Goal: Contribute content: Contribute content

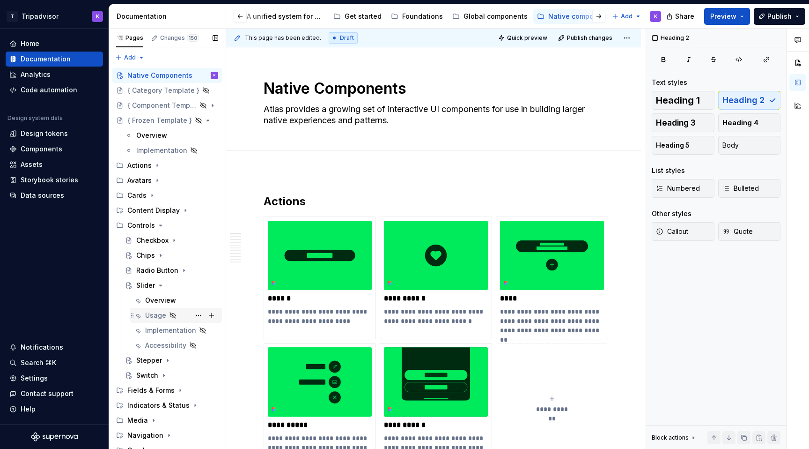
scroll to position [22, 0]
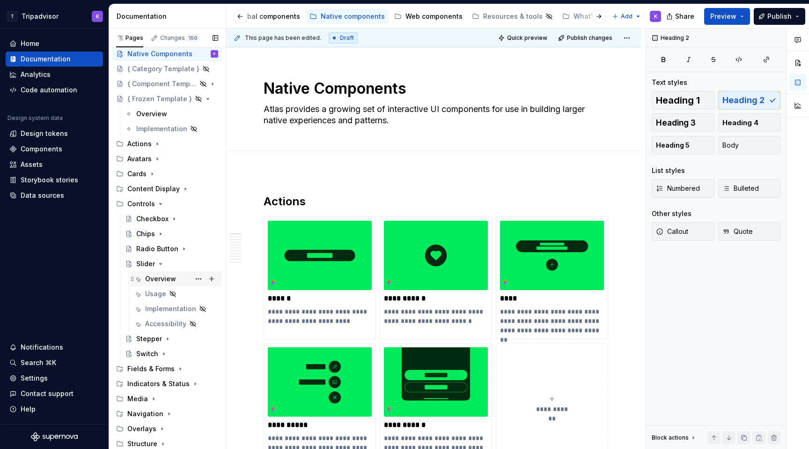
click at [163, 279] on div "Overview" at bounding box center [160, 278] width 31 height 9
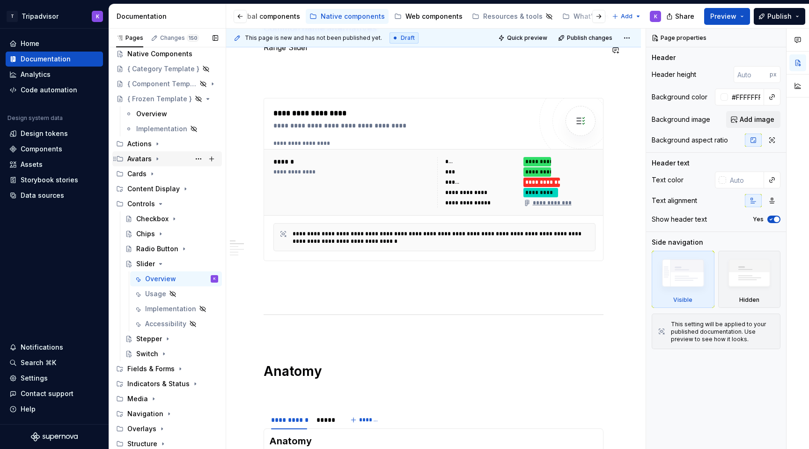
scroll to position [22, 0]
click at [157, 262] on icon "Page tree" at bounding box center [160, 263] width 7 height 7
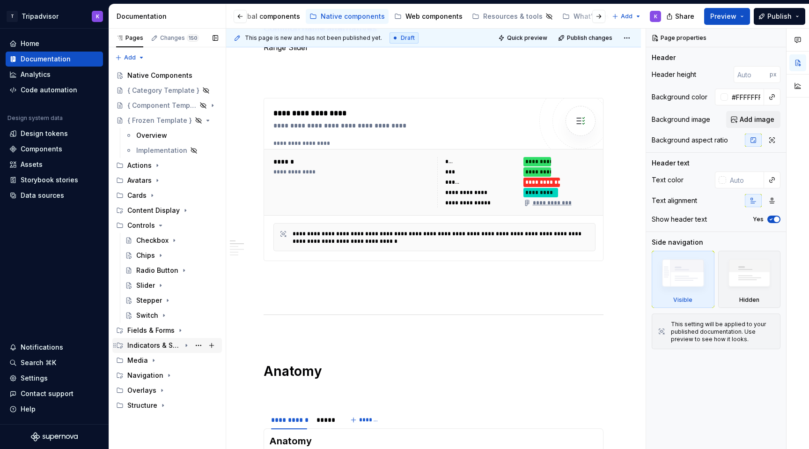
click at [183, 345] on icon "Page tree" at bounding box center [186, 344] width 7 height 7
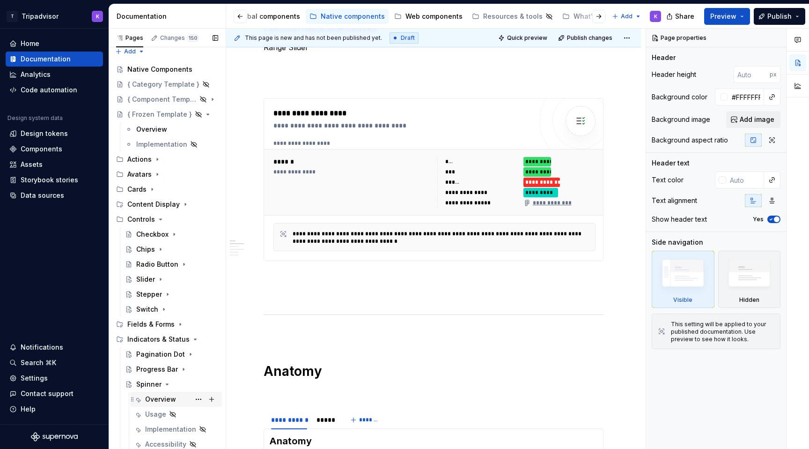
click at [163, 398] on div "Overview" at bounding box center [160, 398] width 31 height 9
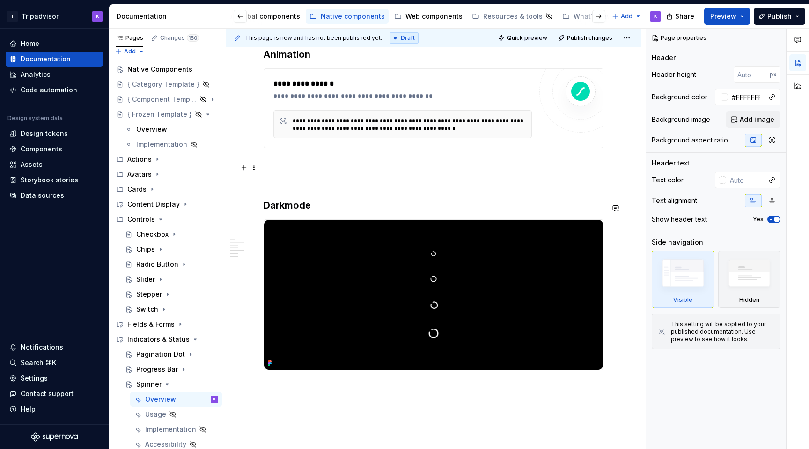
scroll to position [929, 0]
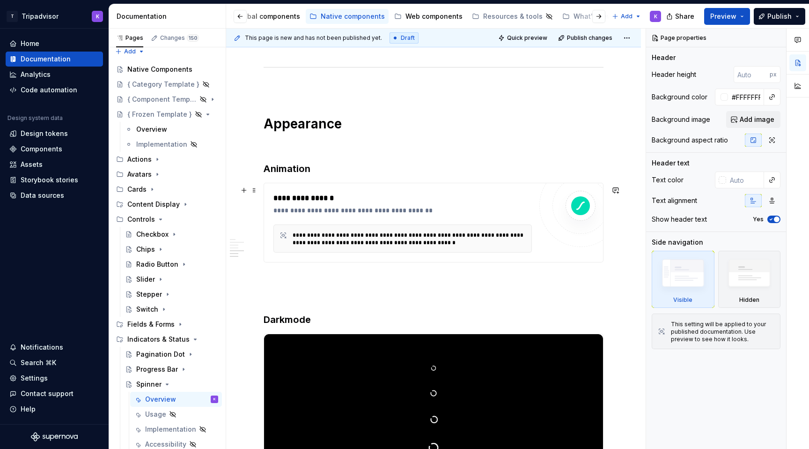
click at [449, 220] on div "**********" at bounding box center [403, 223] width 259 height 60
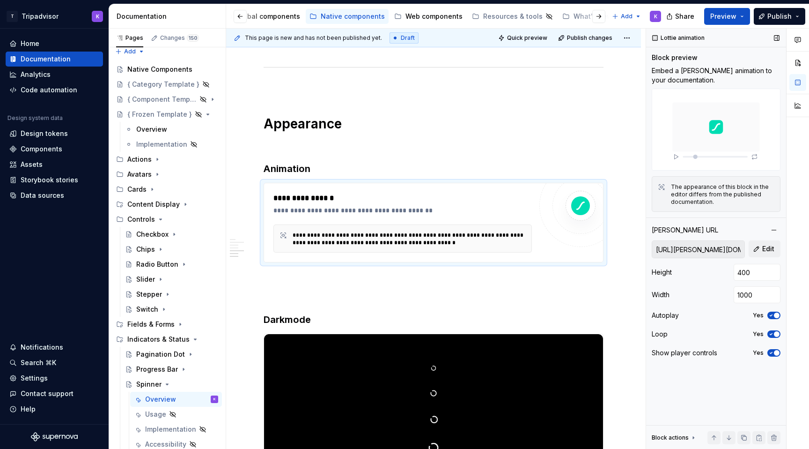
click at [717, 252] on input "[URL][PERSON_NAME][DOMAIN_NAME][PERSON_NAME]" at bounding box center [698, 249] width 92 height 17
click at [713, 246] on input "[URL][PERSON_NAME][DOMAIN_NAME][PERSON_NAME]" at bounding box center [698, 249] width 92 height 17
click at [713, 252] on input "[URL][PERSON_NAME][DOMAIN_NAME][PERSON_NAME]" at bounding box center [698, 249] width 92 height 17
click at [768, 250] on span "Edit" at bounding box center [769, 248] width 12 height 9
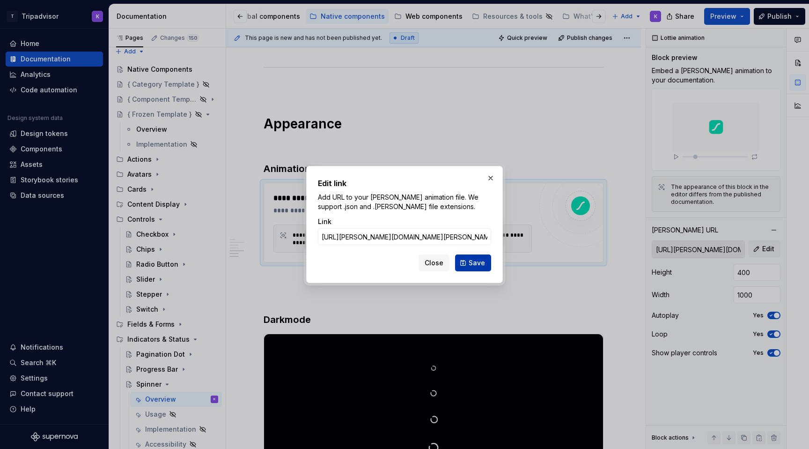
click at [478, 265] on span "Save" at bounding box center [477, 262] width 16 height 9
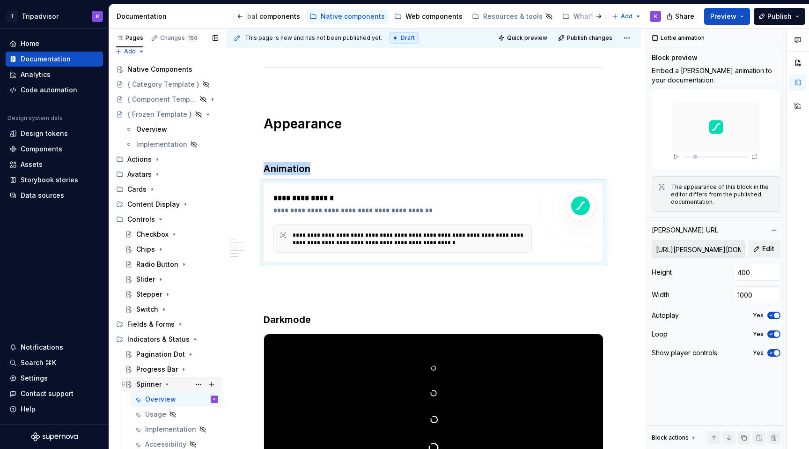
click at [164, 381] on icon "Page tree" at bounding box center [166, 383] width 7 height 7
click at [187, 339] on icon "Page tree" at bounding box center [186, 339] width 2 height 1
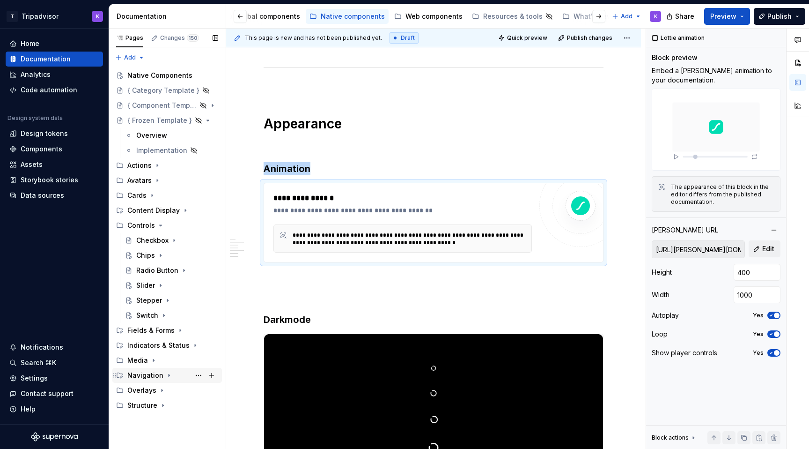
click at [165, 373] on icon "Page tree" at bounding box center [168, 374] width 7 height 7
click at [164, 391] on div "Navigation Header" at bounding box center [158, 390] width 44 height 9
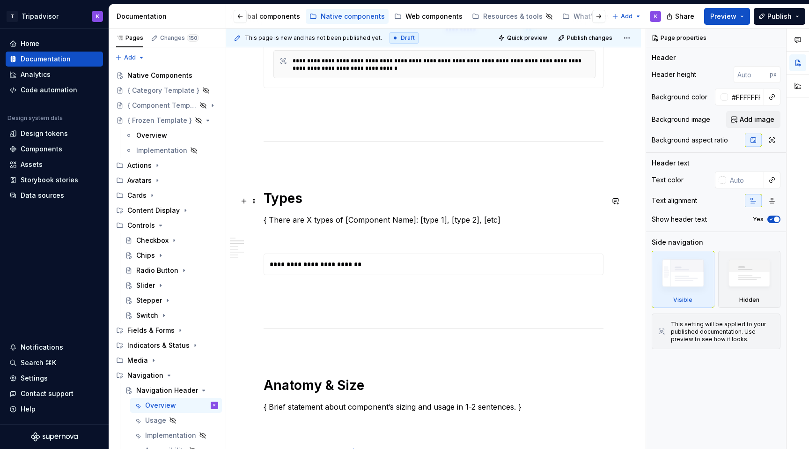
scroll to position [541, 0]
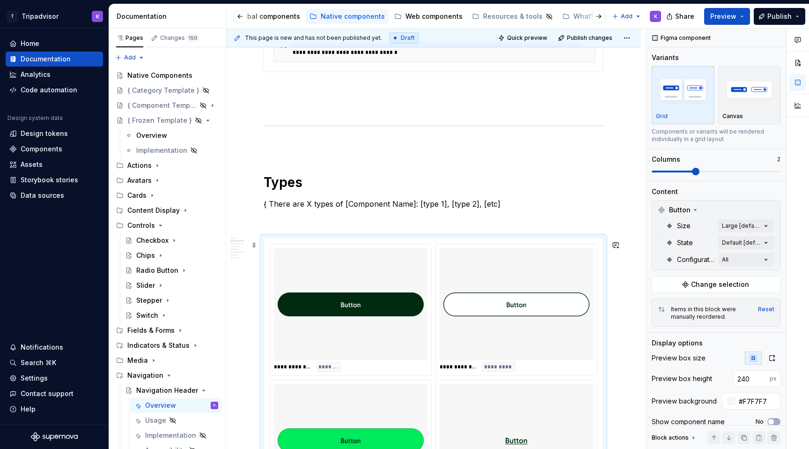
type textarea "*"
click at [359, 285] on img at bounding box center [351, 304] width 146 height 105
click at [368, 220] on p at bounding box center [434, 220] width 340 height 11
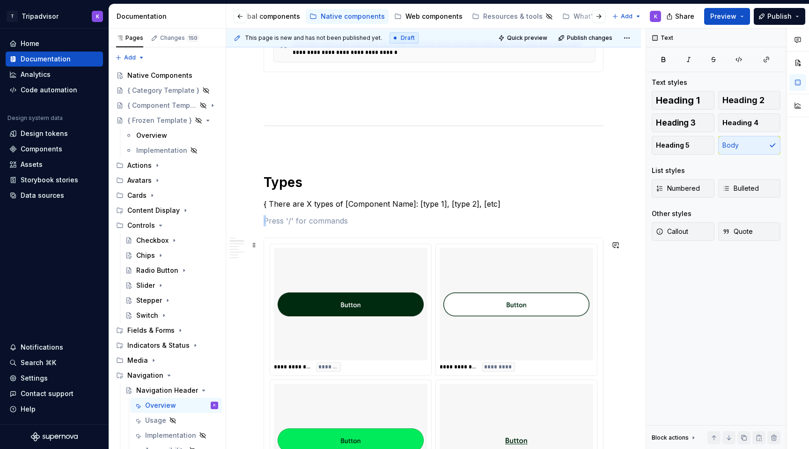
click at [366, 306] on img at bounding box center [351, 304] width 146 height 105
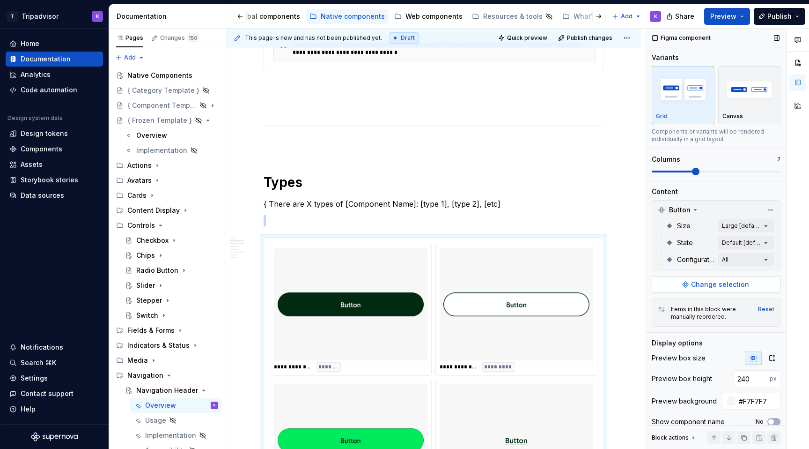
click at [694, 283] on span "Change selection" at bounding box center [720, 284] width 58 height 9
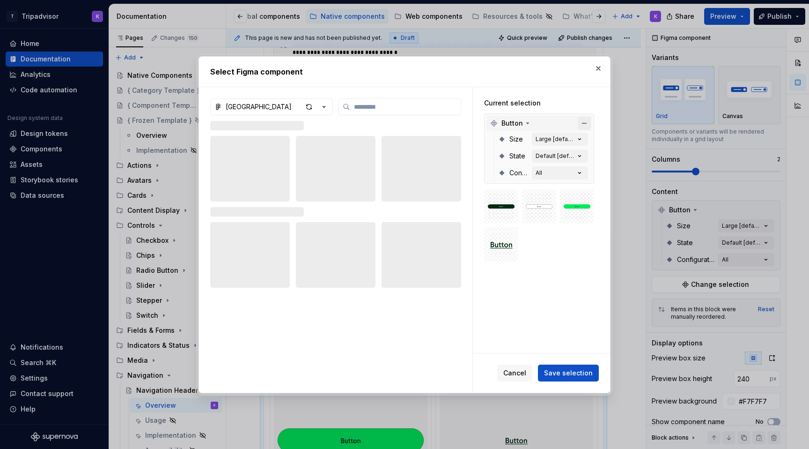
click at [591, 119] on button "button" at bounding box center [584, 123] width 13 height 13
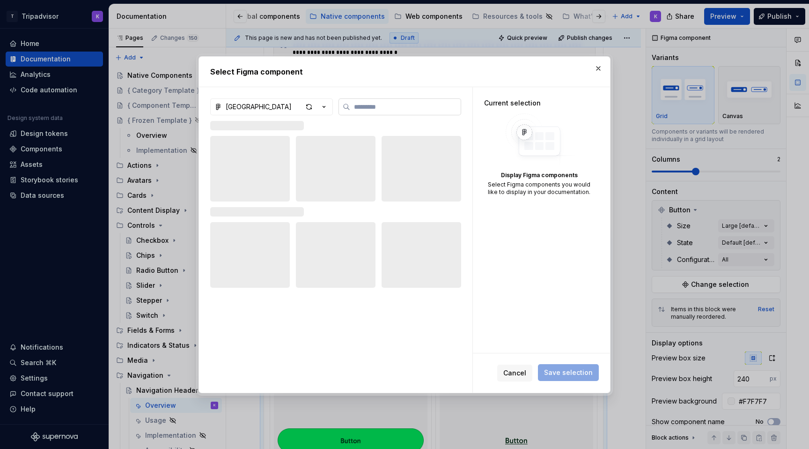
click at [373, 111] on label at bounding box center [400, 106] width 123 height 17
click at [373, 111] on input "search" at bounding box center [405, 106] width 111 height 9
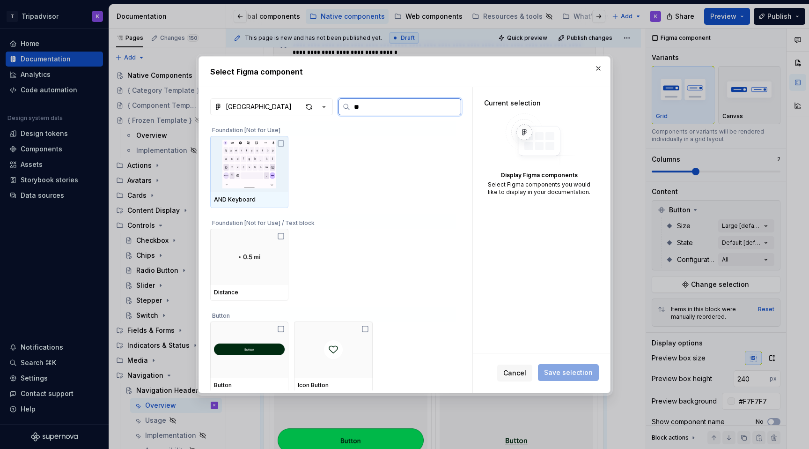
type input "***"
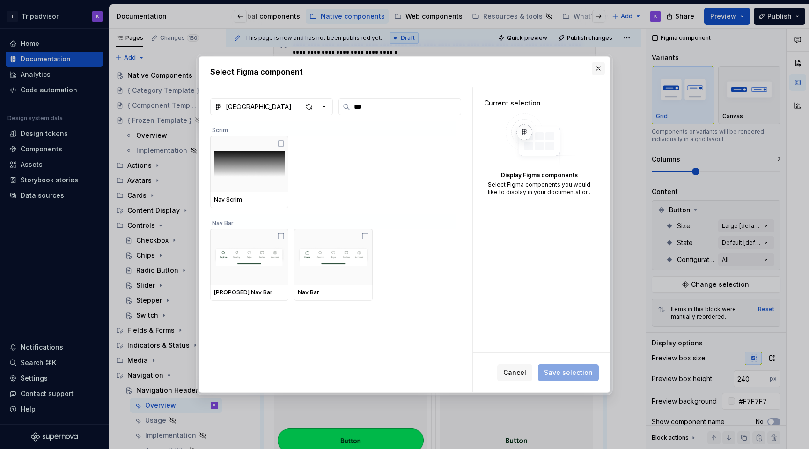
click at [599, 65] on button "button" at bounding box center [598, 68] width 13 height 13
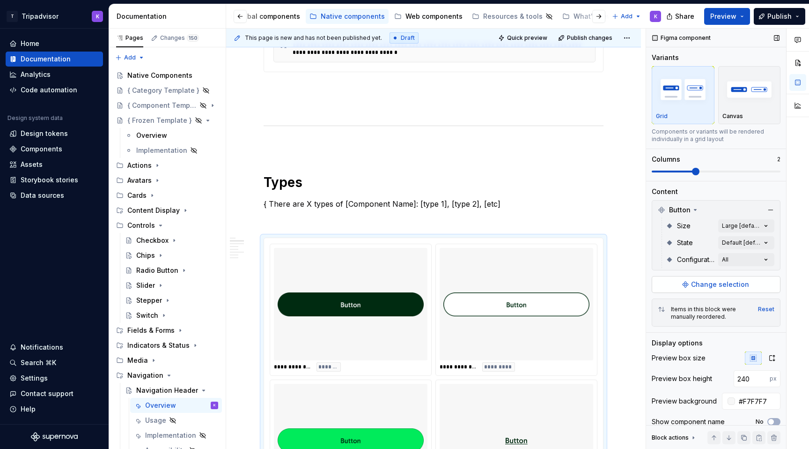
click at [688, 287] on button "Change selection" at bounding box center [716, 284] width 129 height 17
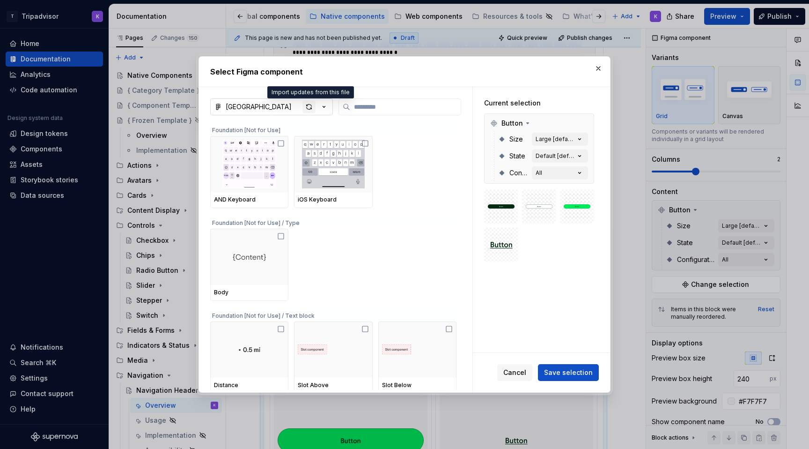
click at [309, 108] on div "button" at bounding box center [309, 106] width 13 height 13
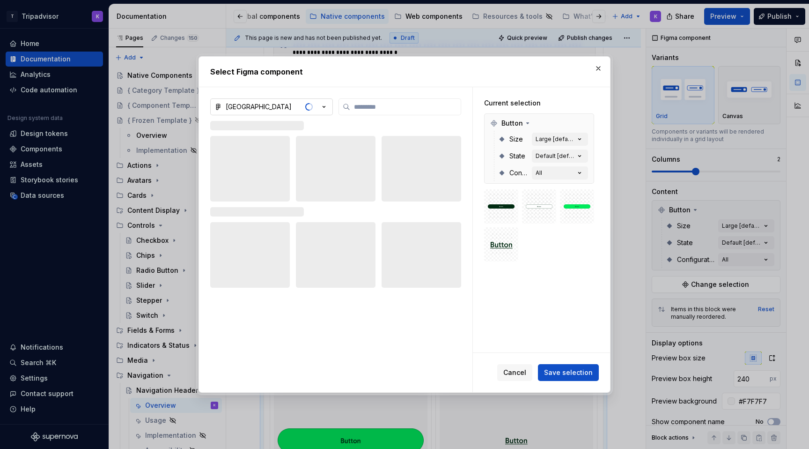
type textarea "*"
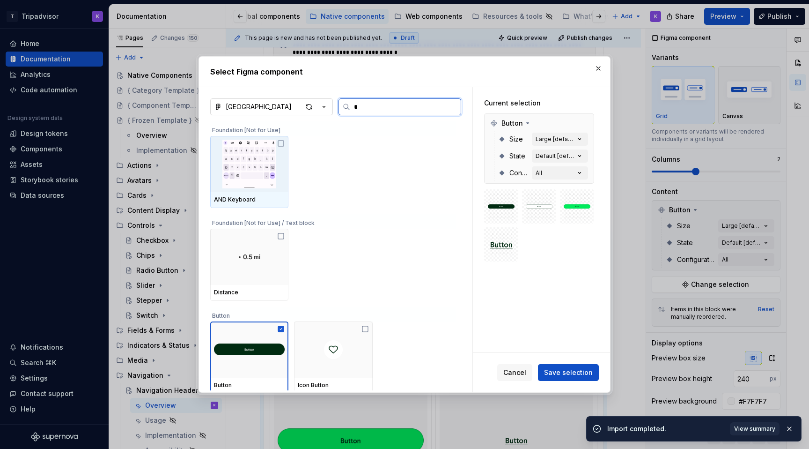
type input "**"
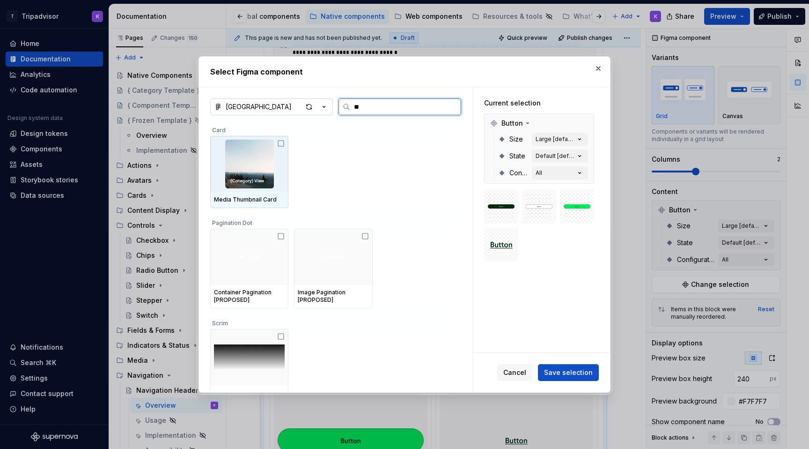
type textarea "*"
type input "*"
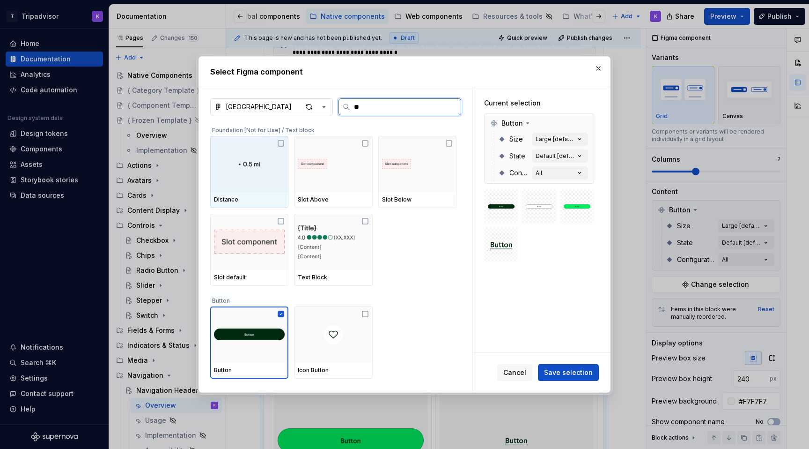
type input "***"
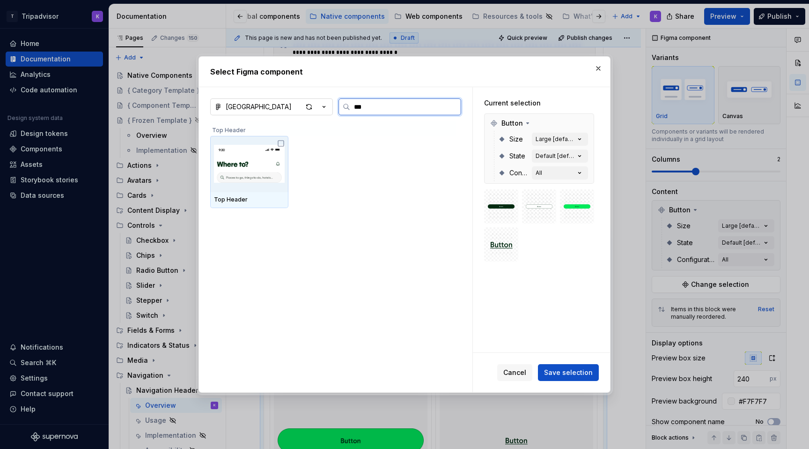
click at [262, 150] on img at bounding box center [249, 164] width 71 height 49
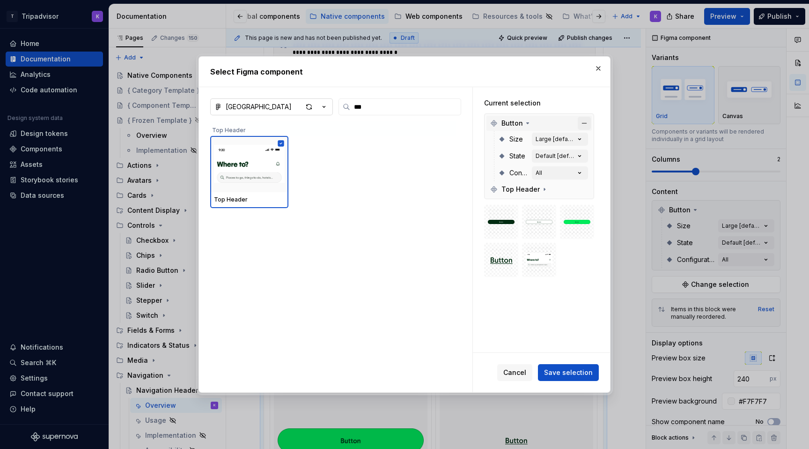
click at [586, 124] on button "button" at bounding box center [584, 123] width 13 height 13
click at [575, 139] on div "Default [default]" at bounding box center [555, 138] width 39 height 7
click at [586, 372] on span "Save selection" at bounding box center [568, 372] width 49 height 9
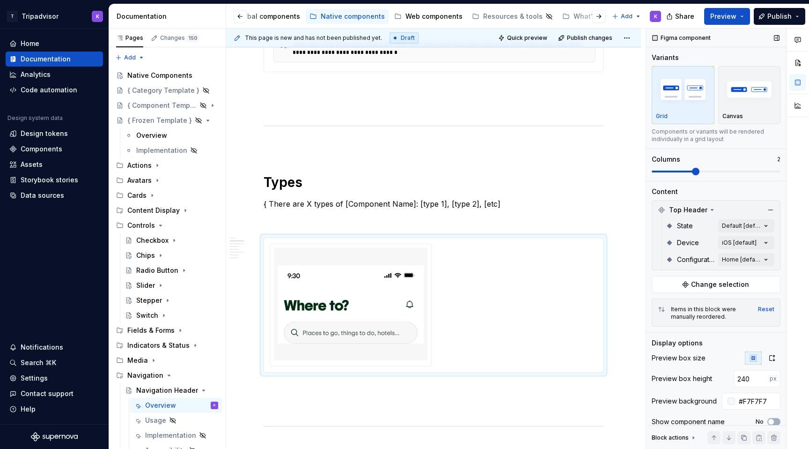
click at [750, 218] on div "State Default [default]" at bounding box center [720, 225] width 109 height 17
click at [751, 262] on div "Comments Open comments No comments yet Select ‘Comment’ from the block context …" at bounding box center [727, 239] width 163 height 421
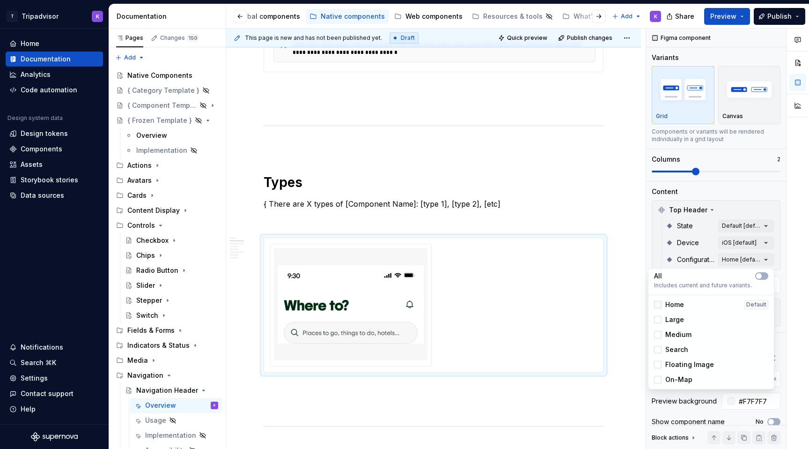
click at [661, 305] on div at bounding box center [657, 304] width 7 height 7
click at [661, 321] on div at bounding box center [657, 319] width 7 height 7
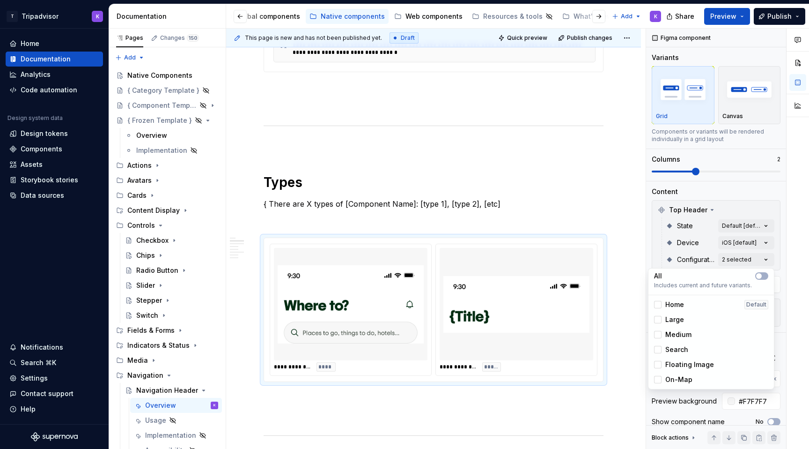
click at [660, 338] on div "Medium" at bounding box center [672, 334] width 37 height 9
click at [659, 356] on div "Search" at bounding box center [712, 349] width 122 height 15
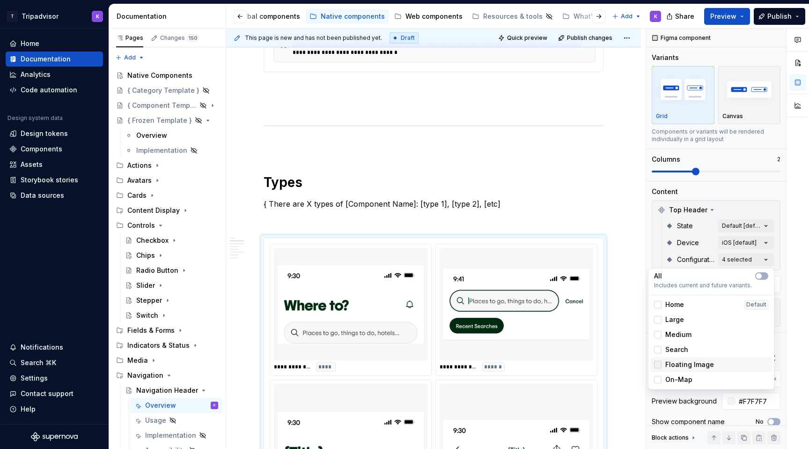
click at [659, 368] on div at bounding box center [657, 364] width 7 height 7
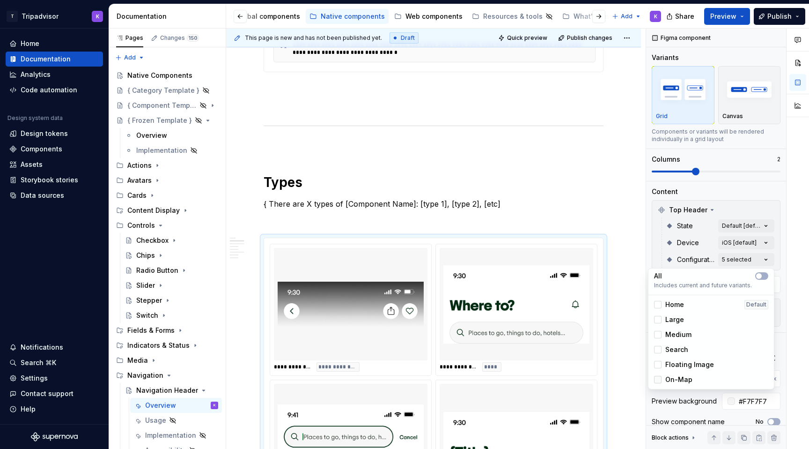
click at [659, 378] on div at bounding box center [657, 379] width 7 height 7
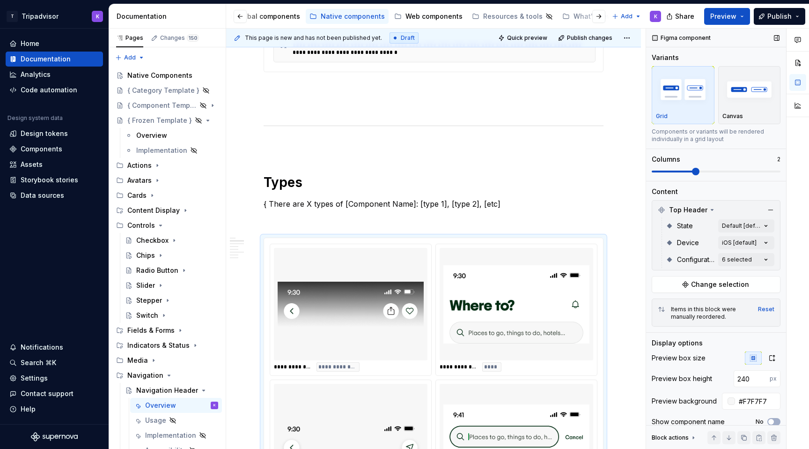
drag, startPoint x: 697, startPoint y: 170, endPoint x: 672, endPoint y: 167, distance: 24.6
click at [665, 167] on div "Comments Open comments No comments yet Select ‘Comment’ from the block context …" at bounding box center [727, 239] width 163 height 421
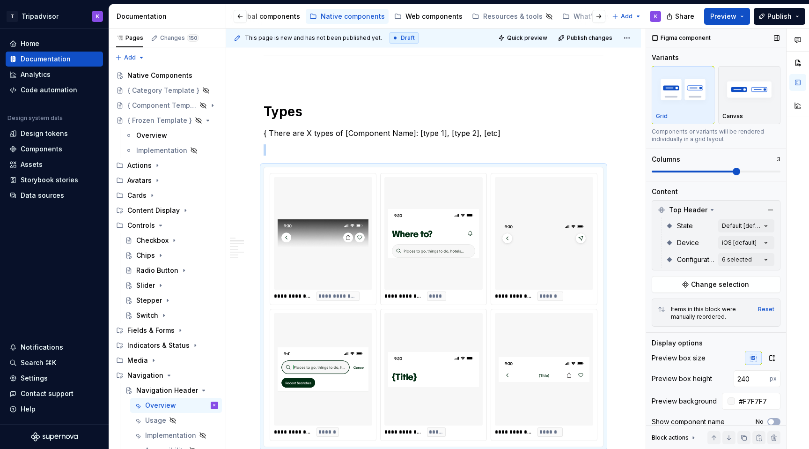
click at [737, 171] on span at bounding box center [736, 171] width 7 height 7
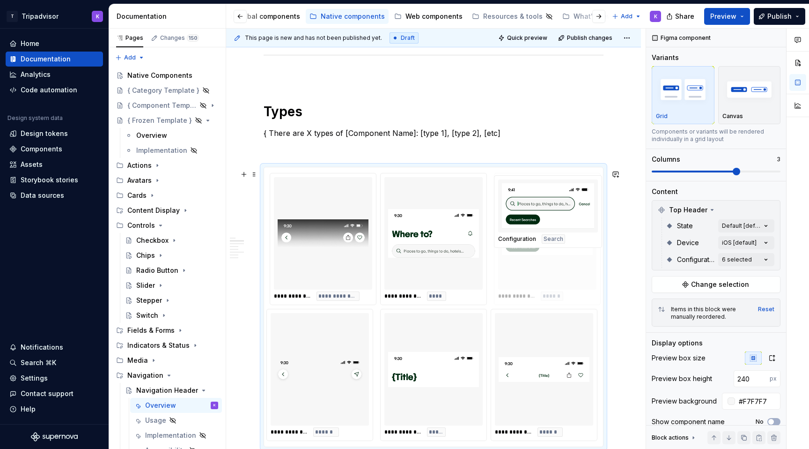
drag, startPoint x: 332, startPoint y: 387, endPoint x: 534, endPoint y: 274, distance: 232.6
click at [534, 274] on body "T Tripadvisor K Home Documentation Analytics Code automation Design system data…" at bounding box center [404, 224] width 809 height 449
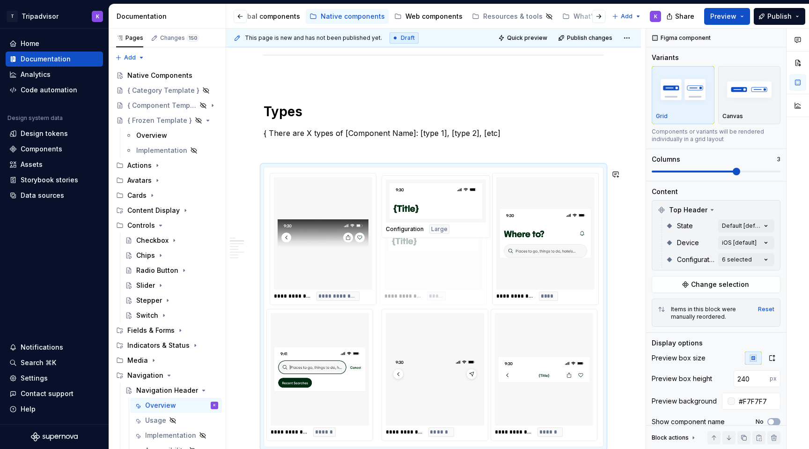
drag, startPoint x: 461, startPoint y: 384, endPoint x: 437, endPoint y: 241, distance: 144.8
click at [436, 239] on body "T Tripadvisor K Home Documentation Analytics Code automation Design system data…" at bounding box center [404, 224] width 809 height 449
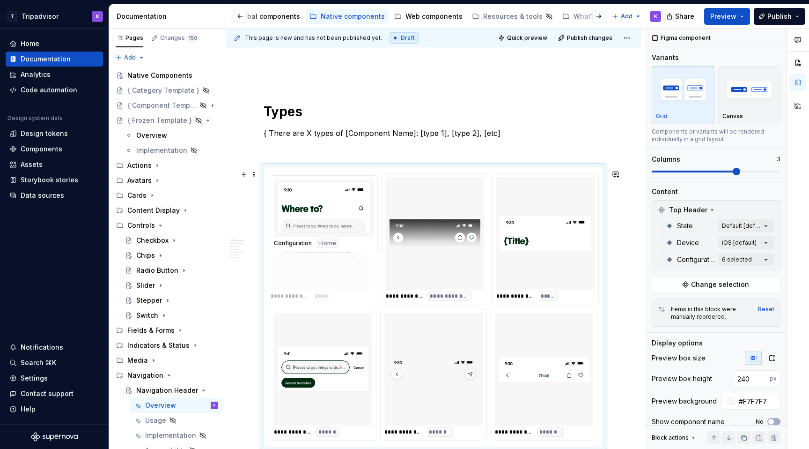
drag, startPoint x: 542, startPoint y: 236, endPoint x: 521, endPoint y: 236, distance: 20.6
click at [274, 235] on body "T Tripadvisor K Home Documentation Analytics Code automation Design system data…" at bounding box center [404, 224] width 809 height 449
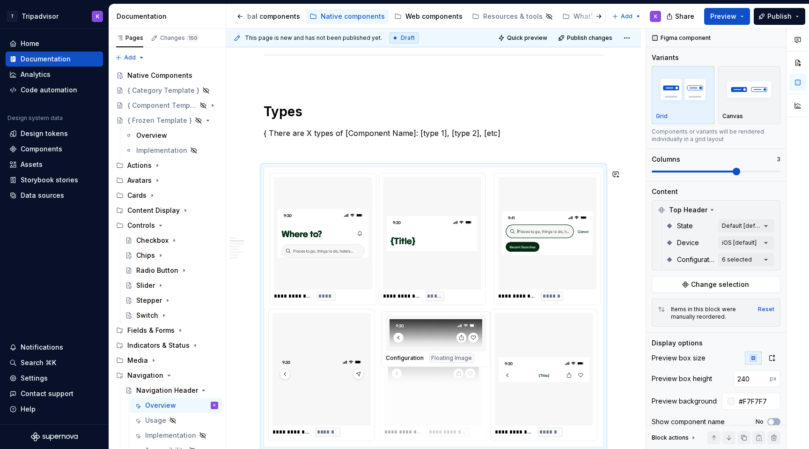
drag, startPoint x: 438, startPoint y: 199, endPoint x: 390, endPoint y: 362, distance: 170.0
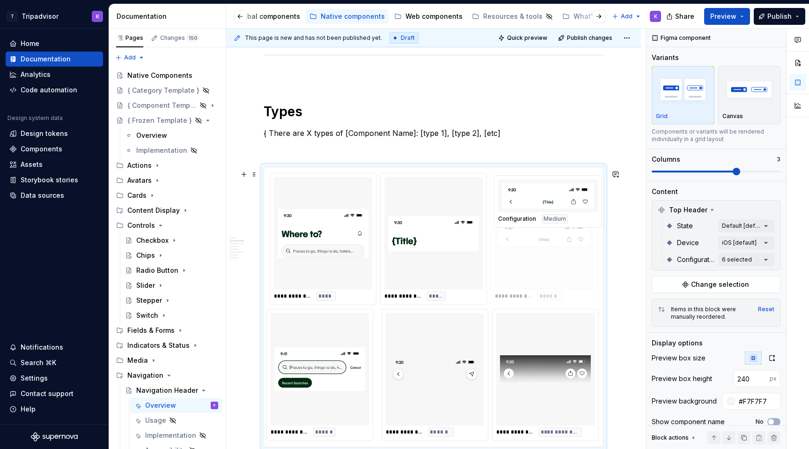
drag, startPoint x: 558, startPoint y: 363, endPoint x: 557, endPoint y: 253, distance: 110.1
click at [557, 253] on body "T Tripadvisor K Home Documentation Analytics Code automation Design system data…" at bounding box center [404, 224] width 809 height 449
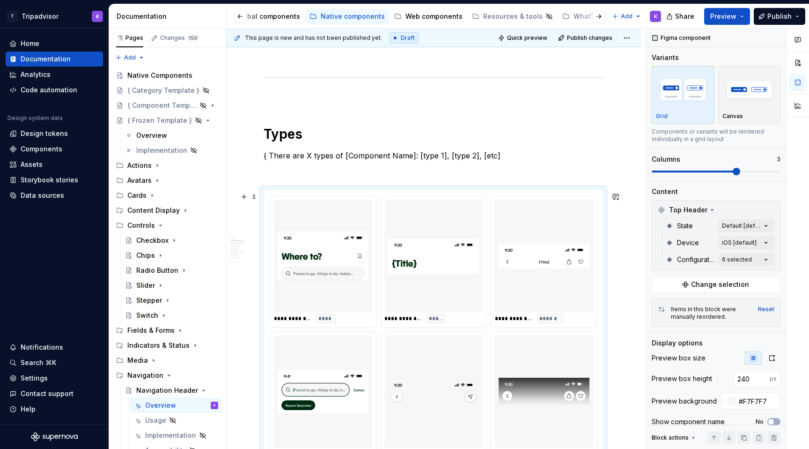
scroll to position [585, 0]
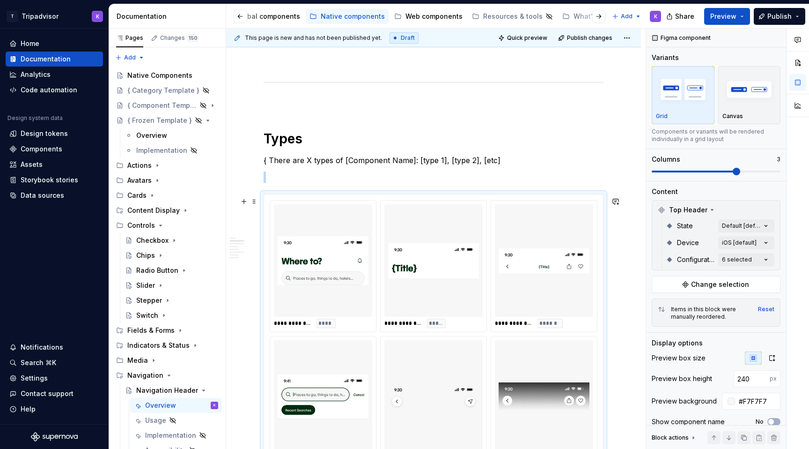
type textarea "*"
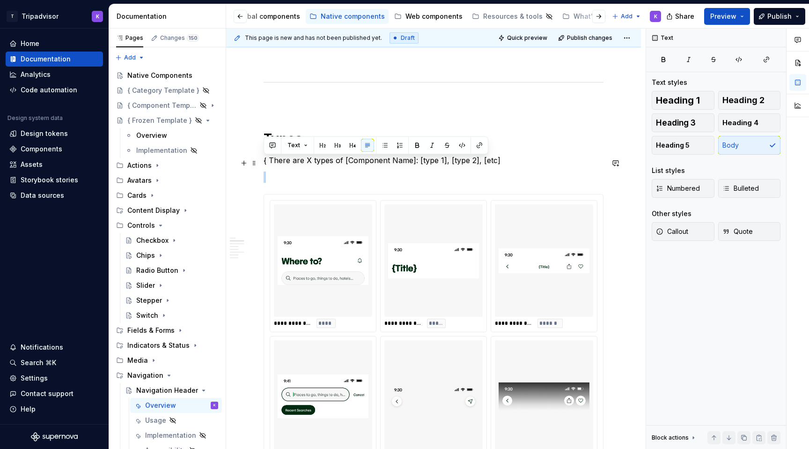
drag, startPoint x: 498, startPoint y: 161, endPoint x: 264, endPoint y: 161, distance: 234.2
click at [264, 161] on p "{ There are X types of [Component Name]: [type 1], [type 2], [etc]" at bounding box center [434, 160] width 340 height 11
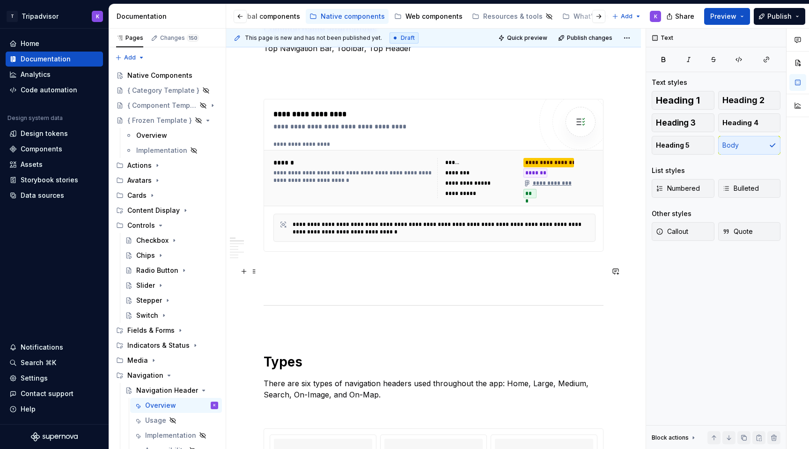
scroll to position [368, 0]
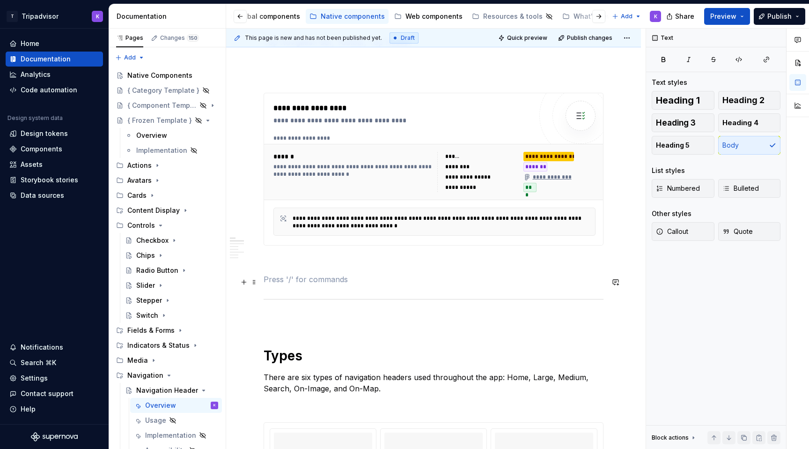
click at [329, 284] on p at bounding box center [434, 279] width 340 height 11
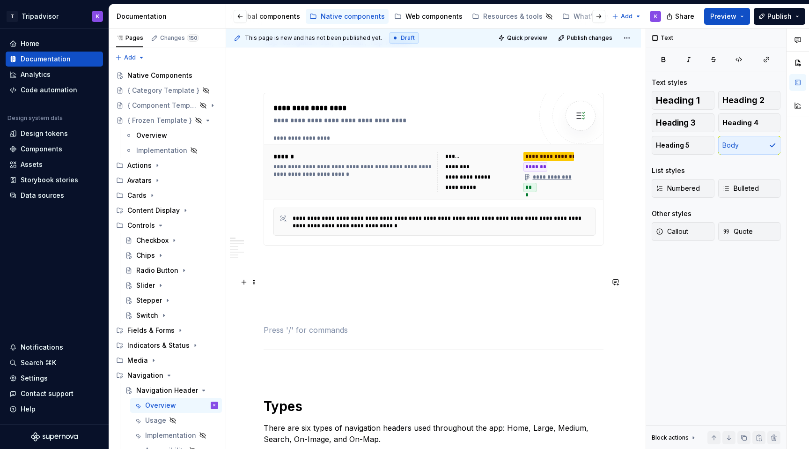
click at [312, 278] on p at bounding box center [434, 279] width 340 height 11
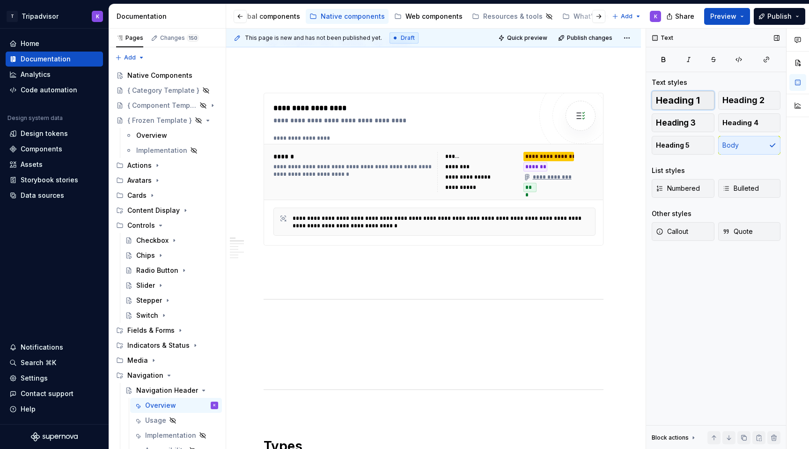
click at [678, 104] on span "Heading 1" at bounding box center [678, 100] width 44 height 9
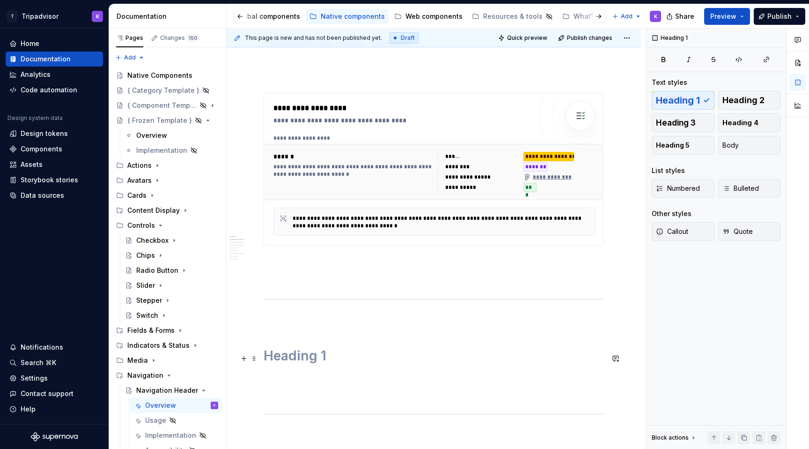
click at [383, 363] on h1 at bounding box center [434, 355] width 340 height 17
click at [322, 396] on p at bounding box center [434, 393] width 340 height 11
click at [319, 376] on p at bounding box center [434, 376] width 340 height 11
click at [304, 379] on p at bounding box center [434, 376] width 340 height 11
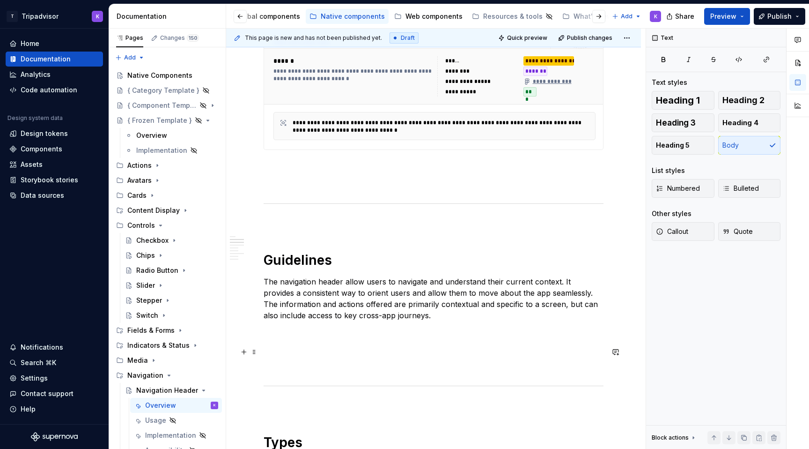
scroll to position [481, 0]
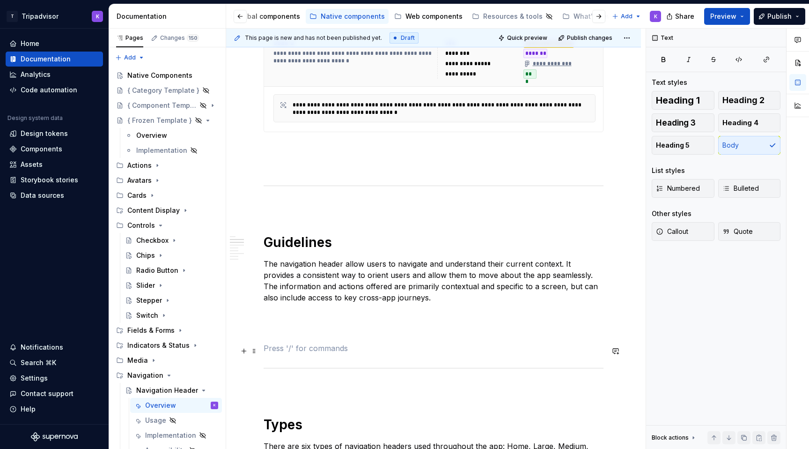
click at [394, 348] on p at bounding box center [434, 347] width 340 height 11
click at [387, 330] on p at bounding box center [434, 331] width 340 height 11
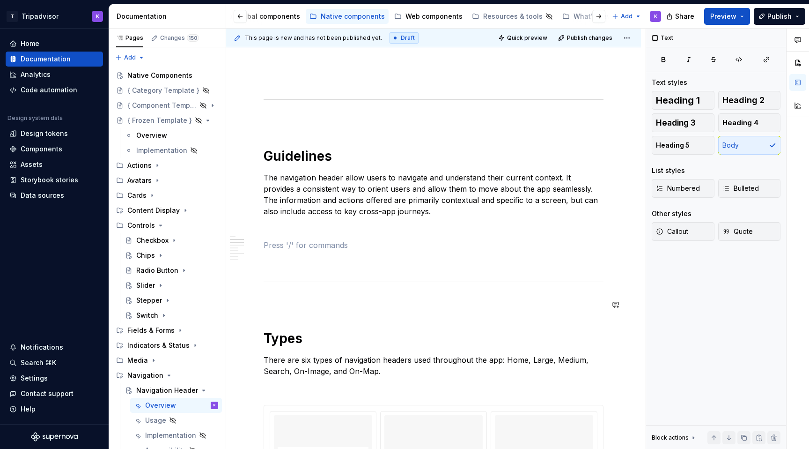
click at [373, 303] on p at bounding box center [434, 301] width 340 height 11
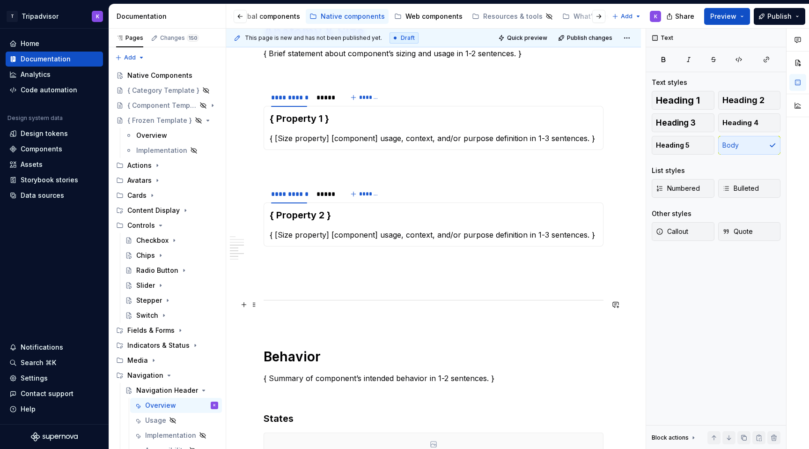
scroll to position [1584, 0]
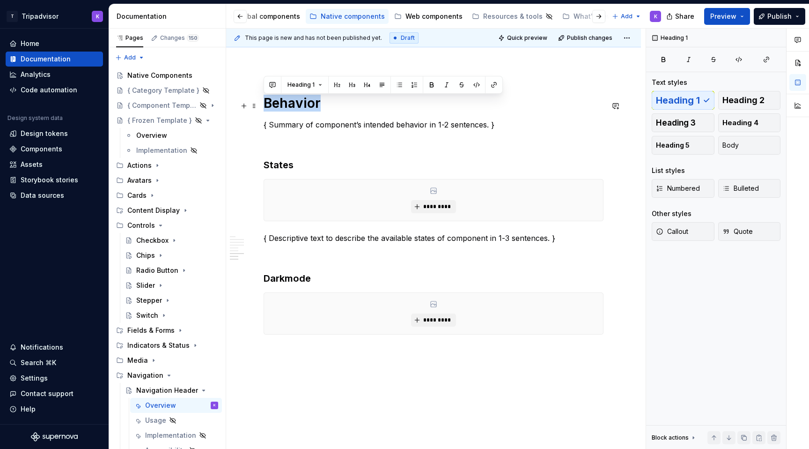
drag, startPoint x: 324, startPoint y: 104, endPoint x: 263, endPoint y: 103, distance: 60.9
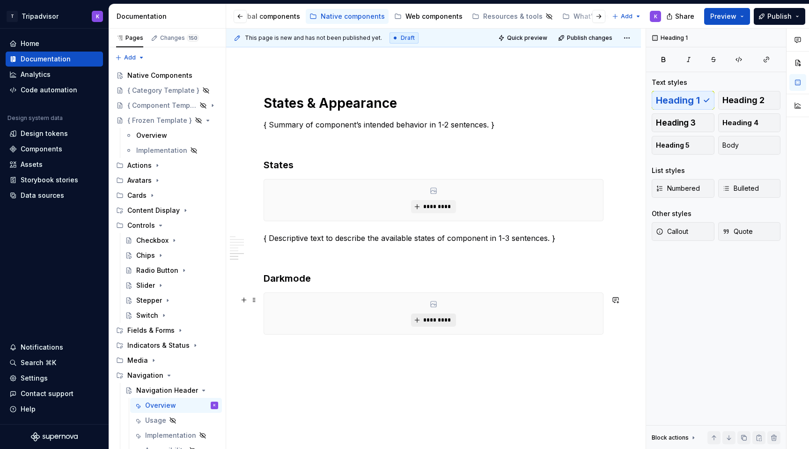
click at [437, 320] on span "*********" at bounding box center [437, 319] width 29 height 7
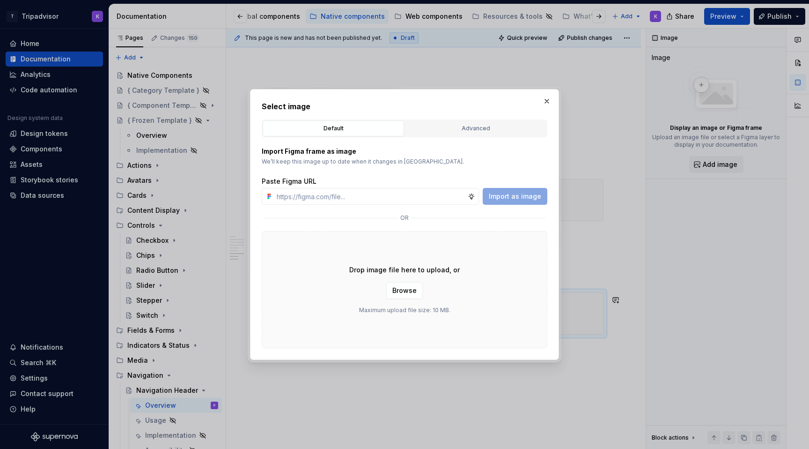
type textarea "*"
type input "[URL][DOMAIN_NAME]"
click at [511, 198] on span "Import as image" at bounding box center [515, 196] width 52 height 9
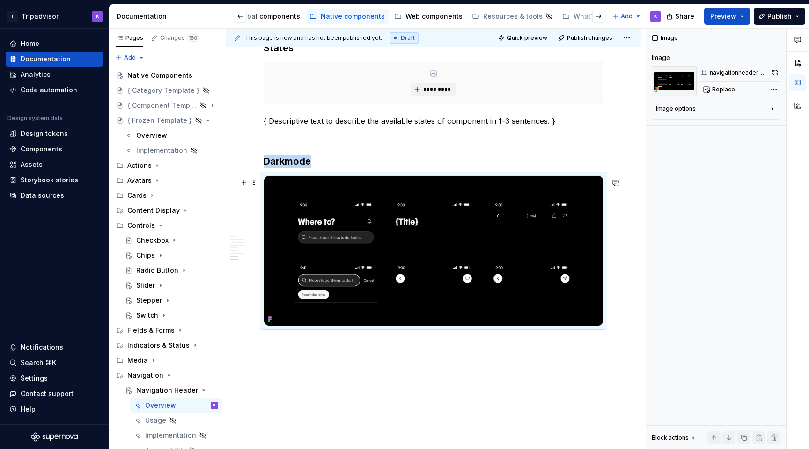
scroll to position [1722, 0]
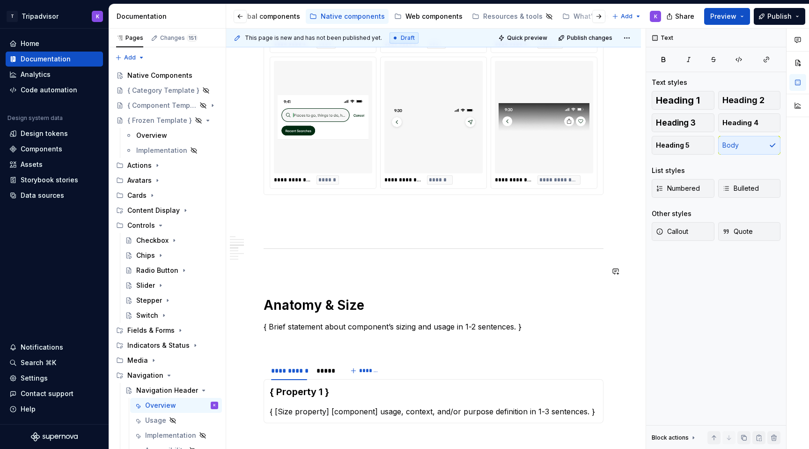
scroll to position [1178, 0]
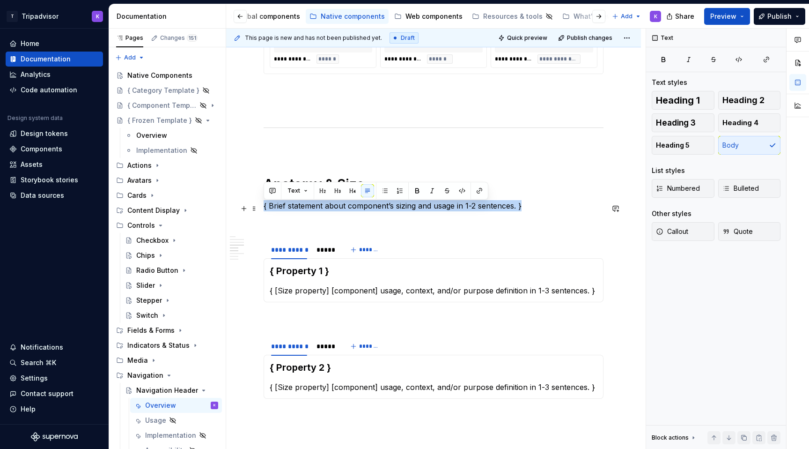
drag, startPoint x: 529, startPoint y: 212, endPoint x: 258, endPoint y: 202, distance: 271.4
click at [258, 202] on div "**********" at bounding box center [433, 15] width 415 height 2038
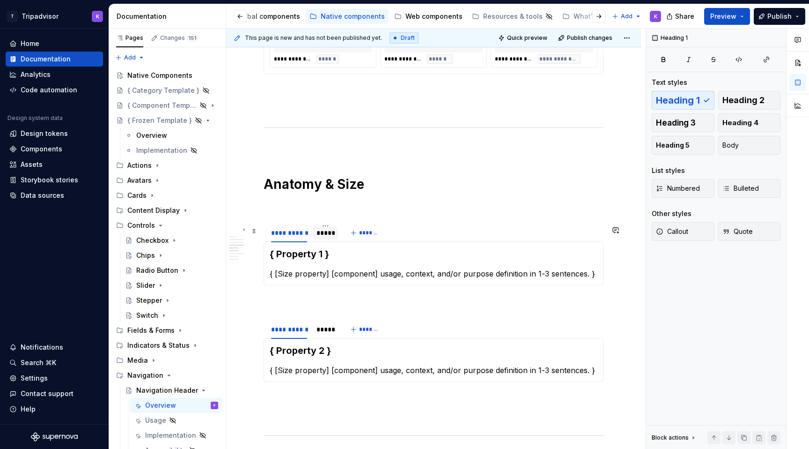
click at [326, 239] on div "*****" at bounding box center [325, 232] width 25 height 13
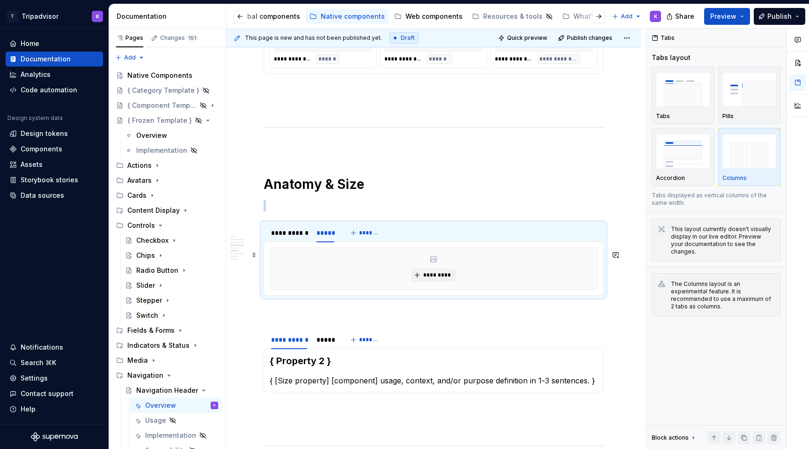
click at [348, 289] on div "*********" at bounding box center [434, 268] width 328 height 42
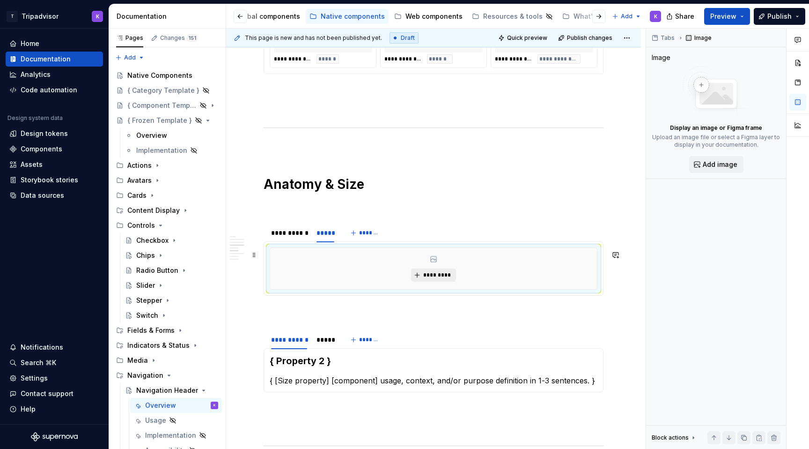
click at [433, 279] on span "*********" at bounding box center [437, 274] width 29 height 7
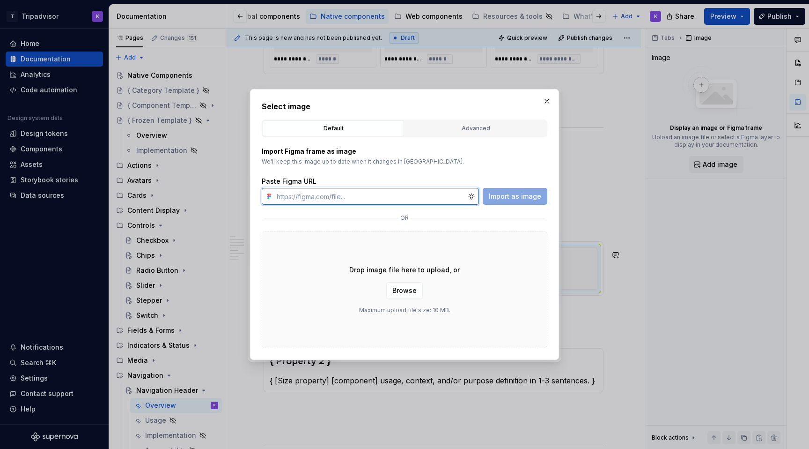
type textarea "*"
paste input "[URL][DOMAIN_NAME]"
type input "[URL][DOMAIN_NAME]"
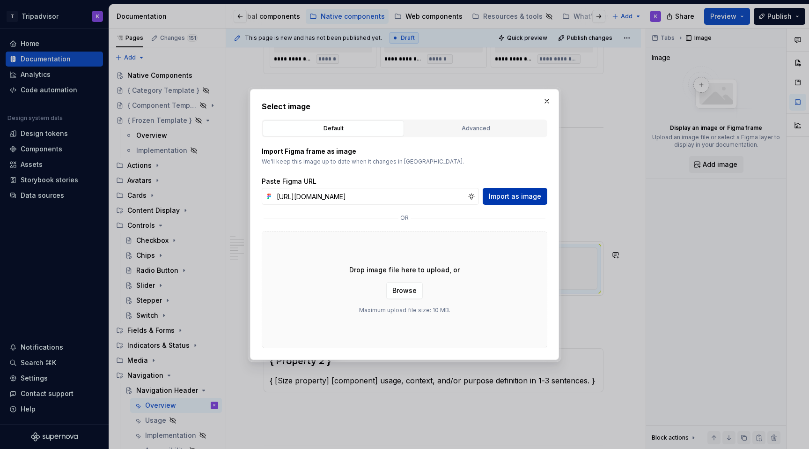
scroll to position [0, 0]
click at [515, 202] on button "Import as image" at bounding box center [515, 196] width 65 height 17
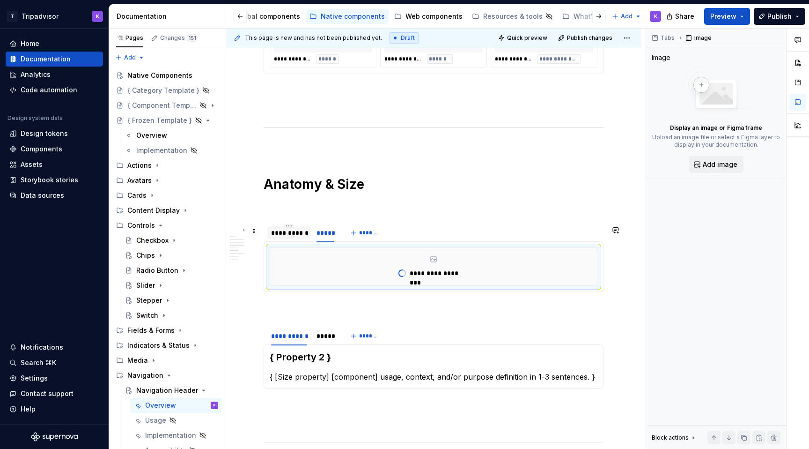
click at [298, 239] on div "**********" at bounding box center [289, 232] width 44 height 13
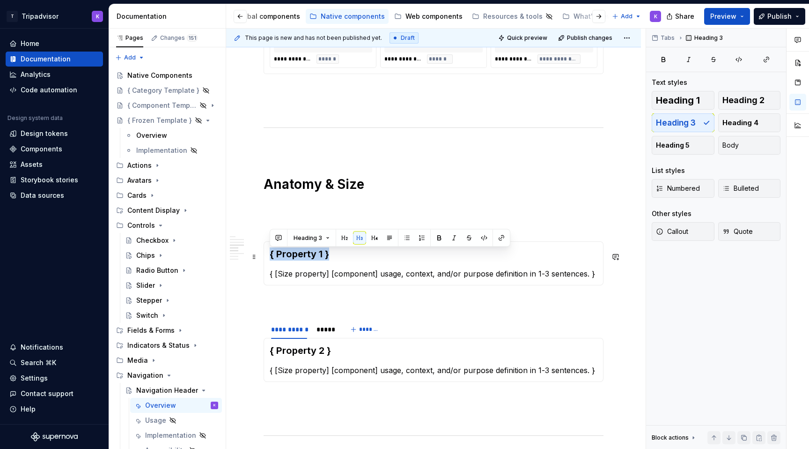
drag, startPoint x: 337, startPoint y: 258, endPoint x: 269, endPoint y: 258, distance: 67.9
click at [269, 258] on div "**********" at bounding box center [434, 263] width 340 height 44
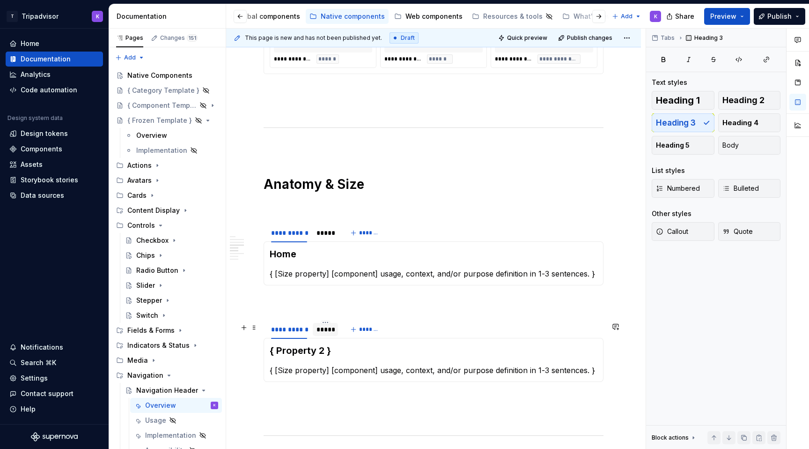
click at [329, 330] on div "*****" at bounding box center [326, 329] width 18 height 9
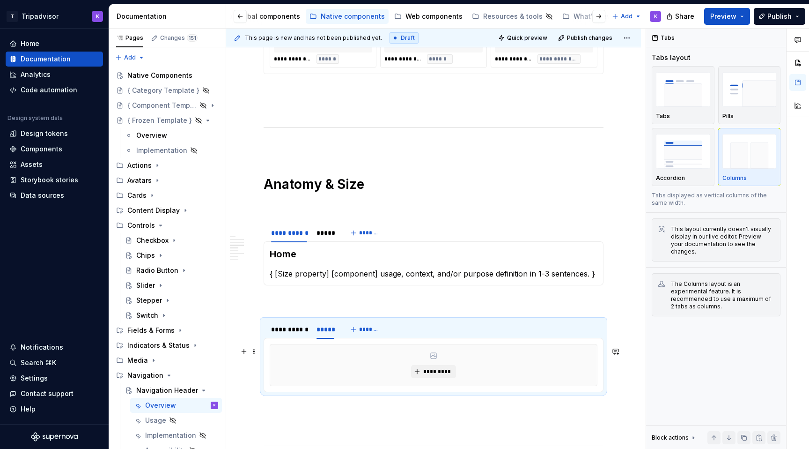
click at [348, 351] on div "*********" at bounding box center [433, 364] width 327 height 41
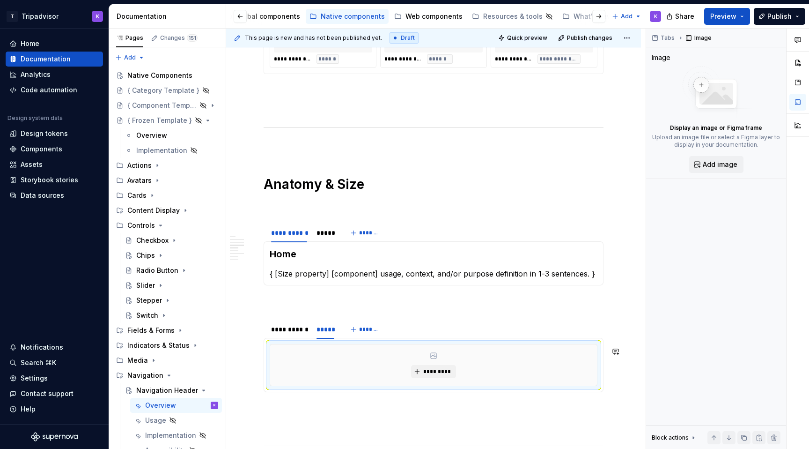
type textarea "*"
click at [415, 368] on button "*********" at bounding box center [433, 371] width 44 height 13
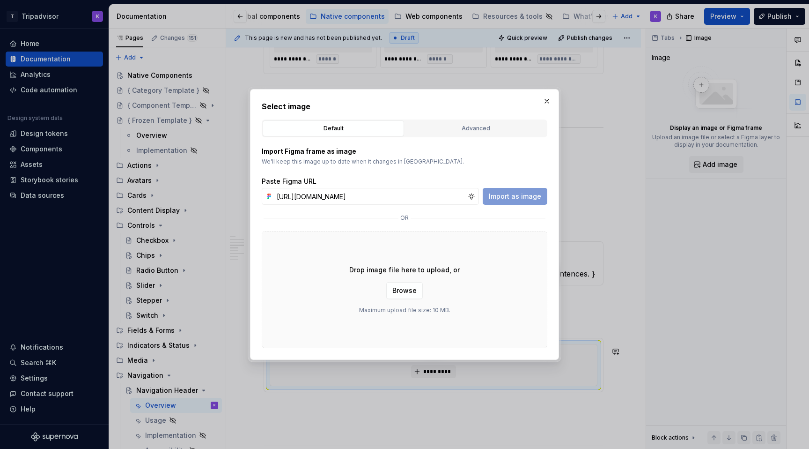
scroll to position [0, 250]
type input "[URL][DOMAIN_NAME]"
click at [512, 197] on span "Import as image" at bounding box center [515, 196] width 52 height 9
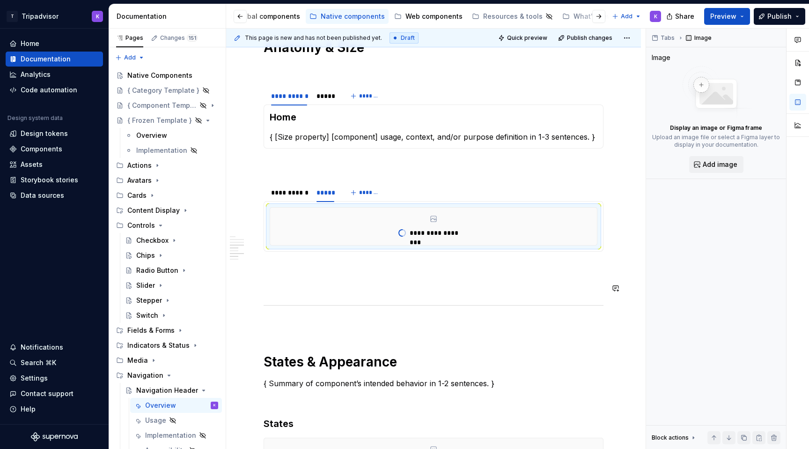
scroll to position [1317, 0]
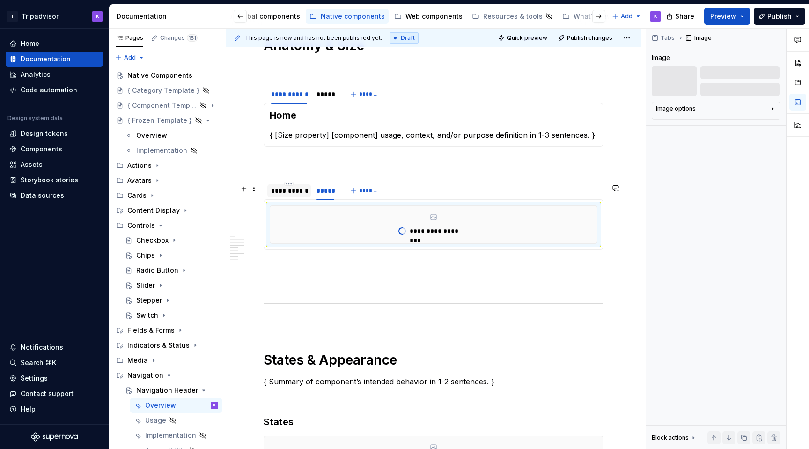
click at [292, 197] on div "**********" at bounding box center [289, 190] width 44 height 13
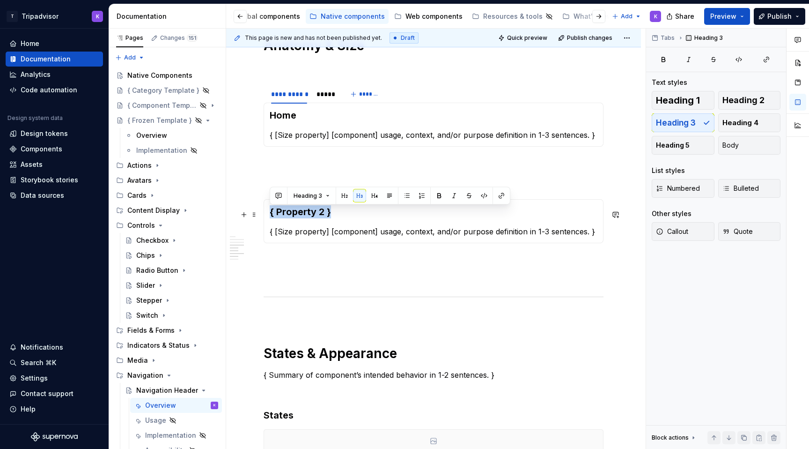
drag, startPoint x: 331, startPoint y: 214, endPoint x: 269, endPoint y: 213, distance: 61.4
click at [269, 213] on div "**********" at bounding box center [434, 221] width 340 height 44
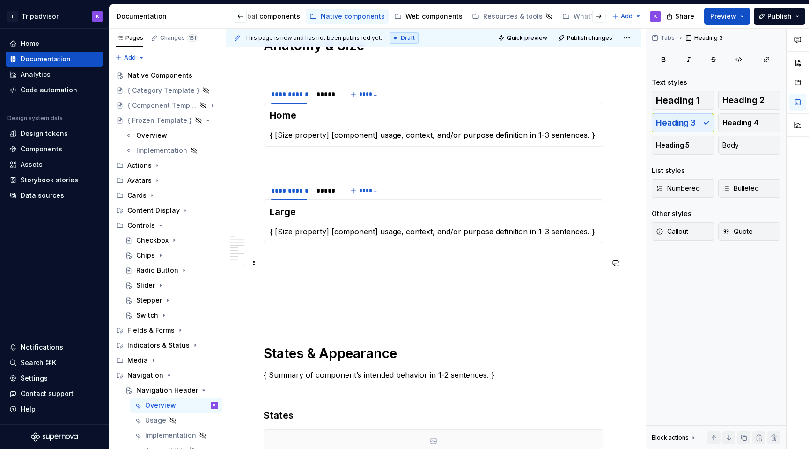
click at [313, 266] on p at bounding box center [434, 259] width 340 height 11
click at [257, 186] on span at bounding box center [254, 188] width 7 height 13
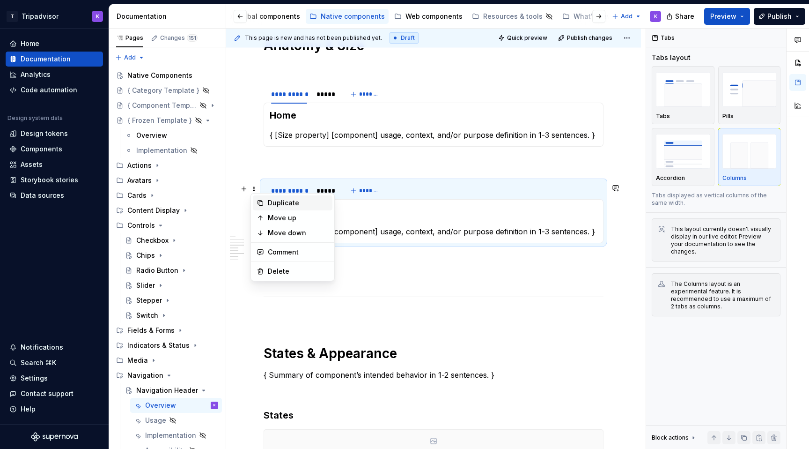
click at [272, 200] on div "Duplicate" at bounding box center [298, 202] width 61 height 9
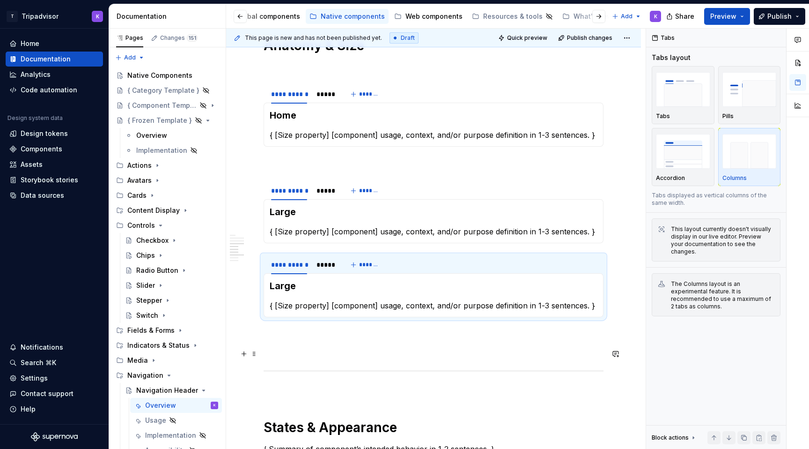
click at [280, 353] on p at bounding box center [434, 350] width 340 height 11
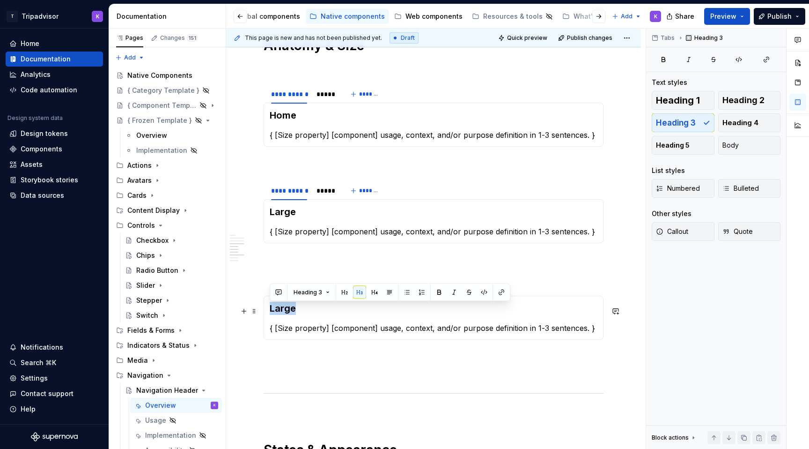
drag, startPoint x: 297, startPoint y: 311, endPoint x: 265, endPoint y: 311, distance: 31.4
click at [265, 311] on div "Large { [Size property] [component] usage, context, and/or purpose definition i…" at bounding box center [434, 318] width 340 height 44
click at [322, 286] on div "*****" at bounding box center [326, 286] width 18 height 9
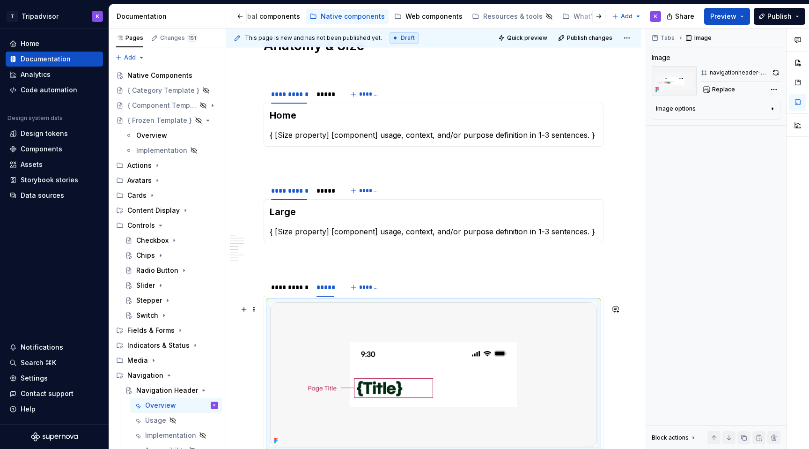
click at [380, 369] on img at bounding box center [433, 374] width 327 height 145
click at [716, 87] on span "Replace" at bounding box center [723, 89] width 23 height 7
type textarea "*"
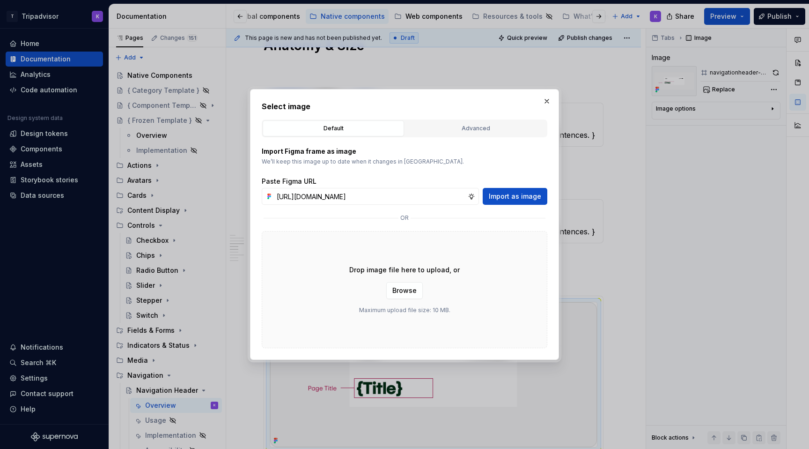
scroll to position [0, 250]
type input "[URL][DOMAIN_NAME]"
click at [506, 195] on span "Import as image" at bounding box center [515, 196] width 52 height 9
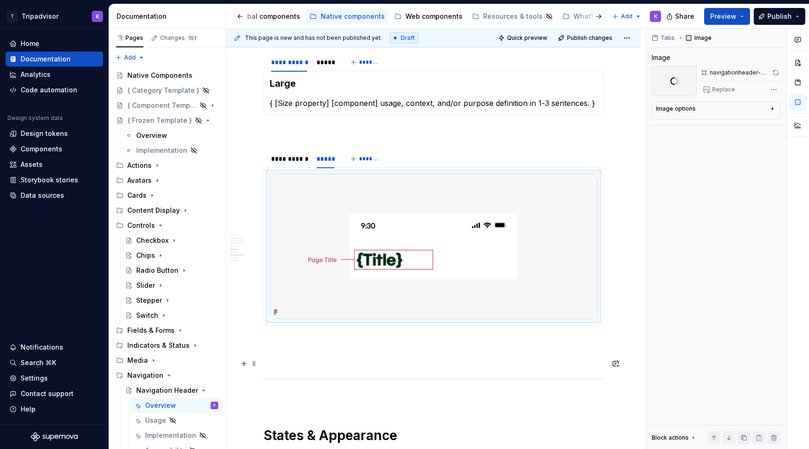
scroll to position [1487, 0]
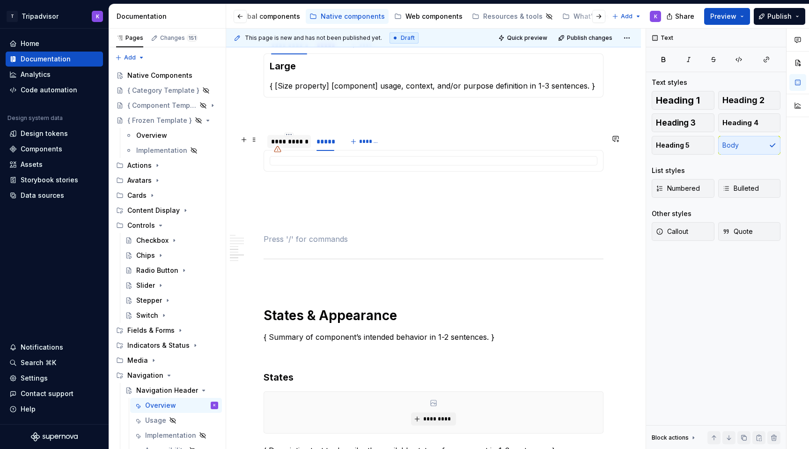
scroll to position [1454, 0]
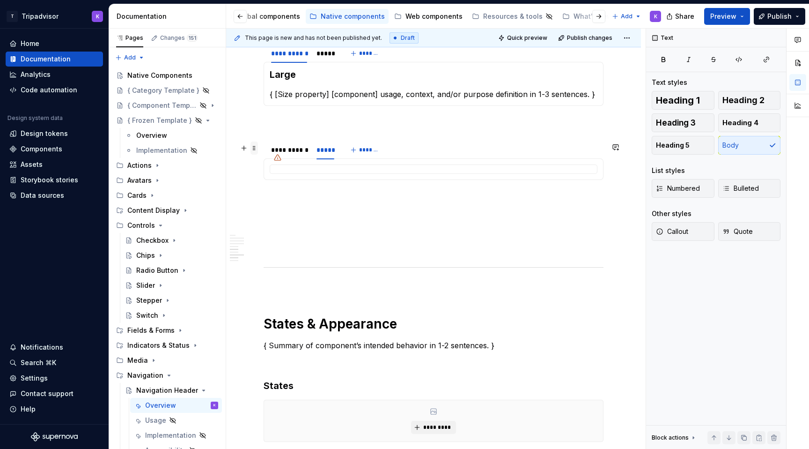
click at [255, 150] on span at bounding box center [254, 147] width 7 height 13
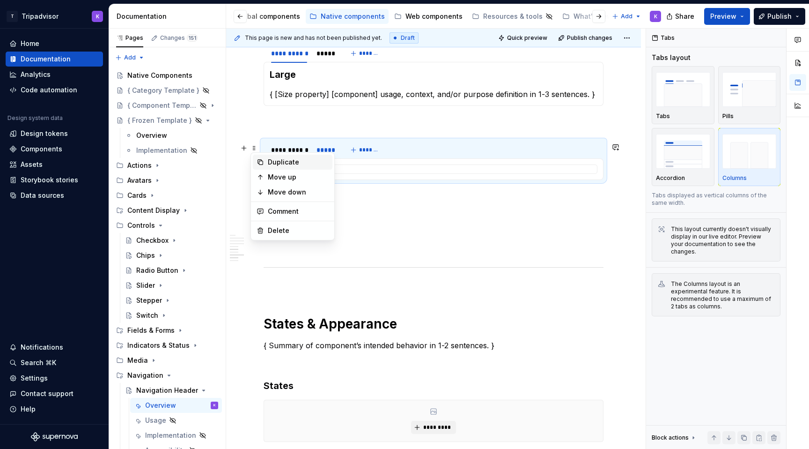
click at [279, 158] on div "Duplicate" at bounding box center [298, 161] width 61 height 9
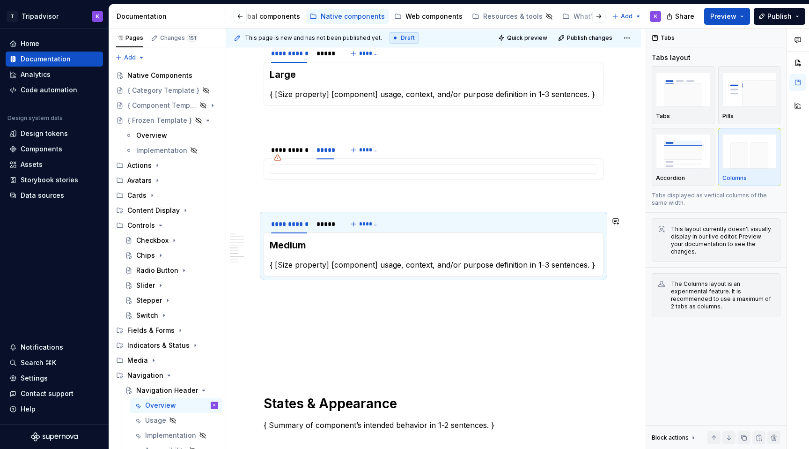
click at [325, 202] on p at bounding box center [434, 196] width 340 height 11
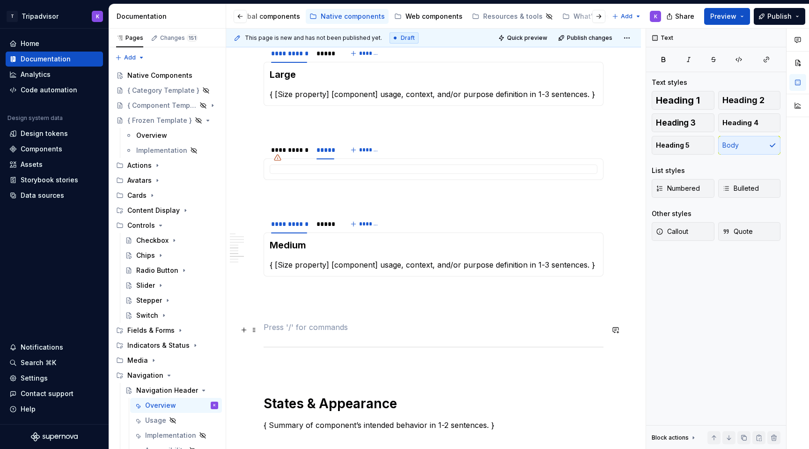
click at [317, 324] on p at bounding box center [434, 326] width 340 height 11
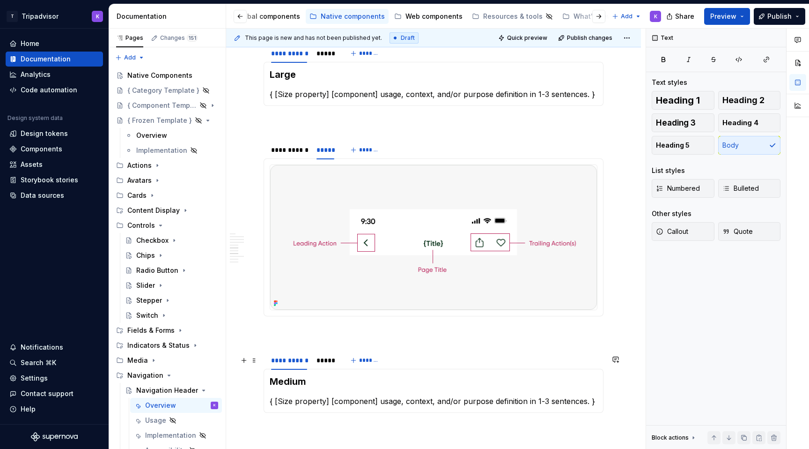
scroll to position [1573, 0]
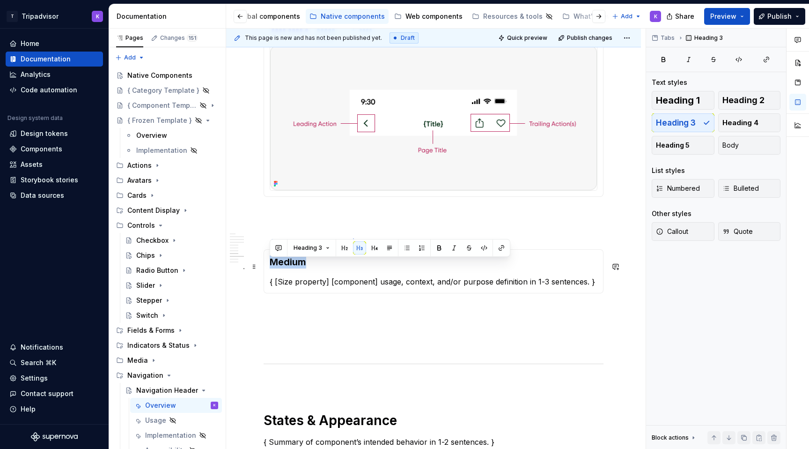
drag, startPoint x: 313, startPoint y: 272, endPoint x: 272, endPoint y: 271, distance: 41.7
click at [272, 268] on h3 "Medium" at bounding box center [434, 261] width 328 height 13
click at [325, 242] on div "*****" at bounding box center [326, 240] width 18 height 9
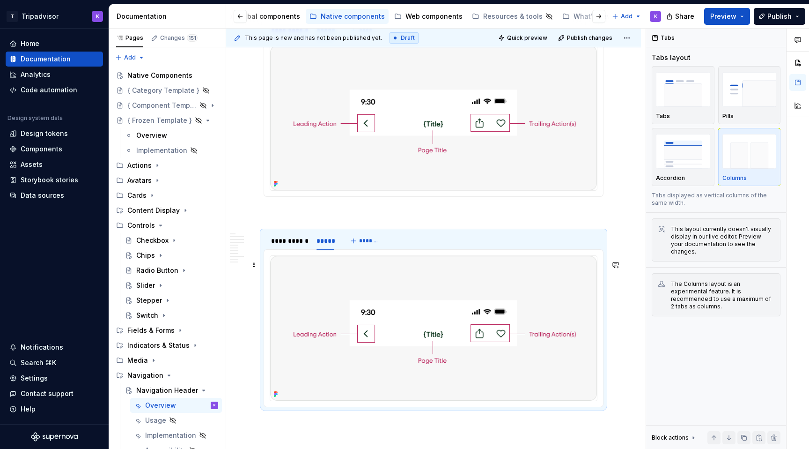
click at [371, 329] on img at bounding box center [433, 328] width 327 height 145
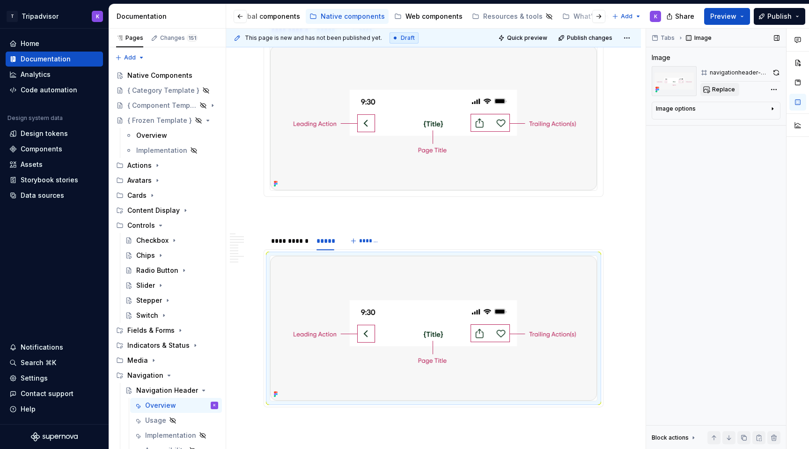
click at [720, 88] on span "Replace" at bounding box center [723, 89] width 23 height 7
type textarea "*"
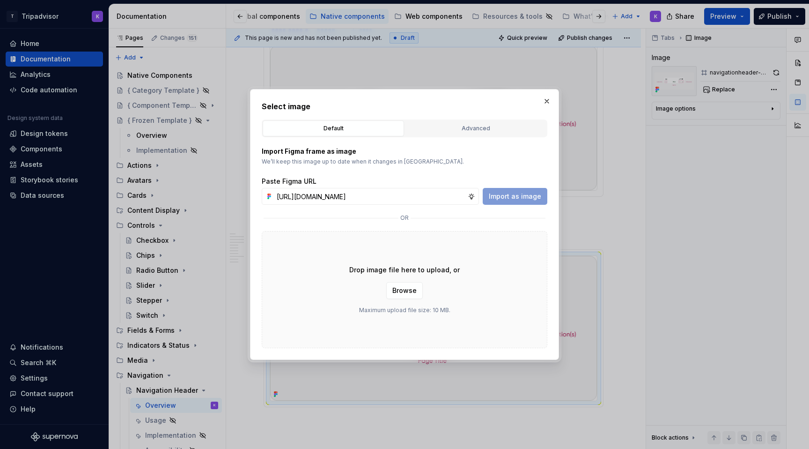
scroll to position [0, 250]
type input "[URL][DOMAIN_NAME]"
click at [517, 197] on span "Import as image" at bounding box center [515, 196] width 52 height 9
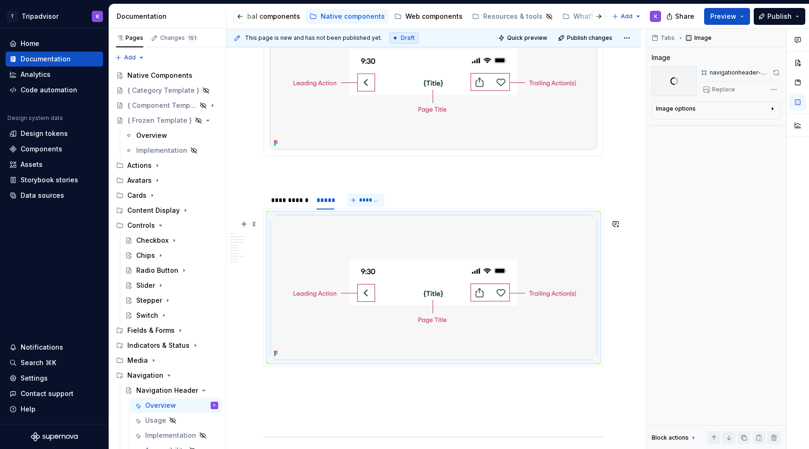
scroll to position [1707, 0]
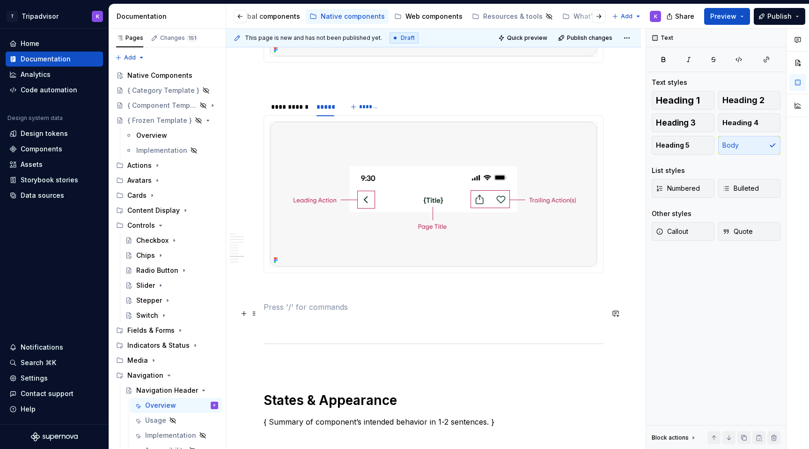
click at [297, 311] on p at bounding box center [434, 306] width 340 height 11
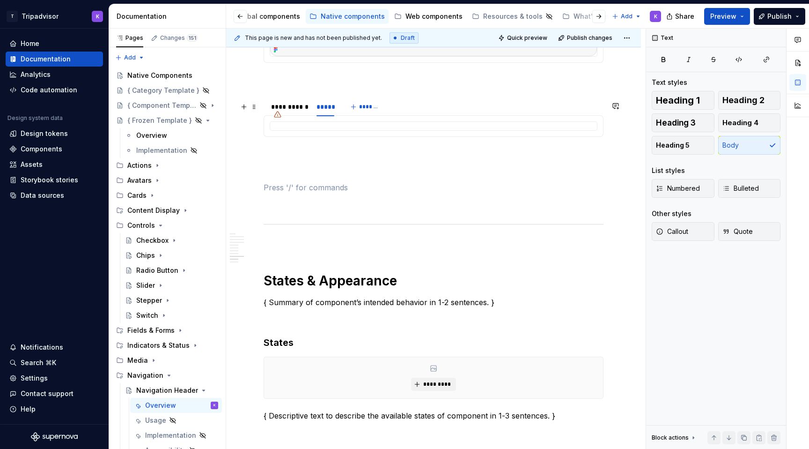
click at [259, 110] on div "**********" at bounding box center [436, 239] width 420 height 421
click at [257, 109] on span at bounding box center [254, 106] width 7 height 13
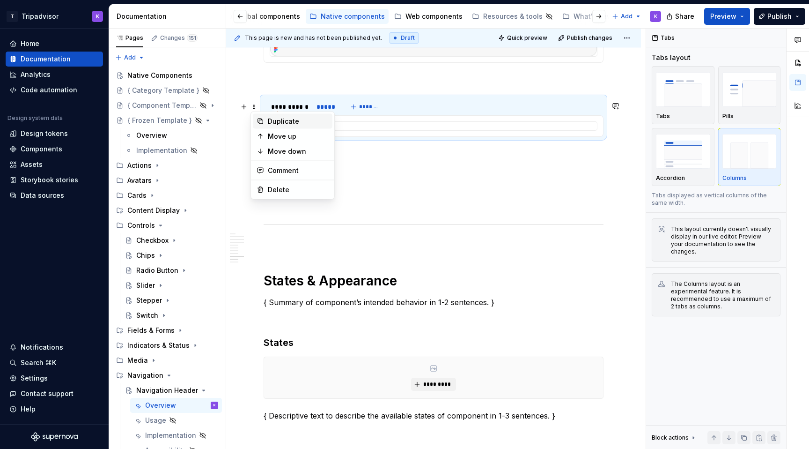
click at [273, 126] on div "Duplicate" at bounding box center [293, 121] width 80 height 15
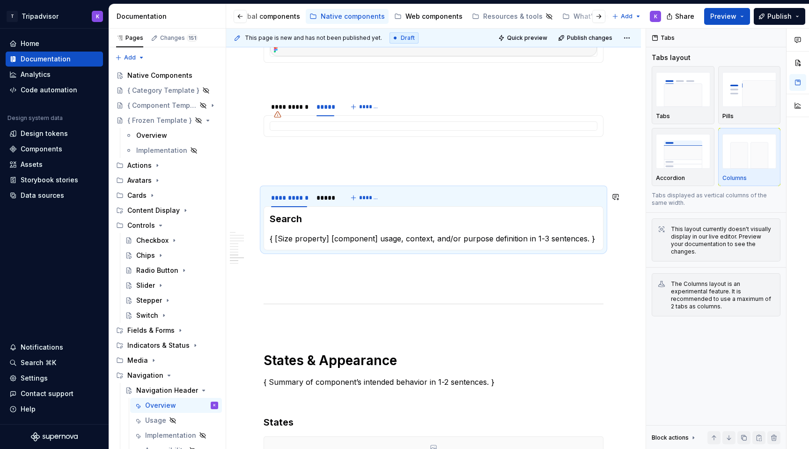
click at [294, 171] on p at bounding box center [434, 170] width 340 height 11
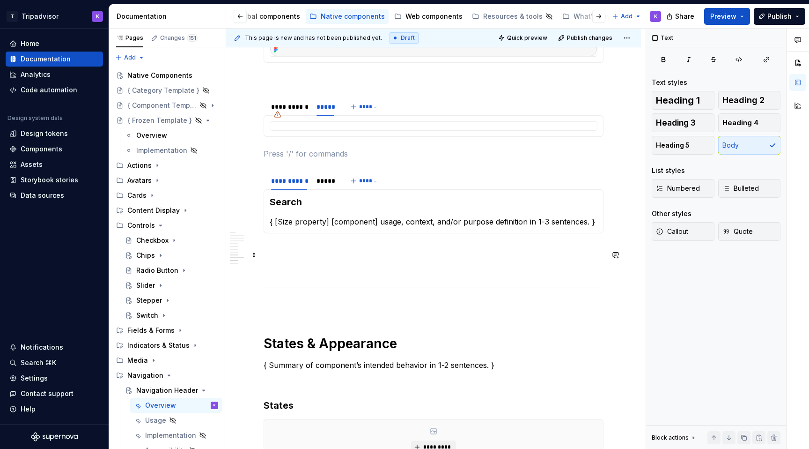
click at [290, 253] on p at bounding box center [434, 250] width 340 height 11
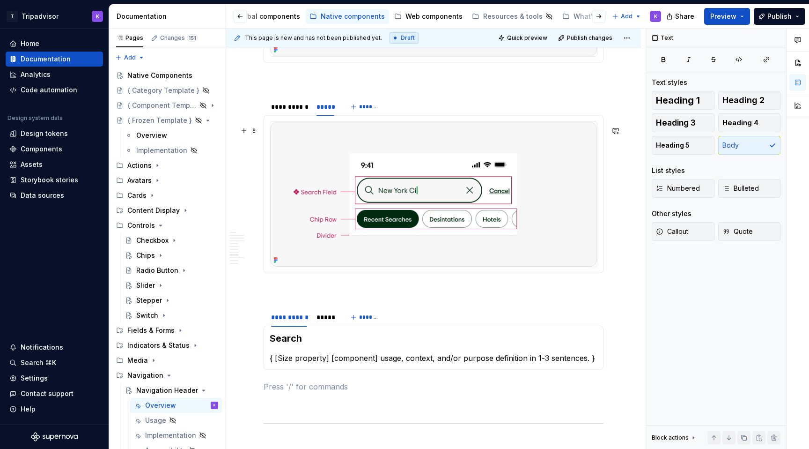
click at [289, 267] on div at bounding box center [434, 194] width 328 height 146
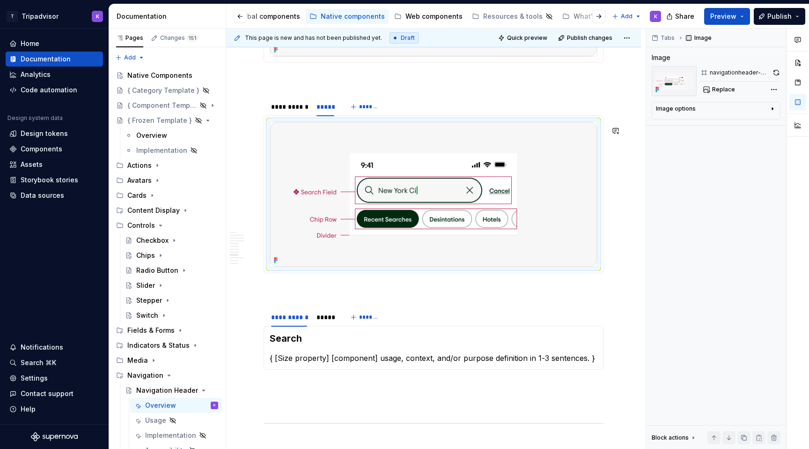
scroll to position [1755, 0]
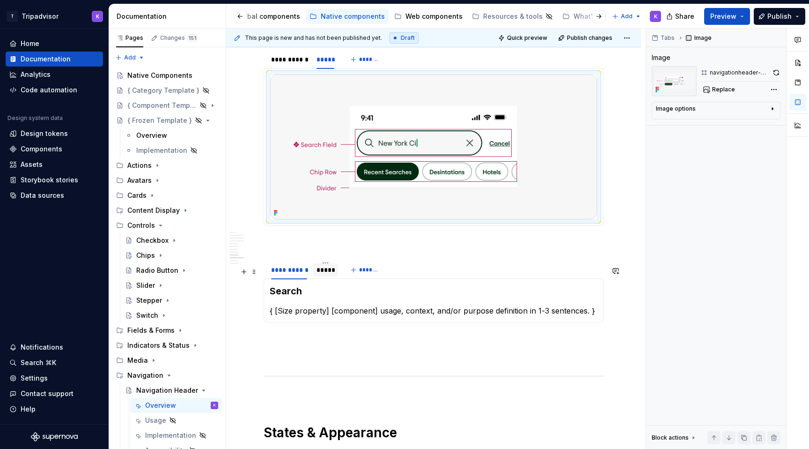
click at [326, 276] on div "*****" at bounding box center [325, 269] width 25 height 13
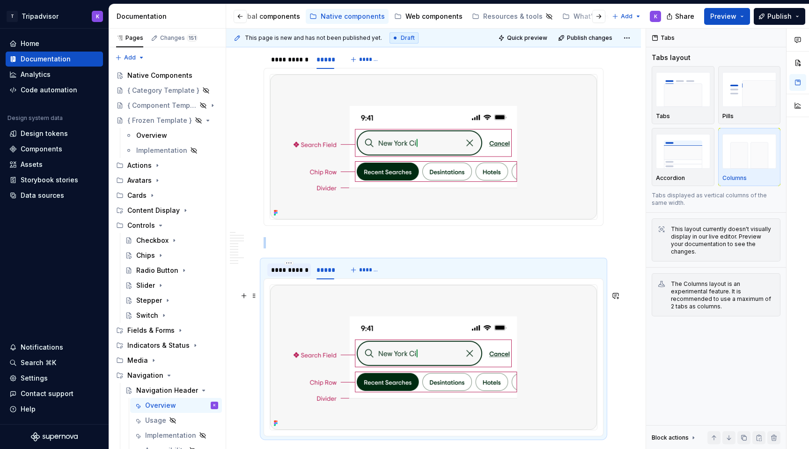
click at [292, 276] on div "**********" at bounding box center [289, 269] width 44 height 13
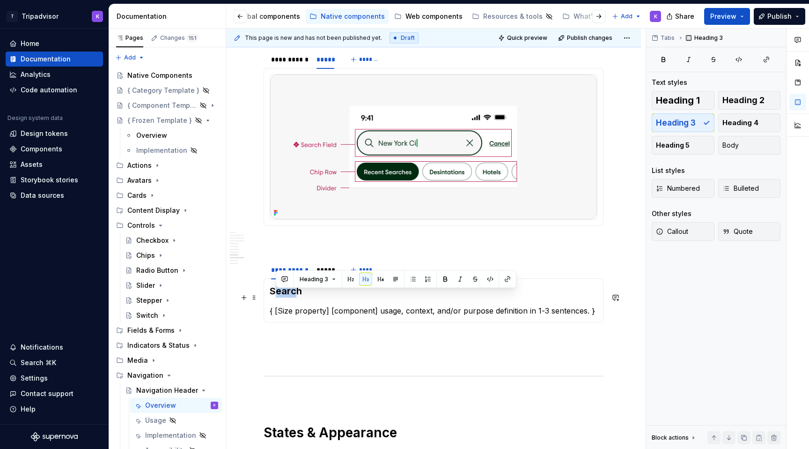
drag, startPoint x: 290, startPoint y: 298, endPoint x: 274, endPoint y: 298, distance: 16.4
click at [274, 297] on h3 "Search" at bounding box center [434, 290] width 328 height 13
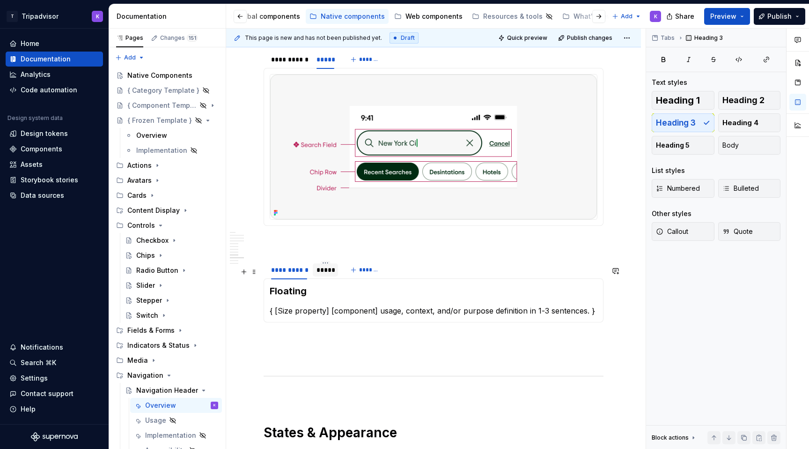
click at [331, 274] on div "*****" at bounding box center [326, 269] width 18 height 9
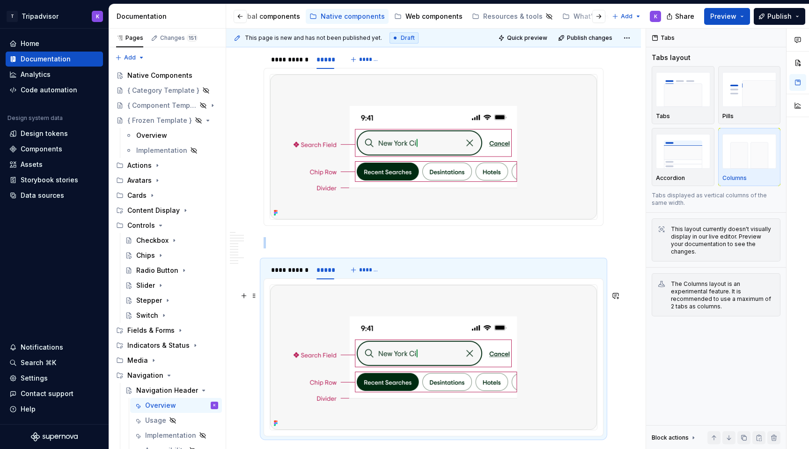
click at [438, 376] on img at bounding box center [433, 357] width 327 height 145
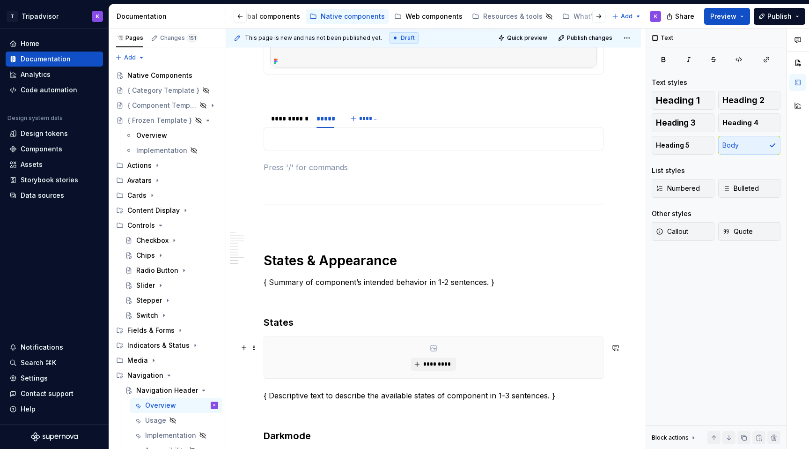
scroll to position [1907, 0]
click at [390, 140] on p at bounding box center [434, 137] width 328 height 11
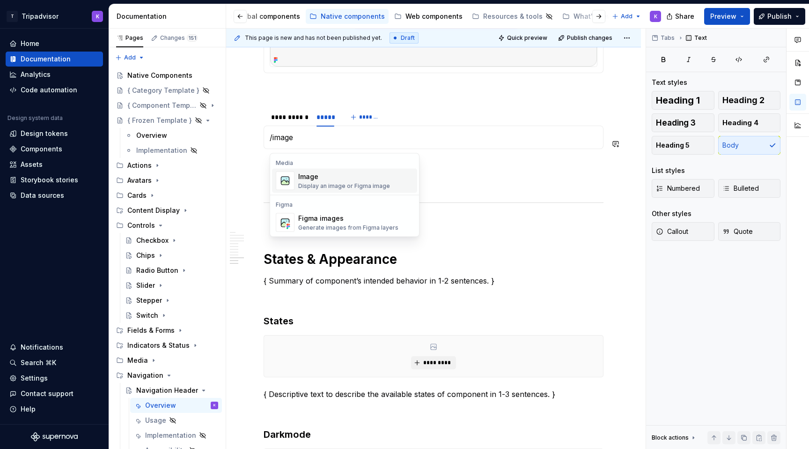
click at [352, 179] on div "Image" at bounding box center [344, 176] width 92 height 9
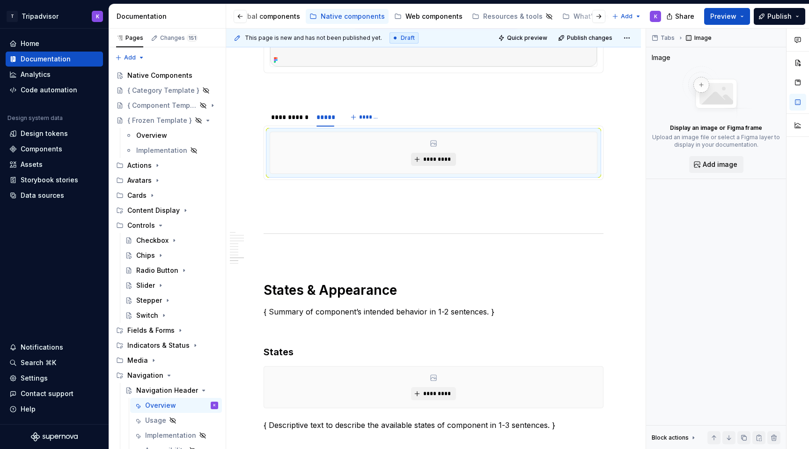
type textarea "*"
click at [429, 163] on span "*********" at bounding box center [437, 159] width 29 height 7
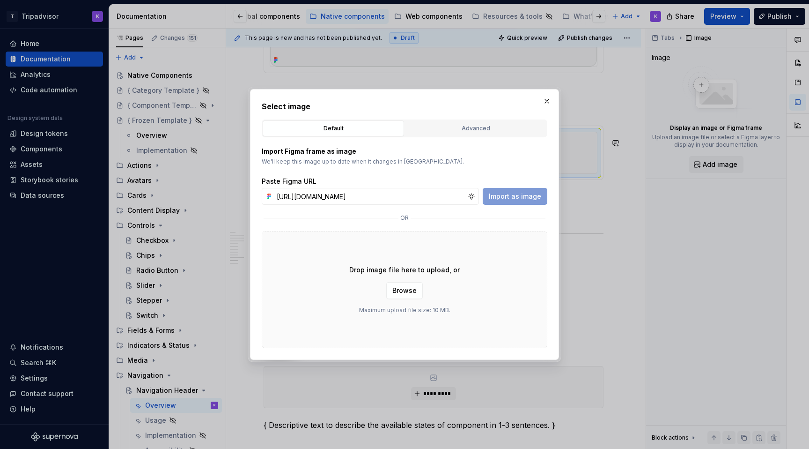
scroll to position [0, 249]
type input "[URL][DOMAIN_NAME]"
click at [510, 199] on span "Import as image" at bounding box center [515, 196] width 52 height 9
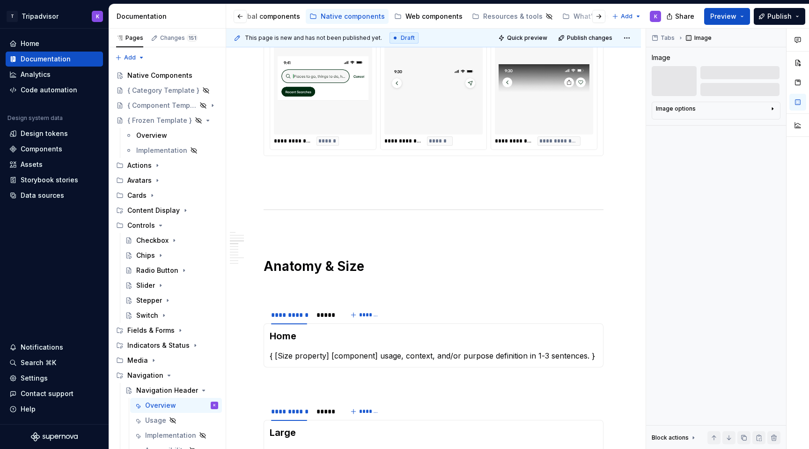
scroll to position [980, 0]
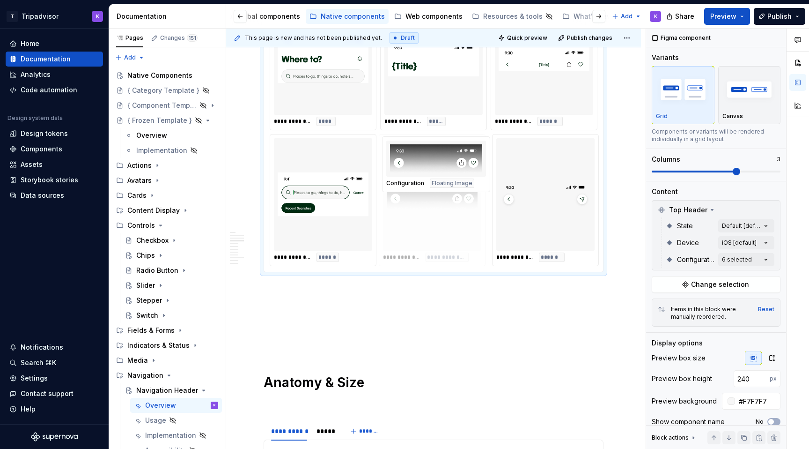
drag, startPoint x: 548, startPoint y: 221, endPoint x: 405, endPoint y: 221, distance: 142.9
click at [405, 221] on body "T Tripadvisor K Home Documentation Analytics Code automation Design system data…" at bounding box center [404, 224] width 809 height 449
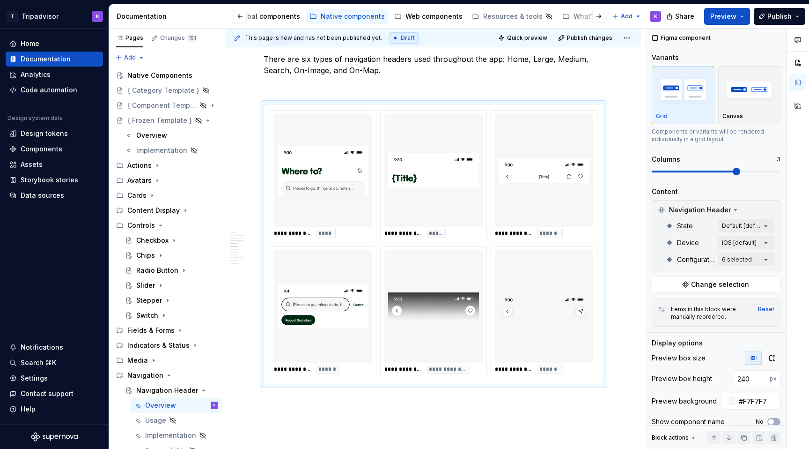
scroll to position [819, 0]
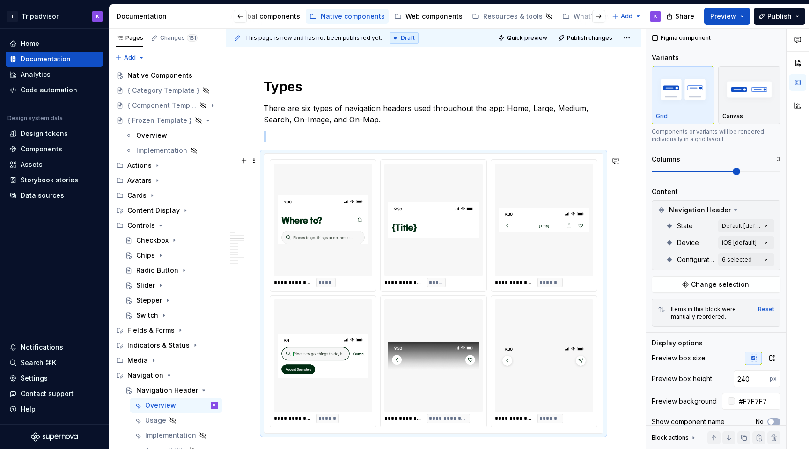
click at [483, 317] on div at bounding box center [434, 355] width 98 height 112
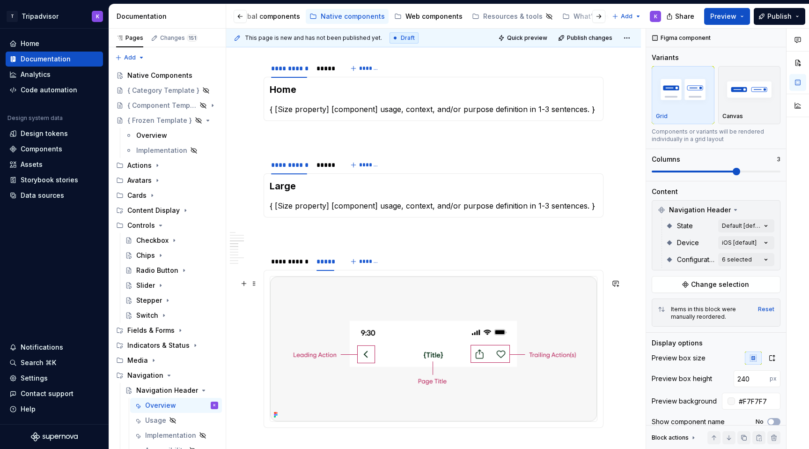
scroll to position [1343, 0]
click at [295, 265] on div "**********" at bounding box center [289, 260] width 36 height 9
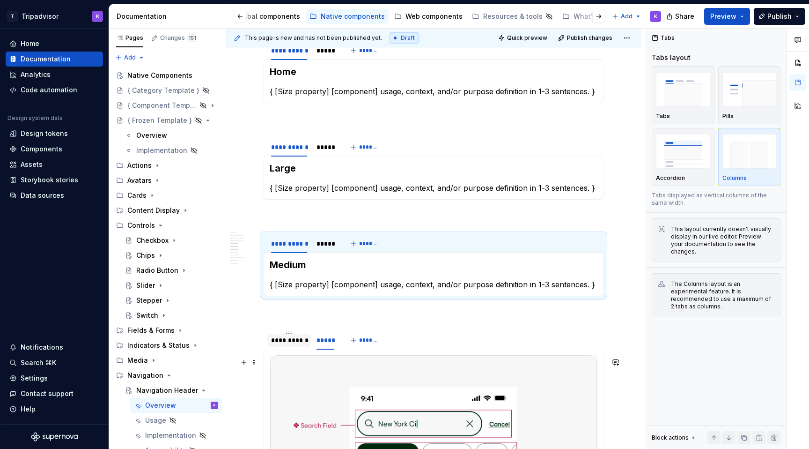
click at [295, 345] on div "**********" at bounding box center [289, 339] width 36 height 9
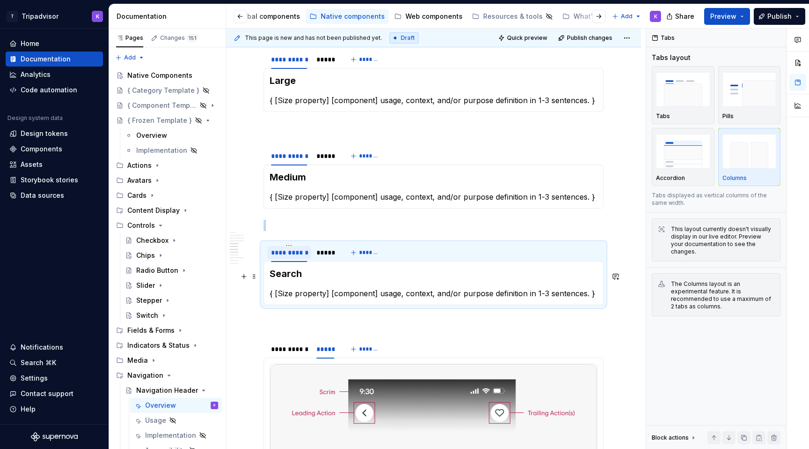
scroll to position [1465, 0]
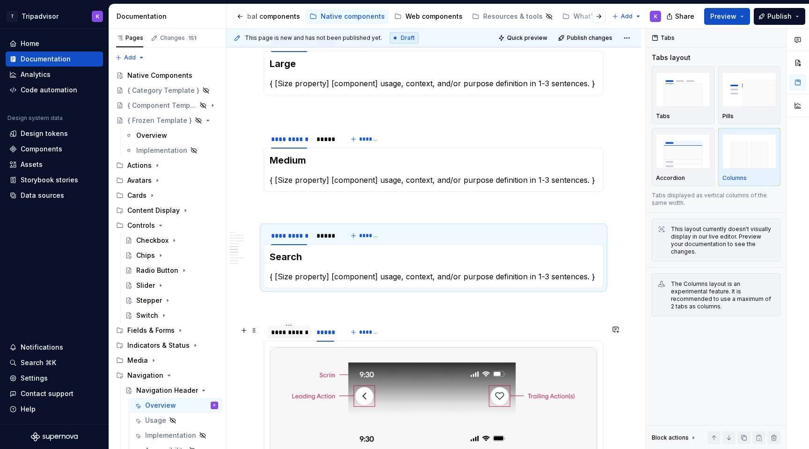
click at [297, 341] on div at bounding box center [289, 340] width 44 height 1
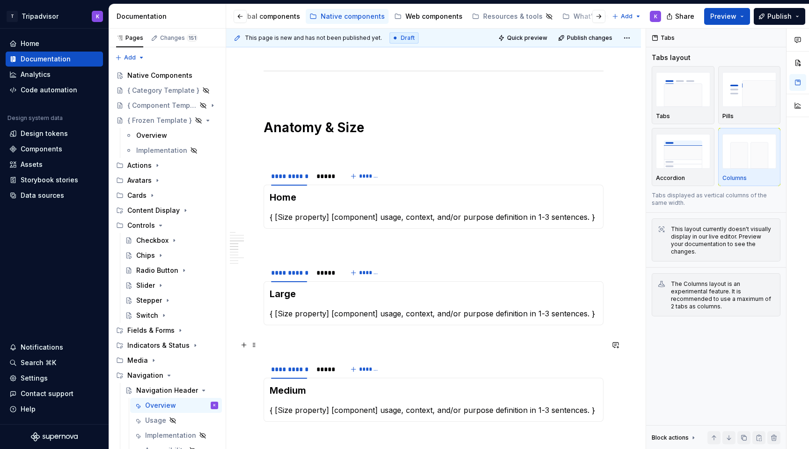
scroll to position [1234, 0]
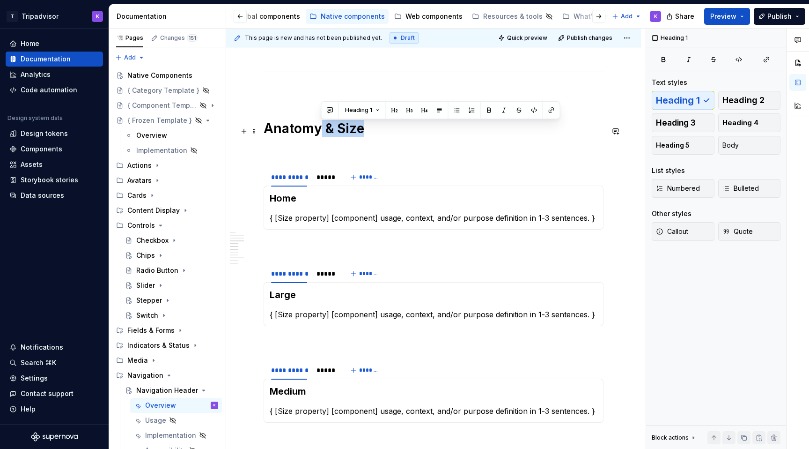
drag, startPoint x: 321, startPoint y: 131, endPoint x: 386, endPoint y: 130, distance: 64.6
click at [386, 130] on h1 "Anatomy & Size" at bounding box center [434, 128] width 340 height 17
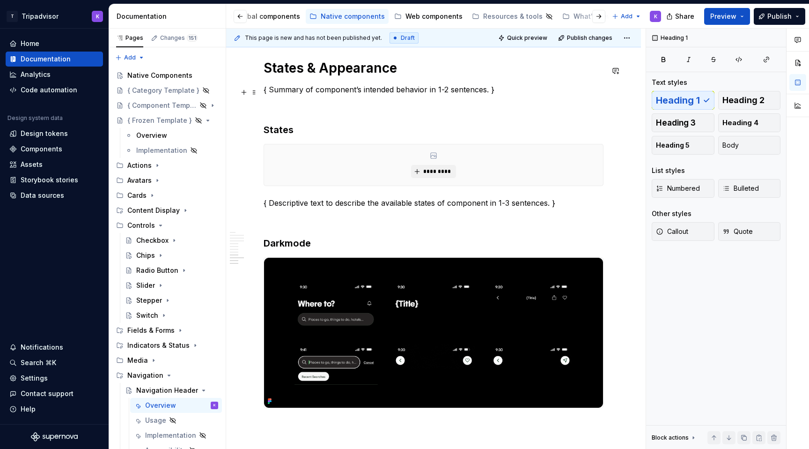
scroll to position [1897, 0]
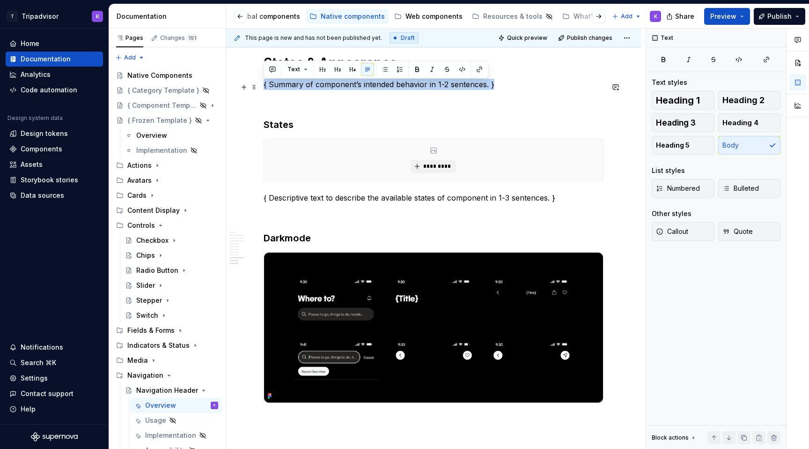
drag, startPoint x: 500, startPoint y: 90, endPoint x: 261, endPoint y: 88, distance: 238.9
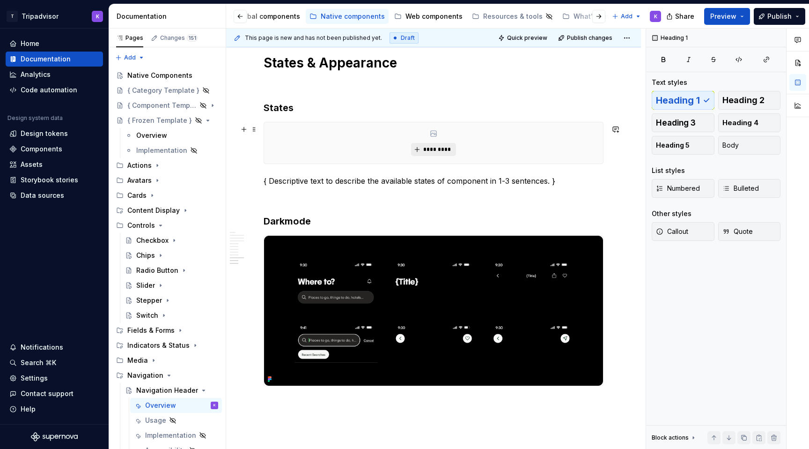
click at [430, 148] on span "*********" at bounding box center [437, 149] width 29 height 7
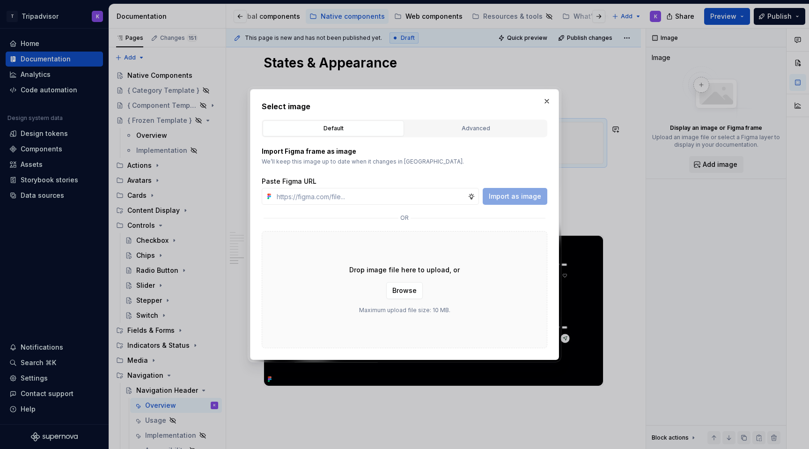
type textarea "*"
type input "[URL][DOMAIN_NAME]"
click at [512, 196] on span "Import as image" at bounding box center [515, 196] width 52 height 9
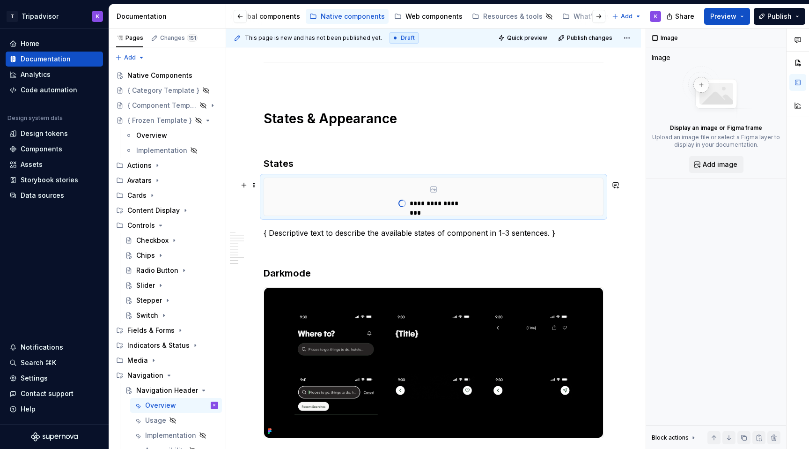
scroll to position [1829, 0]
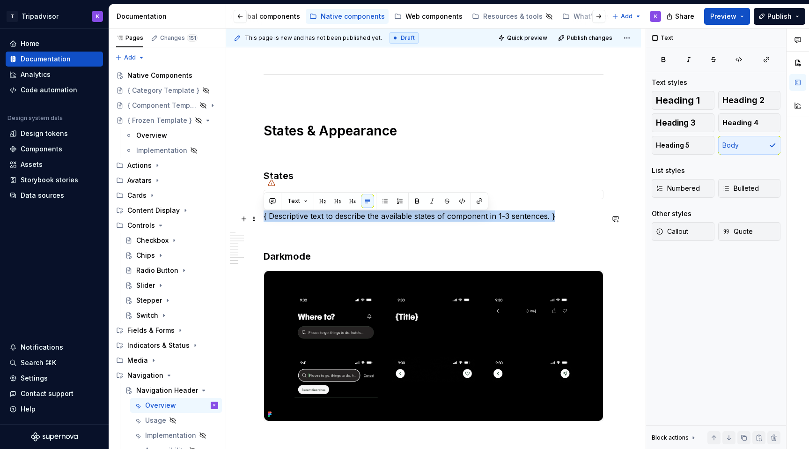
drag, startPoint x: 557, startPoint y: 222, endPoint x: 263, endPoint y: 221, distance: 294.6
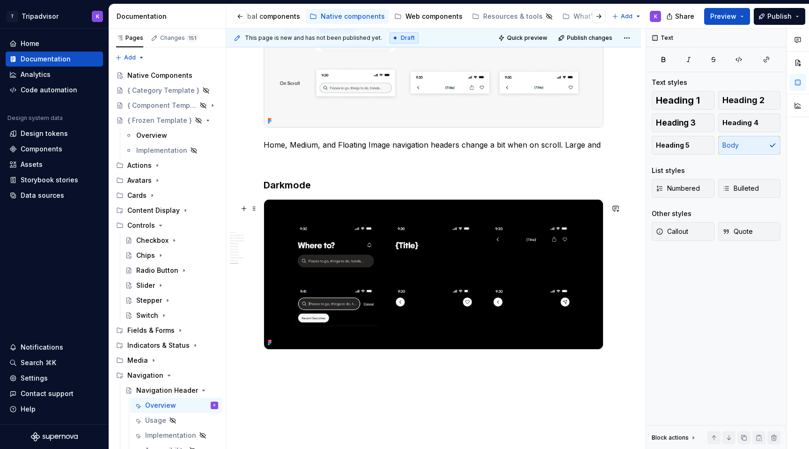
scroll to position [1998, 0]
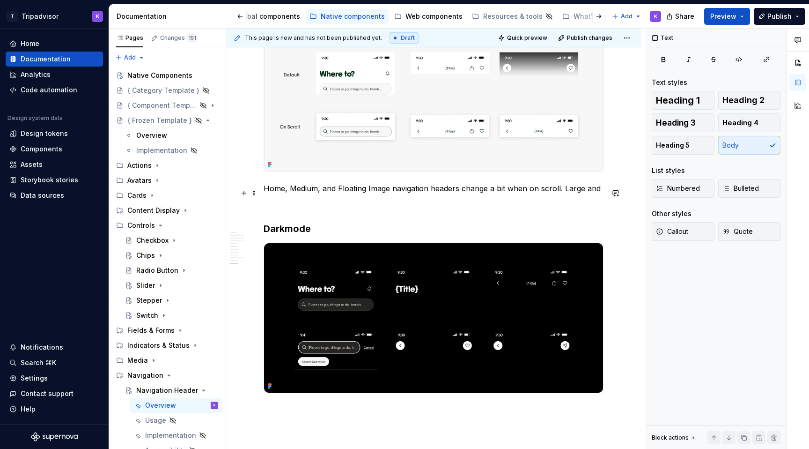
click at [296, 194] on p "Home, Medium, and Floating Image navigation headers change a bit when on scroll…" at bounding box center [434, 188] width 340 height 11
click at [340, 193] on p "Home, medium, and Floating Image navigation headers change a bit when on scroll…" at bounding box center [434, 188] width 340 height 11
click at [369, 194] on p "Home, medium, and floating Image navigation headers change a bit when on scroll…" at bounding box center [434, 188] width 340 height 11
drag, startPoint x: 595, startPoint y: 193, endPoint x: 580, endPoint y: 194, distance: 15.5
click at [580, 194] on p "Home, medium, and floating image navigation headers change a bit when on scroll…" at bounding box center [434, 188] width 340 height 11
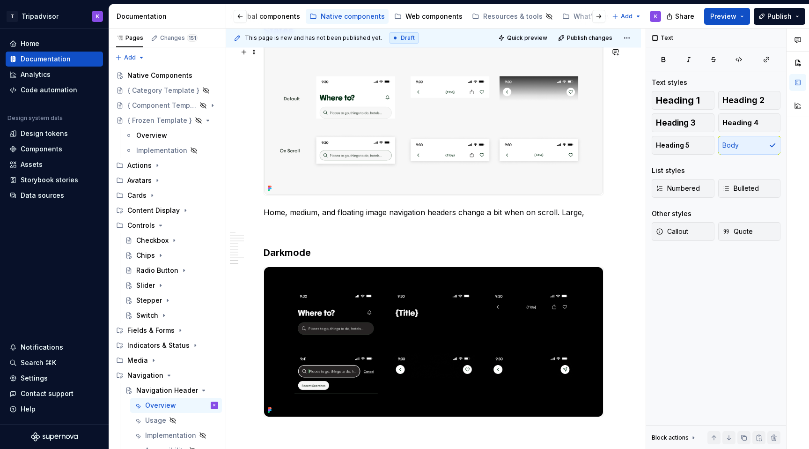
scroll to position [1966, 0]
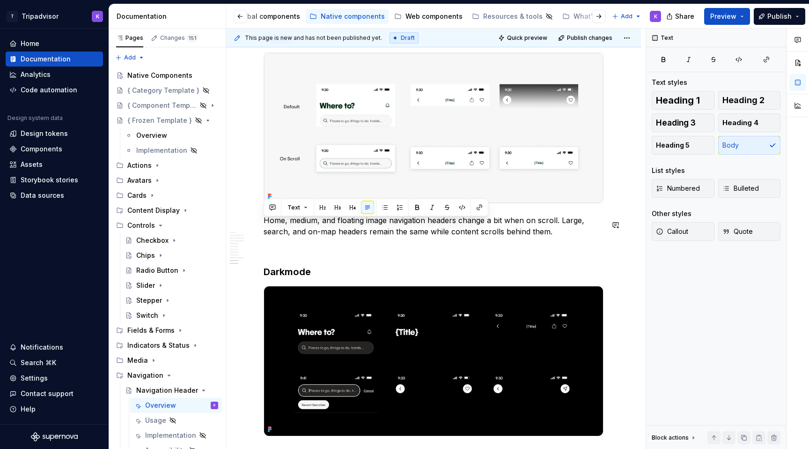
drag, startPoint x: 555, startPoint y: 233, endPoint x: 281, endPoint y: 213, distance: 275.2
copy p "Home, medium, and floating image navigation headers change a bit when on scroll…"
click at [455, 254] on p at bounding box center [434, 248] width 340 height 11
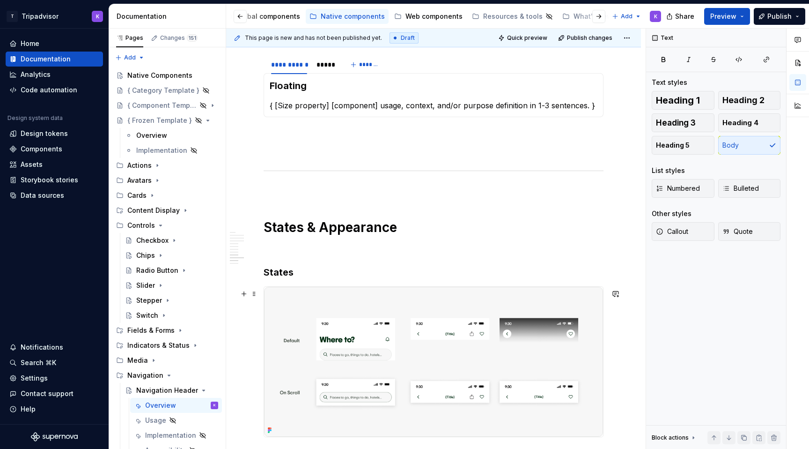
scroll to position [1729, 0]
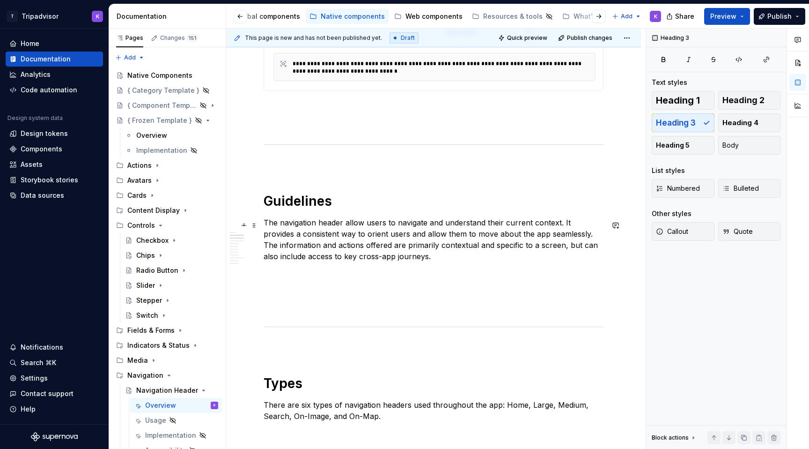
scroll to position [521, 0]
click at [394, 289] on p at bounding box center [434, 290] width 340 height 11
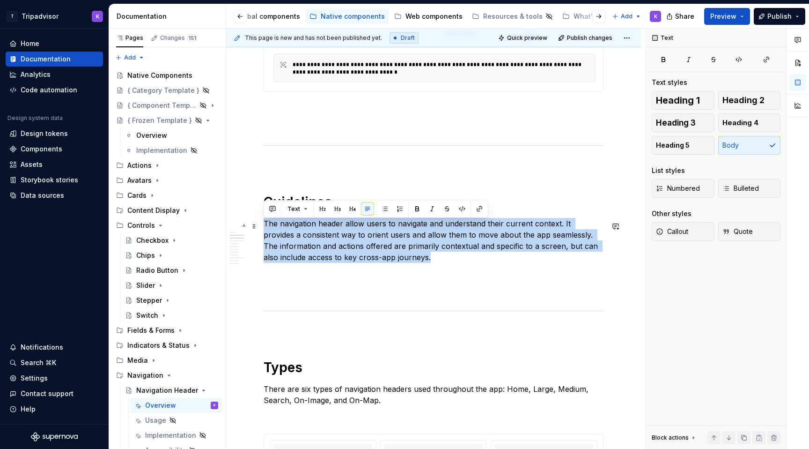
drag, startPoint x: 429, startPoint y: 263, endPoint x: 266, endPoint y: 226, distance: 167.5
click at [266, 226] on p "The navigation header allow users to navigate and understand their current cont…" at bounding box center [434, 240] width 340 height 45
copy p "The navigation header allow users to navigate and understand their current cont…"
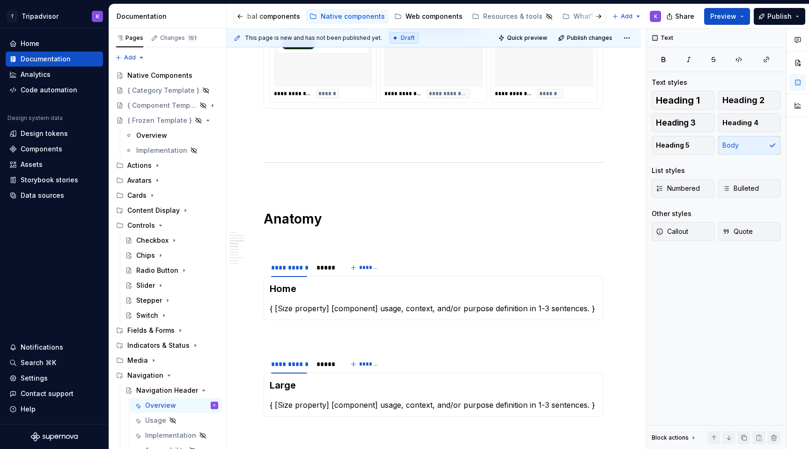
scroll to position [1143, 0]
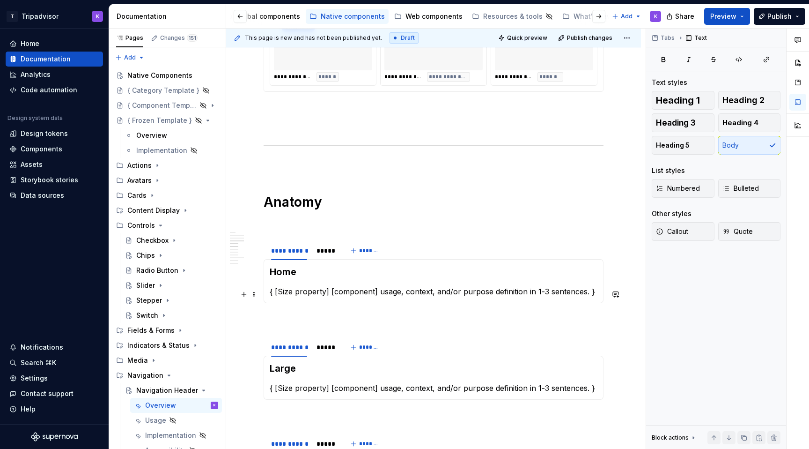
click at [304, 295] on p "{ [Size property] [component] usage, context, and/or purpose definition in 1-3 …" at bounding box center [434, 291] width 328 height 11
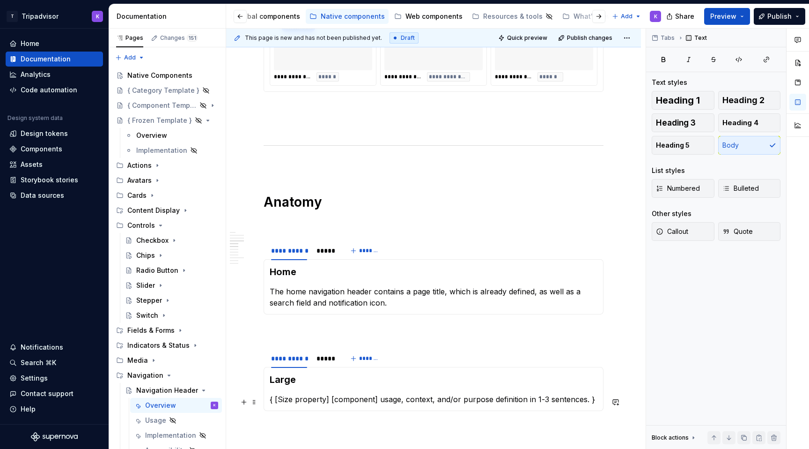
click at [338, 400] on p "{ [Size property] [component] usage, context, and/or purpose definition in 1-3 …" at bounding box center [434, 398] width 328 height 11
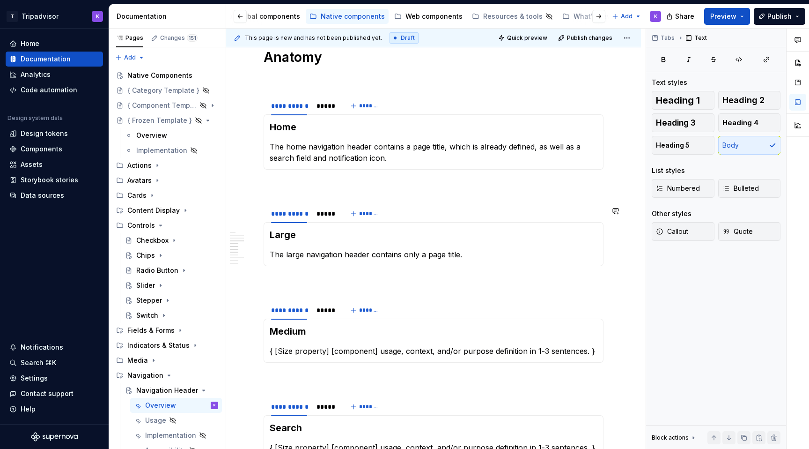
scroll to position [1290, 0]
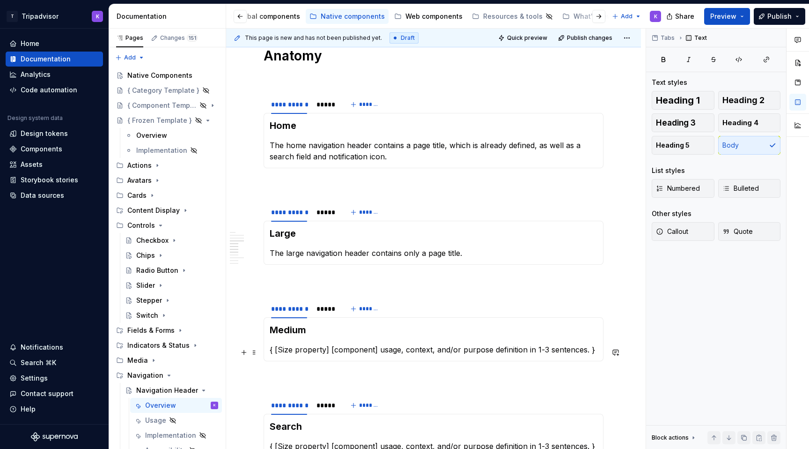
click at [369, 348] on p "{ [Size property] [component] usage, context, and/or purpose definition in 1-3 …" at bounding box center [434, 349] width 328 height 11
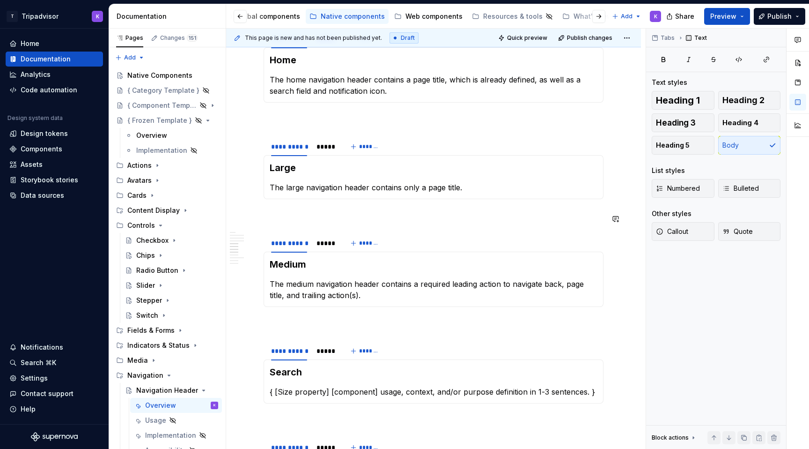
scroll to position [1363, 0]
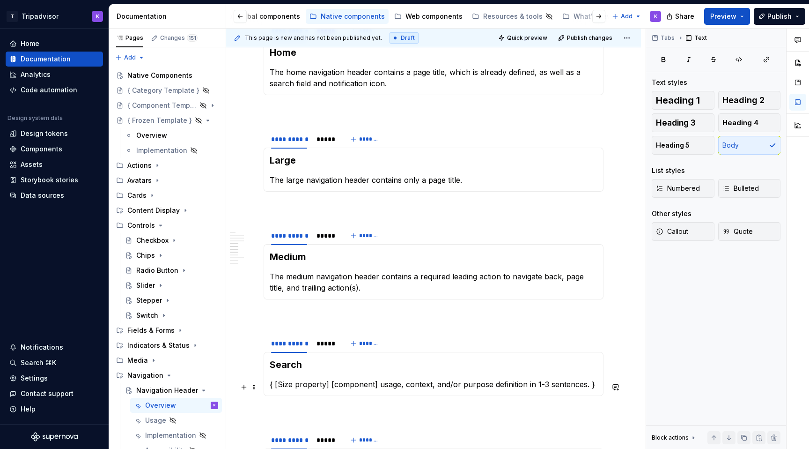
click at [356, 390] on p "{ [Size property] [component] usage, context, and/or purpose definition in 1-3 …" at bounding box center [434, 383] width 328 height 11
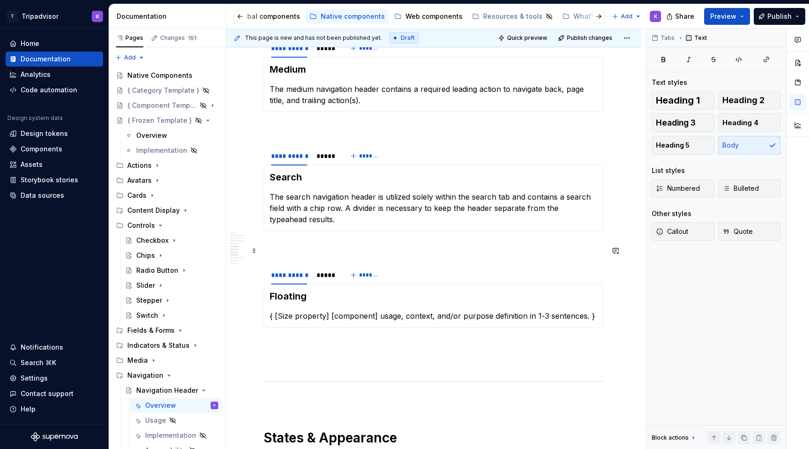
scroll to position [1558, 0]
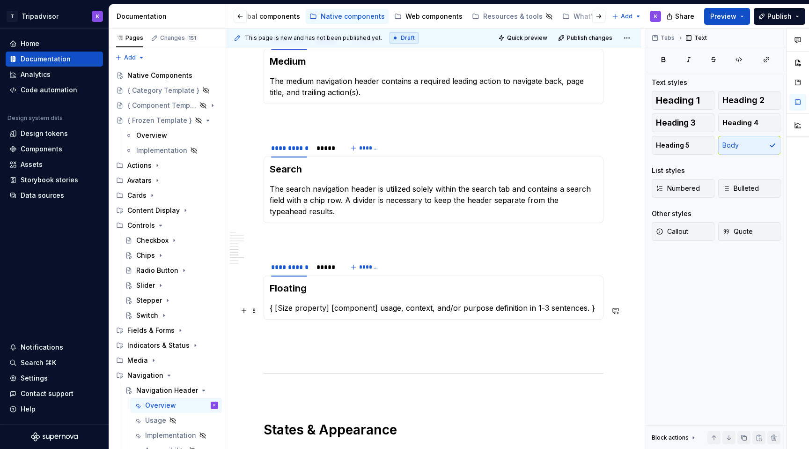
click at [354, 311] on p "{ [Size property] [component] usage, context, and/or purpose definition in 1-3 …" at bounding box center [434, 307] width 328 height 11
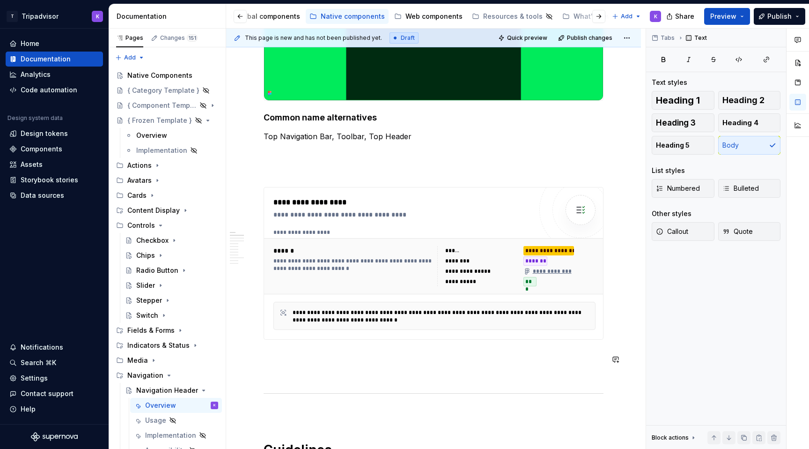
scroll to position [254, 0]
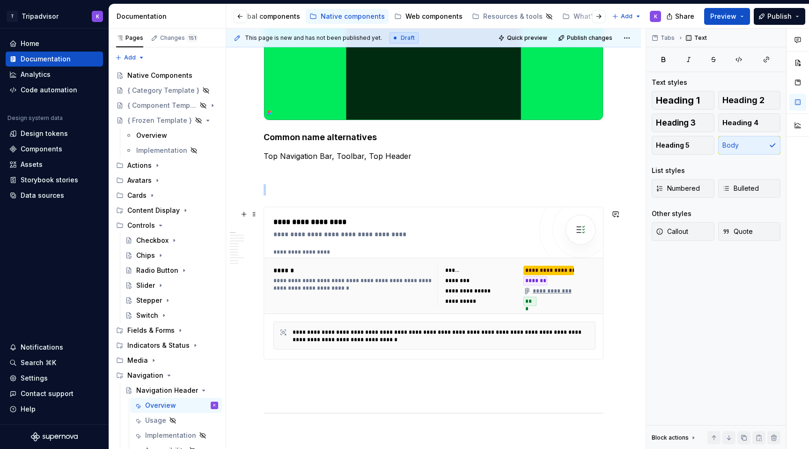
click at [390, 283] on div "**********" at bounding box center [354, 284] width 161 height 15
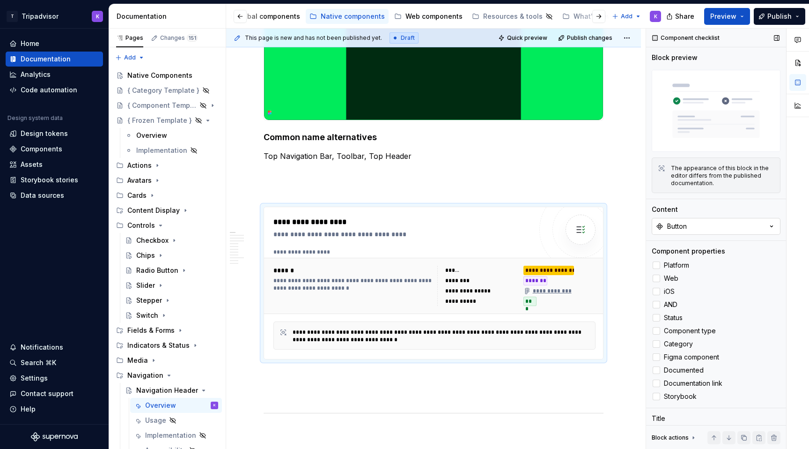
type textarea "*"
click at [749, 222] on button "Button" at bounding box center [716, 226] width 129 height 17
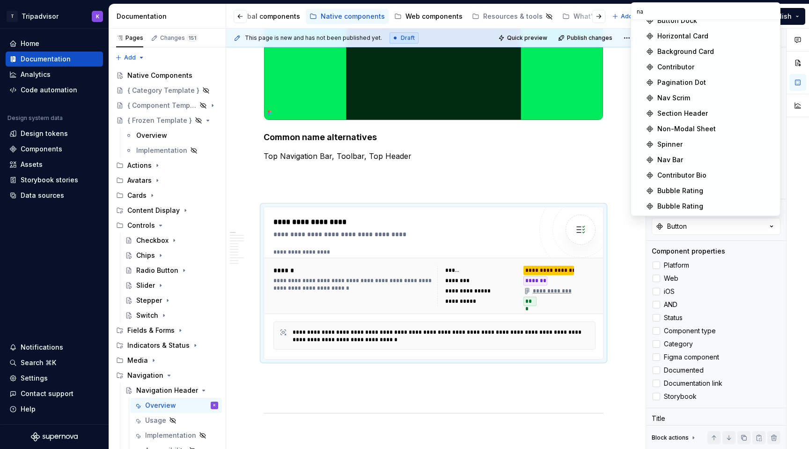
scroll to position [0, 0]
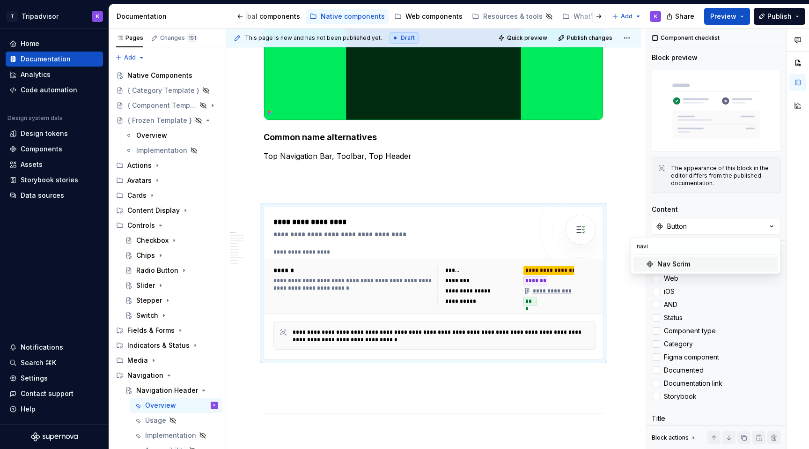
type input "navig"
click at [61, 145] on div "Components" at bounding box center [54, 148] width 90 height 9
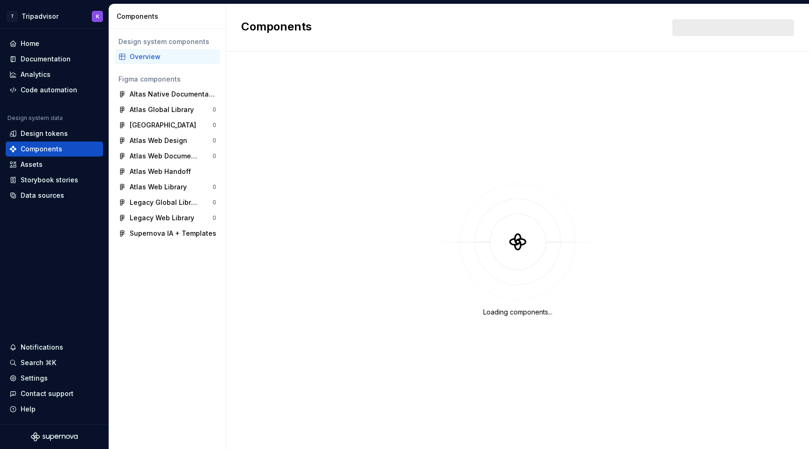
click at [162, 57] on div "Overview" at bounding box center [173, 56] width 87 height 9
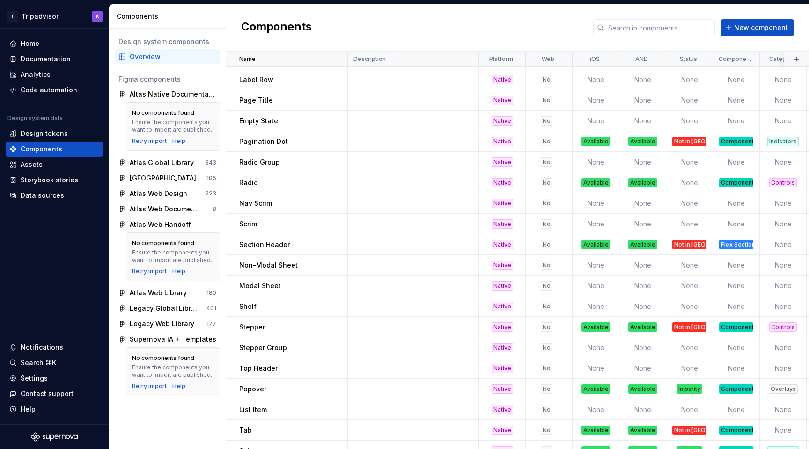
scroll to position [307, 0]
click at [271, 370] on p "Top Header" at bounding box center [258, 367] width 38 height 9
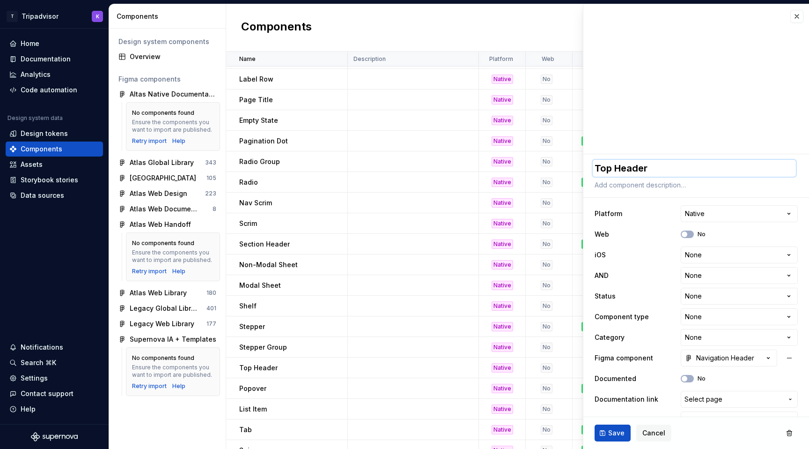
click at [609, 171] on textarea "Top Header" at bounding box center [694, 168] width 203 height 17
type textarea "*"
type textarea "N Header"
type textarea "*"
type textarea "Na Header"
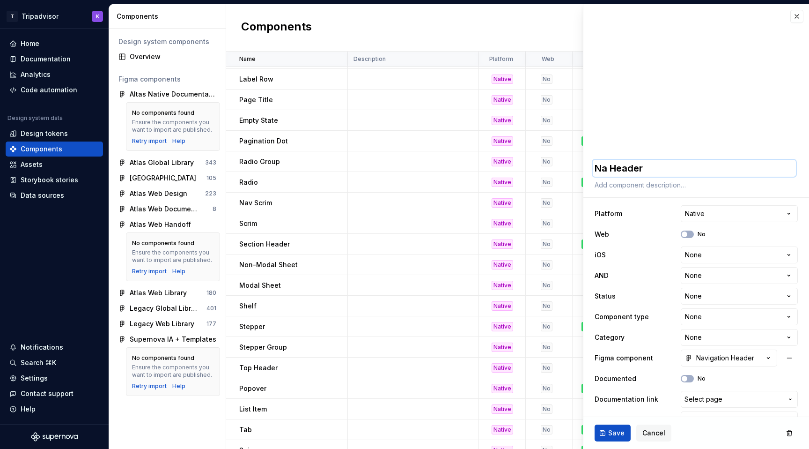
type textarea "*"
type textarea "Nav Header"
type textarea "*"
type textarea "Navi Header"
type textarea "*"
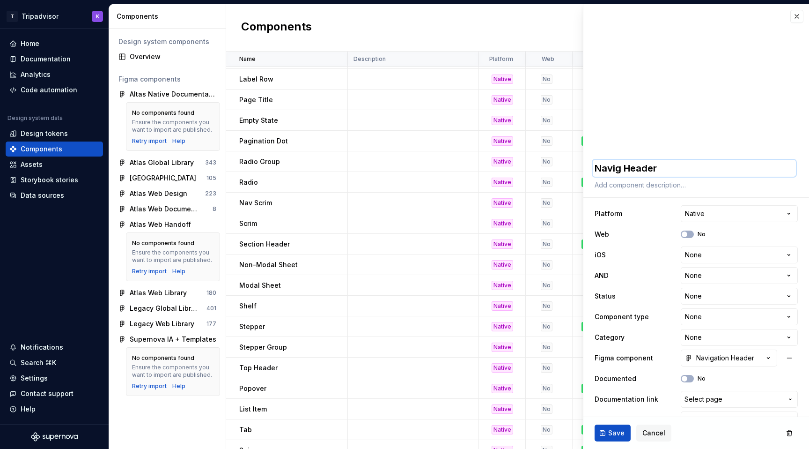
type textarea "Naviga Header"
type textarea "*"
type textarea "Navigat Header"
type textarea "*"
type textarea "Navigati Header"
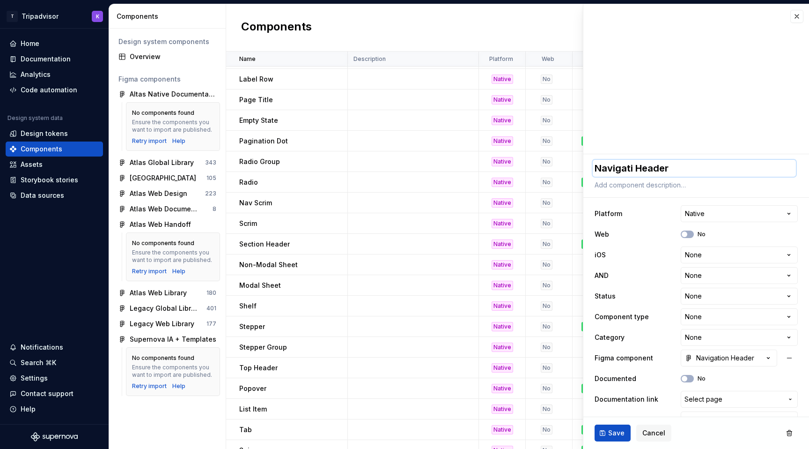
type textarea "*"
type textarea "Navigatio Header"
type textarea "*"
type textarea "Navigation Header"
click at [719, 252] on html "T Tripadvisor K Home Documentation Analytics Code automation Design system data…" at bounding box center [404, 224] width 809 height 449
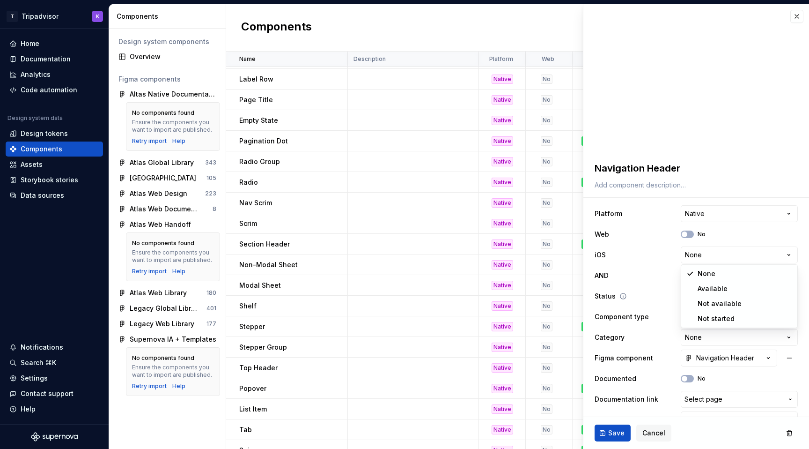
select select "**********"
type textarea "*"
click at [712, 278] on html "T Tripadvisor K Home Documentation Analytics Code automation Design system data…" at bounding box center [404, 224] width 809 height 449
click at [713, 274] on html "T Tripadvisor K Home Documentation Analytics Code automation Design system data…" at bounding box center [404, 224] width 809 height 449
select select "**********"
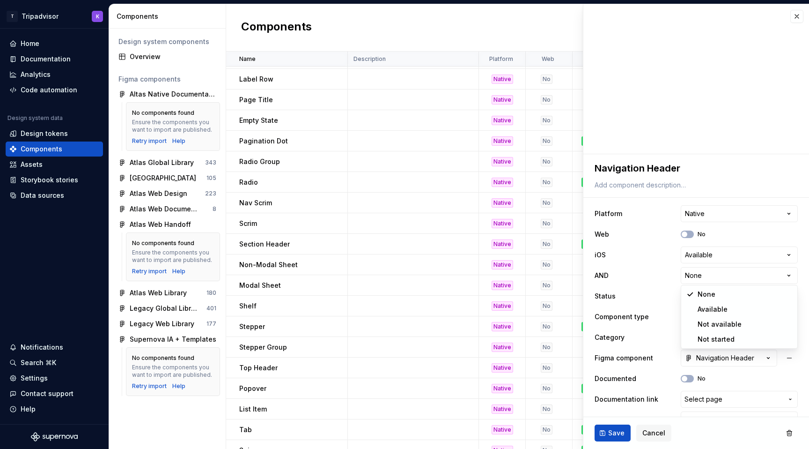
type textarea "*"
click at [714, 304] on div "**********" at bounding box center [696, 316] width 203 height 227
click at [714, 298] on html "T Tripadvisor K Home Documentation Analytics Code automation Design system data…" at bounding box center [404, 224] width 809 height 449
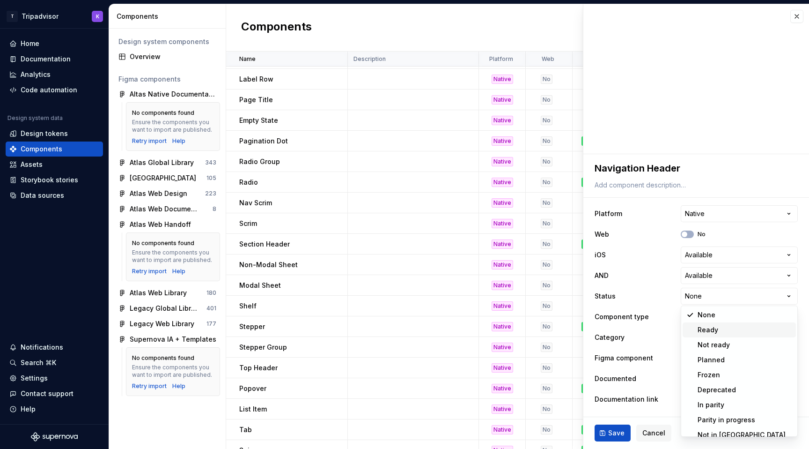
scroll to position [7, 0]
select select "**********"
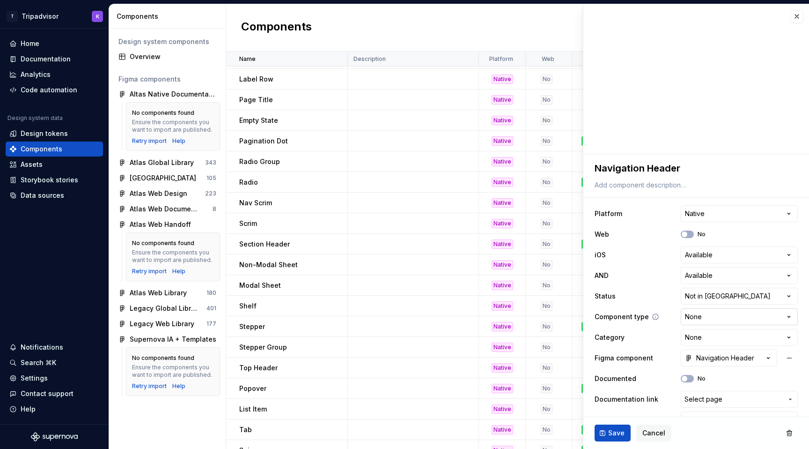
click at [721, 317] on html "T Tripadvisor K Home Documentation Analytics Code automation Design system data…" at bounding box center [404, 224] width 809 height 449
type textarea "*"
click at [709, 319] on html "T Tripadvisor K Home Documentation Analytics Code automation Design system data…" at bounding box center [404, 224] width 809 height 449
select select "**********"
type textarea "*"
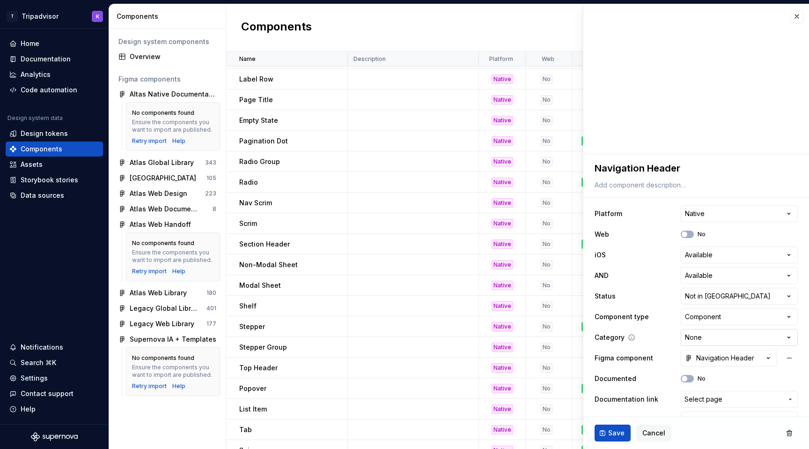
click at [713, 340] on html "T Tripadvisor K Home Documentation Analytics Code automation Design system data…" at bounding box center [404, 224] width 809 height 449
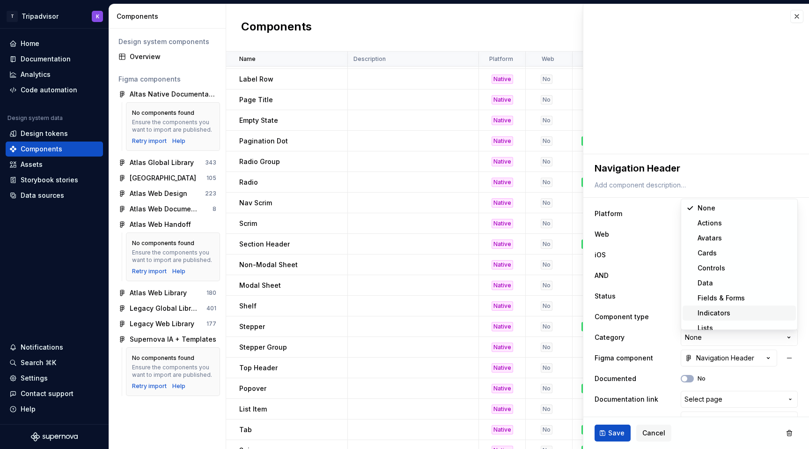
scroll to position [142, 0]
select select "**********"
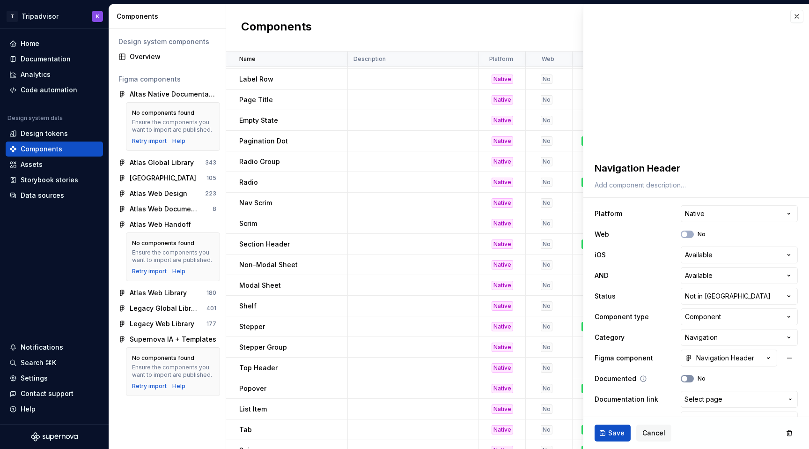
click at [690, 381] on button "No" at bounding box center [687, 378] width 13 height 7
click at [615, 429] on span "Save" at bounding box center [616, 432] width 16 height 9
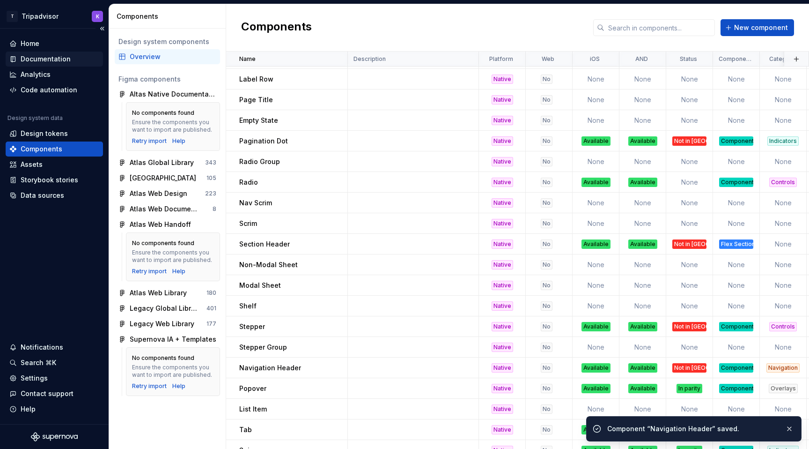
click at [46, 59] on div "Documentation" at bounding box center [46, 58] width 50 height 9
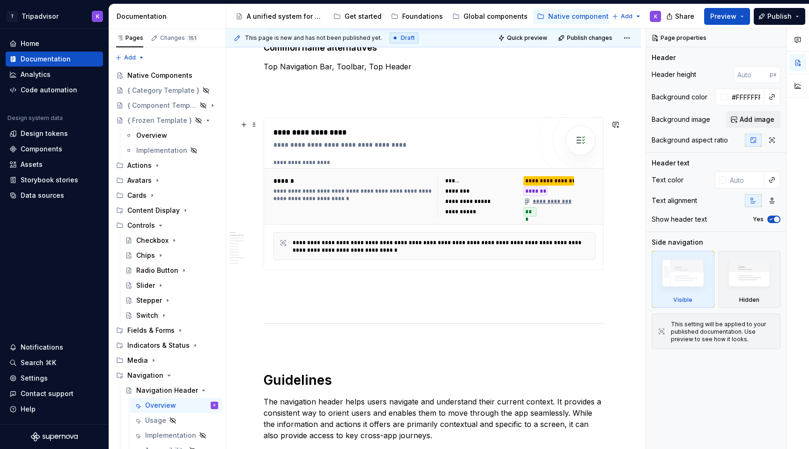
scroll to position [407, 0]
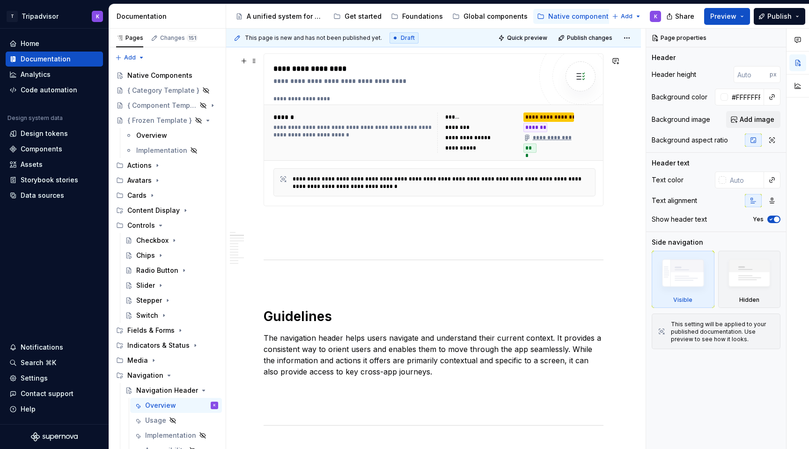
click at [361, 181] on div "**********" at bounding box center [443, 182] width 301 height 15
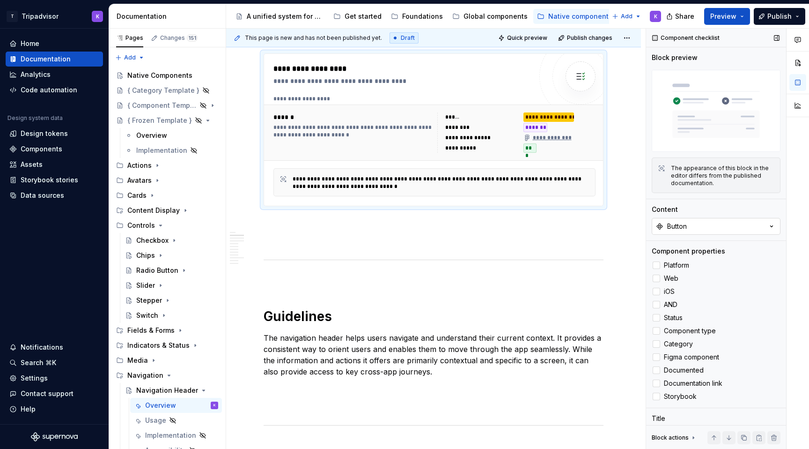
click at [684, 230] on div "Button" at bounding box center [677, 226] width 20 height 9
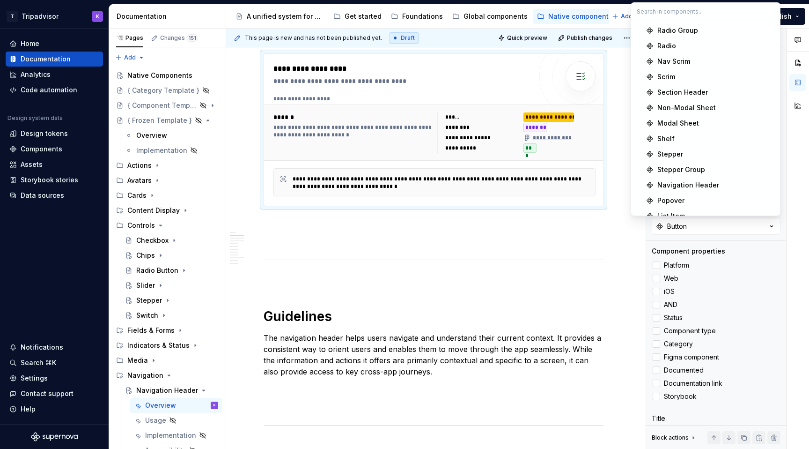
scroll to position [297, 0]
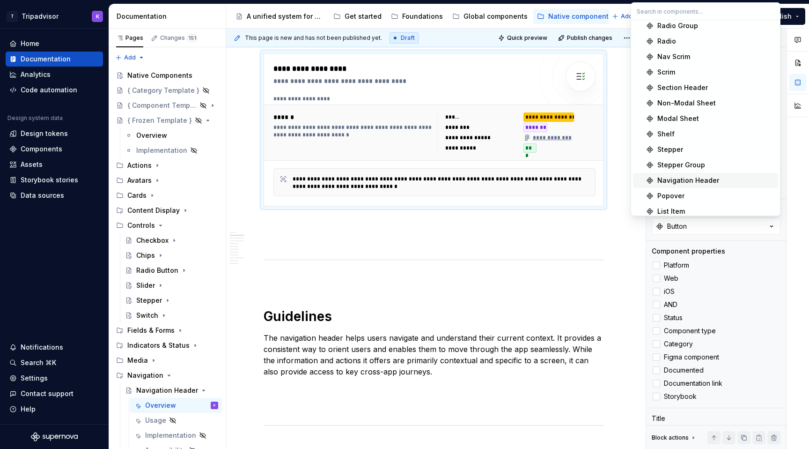
click at [687, 179] on div "Navigation Header" at bounding box center [689, 180] width 62 height 9
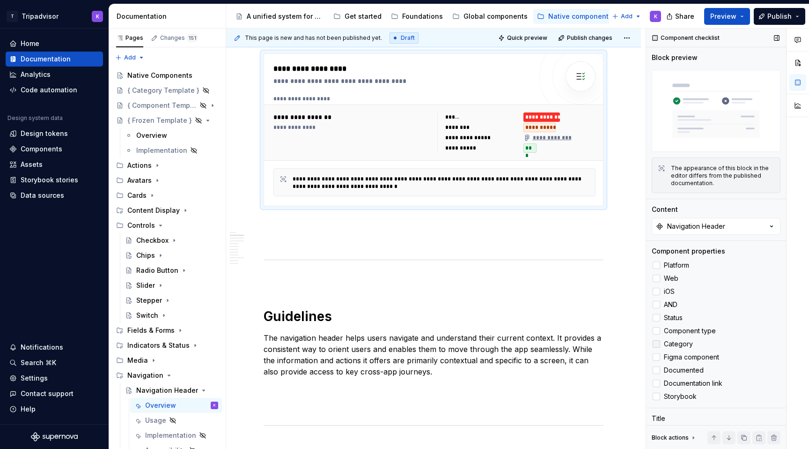
click at [657, 344] on icon at bounding box center [657, 344] width 0 height 0
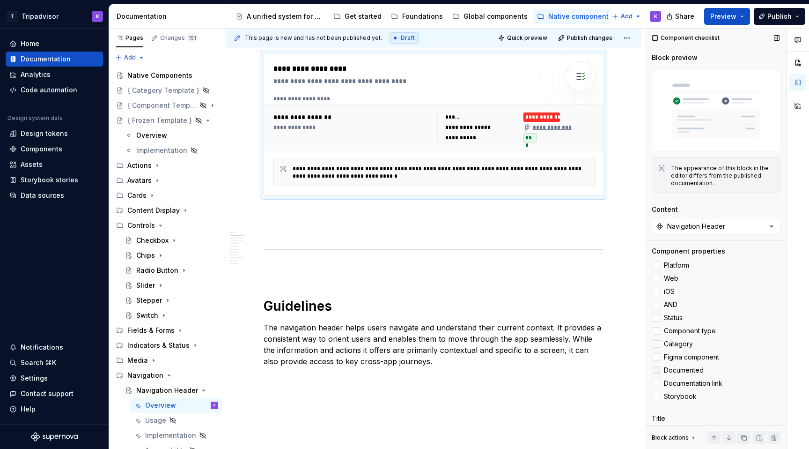
click at [657, 370] on icon at bounding box center [657, 370] width 0 height 0
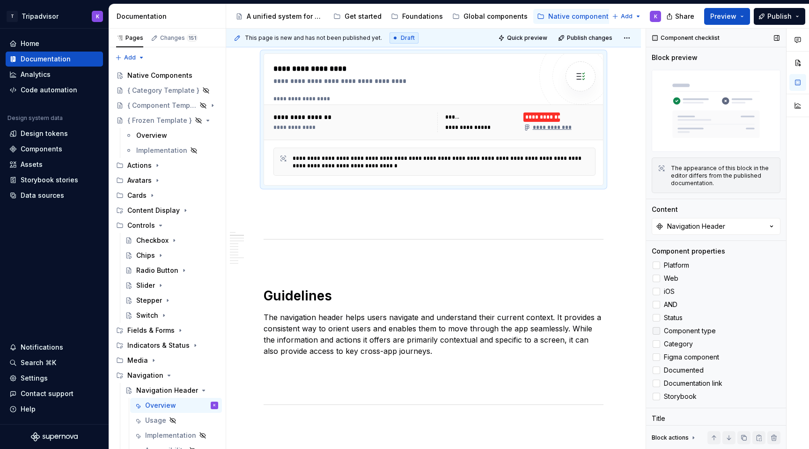
click at [657, 327] on span at bounding box center [656, 330] width 7 height 7
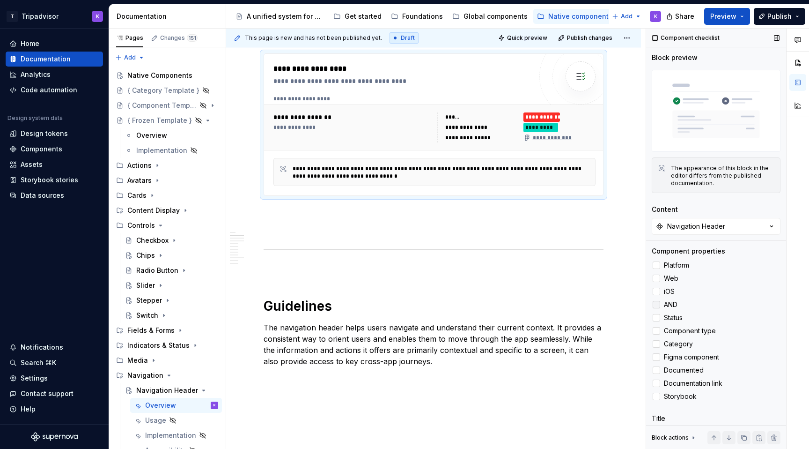
click at [657, 304] on div at bounding box center [656, 304] width 7 height 7
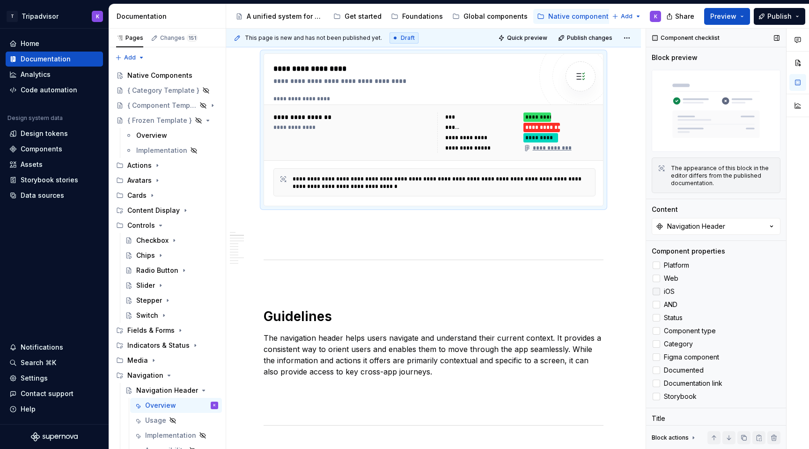
click at [657, 291] on div at bounding box center [656, 291] width 7 height 7
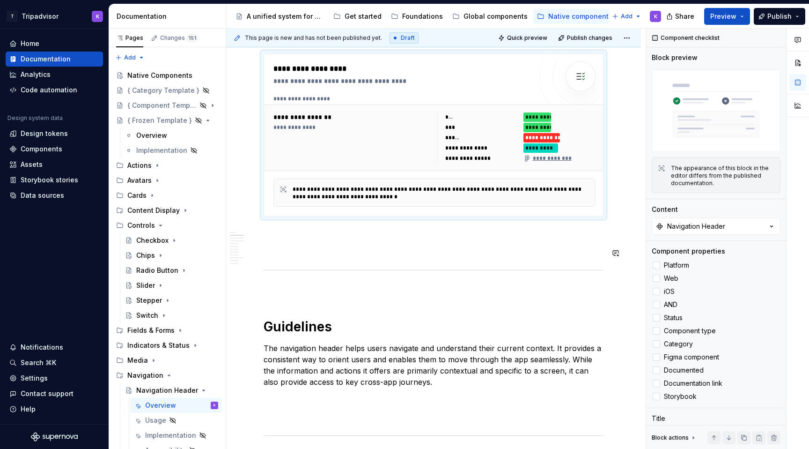
scroll to position [352, 0]
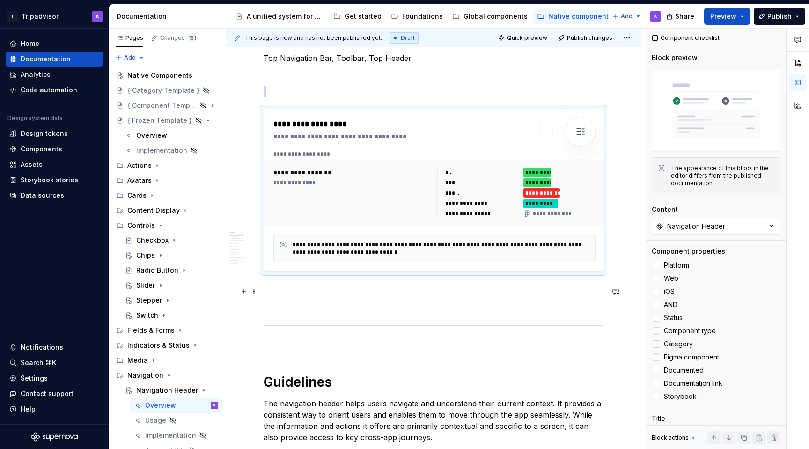
click at [533, 294] on p at bounding box center [434, 288] width 340 height 11
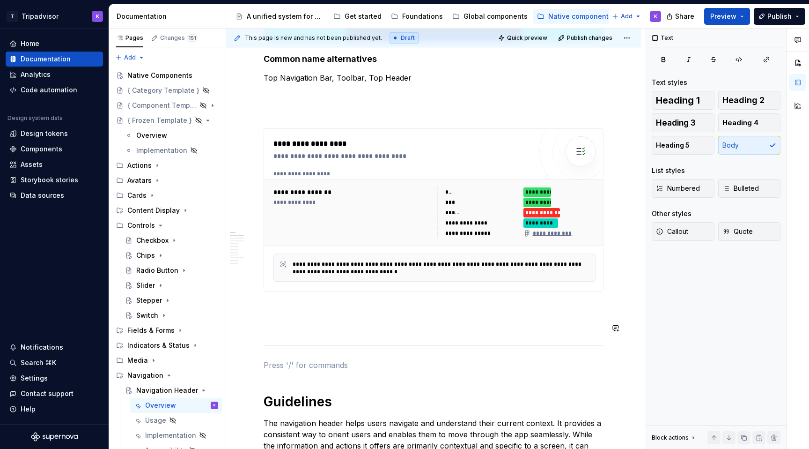
click at [355, 95] on p at bounding box center [434, 94] width 340 height 11
click at [311, 367] on p at bounding box center [434, 364] width 340 height 11
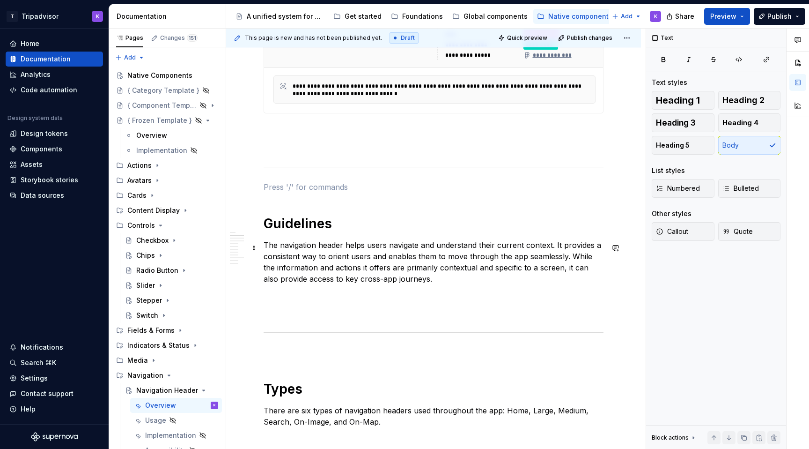
scroll to position [526, 0]
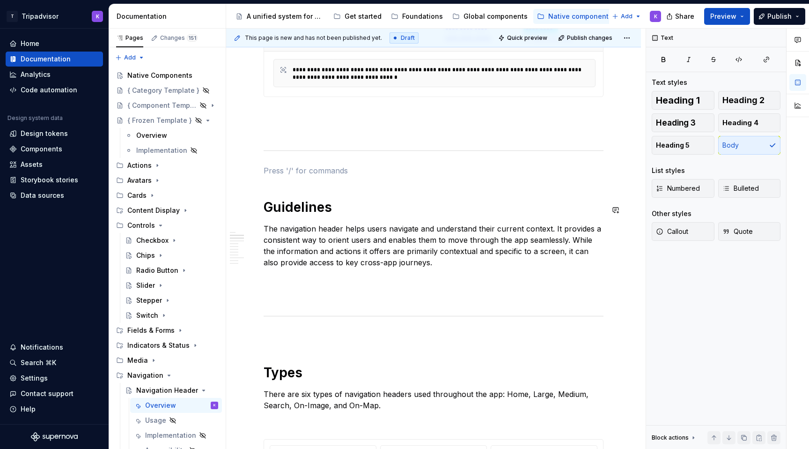
click at [318, 285] on p at bounding box center [434, 279] width 340 height 11
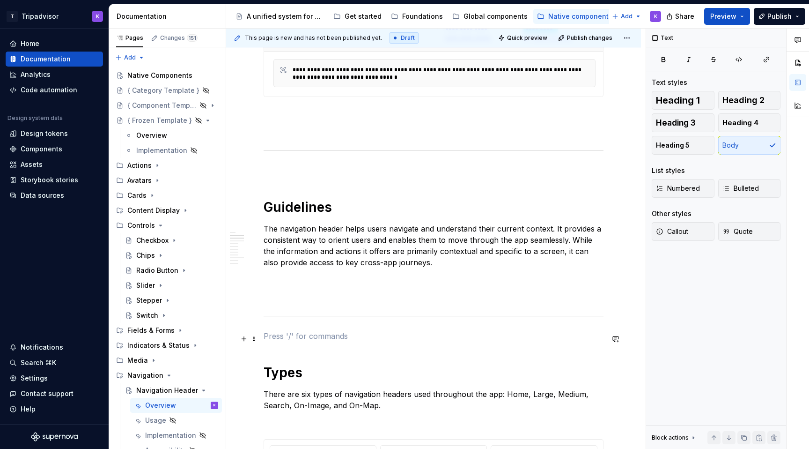
click at [316, 334] on p at bounding box center [434, 335] width 340 height 11
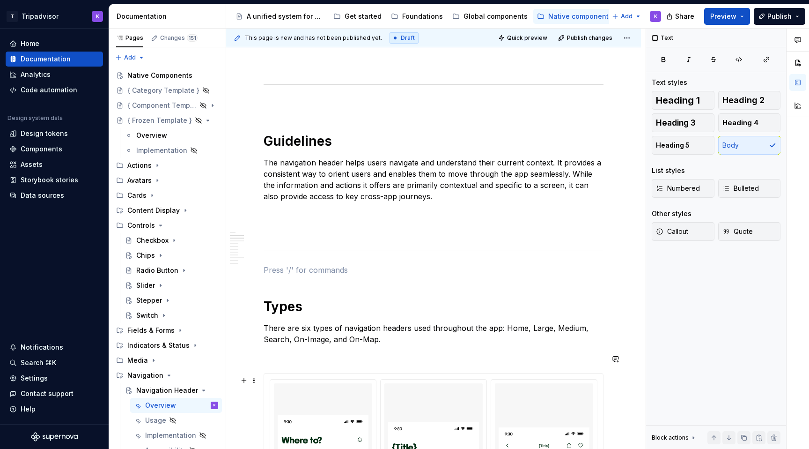
scroll to position [639, 0]
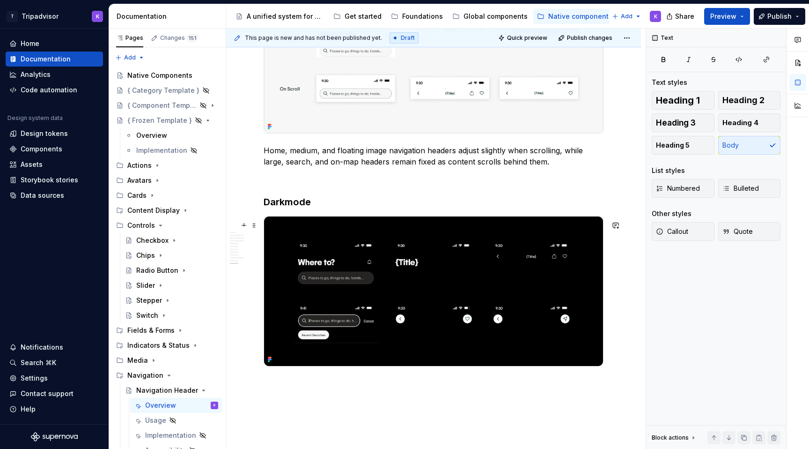
scroll to position [2206, 0]
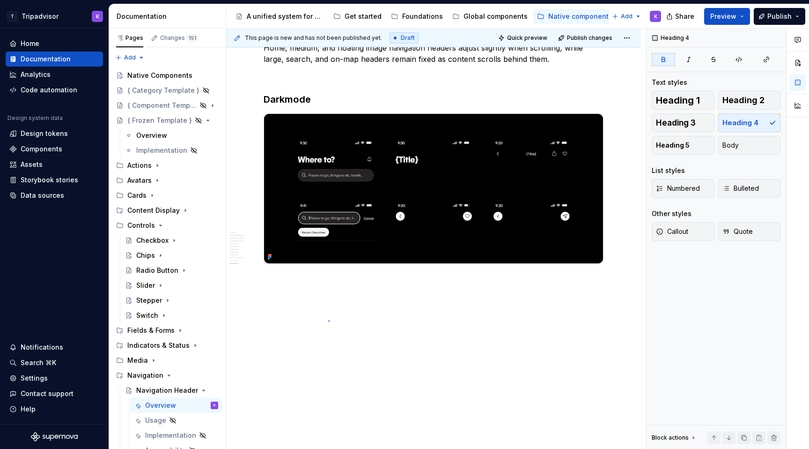
click at [328, 320] on div "**********" at bounding box center [436, 239] width 420 height 421
click at [306, 279] on p at bounding box center [434, 280] width 340 height 11
click at [165, 374] on icon "Page tree" at bounding box center [168, 374] width 7 height 7
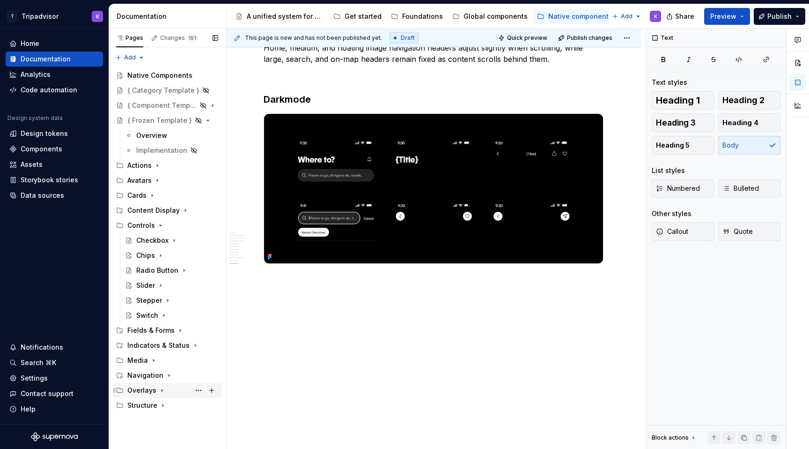
click at [160, 393] on icon "Page tree" at bounding box center [161, 389] width 7 height 7
click at [159, 409] on div "Sheet" at bounding box center [177, 405] width 82 height 13
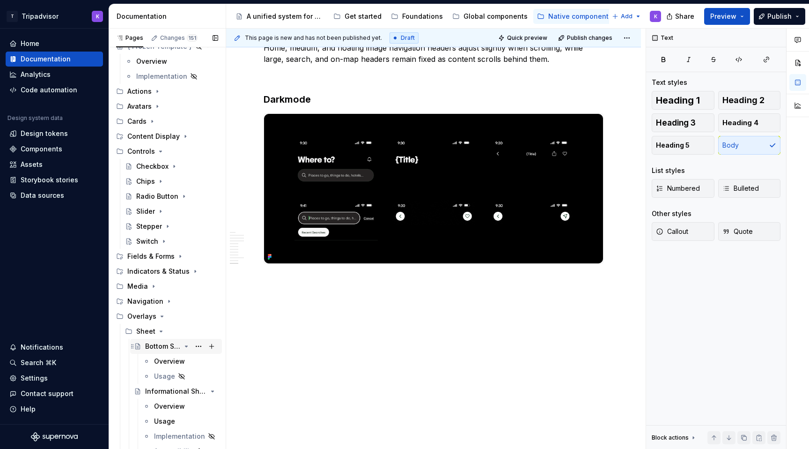
click at [158, 348] on div "Bottom Sheet" at bounding box center [163, 345] width 36 height 9
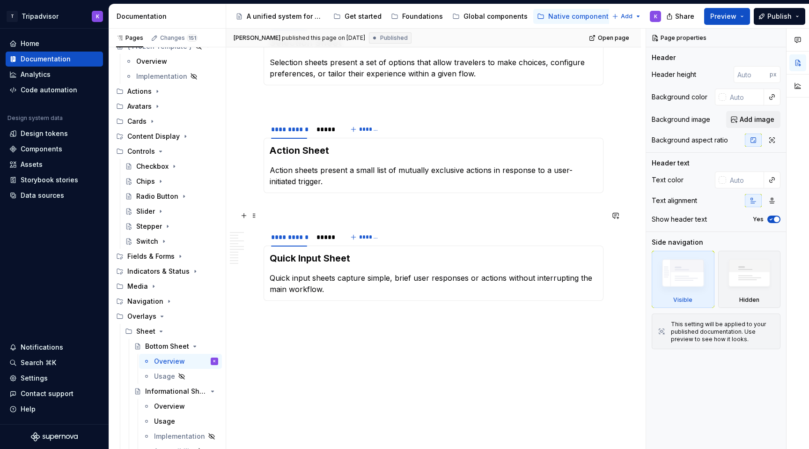
scroll to position [1510, 0]
click at [183, 347] on icon "Page tree" at bounding box center [186, 345] width 7 height 7
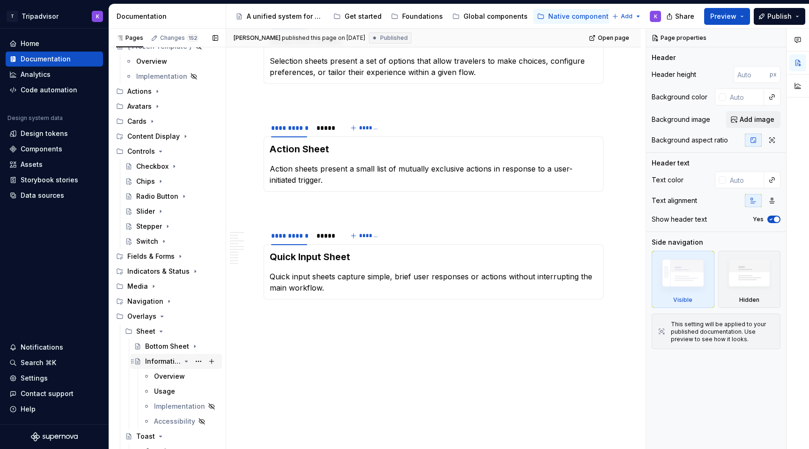
click at [185, 361] on icon "Page tree" at bounding box center [186, 360] width 7 height 7
click at [184, 360] on icon "Page tree" at bounding box center [186, 360] width 7 height 7
click at [187, 360] on icon "Page tree" at bounding box center [186, 360] width 7 height 7
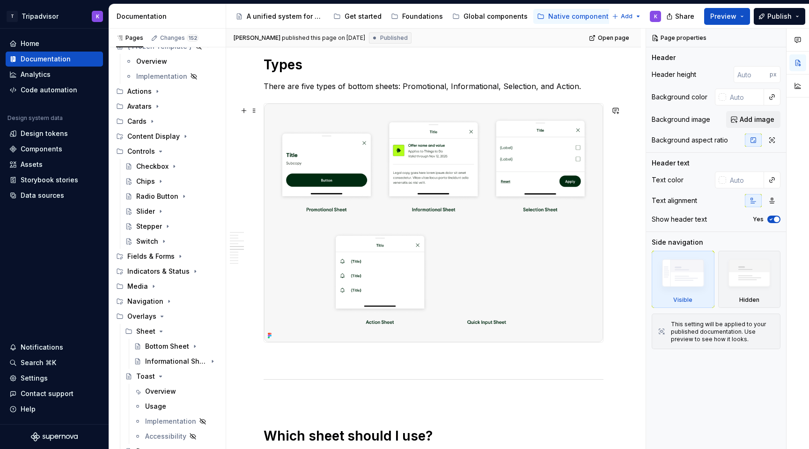
scroll to position [716, 0]
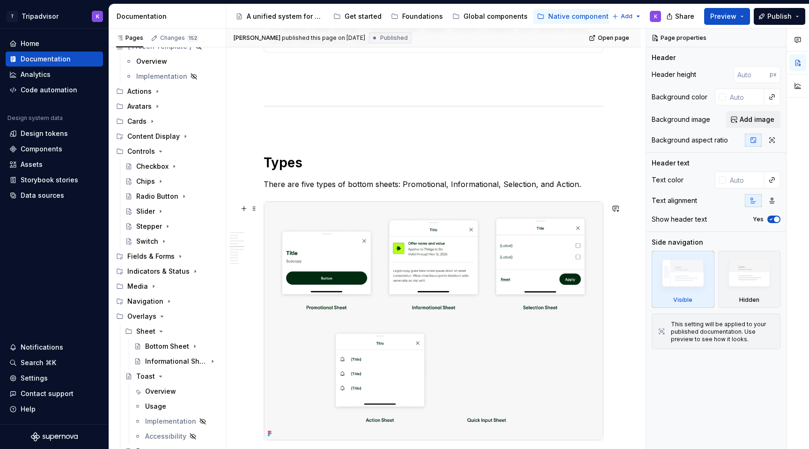
click at [439, 325] on img at bounding box center [433, 320] width 339 height 238
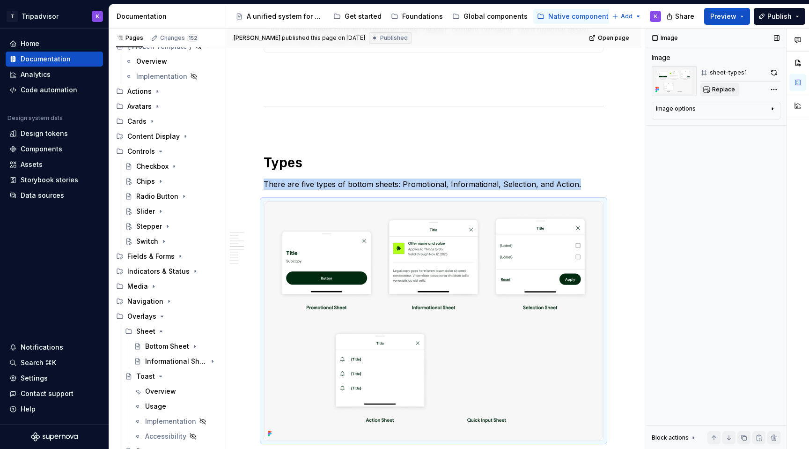
click at [727, 90] on span "Replace" at bounding box center [723, 89] width 23 height 7
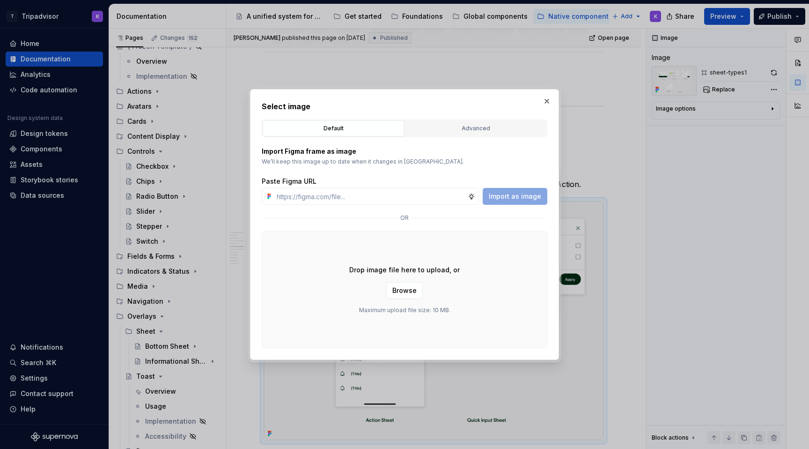
type textarea "*"
type input "[URL][DOMAIN_NAME]"
click at [527, 200] on span "Import as image" at bounding box center [515, 196] width 52 height 9
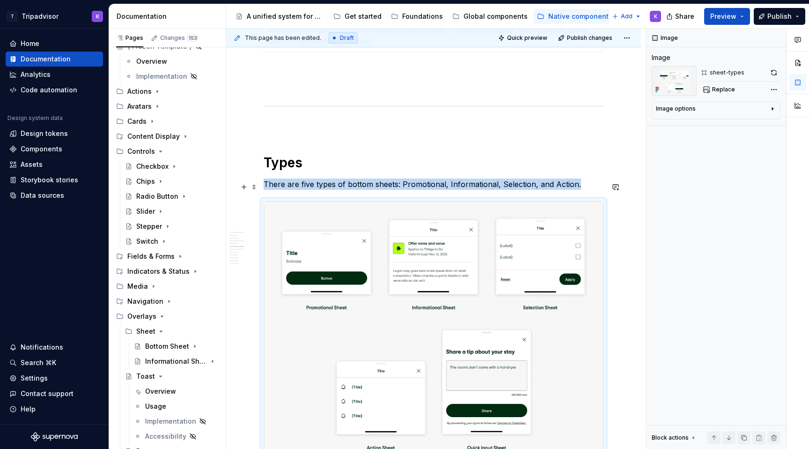
type textarea "*"
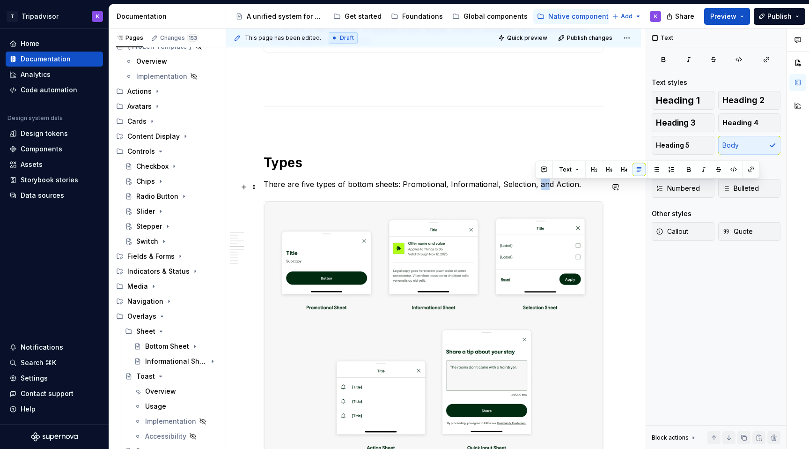
drag, startPoint x: 546, startPoint y: 186, endPoint x: 537, endPoint y: 186, distance: 9.4
click at [537, 186] on p "There are five types of bottom sheets: Promotional, Informational, Selection, a…" at bounding box center [434, 183] width 340 height 11
click at [558, 189] on p "There are five types of bottom sheets: Promotional, Informational, Selection, A…" at bounding box center [434, 183] width 340 height 11
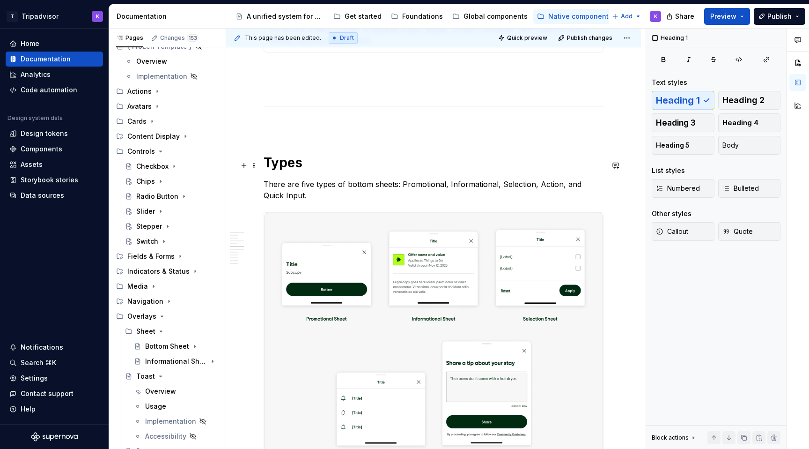
click at [504, 159] on h1 "Types" at bounding box center [434, 162] width 340 height 17
click at [478, 205] on div "**********" at bounding box center [434, 315] width 340 height 1669
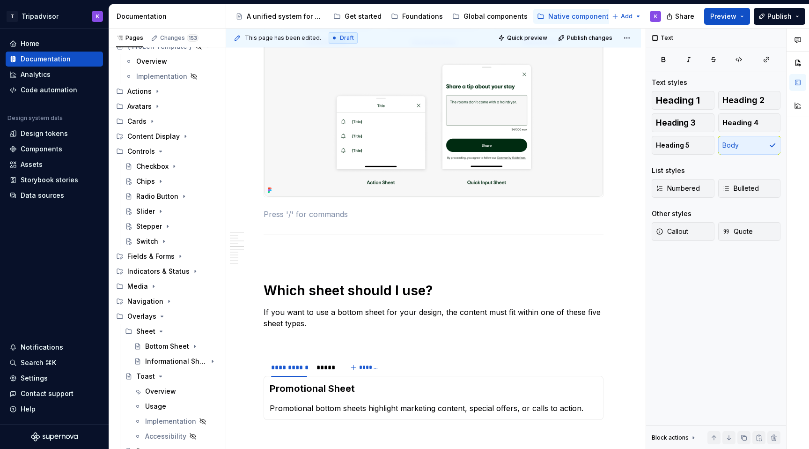
scroll to position [1173, 0]
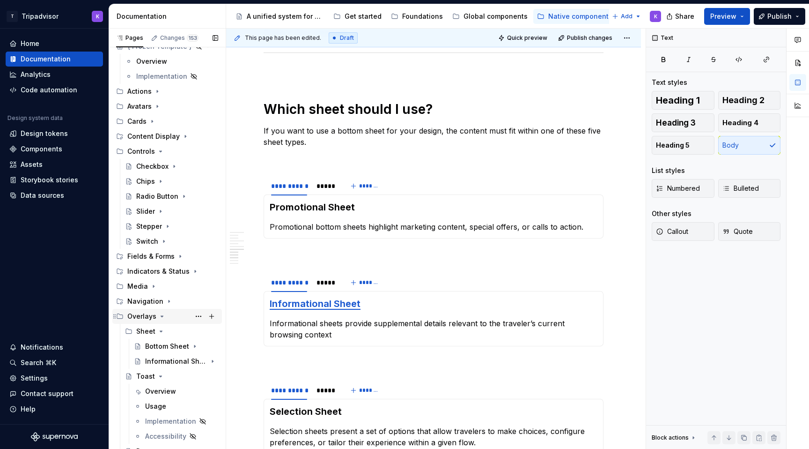
click at [159, 316] on icon "Page tree" at bounding box center [161, 315] width 7 height 7
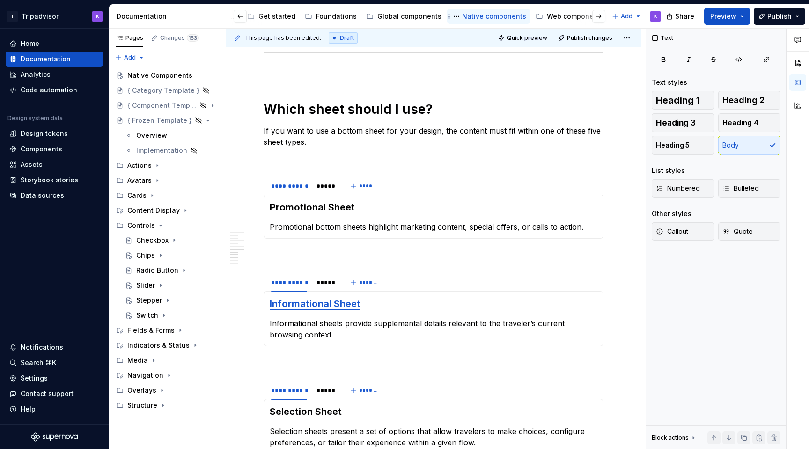
scroll to position [0, 135]
click at [498, 21] on div "Web components" at bounding box center [526, 16] width 57 height 9
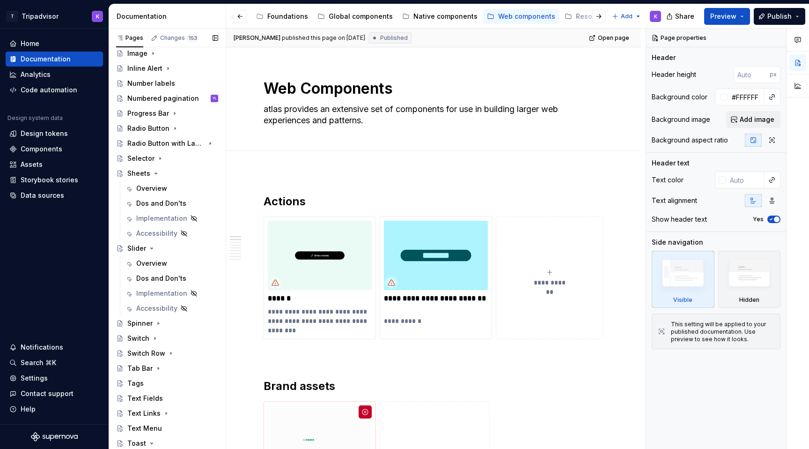
scroll to position [636, 0]
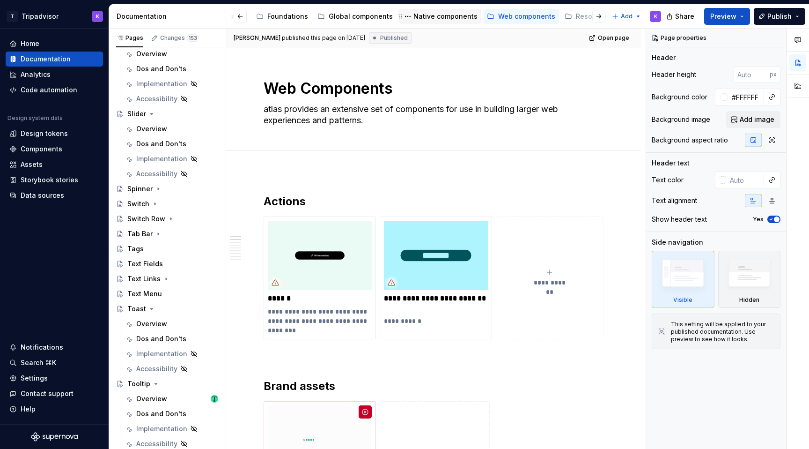
click at [438, 16] on div "Native components" at bounding box center [446, 16] width 64 height 9
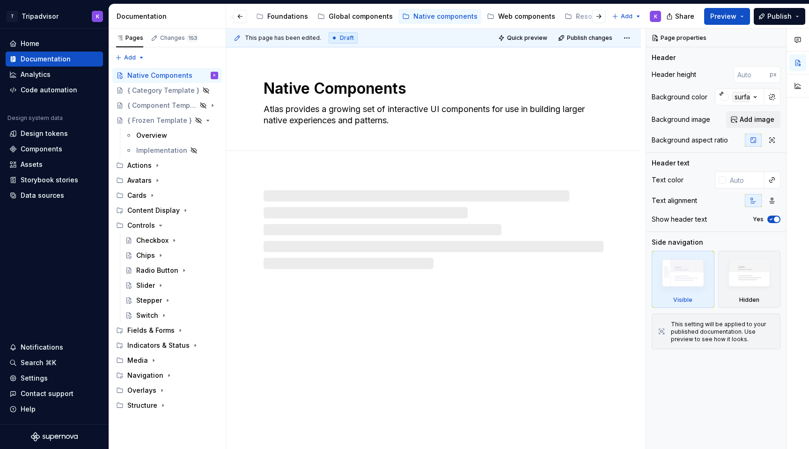
type textarea "*"
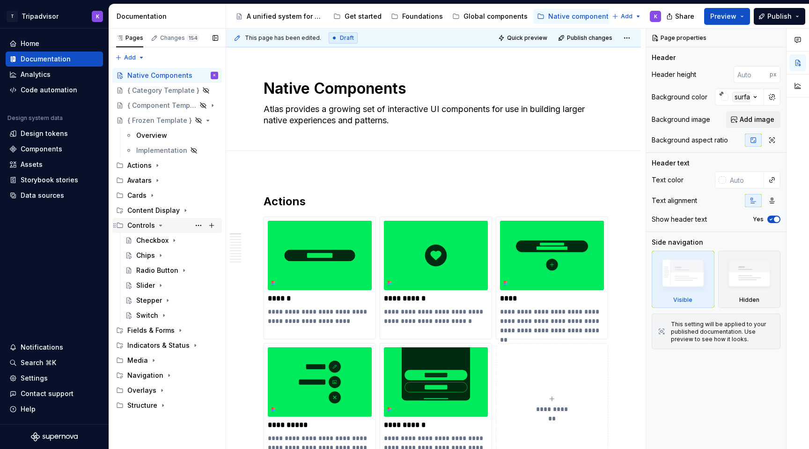
click at [159, 227] on icon "Page tree" at bounding box center [160, 225] width 7 height 7
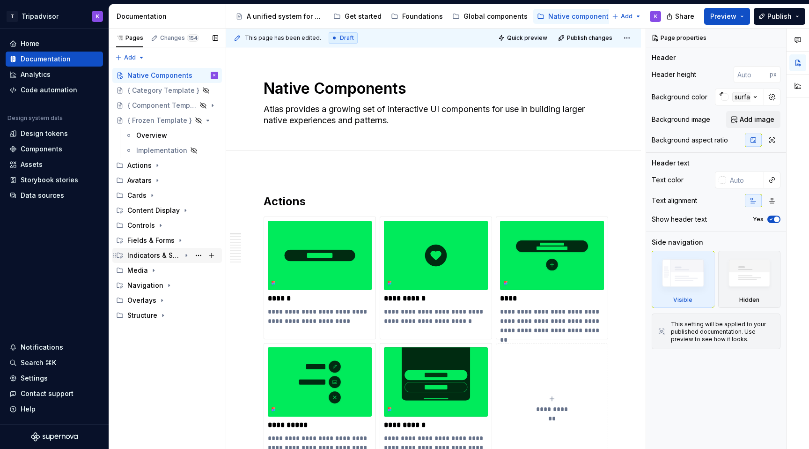
click at [187, 256] on icon "Page tree" at bounding box center [186, 255] width 7 height 7
click at [198, 282] on button "Page tree" at bounding box center [198, 285] width 13 height 13
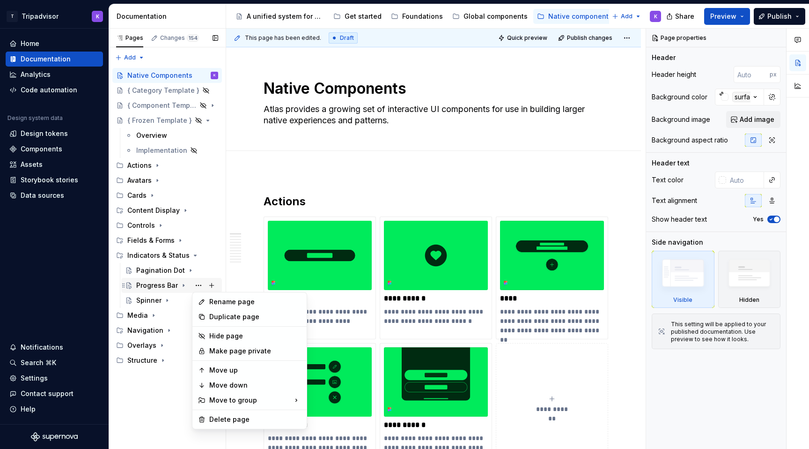
click at [163, 287] on div "Pages Changes 154 Add Accessibility guide for tree Page tree. Navigate the tree…" at bounding box center [167, 239] width 117 height 421
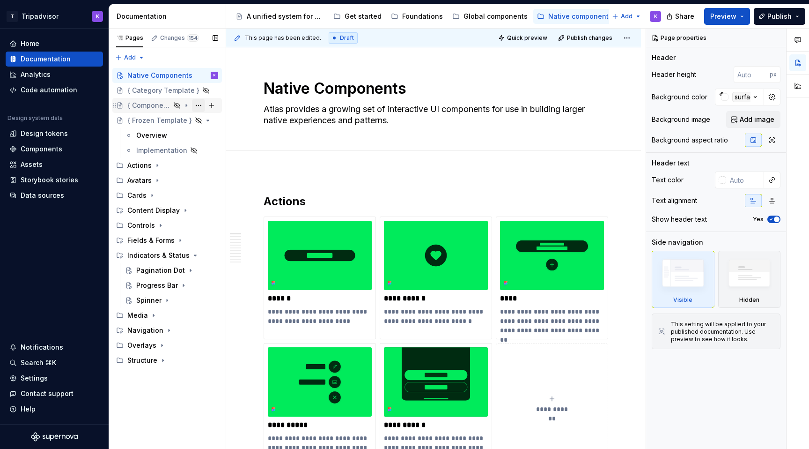
click at [197, 104] on button "Page tree" at bounding box center [198, 105] width 13 height 13
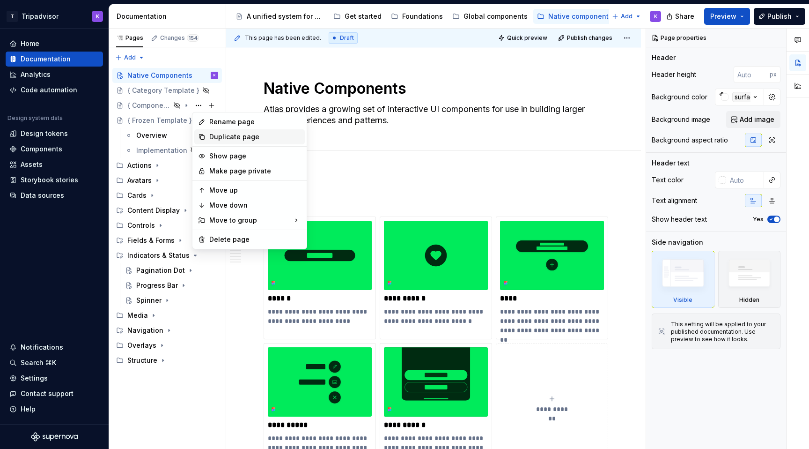
click at [228, 137] on div "Duplicate page" at bounding box center [255, 136] width 92 height 9
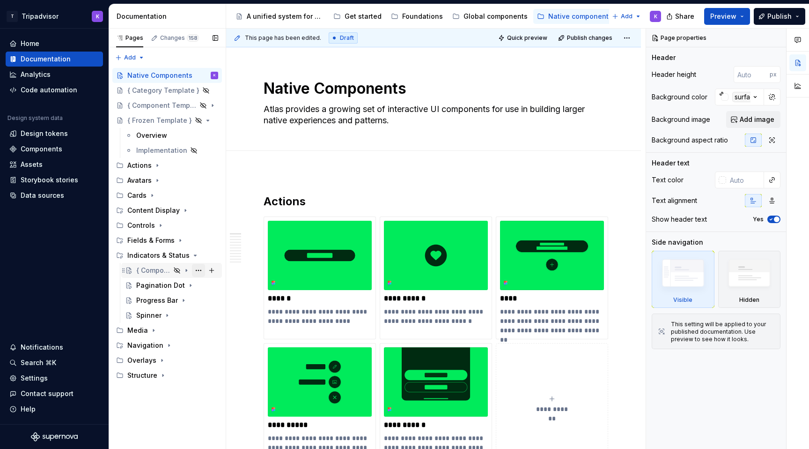
click at [195, 269] on button "Page tree" at bounding box center [198, 270] width 13 height 13
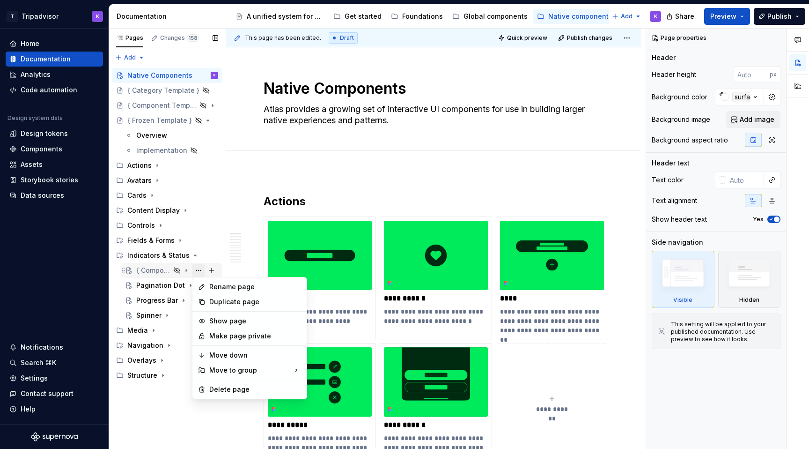
type textarea "*"
click at [221, 287] on div "Rename page" at bounding box center [255, 286] width 92 height 9
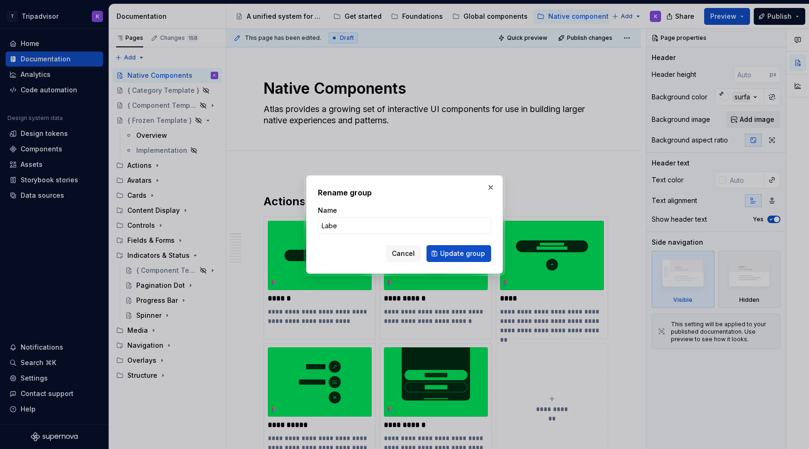
type input "Label"
click button "Update group" at bounding box center [459, 253] width 65 height 17
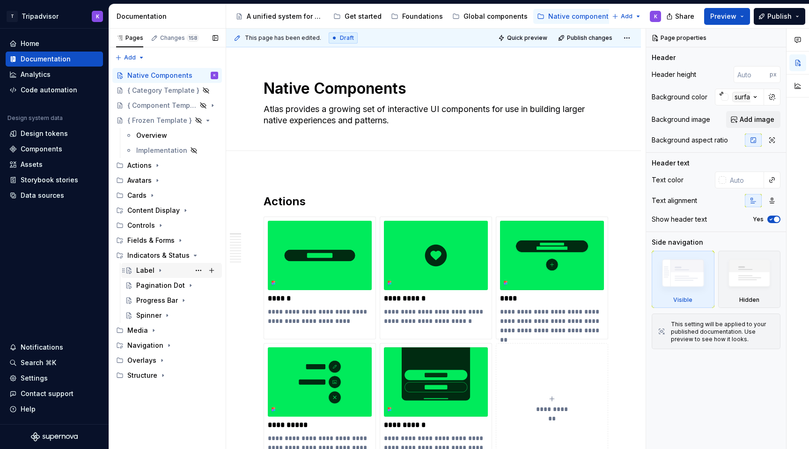
click at [184, 267] on div "Label" at bounding box center [177, 270] width 82 height 13
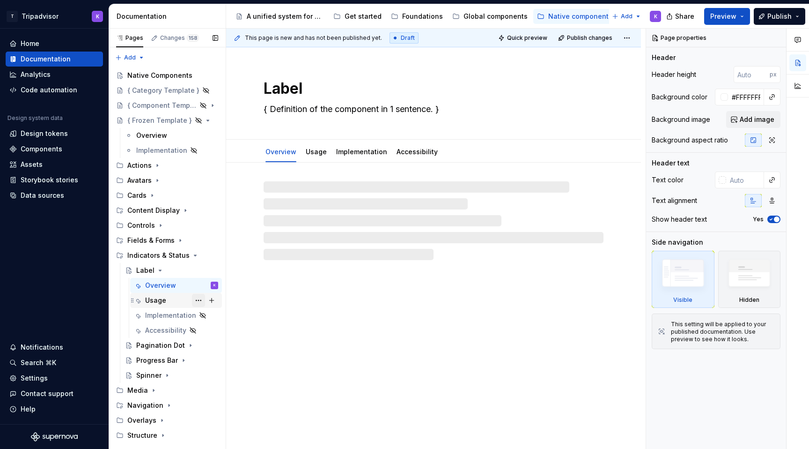
click at [198, 302] on button "Page tree" at bounding box center [198, 300] width 13 height 13
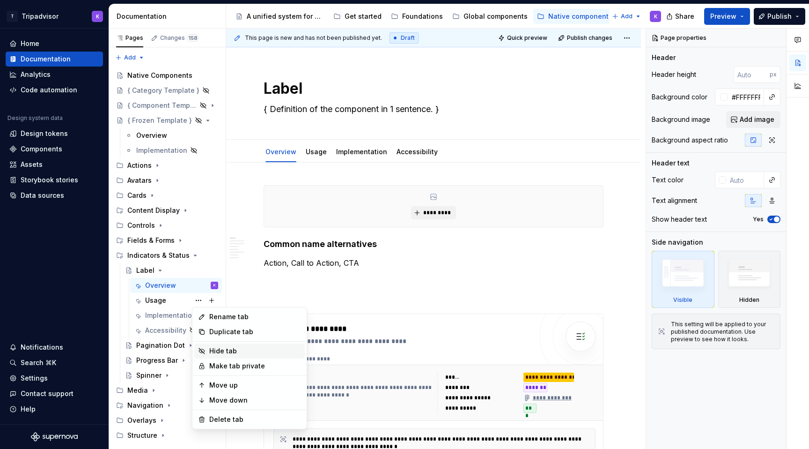
click at [230, 353] on div "Hide tab" at bounding box center [255, 350] width 92 height 9
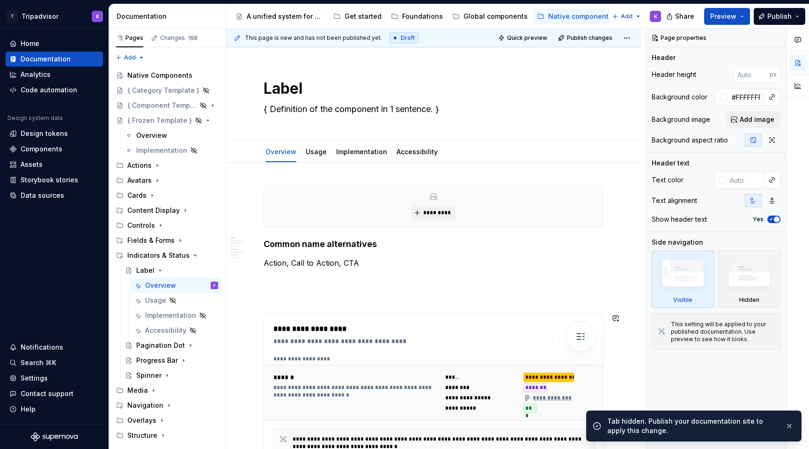
type textarea "*"
click at [434, 211] on span "*********" at bounding box center [437, 212] width 29 height 7
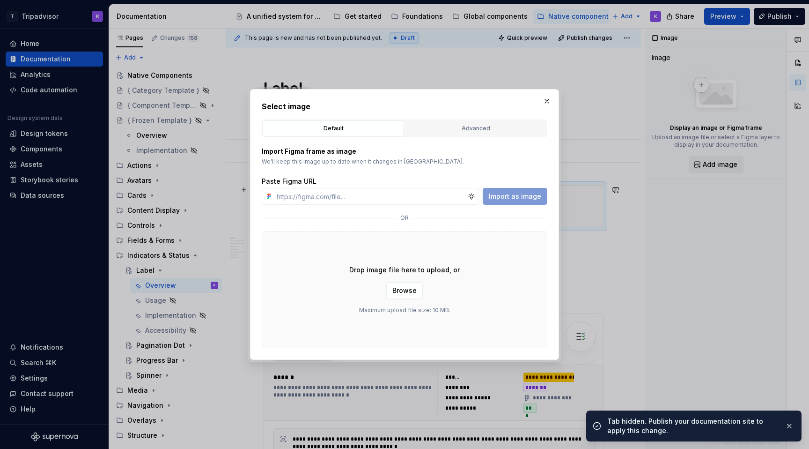
type input "https://www.figma.com/design/eWzZGbXTCMsZ0gwC1u1MU0/Altas-Native-Documentation?…"
type textarea "*"
type input "https://www.figma.com/design/eWzZGbXTCMsZ0gwC1u1MU0/Altas-Native-Documentation?…"
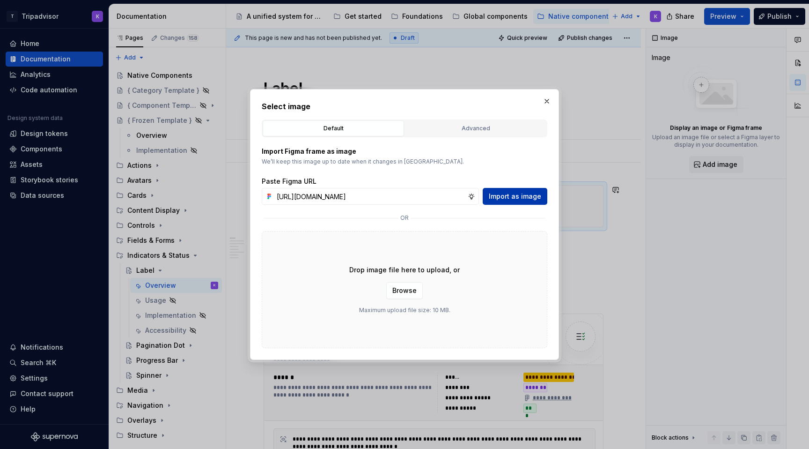
scroll to position [0, 0]
click at [520, 191] on button "Import as image" at bounding box center [515, 196] width 65 height 17
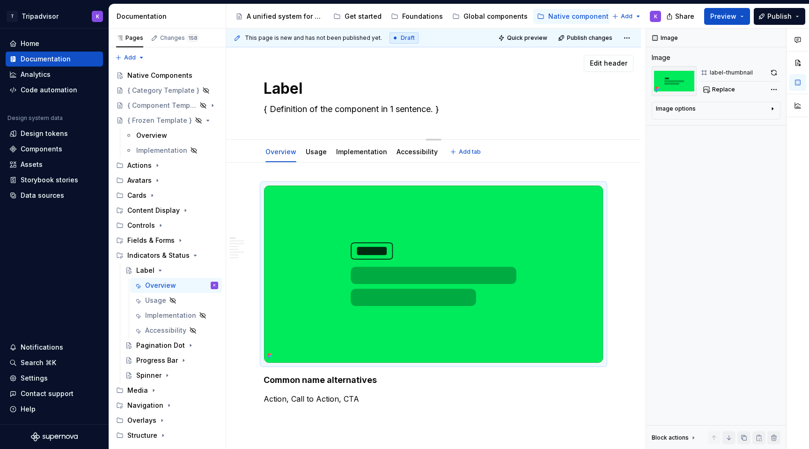
click at [397, 110] on textarea "{ Definition of the component in 1 sentence. }" at bounding box center [432, 109] width 340 height 15
paste textarea "Labels are indicators that draw attention to a notable characteristic that will…"
type textarea "*"
type textarea "Labels are indicators that draw attention to a notable characteristic that will…"
type textarea "*"
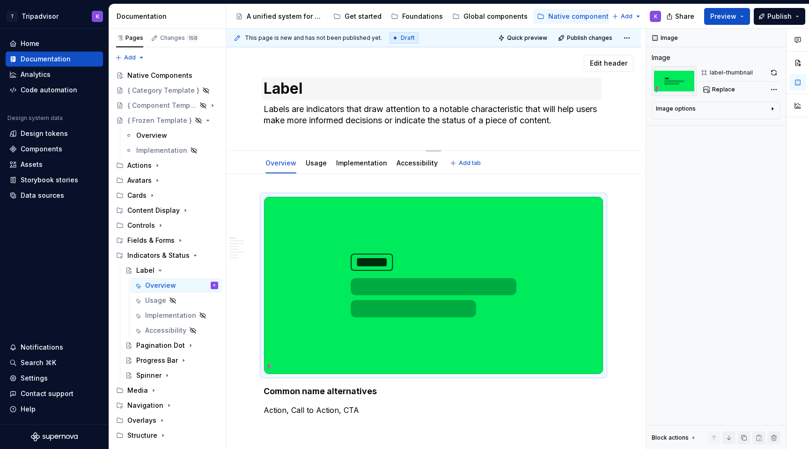
type textarea "Labels are indicators that draw attention to a notable characteristic that will…"
click at [320, 91] on textarea "Label" at bounding box center [432, 88] width 340 height 22
click at [320, 90] on textarea "Label" at bounding box center [432, 88] width 340 height 22
type textarea "*"
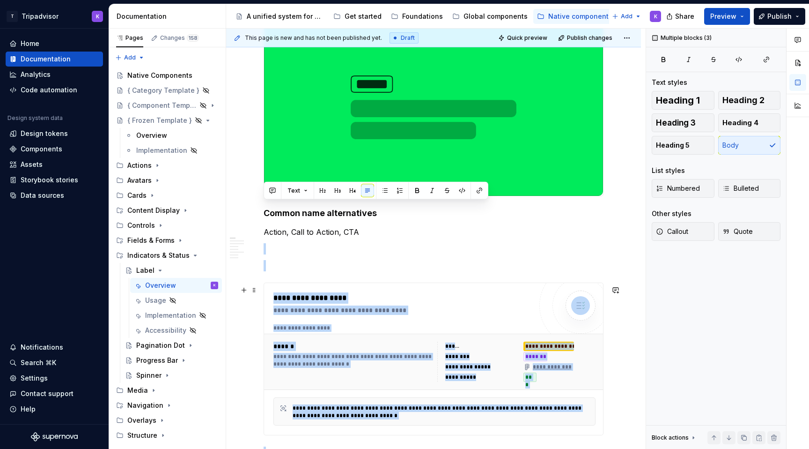
scroll to position [272, 0]
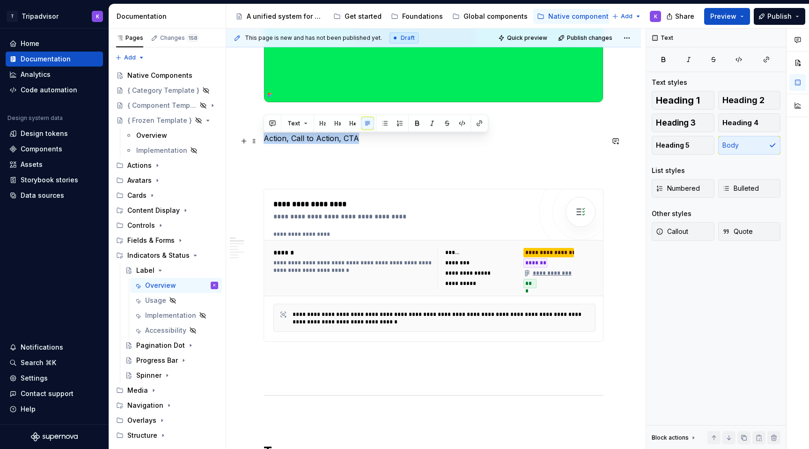
drag, startPoint x: 357, startPoint y: 411, endPoint x: 263, endPoint y: 140, distance: 287.1
click at [264, 140] on p "Action, Call to Action, CTA" at bounding box center [434, 138] width 340 height 11
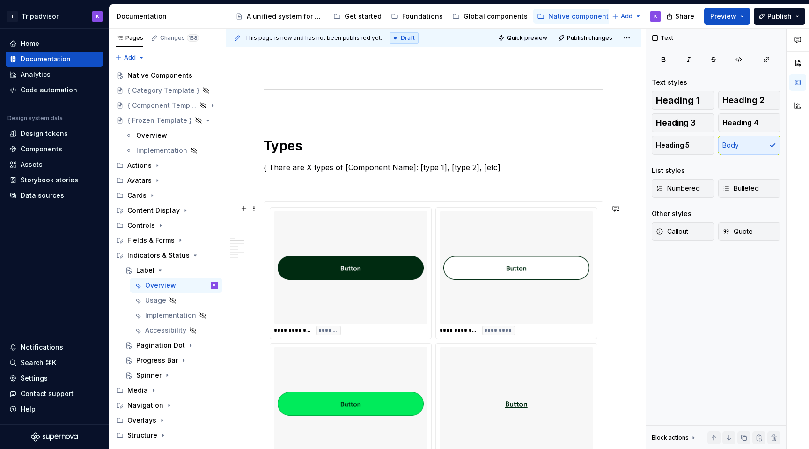
scroll to position [576, 0]
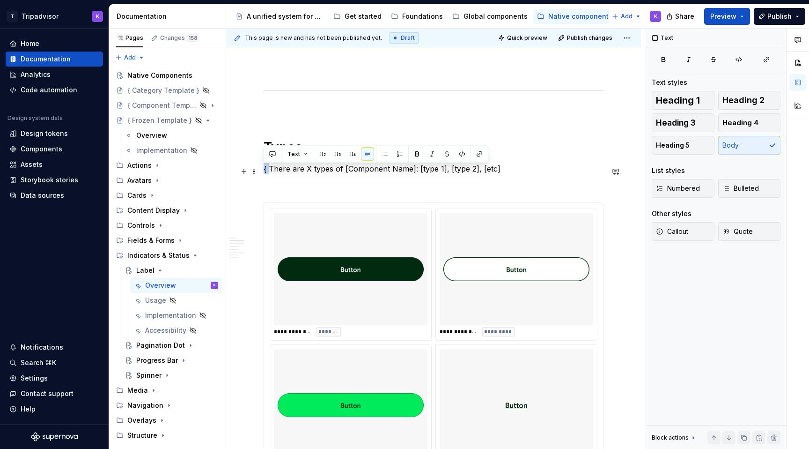
click at [269, 170] on p "{ There are X types of [Component Name]: [type 1], [type 2], [etc]" at bounding box center [434, 168] width 340 height 11
click at [305, 171] on p "There are X types of [Component Name]: [type 1], [type 2], [etc]" at bounding box center [434, 168] width 340 height 11
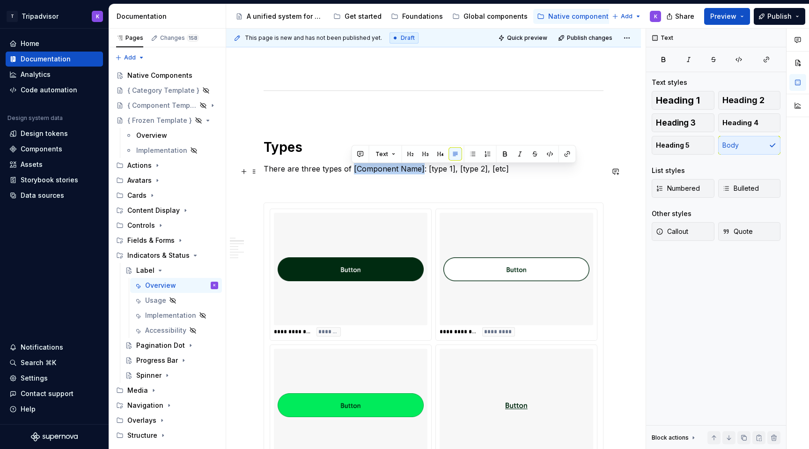
drag, startPoint x: 350, startPoint y: 170, endPoint x: 422, endPoint y: 170, distance: 71.2
click at [422, 170] on p "There are three types of [Component Name]: [type 1], [type 2], [etc]" at bounding box center [434, 168] width 340 height 11
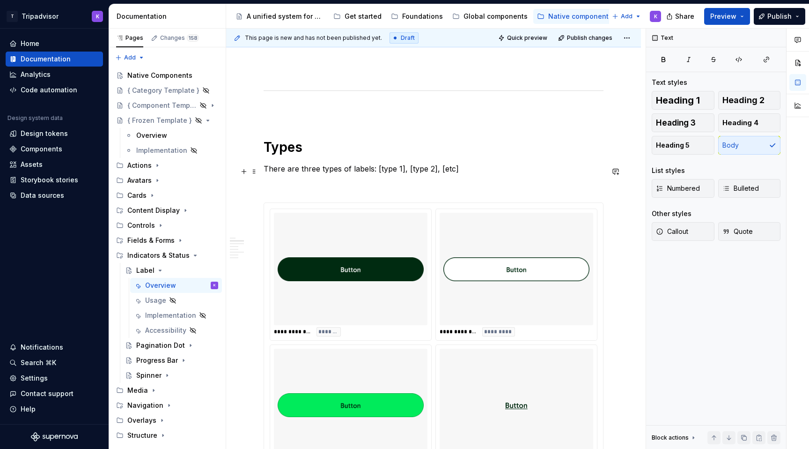
drag, startPoint x: 377, startPoint y: 168, endPoint x: 500, endPoint y: 168, distance: 123.7
click at [500, 168] on p "There are three types of labels: [type 1], [type 2], [etc]" at bounding box center [434, 168] width 340 height 11
click at [490, 286] on img at bounding box center [517, 268] width 146 height 105
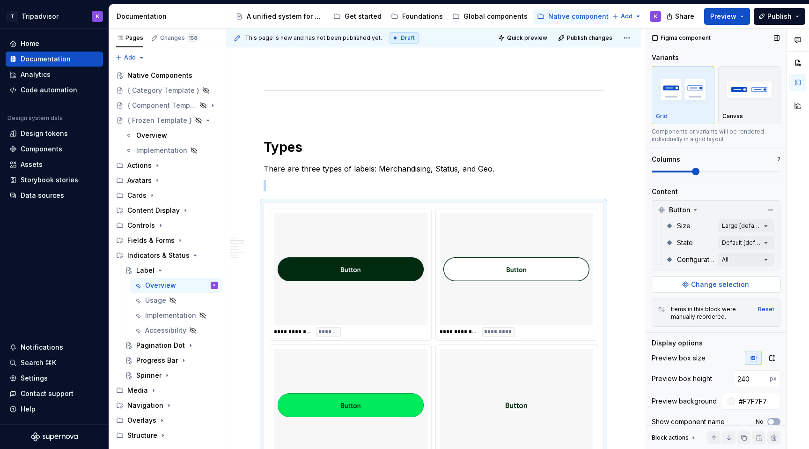
click at [694, 287] on span "Change selection" at bounding box center [720, 284] width 58 height 9
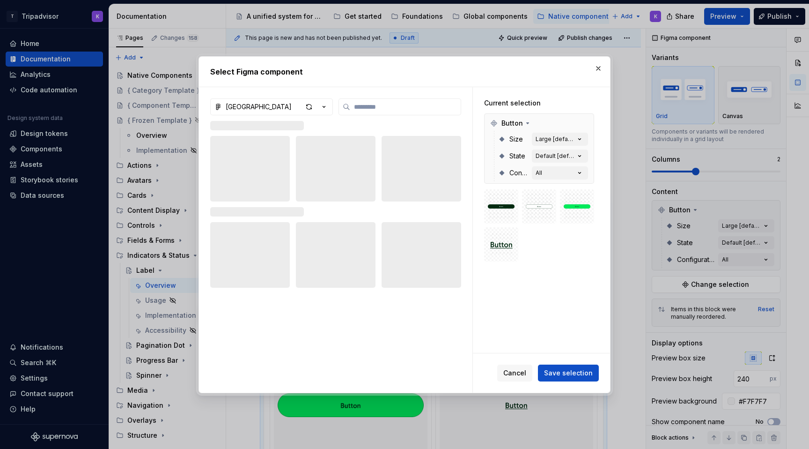
type textarea "*"
click at [591, 123] on button "button" at bounding box center [584, 123] width 13 height 13
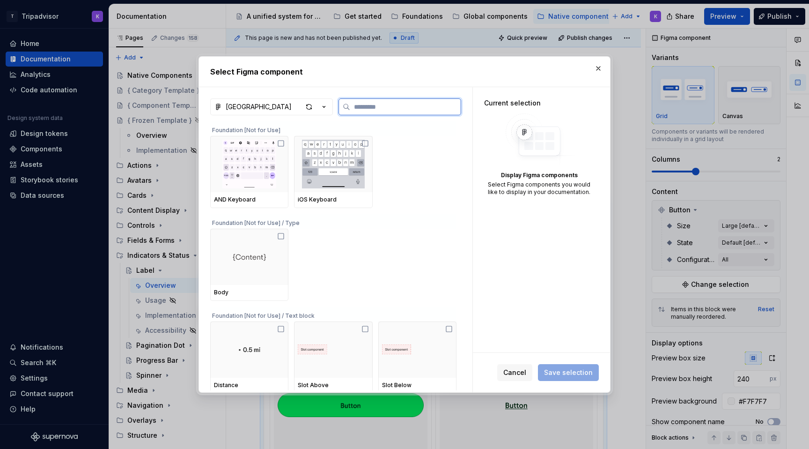
click at [412, 107] on input "search" at bounding box center [405, 106] width 111 height 9
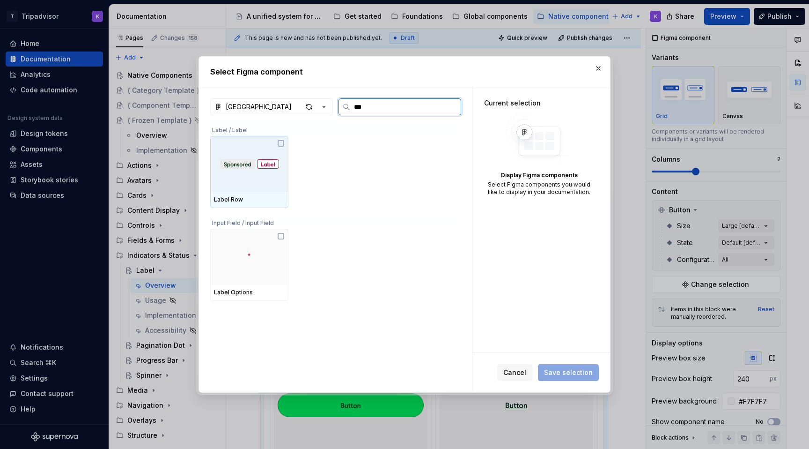
type input "****"
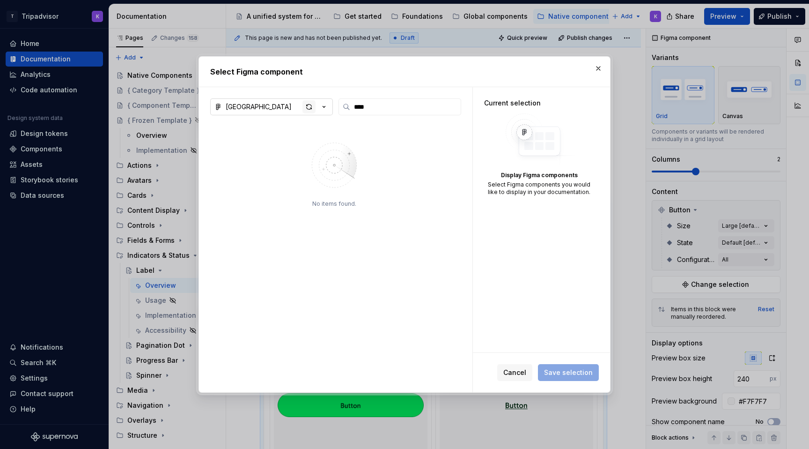
click at [313, 108] on div "button" at bounding box center [309, 106] width 13 height 13
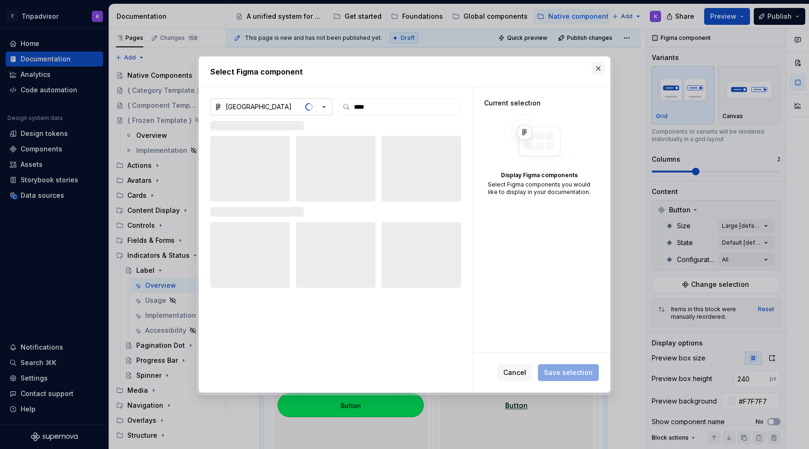
click at [597, 66] on button "button" at bounding box center [598, 68] width 13 height 13
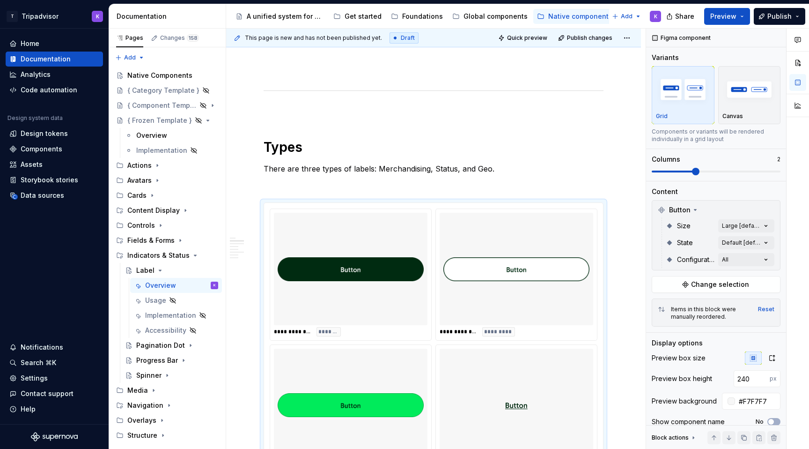
type textarea "*"
click at [554, 245] on img at bounding box center [517, 268] width 146 height 105
click at [690, 279] on button "Change selection" at bounding box center [716, 284] width 129 height 17
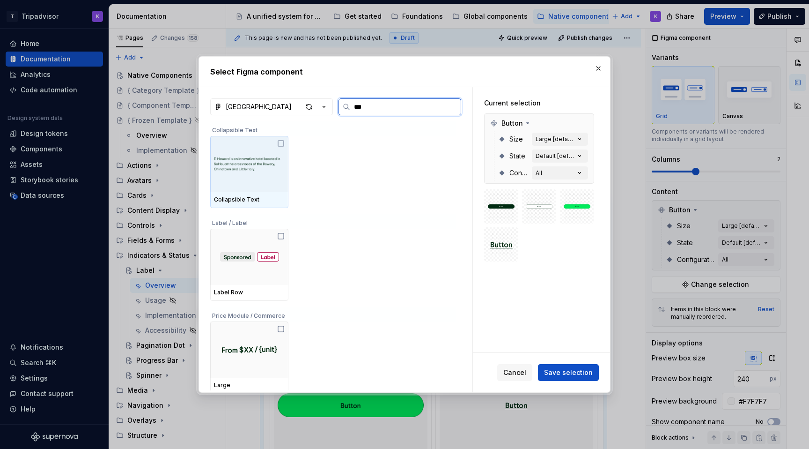
type input "****"
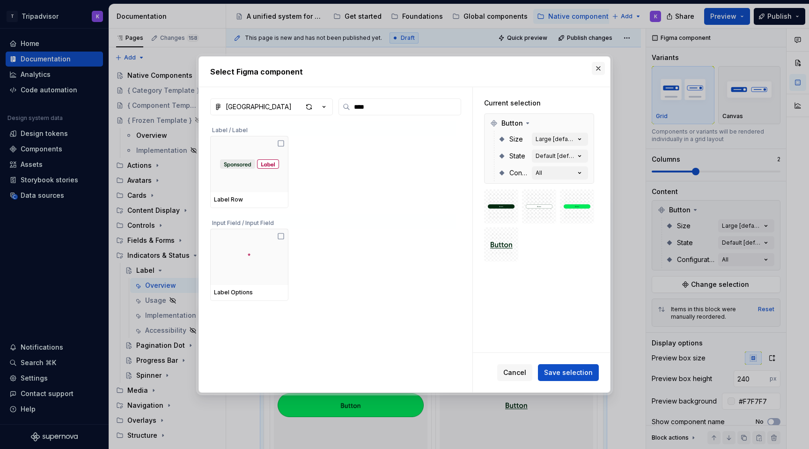
click at [599, 71] on button "button" at bounding box center [598, 68] width 13 height 13
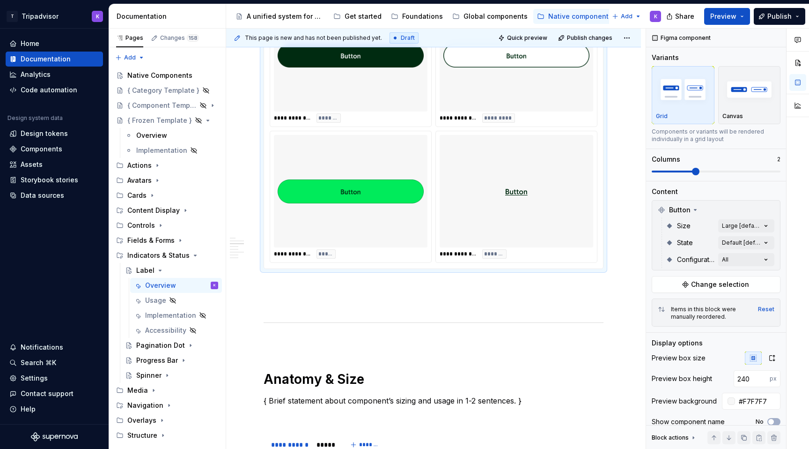
scroll to position [1029, 0]
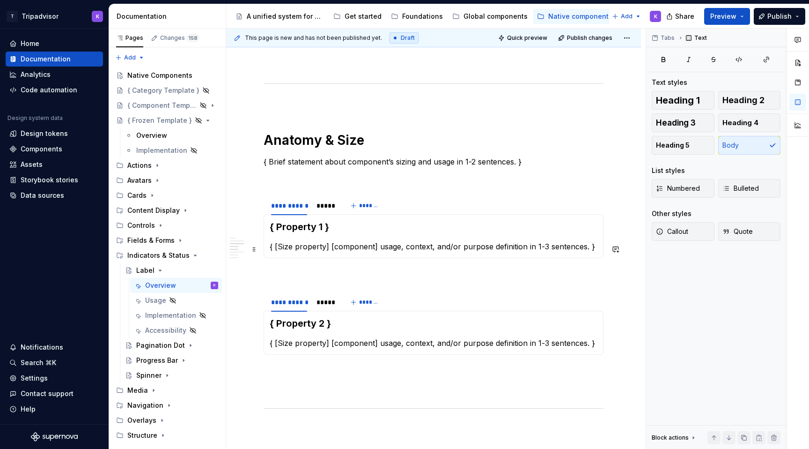
click at [349, 248] on p "{ [Size property] [component] usage, context, and/or purpose definition in 1-3 …" at bounding box center [434, 246] width 328 height 11
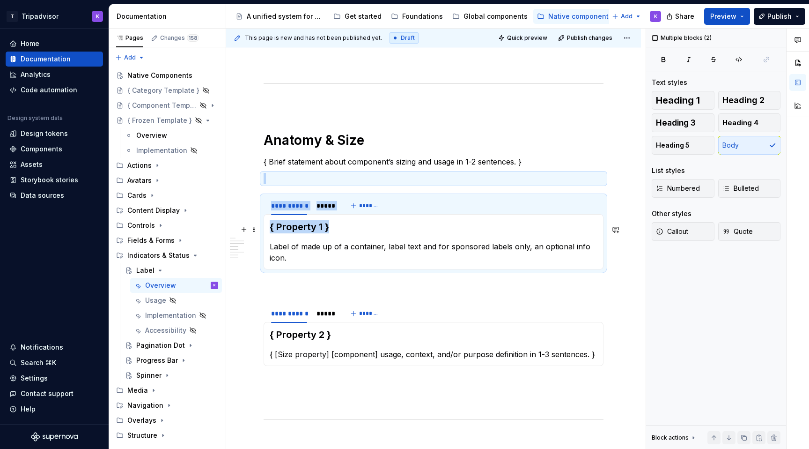
drag, startPoint x: 300, startPoint y: 229, endPoint x: 260, endPoint y: 229, distance: 39.3
click at [264, 229] on section "**********" at bounding box center [434, 232] width 340 height 74
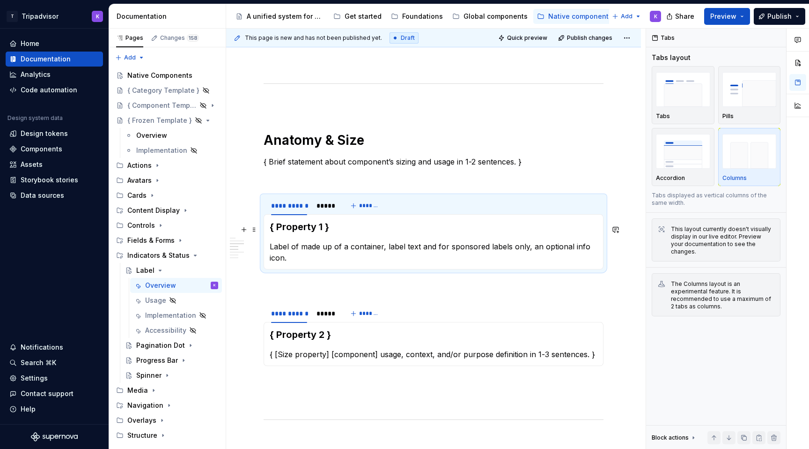
click at [325, 233] on h3 "{ Property 1 }" at bounding box center [434, 226] width 328 height 13
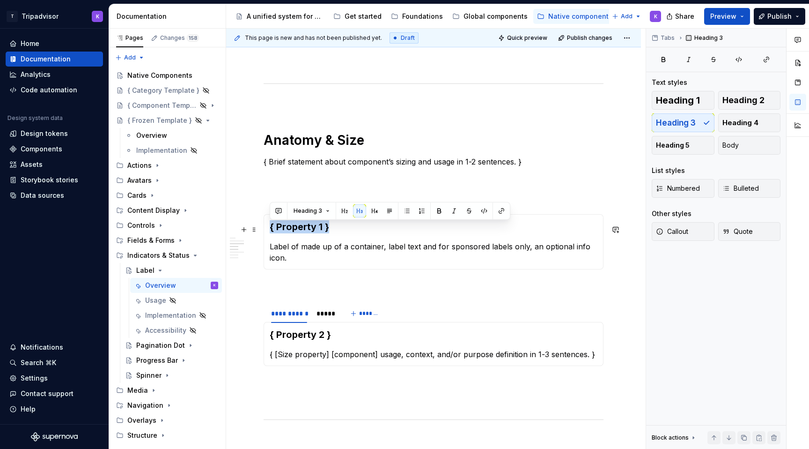
drag, startPoint x: 338, startPoint y: 231, endPoint x: 269, endPoint y: 230, distance: 68.4
click at [270, 230] on h3 "{ Property 1 }" at bounding box center [434, 226] width 328 height 13
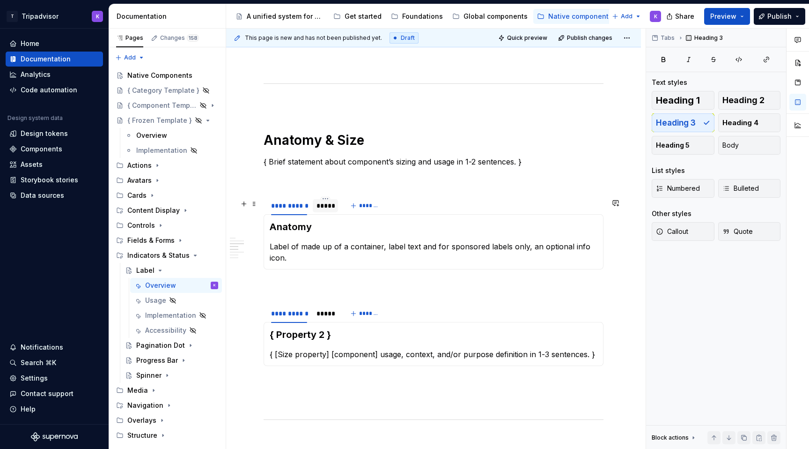
click at [329, 210] on div "*****" at bounding box center [326, 205] width 18 height 9
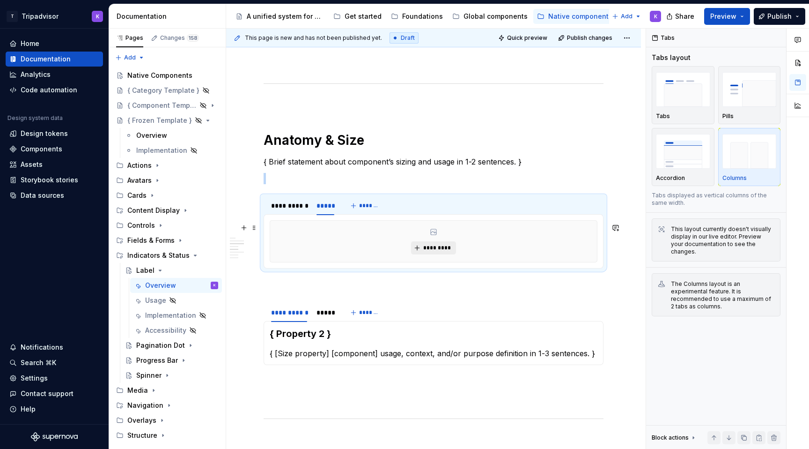
click at [435, 254] on button "*********" at bounding box center [433, 247] width 44 height 13
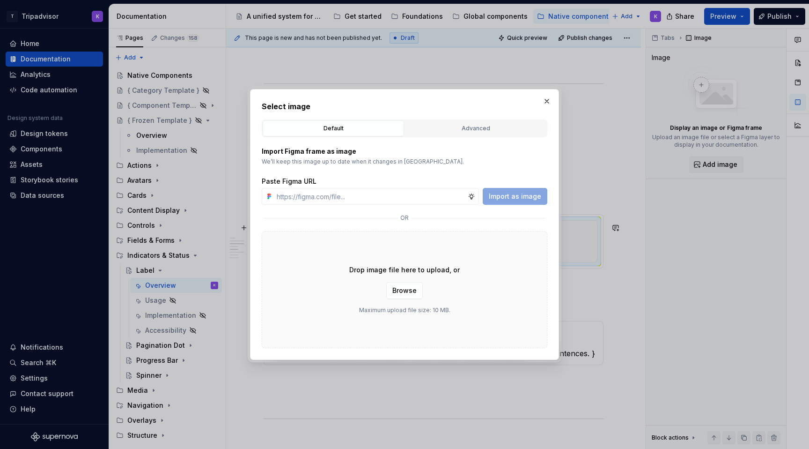
type textarea "*"
type input "https://www.figma.com/design/eWzZGbXTCMsZ0gwC1u1MU0/Altas-Native-Documentation?…"
click at [524, 198] on span "Import as image" at bounding box center [515, 196] width 52 height 9
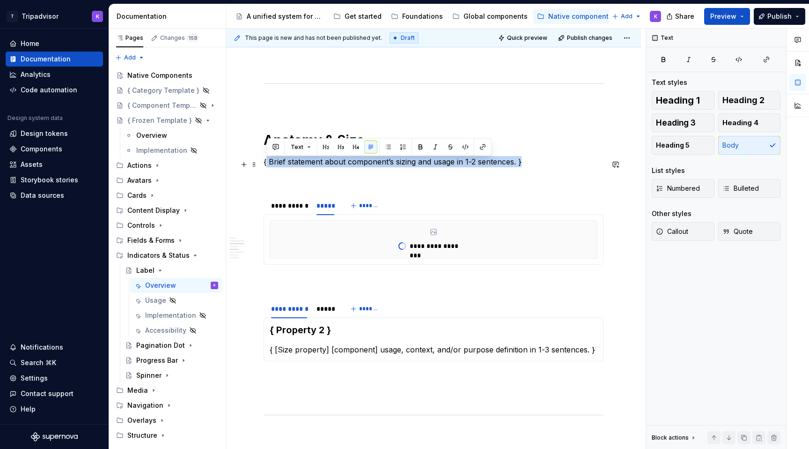
drag, startPoint x: 523, startPoint y: 164, endPoint x: 266, endPoint y: 163, distance: 257.6
click at [266, 163] on p "{ Brief statement about component’s sizing and usage in 1-2 sentences. }" at bounding box center [434, 161] width 340 height 11
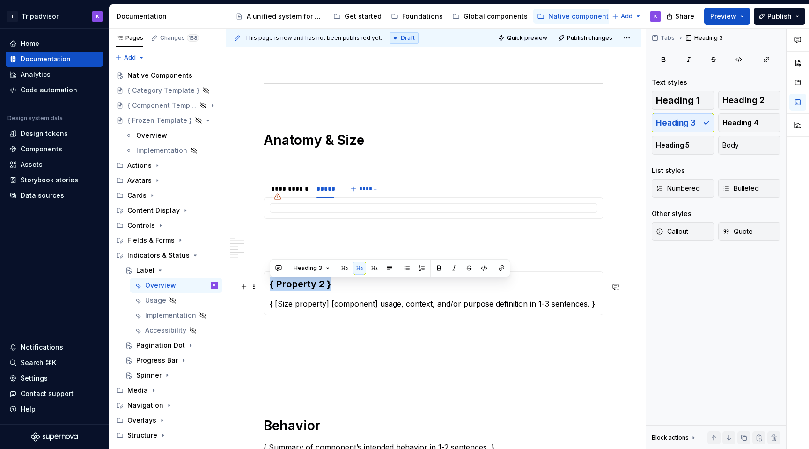
drag, startPoint x: 331, startPoint y: 290, endPoint x: 270, endPoint y: 289, distance: 60.9
click at [270, 289] on h3 "{ Property 2 }" at bounding box center [434, 283] width 328 height 13
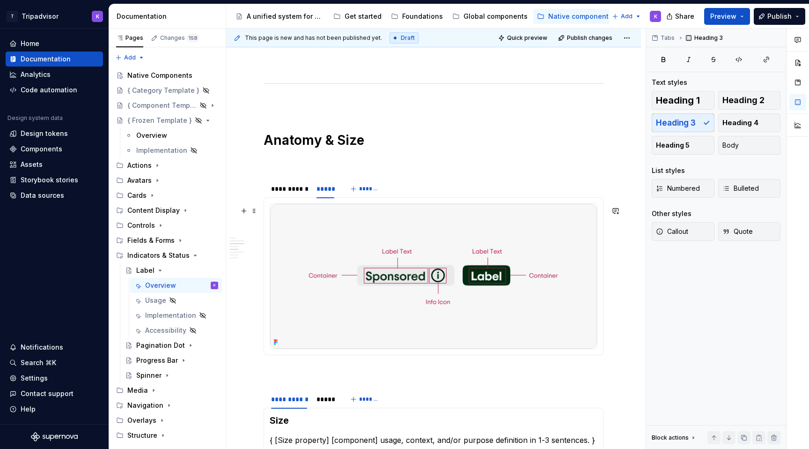
scroll to position [1133, 0]
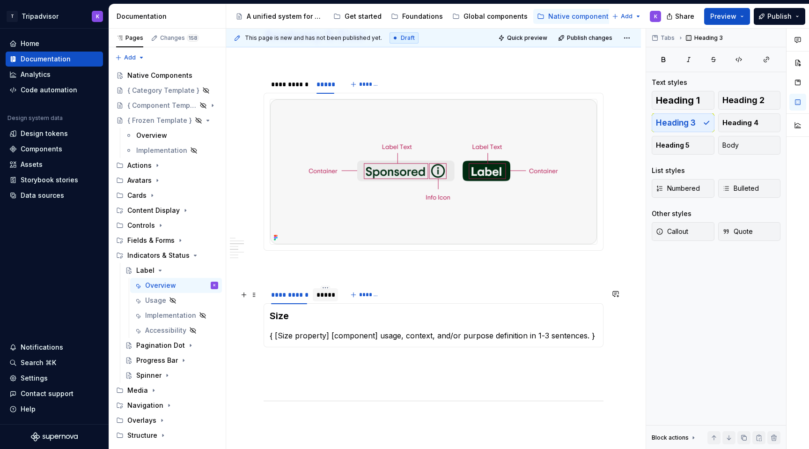
click at [326, 299] on div "*****" at bounding box center [326, 294] width 18 height 9
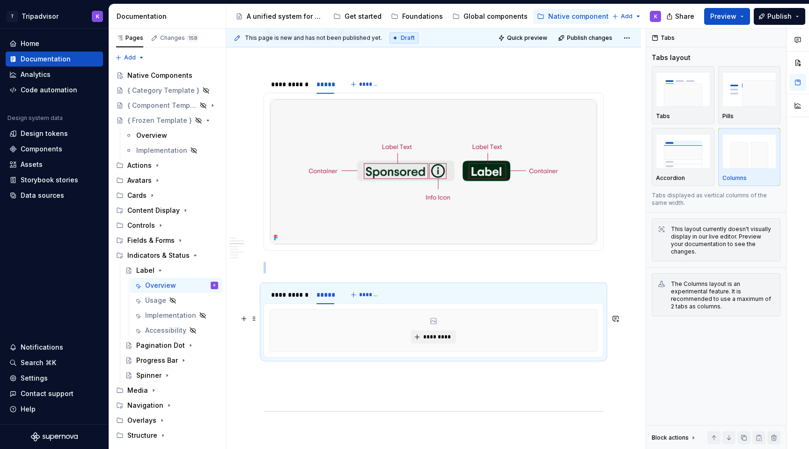
click at [356, 351] on div "*********" at bounding box center [434, 330] width 328 height 42
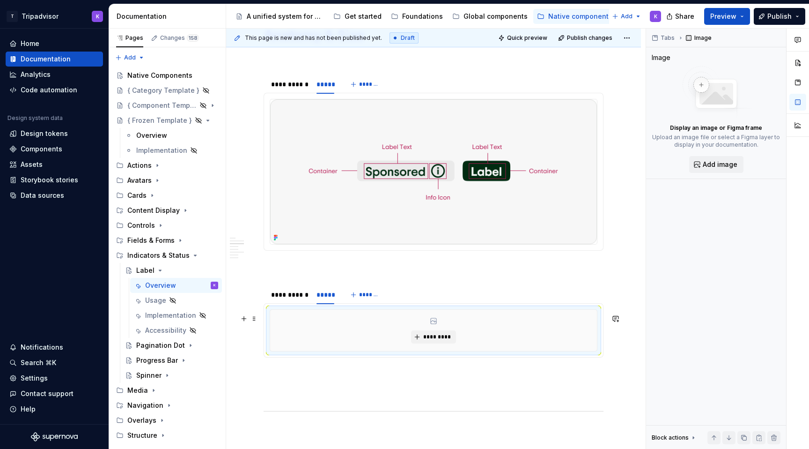
type textarea "*"
click at [432, 341] on span "*********" at bounding box center [437, 336] width 29 height 7
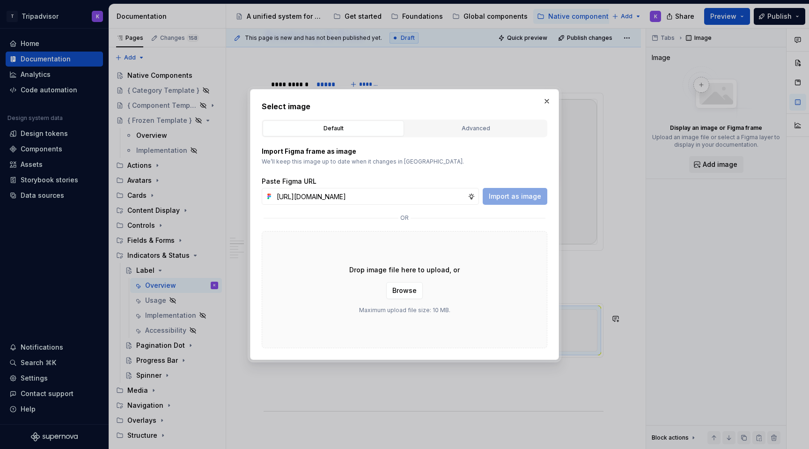
scroll to position [0, 252]
type input "https://www.figma.com/design/eWzZGbXTCMsZ0gwC1u1MU0/Altas-Native-Documentation?…"
click at [516, 194] on span "Import as image" at bounding box center [515, 196] width 52 height 9
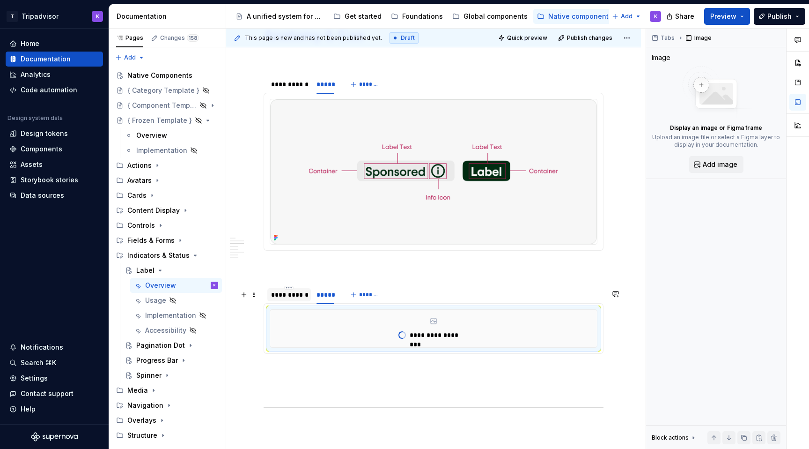
click at [286, 301] on div "**********" at bounding box center [289, 294] width 44 height 13
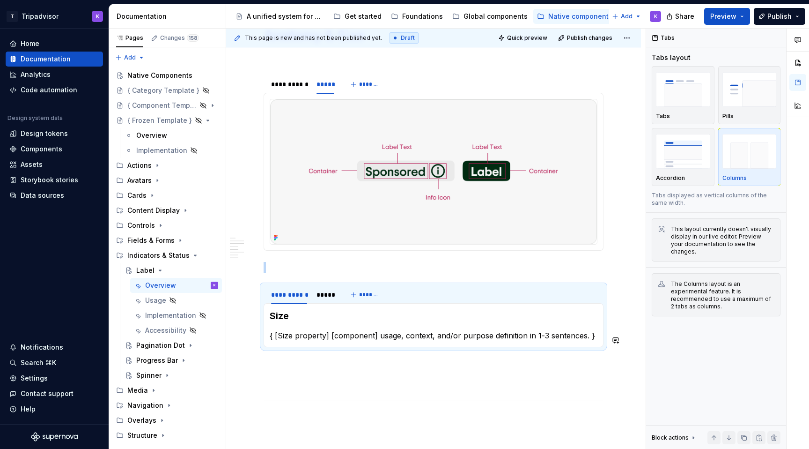
click at [315, 339] on p "{ [Size property] [component] usage, context, and/or purpose definition in 1-3 …" at bounding box center [434, 335] width 328 height 11
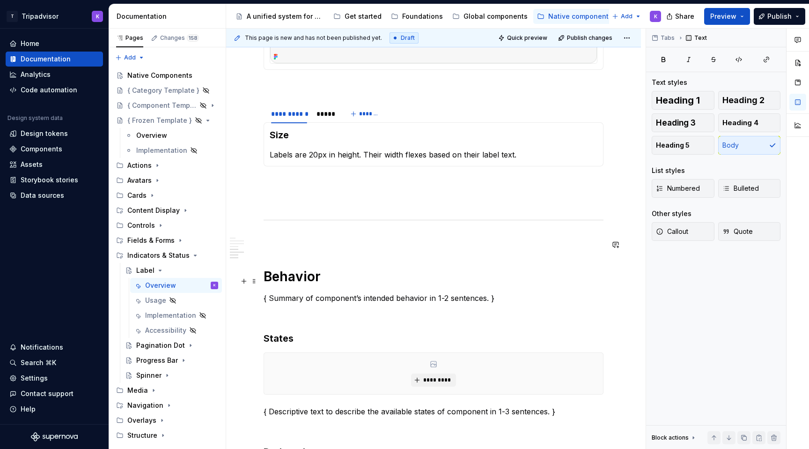
scroll to position [1413, 0]
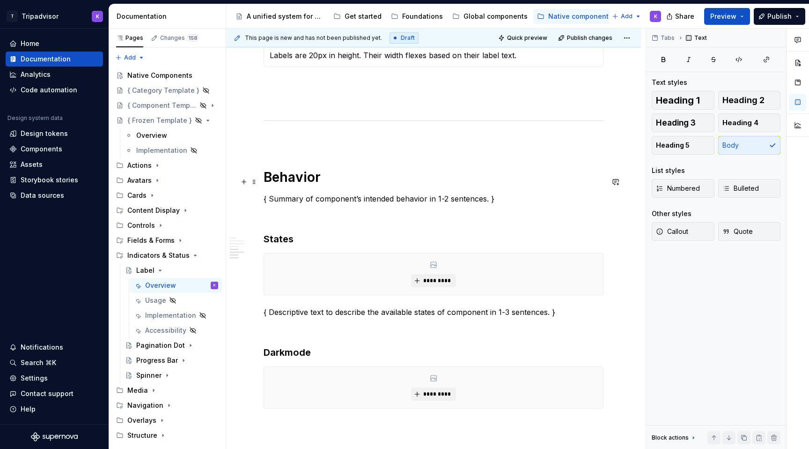
click at [308, 184] on h1 "Behavior" at bounding box center [434, 177] width 340 height 17
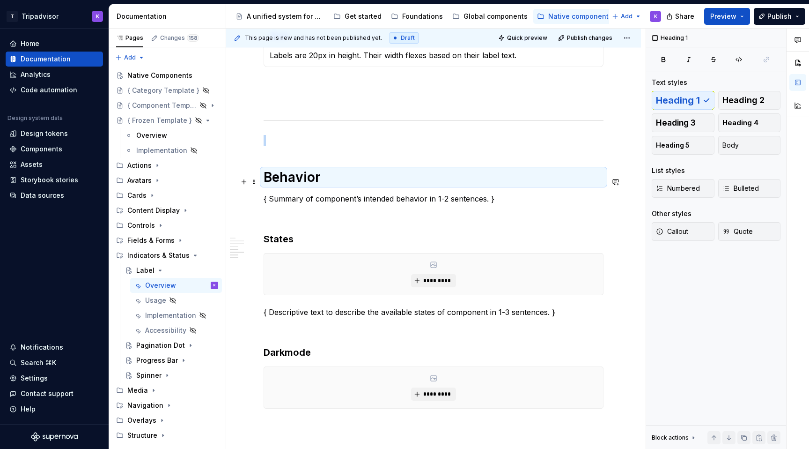
click at [308, 184] on h1 "Behavior" at bounding box center [434, 177] width 340 height 17
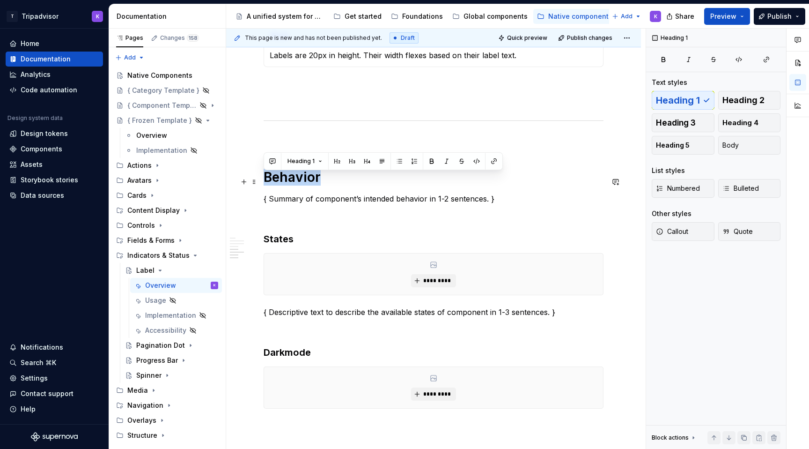
drag, startPoint x: 311, startPoint y: 184, endPoint x: 330, endPoint y: 182, distance: 18.8
click at [330, 182] on h1 "Behavior" at bounding box center [434, 177] width 340 height 17
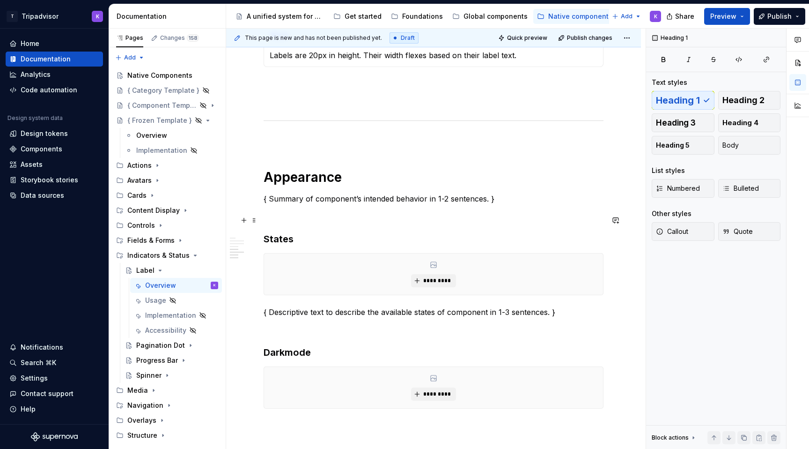
click at [467, 220] on p at bounding box center [434, 215] width 340 height 11
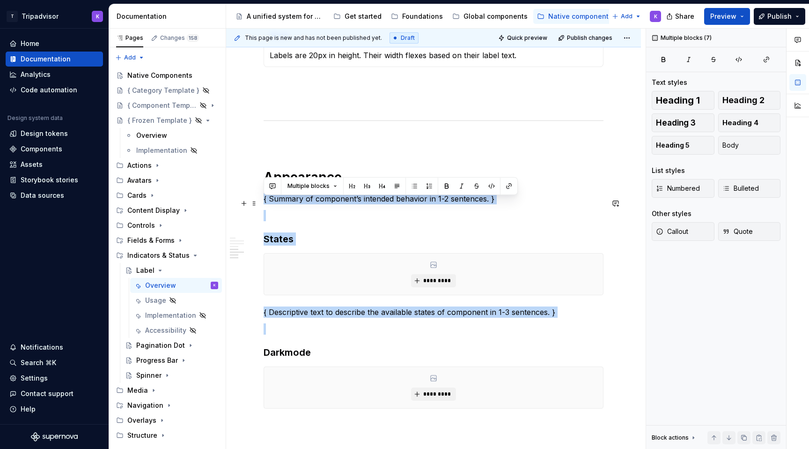
drag, startPoint x: 290, startPoint y: 339, endPoint x: 263, endPoint y: 205, distance: 136.7
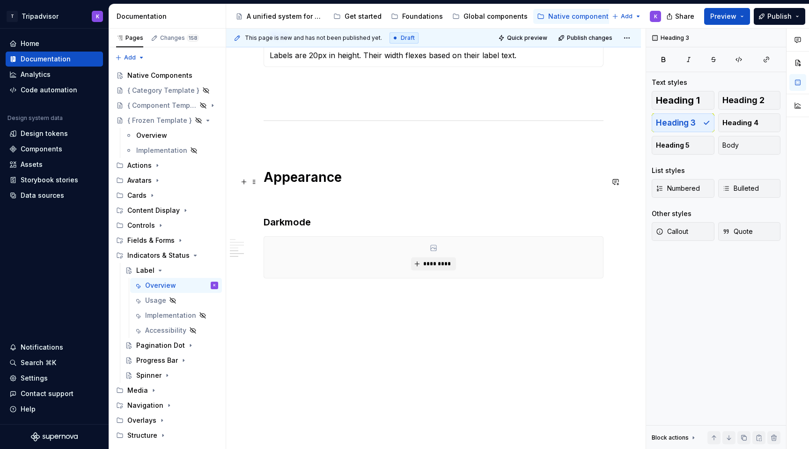
click at [288, 185] on h1 "Appearance" at bounding box center [434, 177] width 340 height 17
click at [288, 204] on p at bounding box center [434, 198] width 340 height 11
click at [433, 267] on span "*********" at bounding box center [437, 263] width 29 height 7
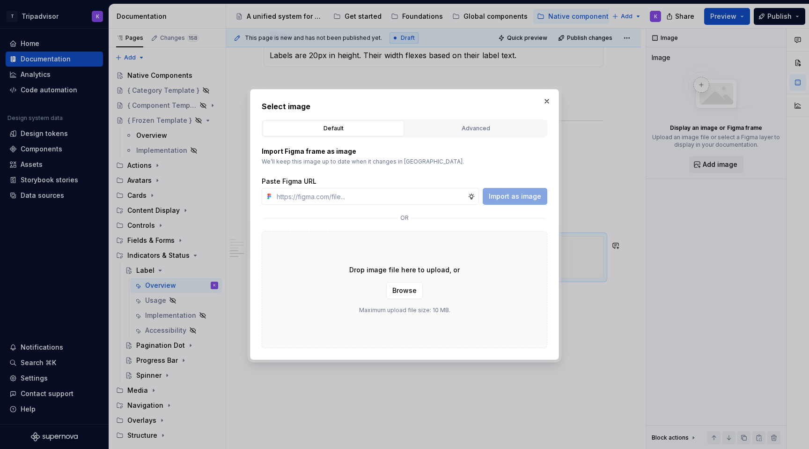
type textarea "*"
type input "https://www.figma.com/design/eWzZGbXTCMsZ0gwC1u1MU0/Altas-Native-Documentation?…"
click at [521, 189] on button "Import as image" at bounding box center [515, 196] width 65 height 17
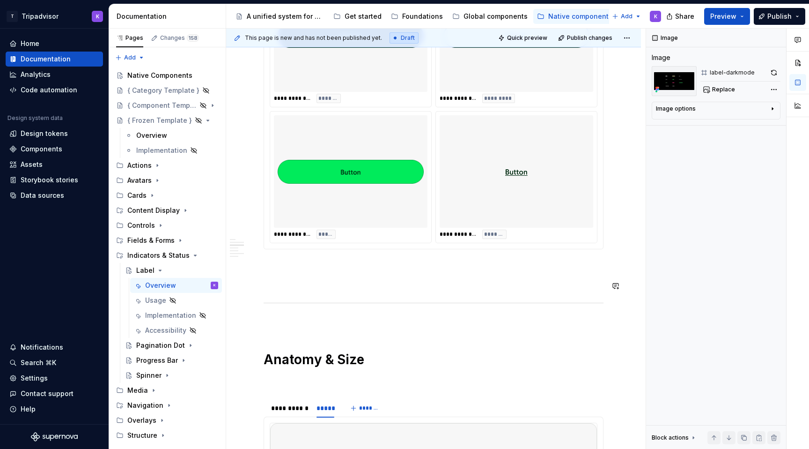
scroll to position [778, 0]
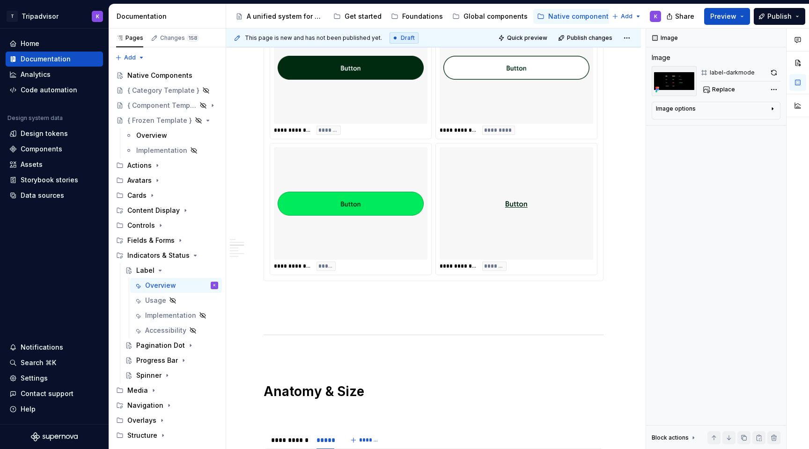
click at [392, 234] on img at bounding box center [351, 203] width 146 height 105
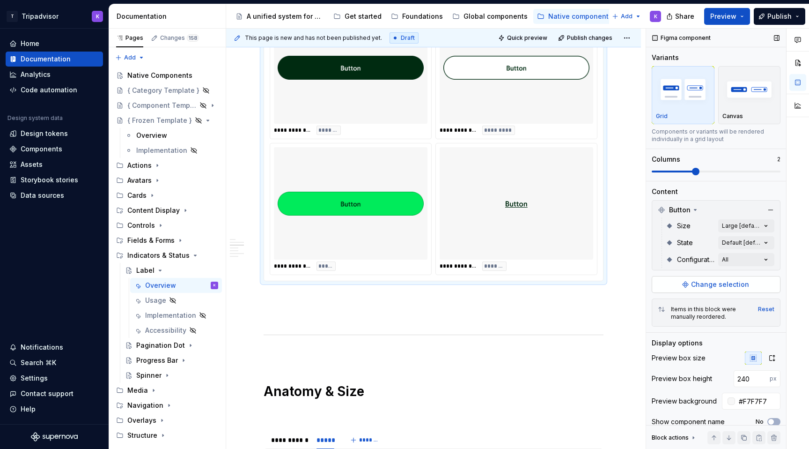
click at [706, 282] on span "Change selection" at bounding box center [720, 284] width 58 height 9
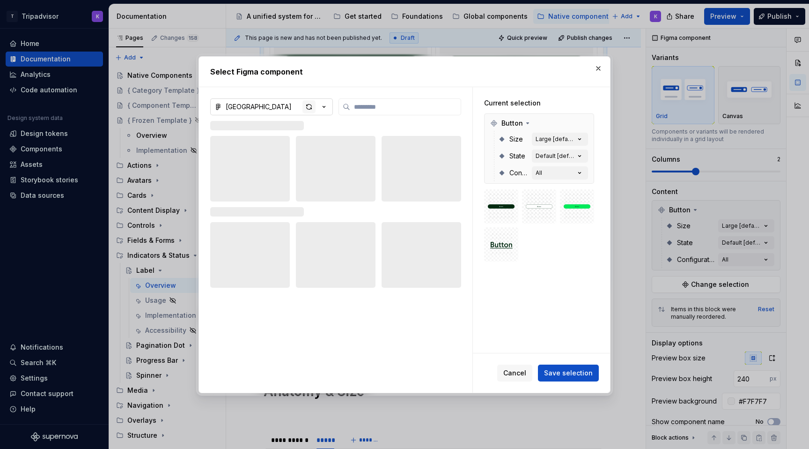
click at [312, 105] on div "button" at bounding box center [309, 106] width 13 height 13
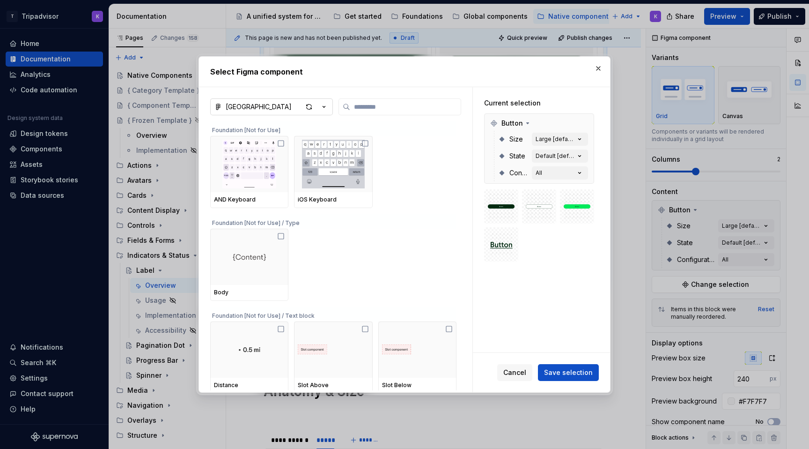
type textarea "*"
click at [366, 107] on input "search" at bounding box center [405, 106] width 111 height 9
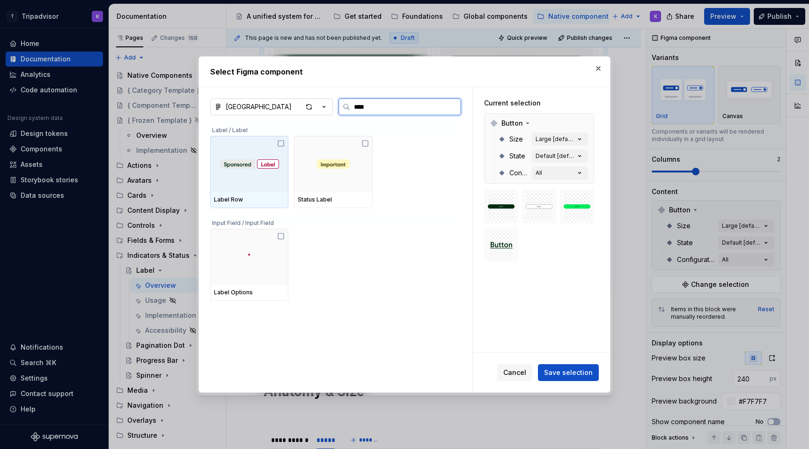
type input "*****"
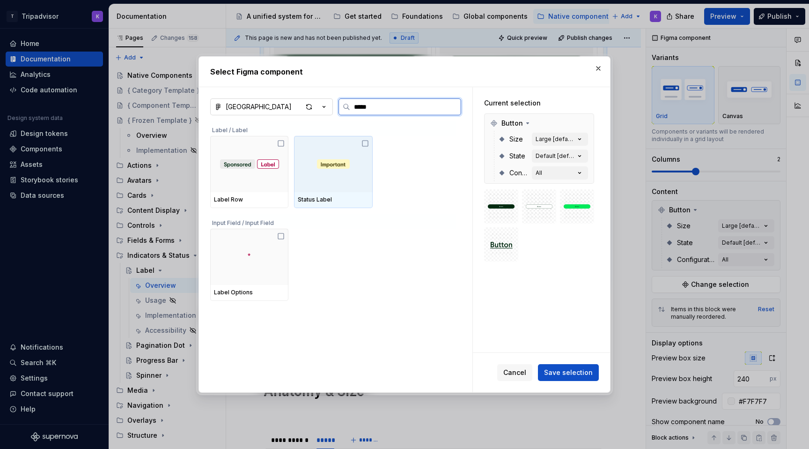
click at [343, 188] on div at bounding box center [333, 164] width 78 height 56
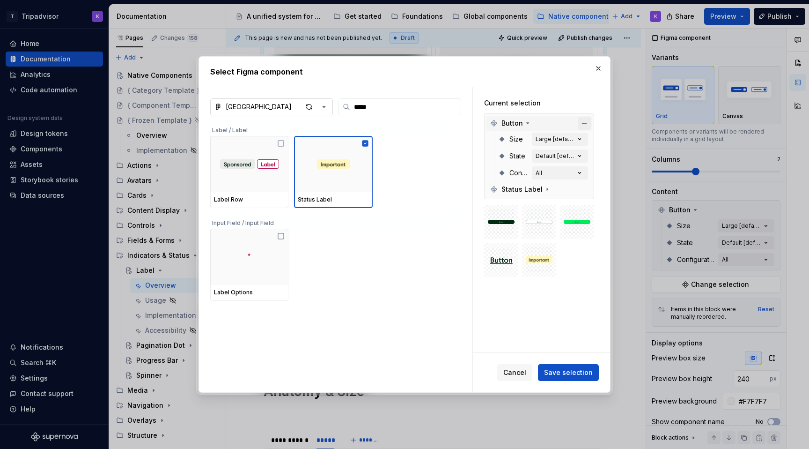
click at [588, 119] on button "button" at bounding box center [584, 123] width 13 height 13
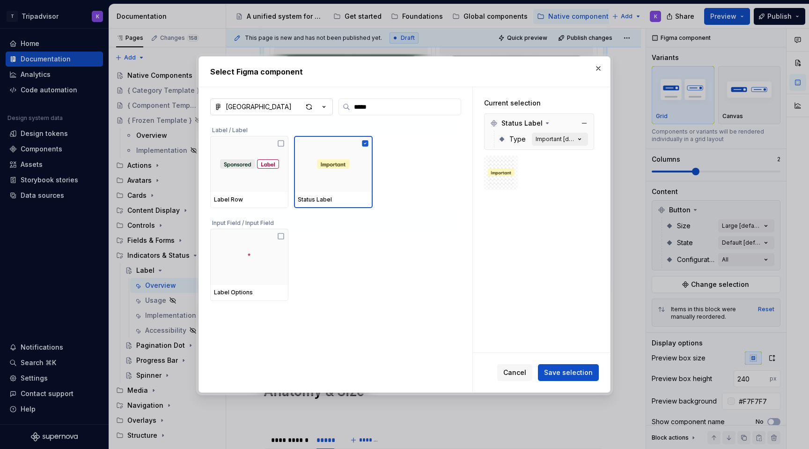
click at [557, 141] on div "Important [default]" at bounding box center [555, 138] width 39 height 7
click at [582, 141] on icon "button" at bounding box center [579, 138] width 9 height 9
click at [597, 68] on button "button" at bounding box center [598, 68] width 13 height 13
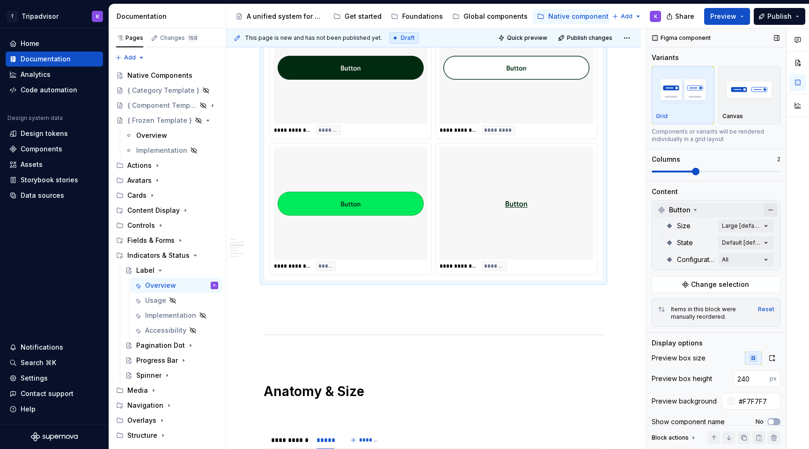
click at [770, 208] on button "button" at bounding box center [770, 209] width 13 height 13
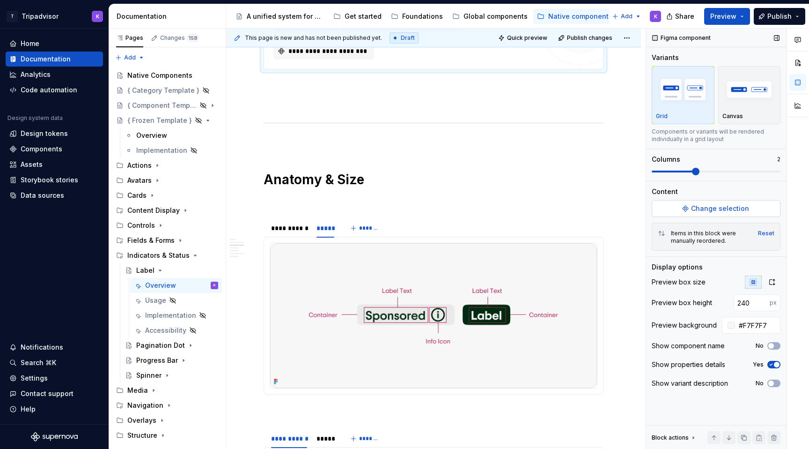
click at [736, 211] on span "Change selection" at bounding box center [720, 208] width 58 height 9
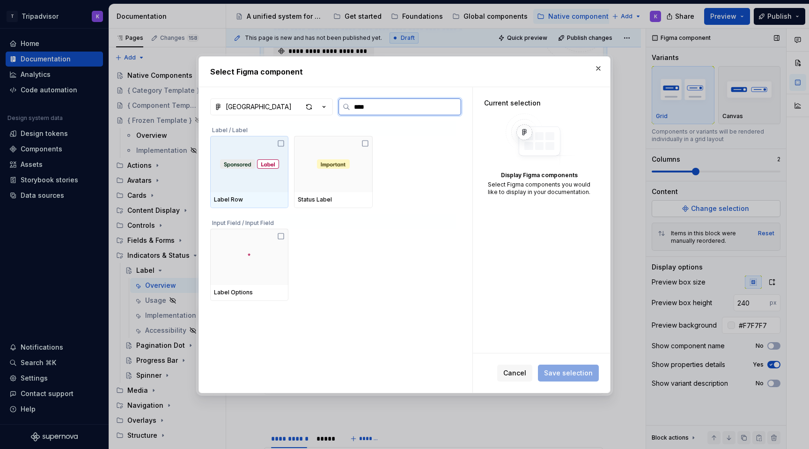
type input "*****"
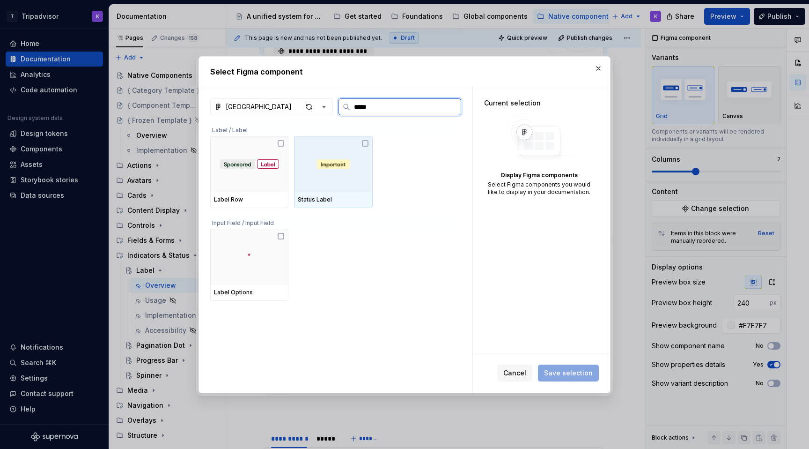
click at [358, 202] on div "Status Label" at bounding box center [333, 199] width 71 height 7
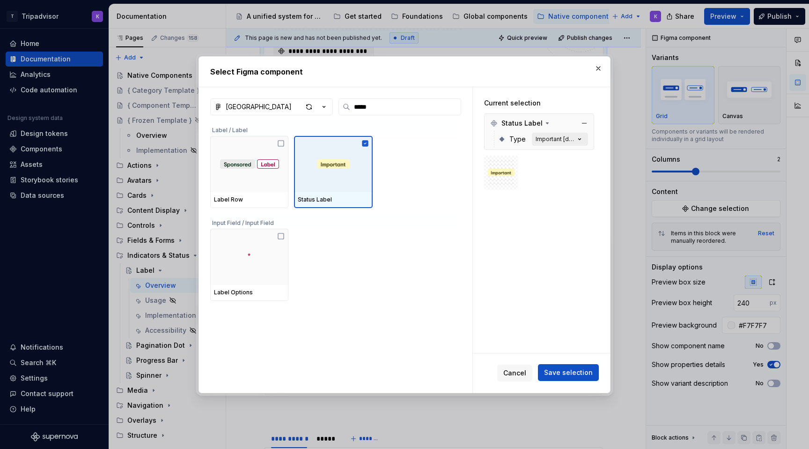
click at [575, 144] on button "Important [default]" at bounding box center [560, 139] width 56 height 13
click at [554, 379] on button "Save selection" at bounding box center [568, 372] width 61 height 17
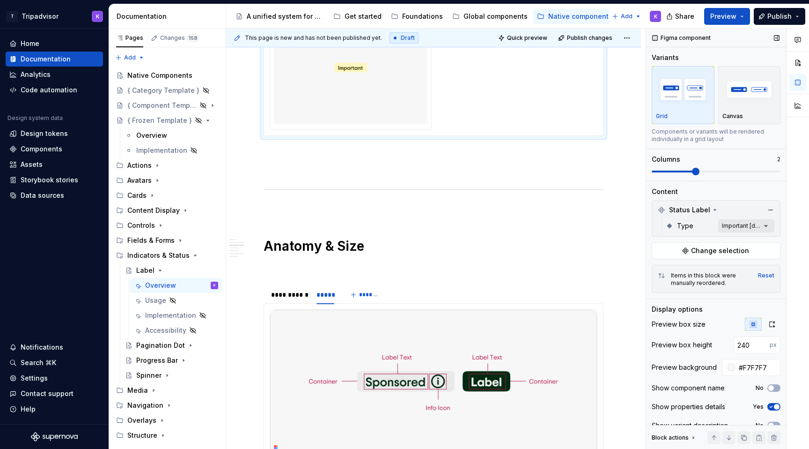
click at [748, 221] on div "Comments Open comments No comments yet Select ‘Comment’ from the block context …" at bounding box center [727, 239] width 163 height 421
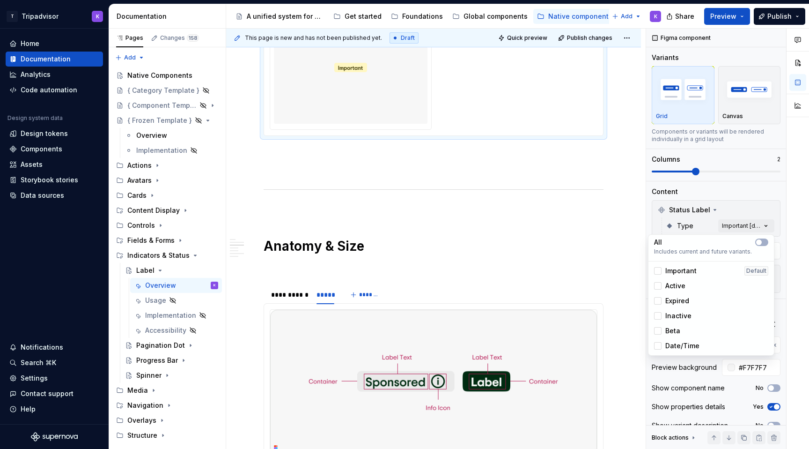
click at [667, 300] on span "Expired" at bounding box center [678, 300] width 24 height 9
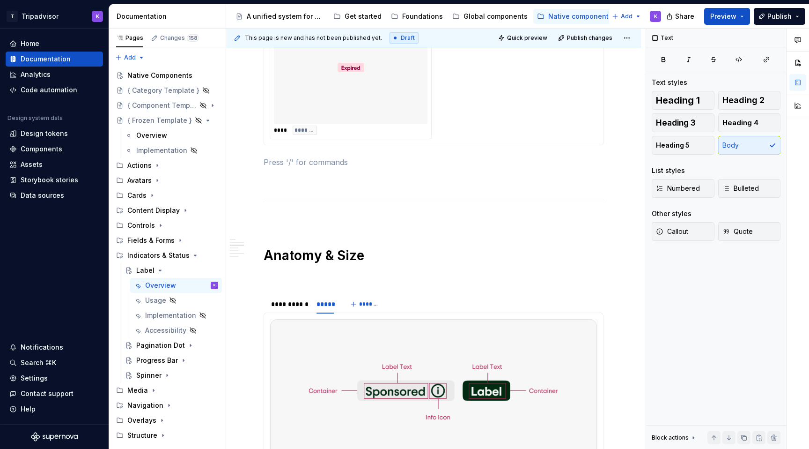
click at [524, 147] on html "T Tripadvisor K Home Documentation Analytics Code automation Design system data…" at bounding box center [404, 224] width 809 height 449
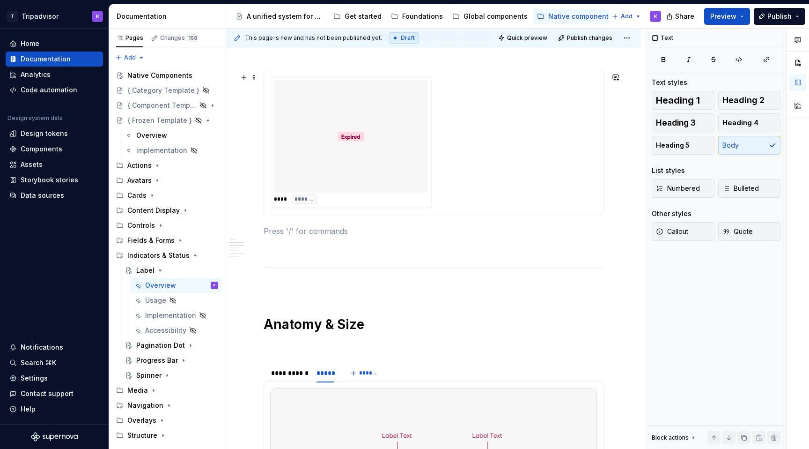
scroll to position [691, 0]
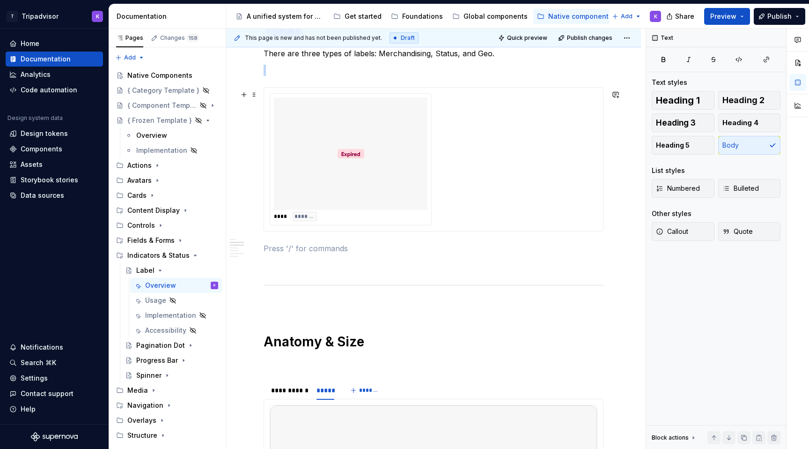
click at [519, 151] on div "**** *******" at bounding box center [434, 159] width 328 height 132
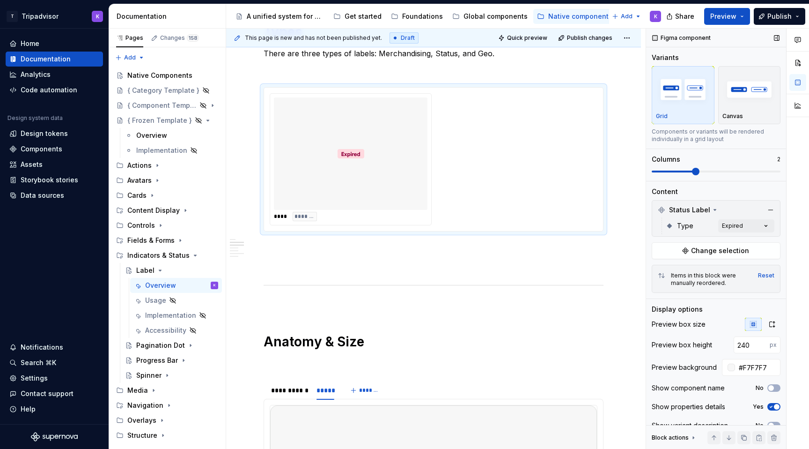
scroll to position [9, 0]
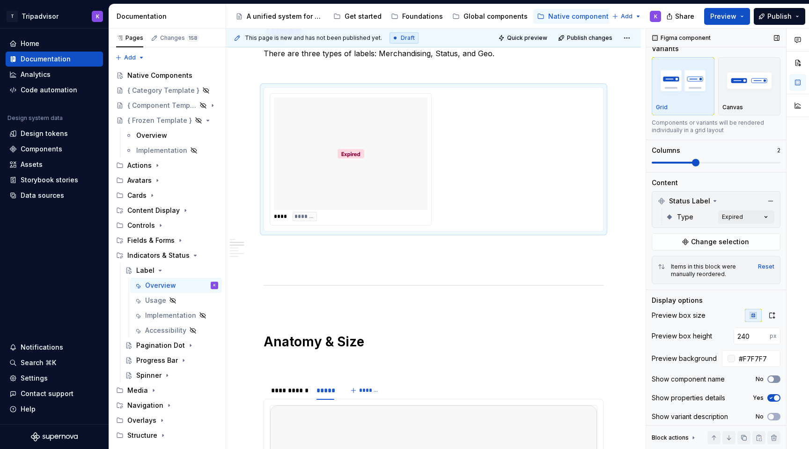
click at [773, 380] on span "button" at bounding box center [772, 379] width 6 height 6
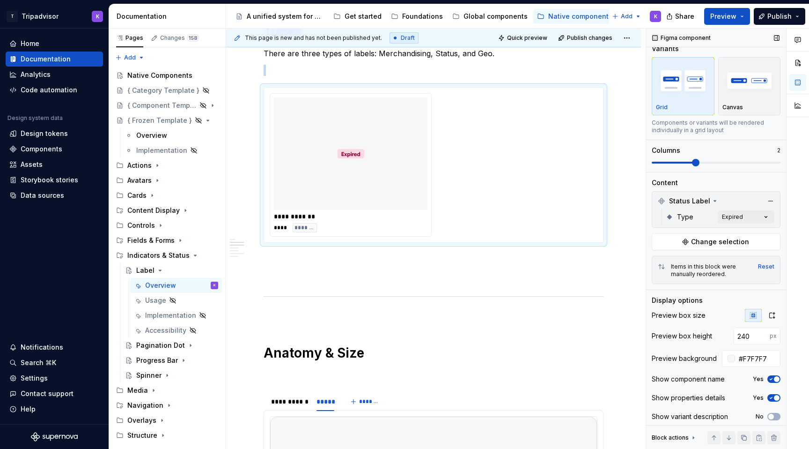
click at [775, 400] on button "Yes" at bounding box center [774, 397] width 13 height 7
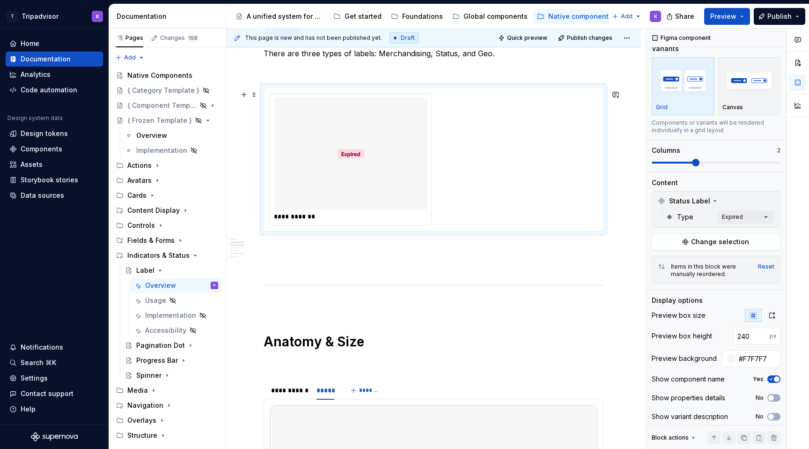
click at [537, 144] on div "**********" at bounding box center [434, 159] width 328 height 132
click at [701, 241] on span "Change selection" at bounding box center [720, 241] width 58 height 9
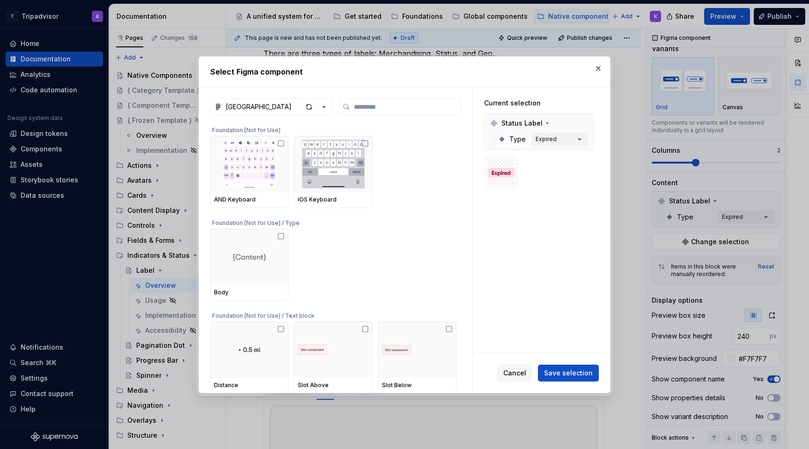
type textarea "*"
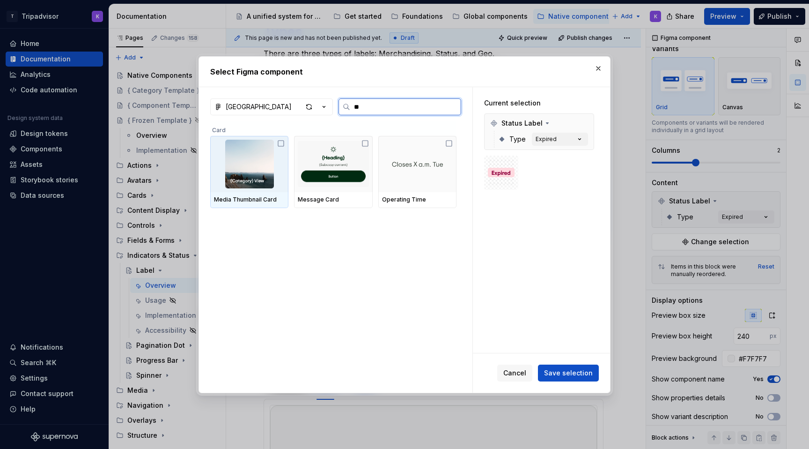
type input "***"
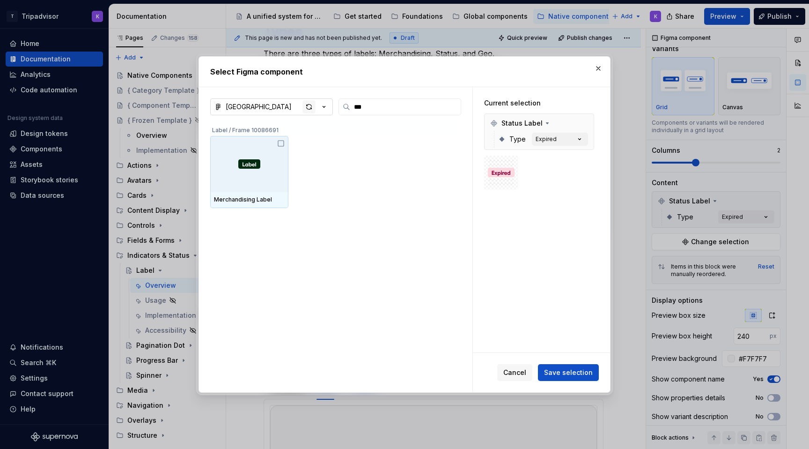
click at [311, 107] on div "button" at bounding box center [309, 106] width 13 height 13
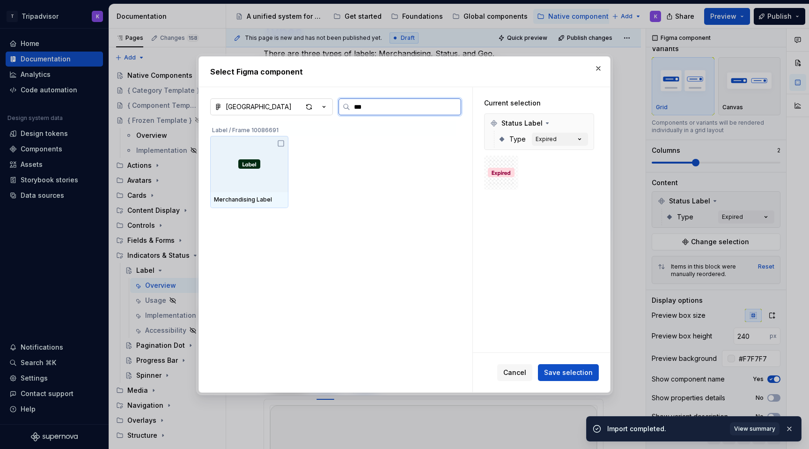
click at [283, 145] on icon at bounding box center [280, 143] width 7 height 7
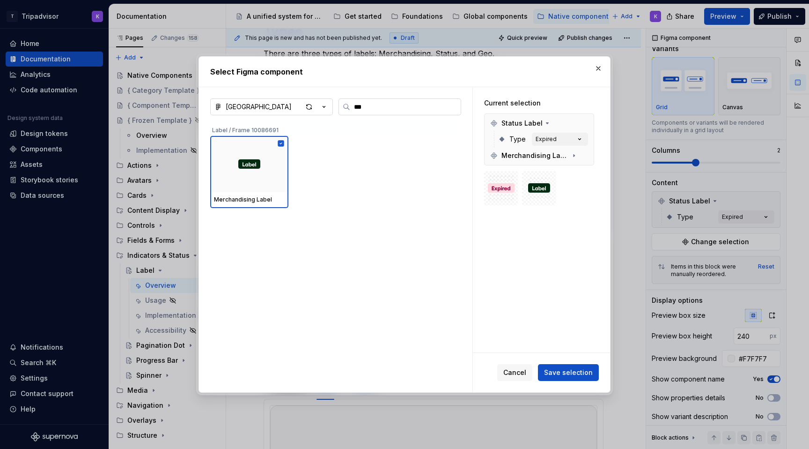
type textarea "*"
type input "***"
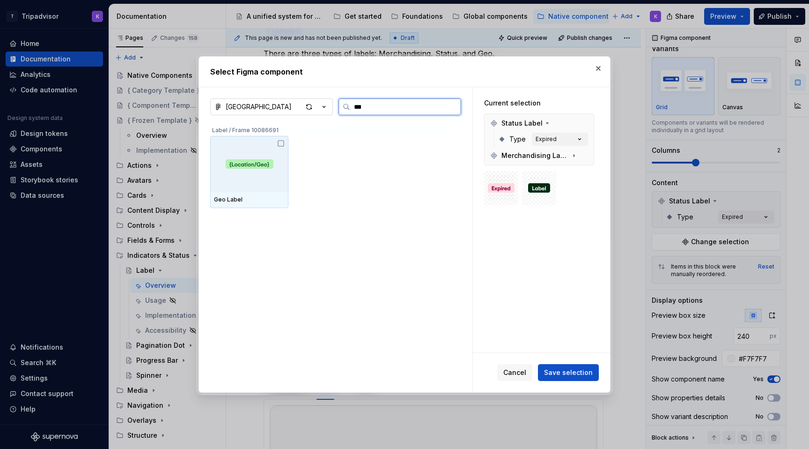
click at [260, 159] on img at bounding box center [250, 163] width 48 height 9
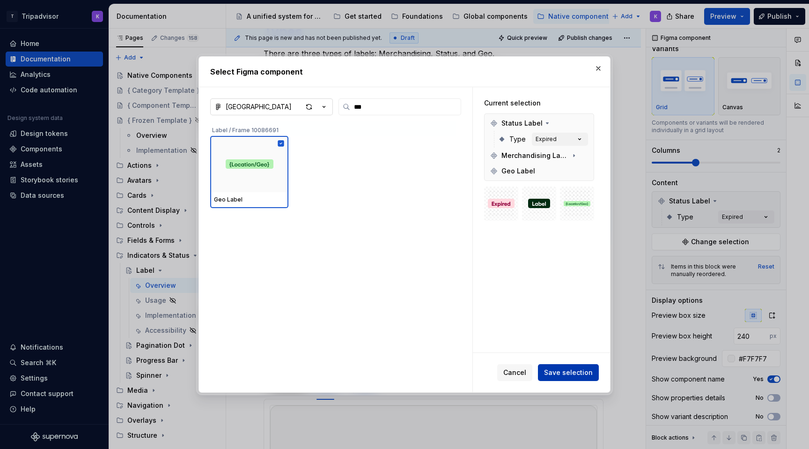
click at [582, 375] on span "Save selection" at bounding box center [568, 372] width 49 height 9
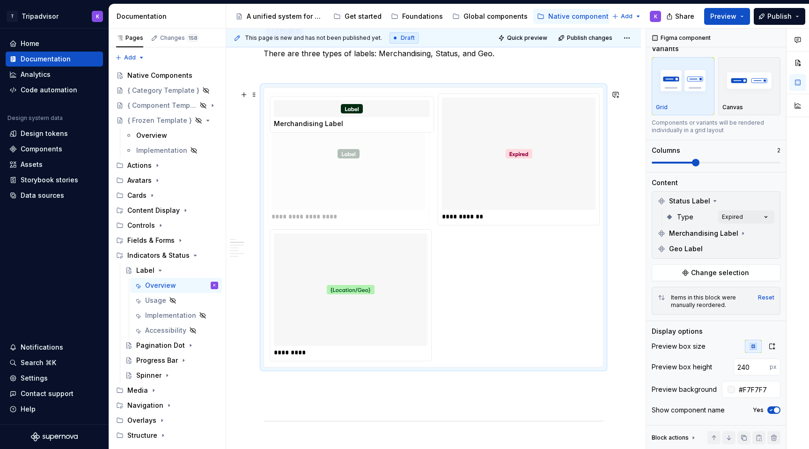
drag, startPoint x: 558, startPoint y: 200, endPoint x: 311, endPoint y: 200, distance: 247.3
click at [311, 200] on body "T Tripadvisor K Home Documentation Analytics Code automation Design system data…" at bounding box center [404, 224] width 809 height 449
click at [566, 277] on div "**********" at bounding box center [434, 227] width 328 height 268
click at [700, 163] on span at bounding box center [695, 162] width 7 height 7
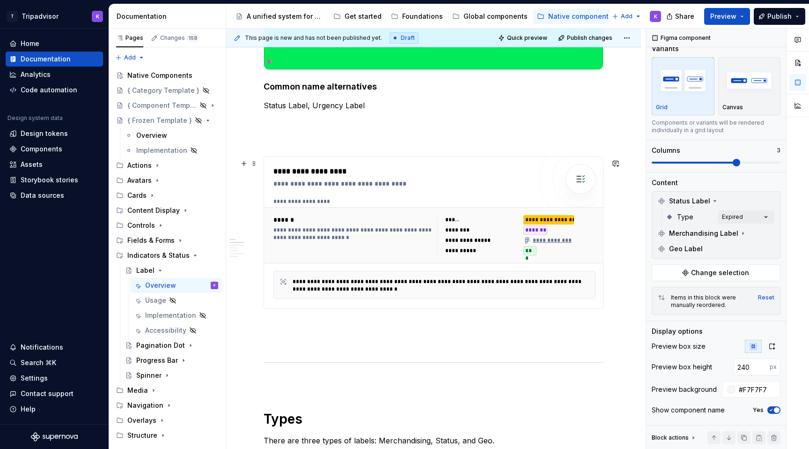
scroll to position [304, 0]
click at [40, 161] on div "Assets" at bounding box center [32, 164] width 22 height 9
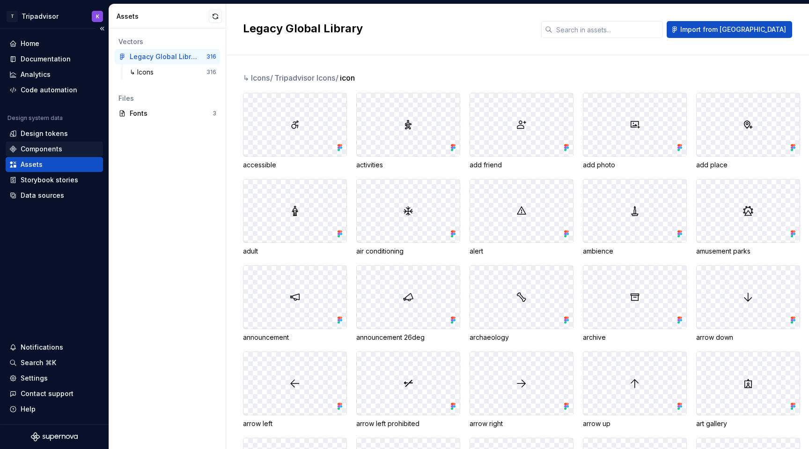
click at [57, 143] on div "Components" at bounding box center [54, 148] width 97 height 15
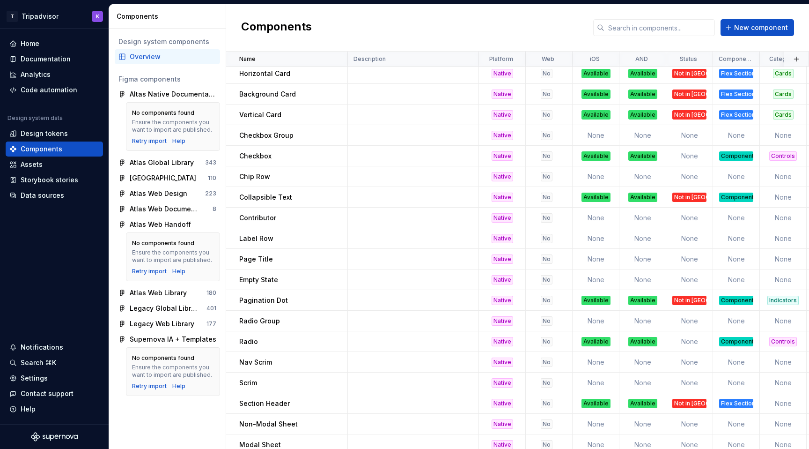
scroll to position [154, 0]
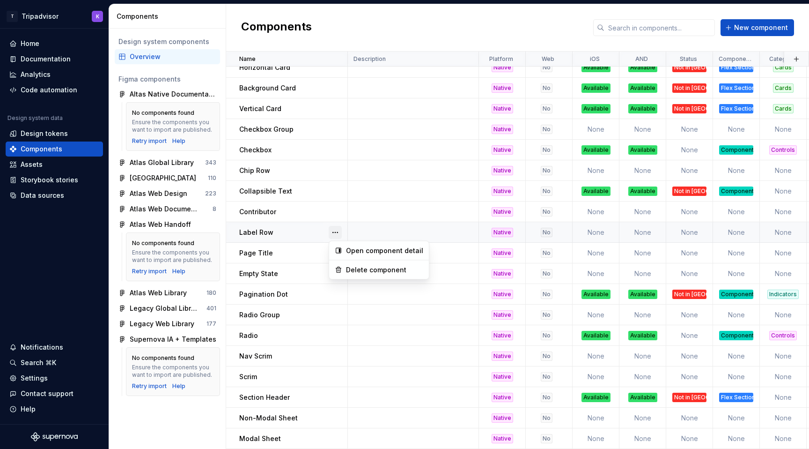
click at [336, 232] on button "button" at bounding box center [335, 232] width 13 height 13
click at [365, 251] on div "Open component detail" at bounding box center [384, 250] width 77 height 9
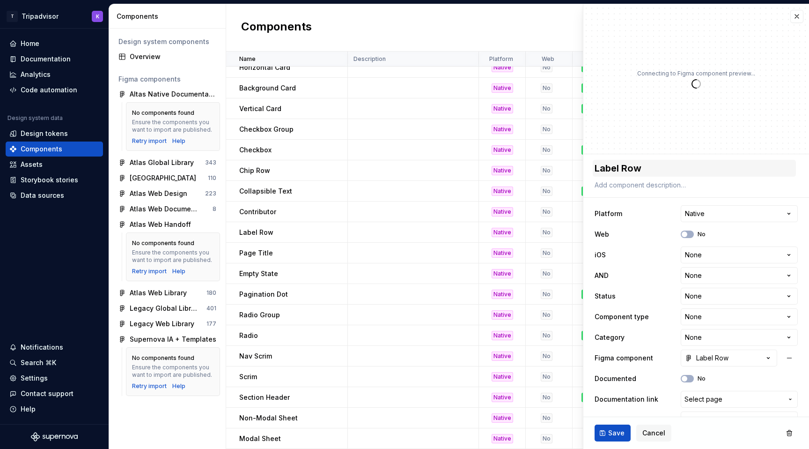
type textarea "*"
drag, startPoint x: 620, startPoint y: 171, endPoint x: 652, endPoint y: 170, distance: 32.3
click at [652, 170] on textarea "Label Row" at bounding box center [694, 168] width 203 height 17
type textarea "Label Ro"
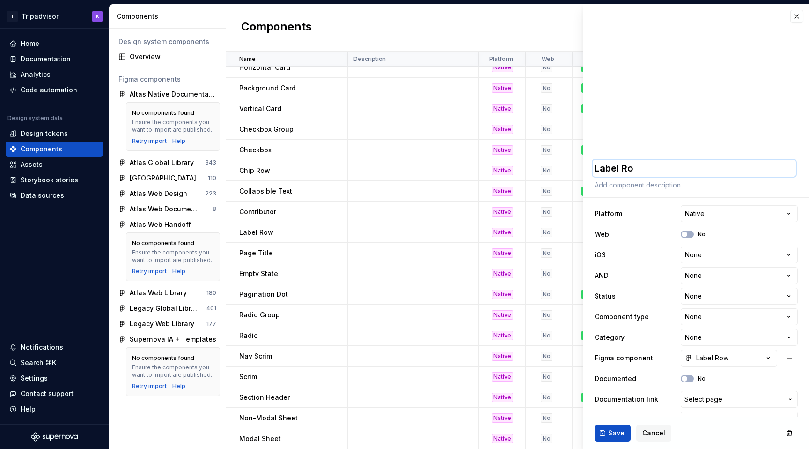
type textarea "*"
type textarea "Label R"
type textarea "*"
type textarea "Label"
type textarea "*"
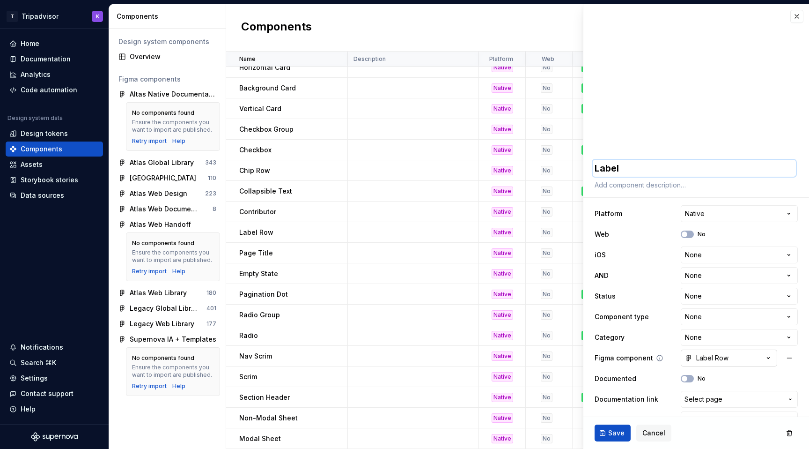
type textarea "Label"
click at [723, 360] on div "Label Row" at bounding box center [707, 357] width 44 height 9
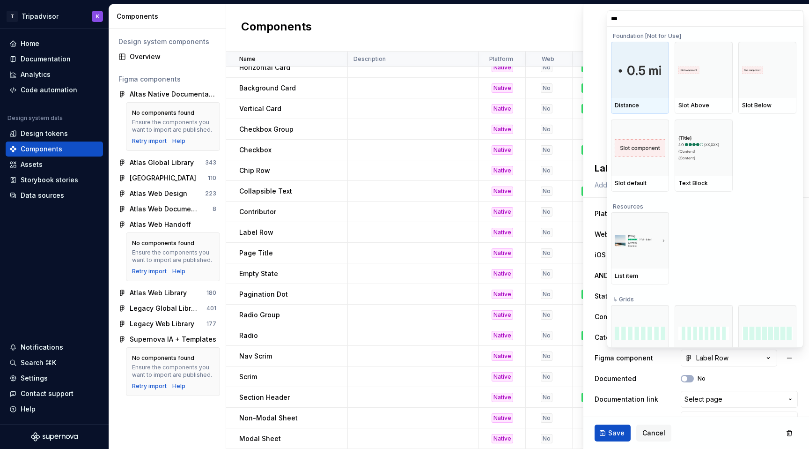
type input "****"
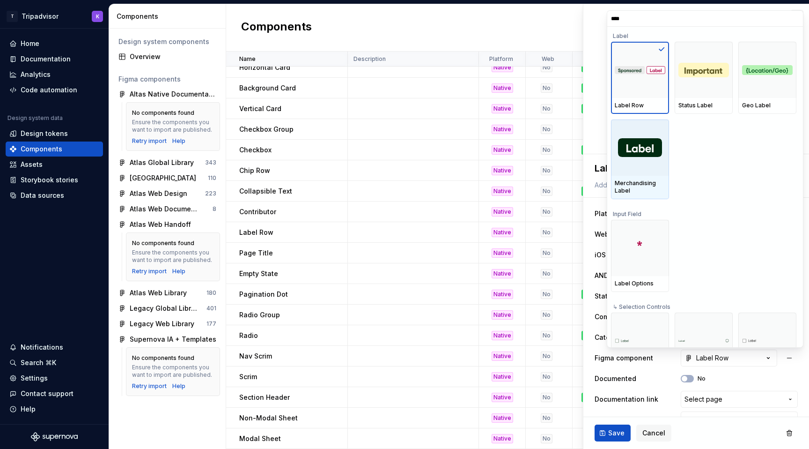
click at [618, 170] on div at bounding box center [640, 147] width 58 height 56
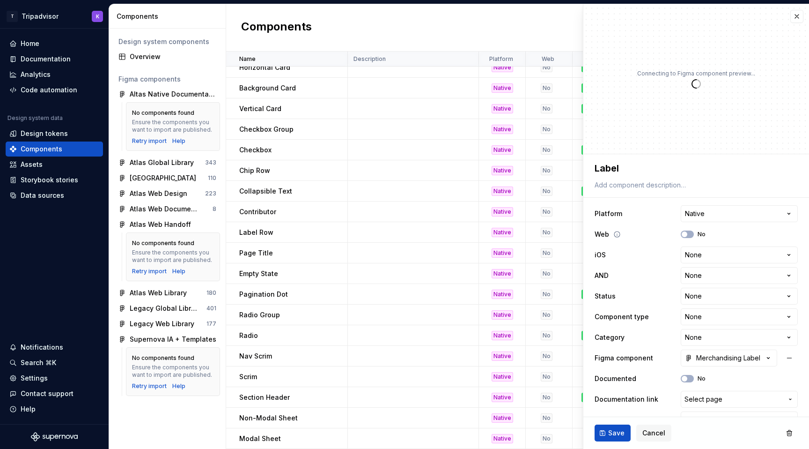
type textarea "*"
click at [700, 252] on html "T Tripadvisor K Home Documentation Analytics Code automation Design system data…" at bounding box center [404, 224] width 809 height 449
select select "**********"
drag, startPoint x: 708, startPoint y: 301, endPoint x: 710, endPoint y: 288, distance: 13.7
type textarea "*"
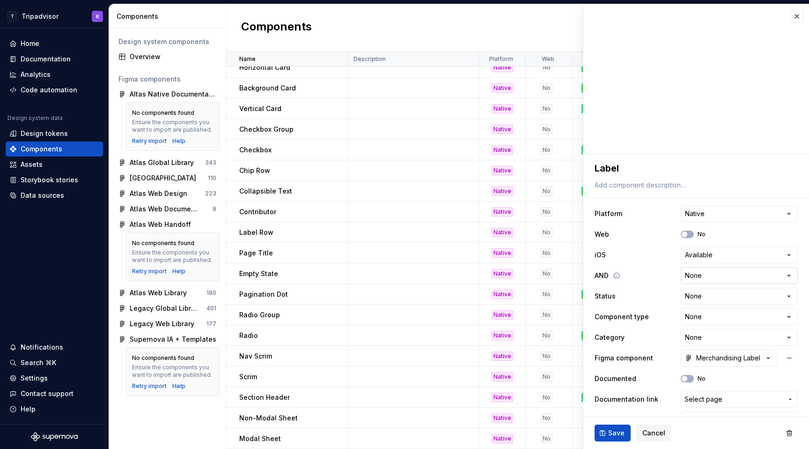
click at [712, 274] on html "T Tripadvisor K Home Documentation Analytics Code automation Design system data…" at bounding box center [404, 224] width 809 height 449
select select "**********"
type textarea "*"
click at [707, 290] on html "T Tripadvisor K Home Documentation Analytics Code automation Design system data…" at bounding box center [404, 224] width 809 height 449
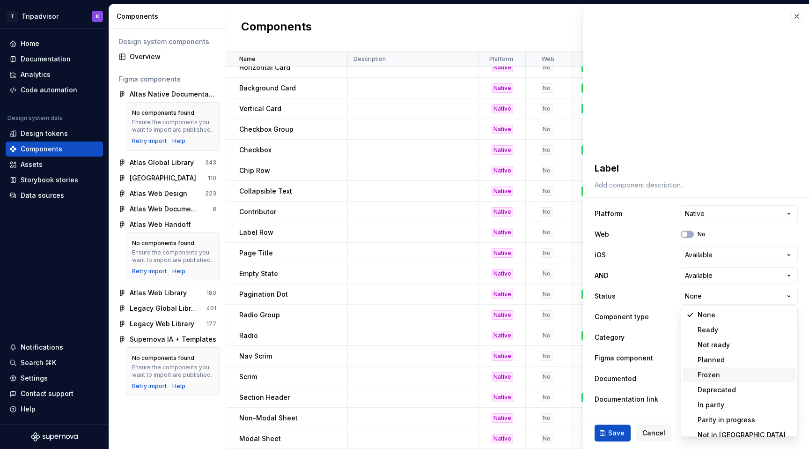
scroll to position [7, 0]
select select "**********"
type textarea "*"
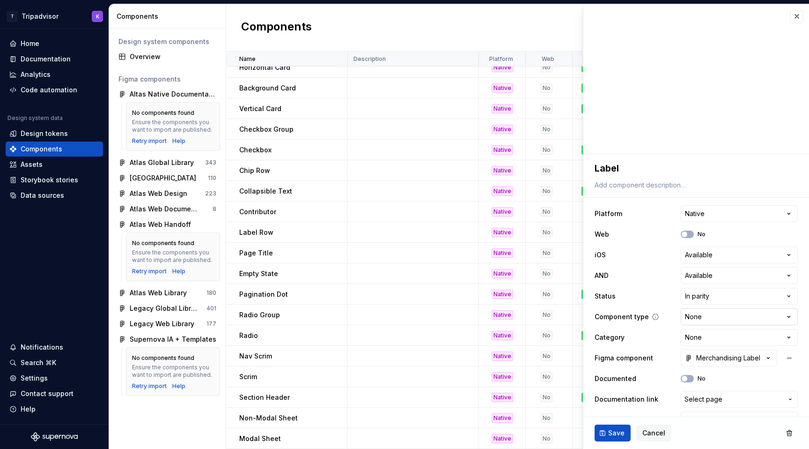
click at [706, 317] on html "T Tripadvisor K Home Documentation Analytics Code automation Design system data…" at bounding box center [404, 224] width 809 height 449
select select "**********"
type textarea "*"
click at [708, 339] on html "T Tripadvisor K Home Documentation Analytics Code automation Design system data…" at bounding box center [404, 224] width 809 height 449
select select "**********"
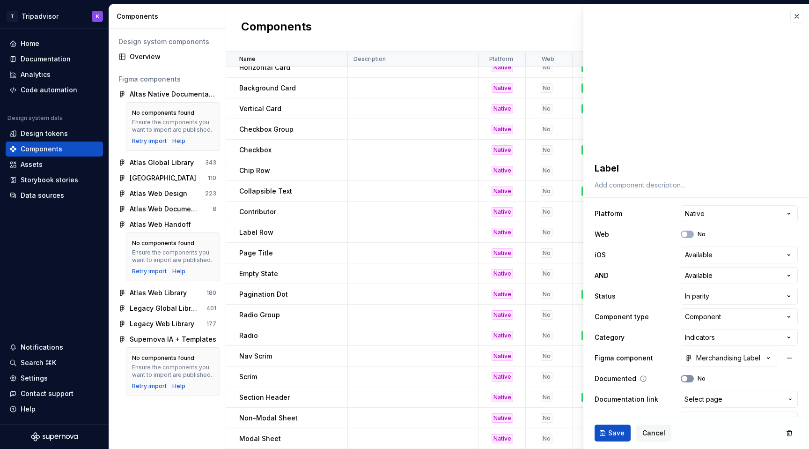
click at [691, 376] on button "No" at bounding box center [687, 378] width 13 height 7
click at [615, 429] on span "Save" at bounding box center [616, 432] width 16 height 9
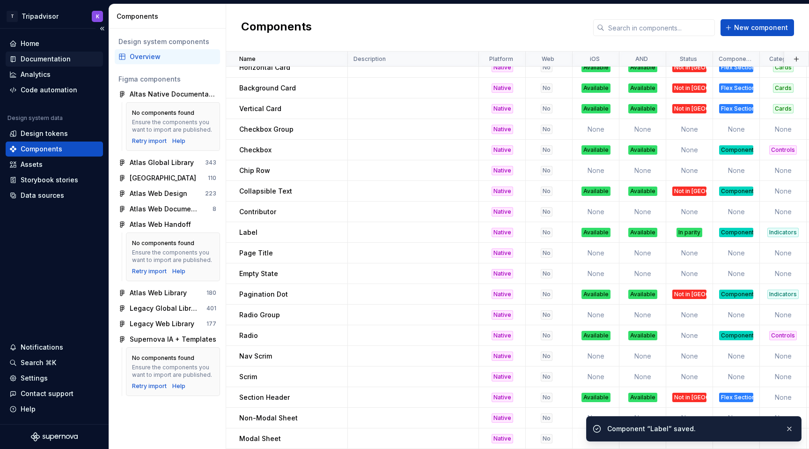
click at [70, 58] on div "Documentation" at bounding box center [54, 58] width 90 height 9
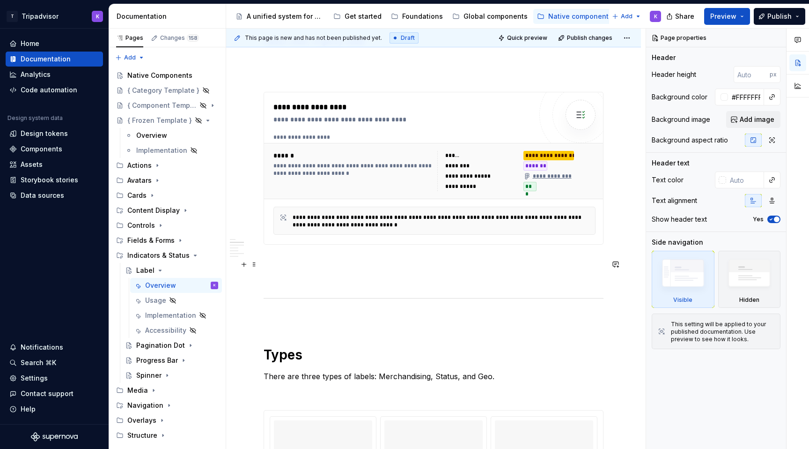
scroll to position [406, 0]
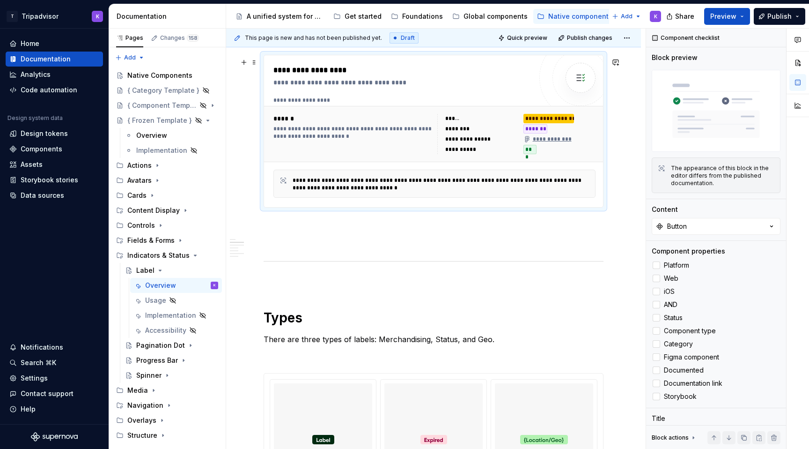
click at [342, 174] on div "**********" at bounding box center [435, 184] width 322 height 28
click at [657, 303] on div at bounding box center [656, 304] width 7 height 7
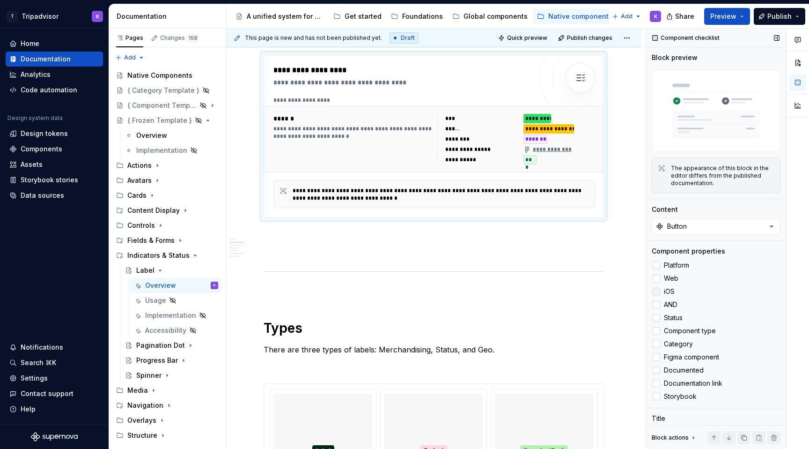
click at [657, 290] on div at bounding box center [656, 291] width 7 height 7
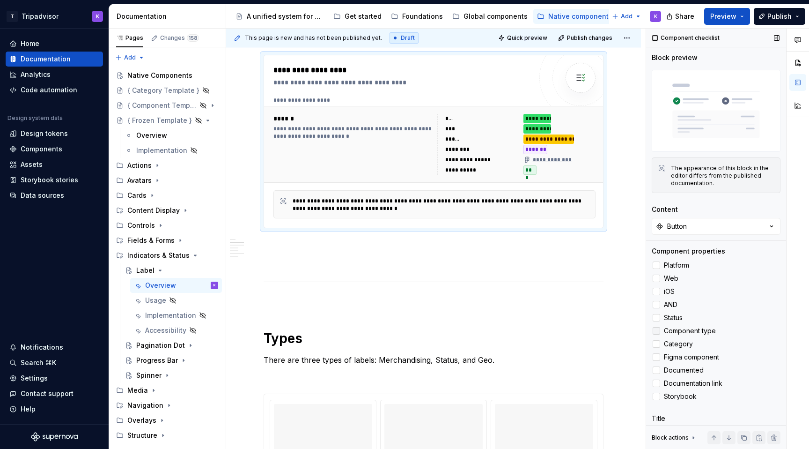
click at [657, 331] on div at bounding box center [656, 330] width 7 height 7
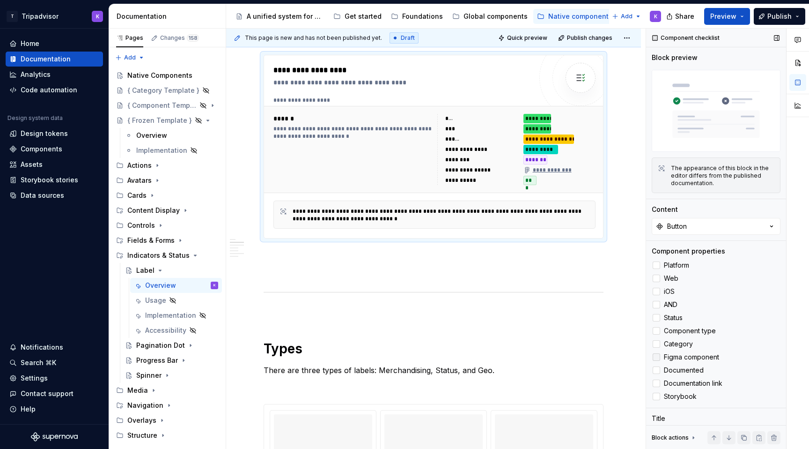
click at [657, 357] on icon at bounding box center [657, 357] width 0 height 0
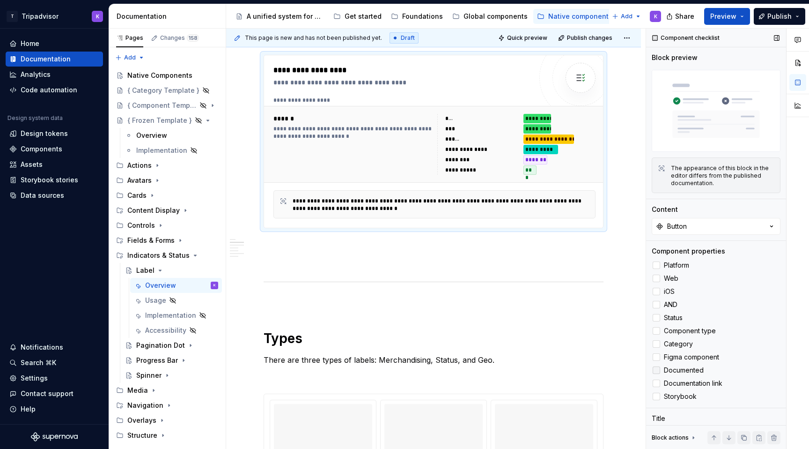
click at [657, 366] on label "Documented" at bounding box center [716, 369] width 129 height 11
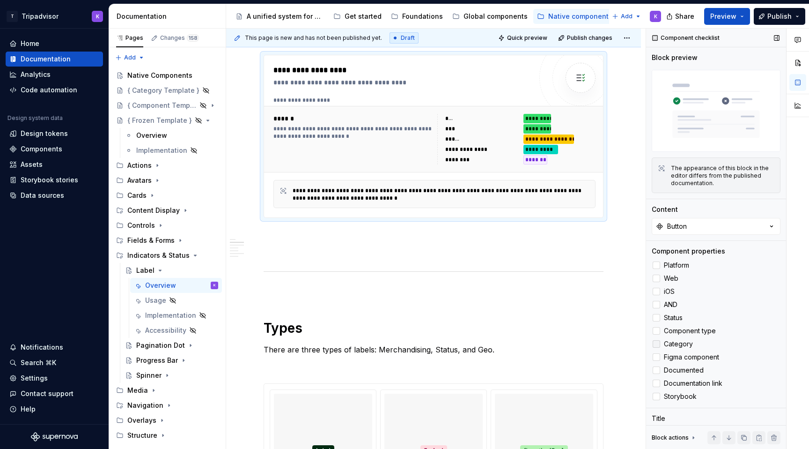
click at [660, 346] on label "Category" at bounding box center [716, 343] width 129 height 11
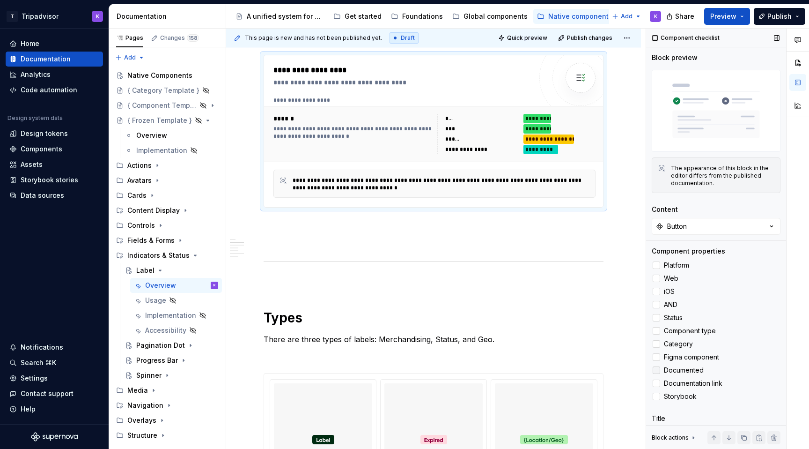
click at [660, 369] on label "Documented" at bounding box center [716, 369] width 129 height 11
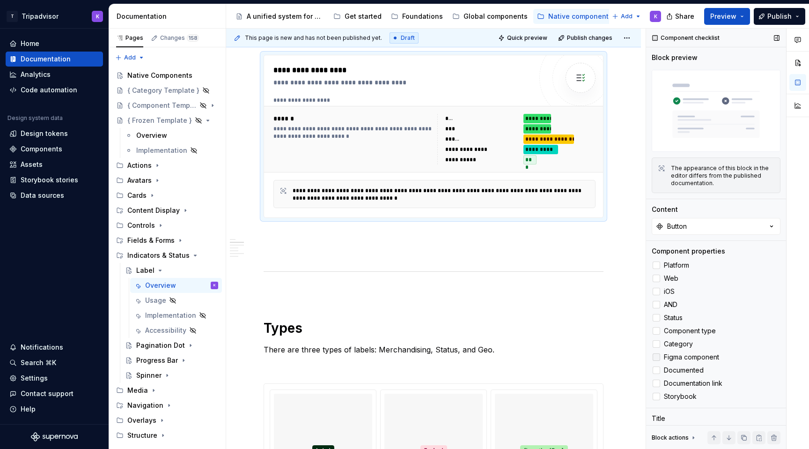
click at [660, 355] on label "Figma component" at bounding box center [716, 356] width 129 height 11
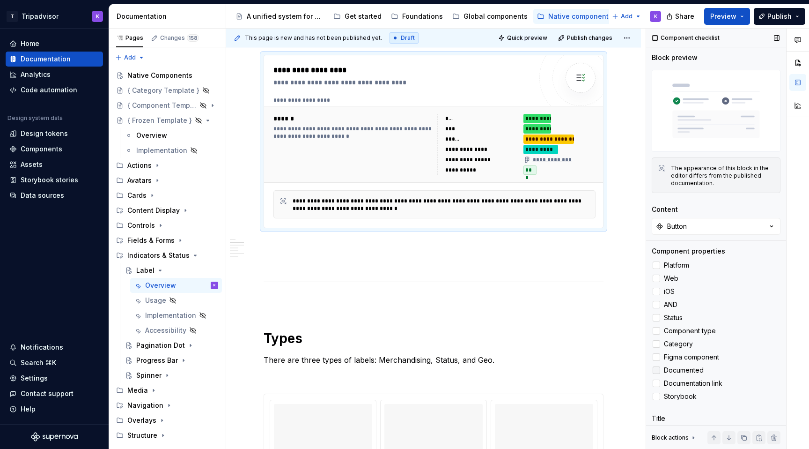
click at [660, 365] on label "Documented" at bounding box center [716, 369] width 129 height 11
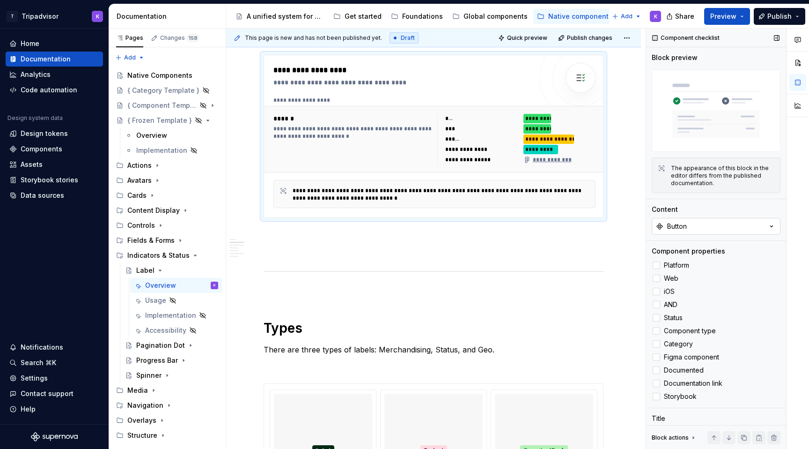
click at [712, 227] on button "Button" at bounding box center [716, 226] width 129 height 17
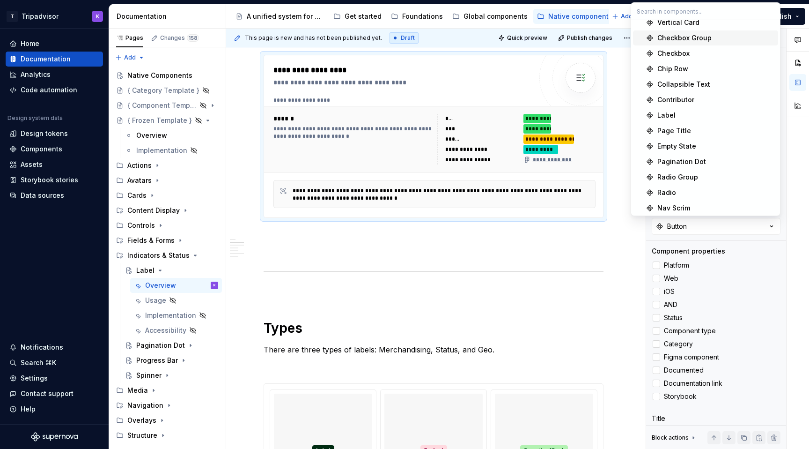
scroll to position [145, 0]
click at [689, 112] on div "Label" at bounding box center [716, 115] width 117 height 9
type textarea "*"
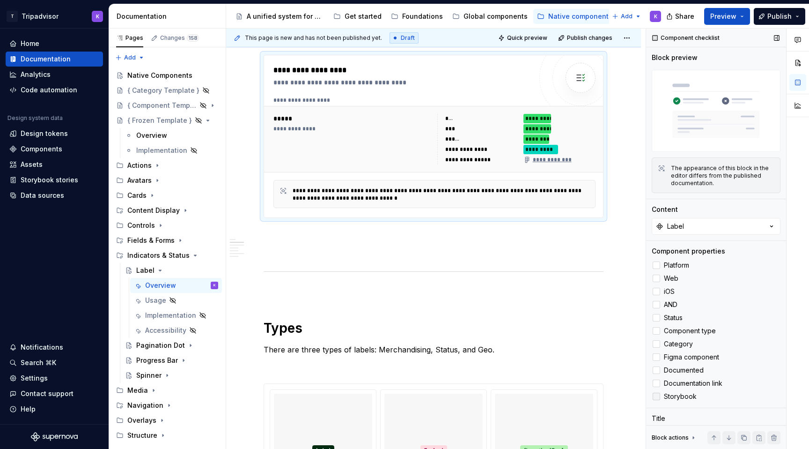
scroll to position [45, 0]
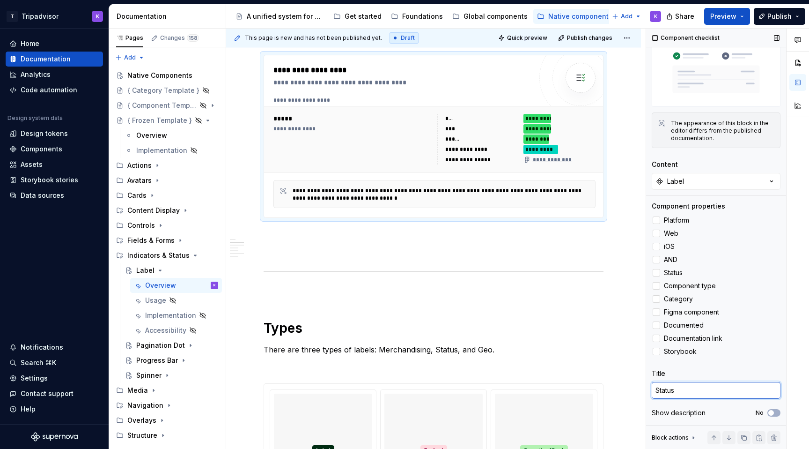
click at [704, 395] on textarea "Status" at bounding box center [716, 390] width 129 height 17
type textarea "C"
type textarea "*"
type textarea "Co"
type textarea "*"
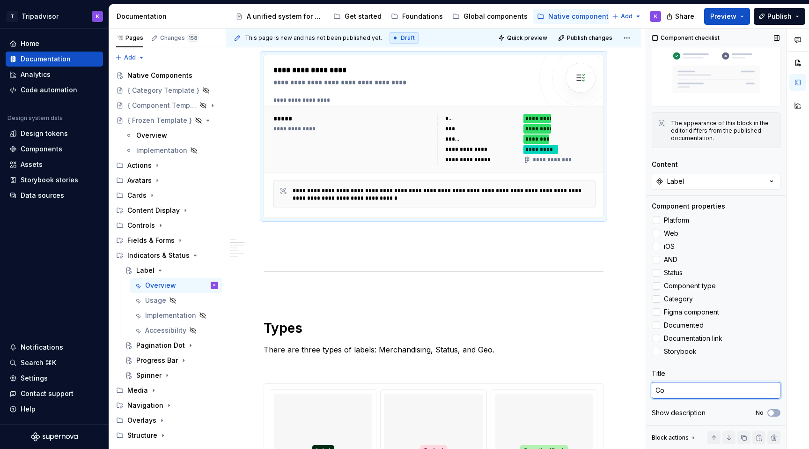
type textarea "Com"
type textarea "*"
type textarea "Comp"
type textarea "*"
type textarea "Compo"
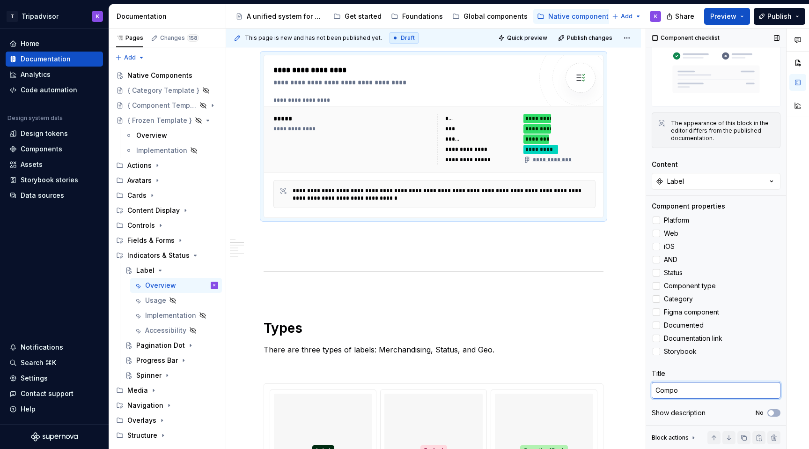
type textarea "*"
type textarea "Compon"
type textarea "*"
type textarea "Compone"
type textarea "*"
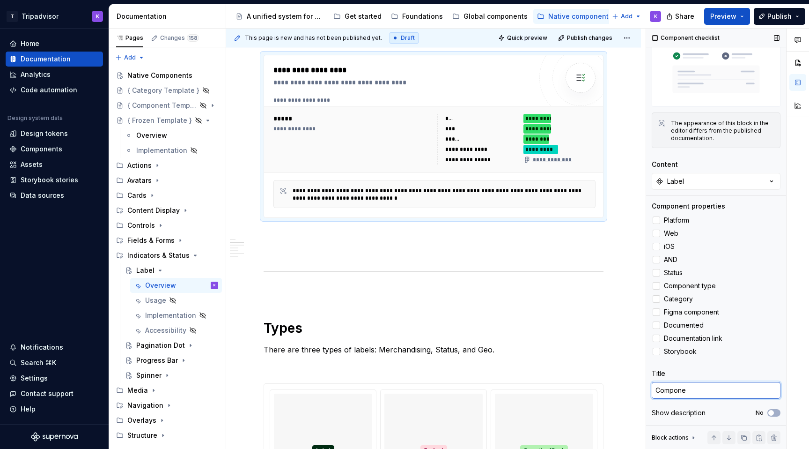
type textarea "Componen"
type textarea "*"
type textarea "Component"
type textarea "*"
type textarea "Component"
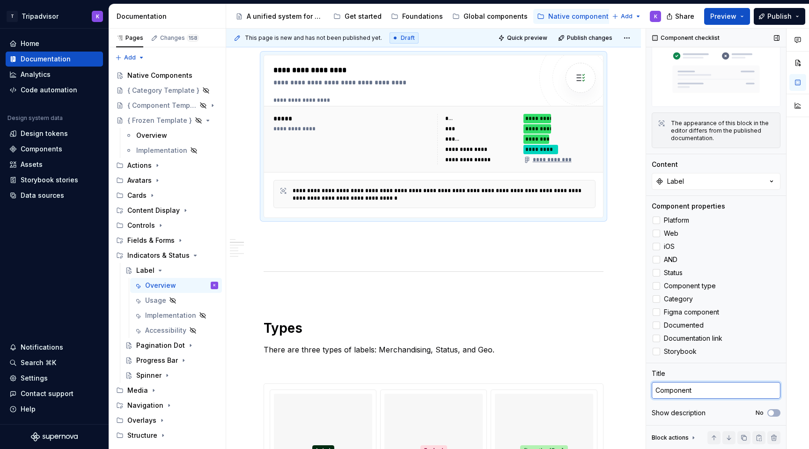
type textarea "*"
type textarea "Component sta"
type textarea "*"
type textarea "Component stat"
type textarea "*"
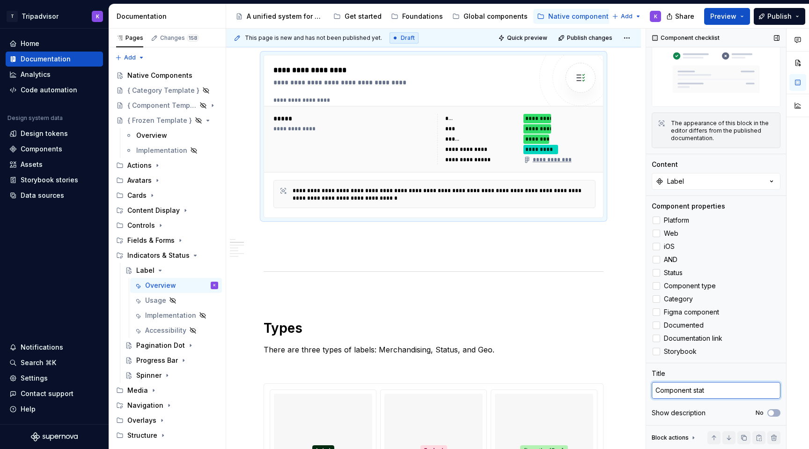
type textarea "Component statu"
type textarea "*"
type textarea "Component status"
type textarea "*"
type textarea "Component status"
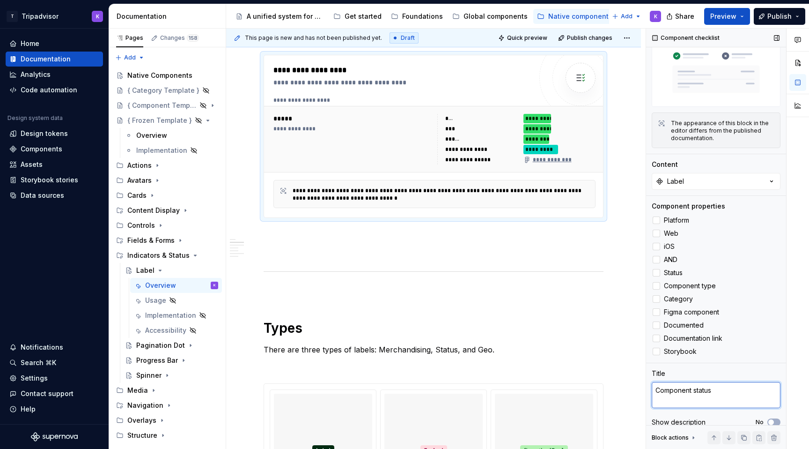
type textarea "*"
type textarea "Component status"
drag, startPoint x: 695, startPoint y: 390, endPoint x: 742, endPoint y: 390, distance: 47.3
click at [720, 390] on textarea "Component status" at bounding box center [716, 390] width 129 height 17
type textarea "*"
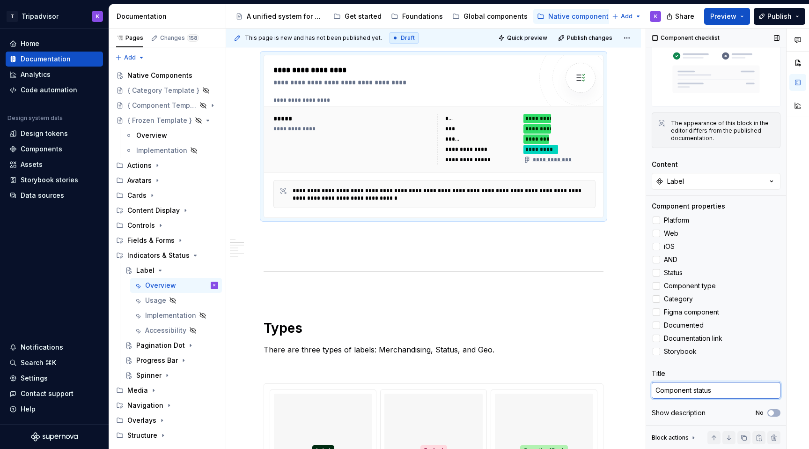
type textarea "Component c"
type textarea "*"
type textarea "Component ch"
type textarea "*"
type textarea "Component che"
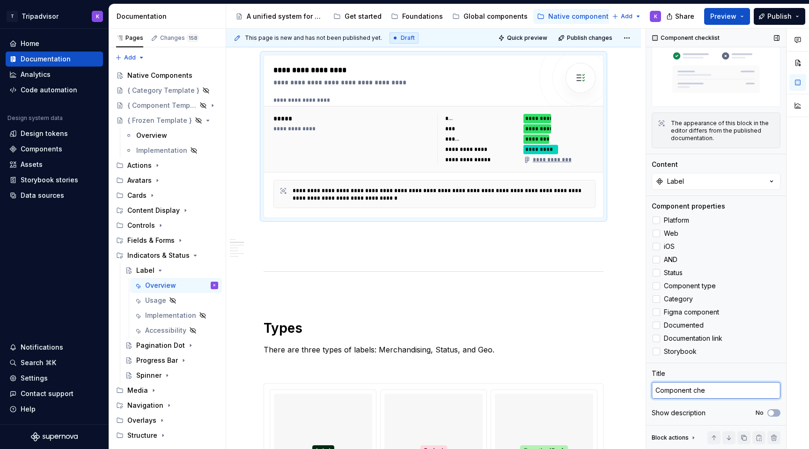
type textarea "*"
type textarea "Component chec"
type textarea "*"
type textarea "Component check"
type textarea "*"
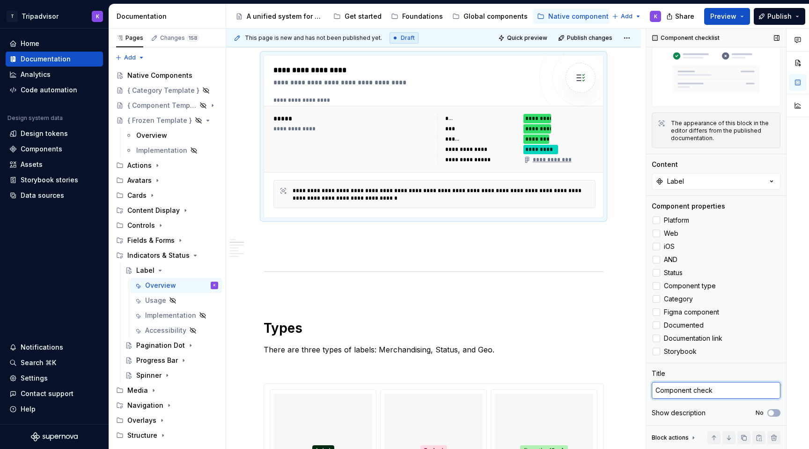
type textarea "Component checkl"
type textarea "*"
type textarea "Component checklis"
type textarea "*"
type textarea "Component checklist"
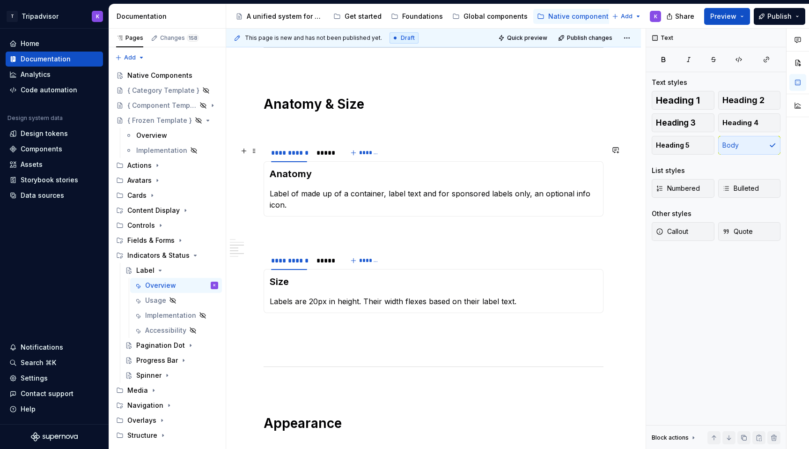
scroll to position [949, 0]
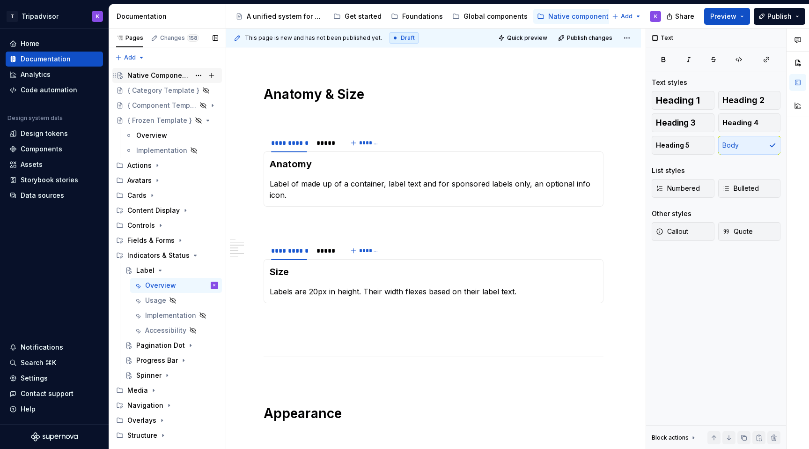
click at [166, 75] on div "Native Components" at bounding box center [158, 75] width 63 height 9
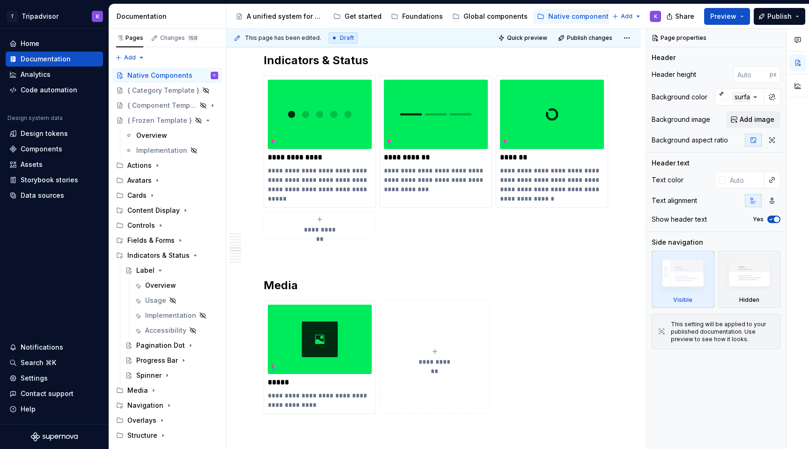
scroll to position [1721, 0]
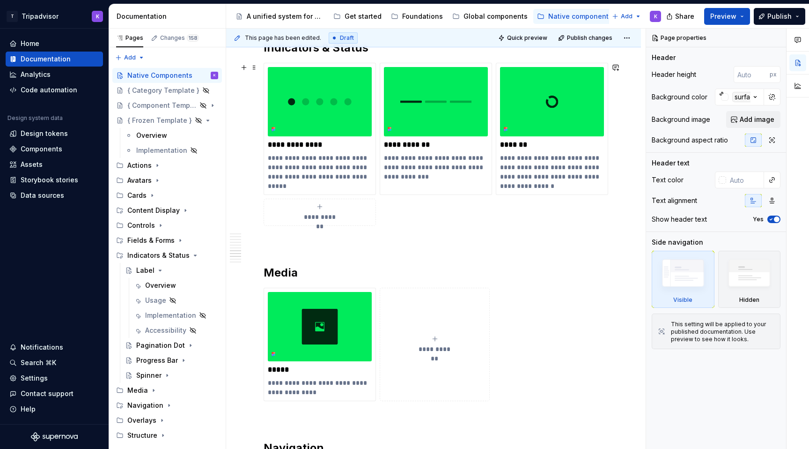
click at [322, 216] on span "**********" at bounding box center [320, 216] width 41 height 9
type textarea "*"
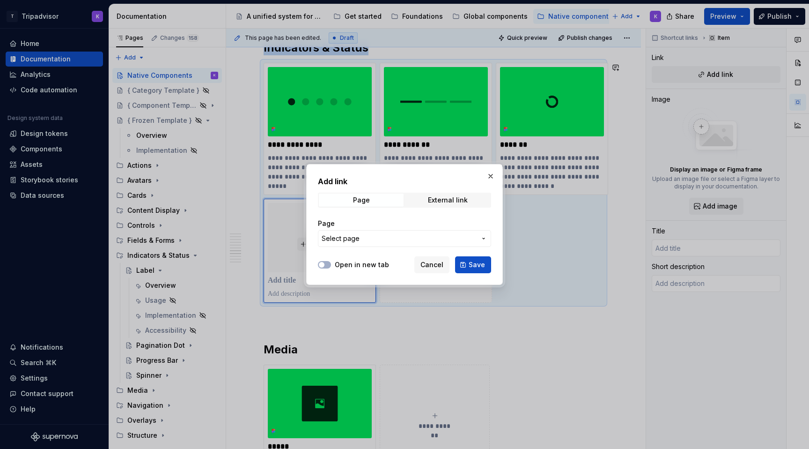
click at [373, 242] on span "Select page" at bounding box center [399, 238] width 155 height 9
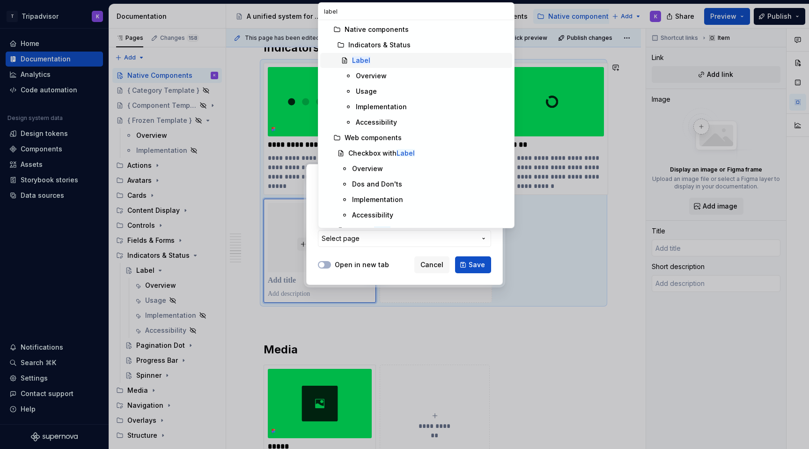
type input "label"
click at [392, 64] on div "Label" at bounding box center [430, 60] width 156 height 9
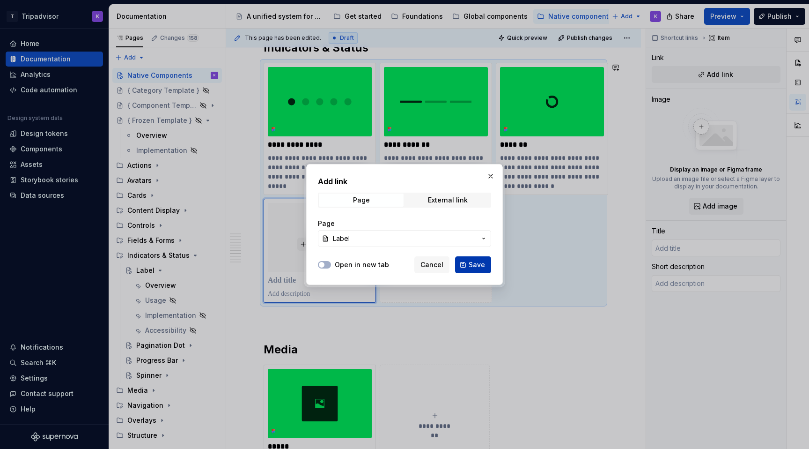
click at [472, 268] on span "Save" at bounding box center [477, 264] width 16 height 9
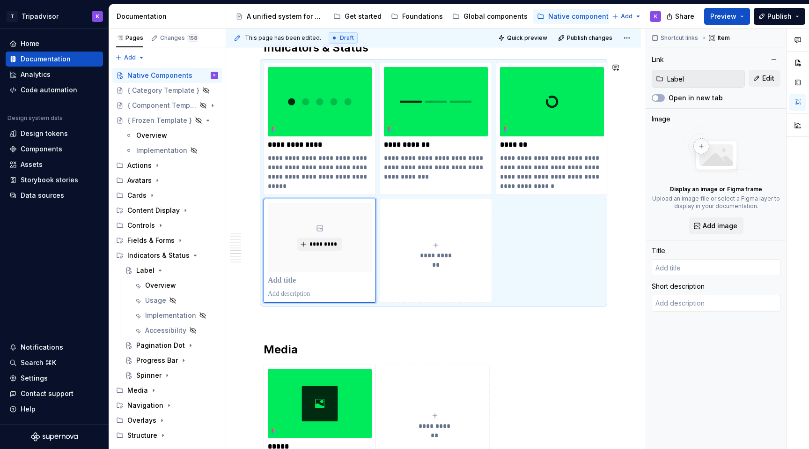
type textarea "*"
type input "Label"
type textarea "Labels are indicators that draw attention to a notable characteristic that will…"
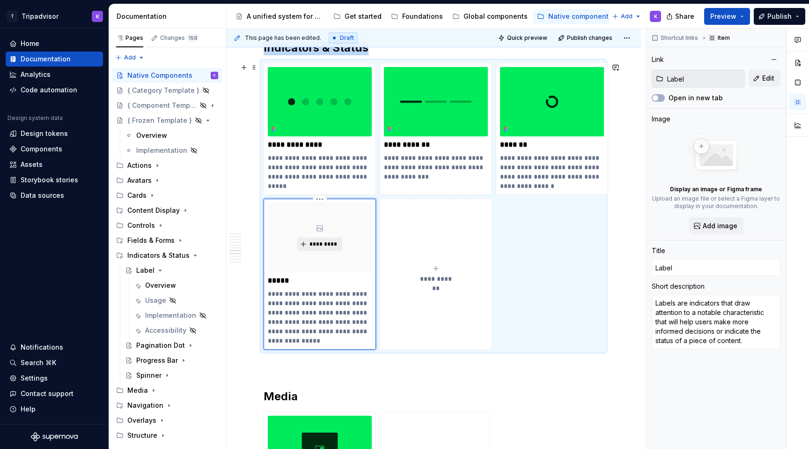
click at [333, 247] on span "*********" at bounding box center [323, 243] width 29 height 7
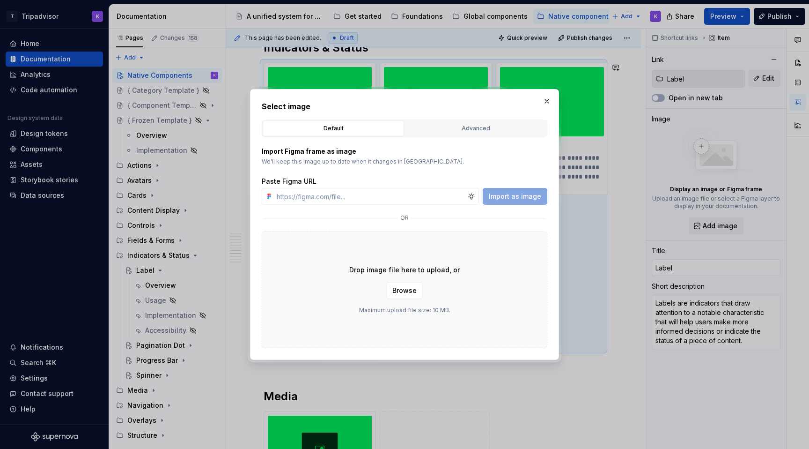
type textarea "*"
type input "https://www.figma.com/design/eWzZGbXTCMsZ0gwC1u1MU0/Altas-Native-Documentation?…"
click at [508, 194] on span "Import as image" at bounding box center [515, 196] width 52 height 9
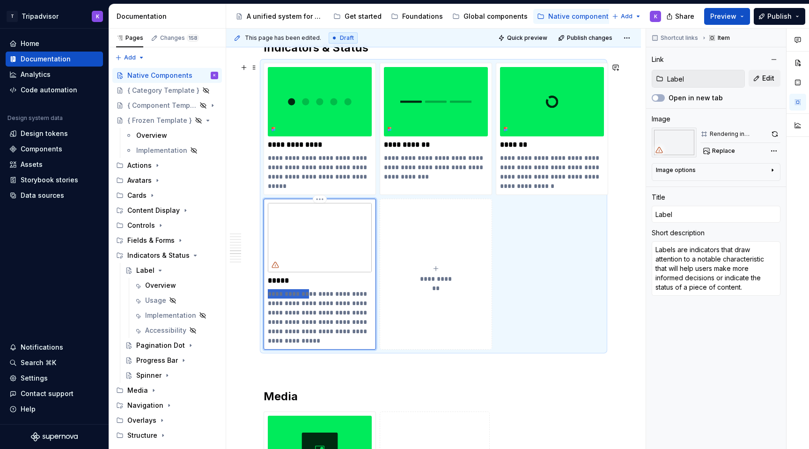
drag, startPoint x: 304, startPoint y: 293, endPoint x: 267, endPoint y: 293, distance: 36.1
click at [268, 293] on p "**********" at bounding box center [320, 317] width 104 height 56
type textarea "*"
type textarea "Indicators that draw attention to a notable characteristic that will help users…"
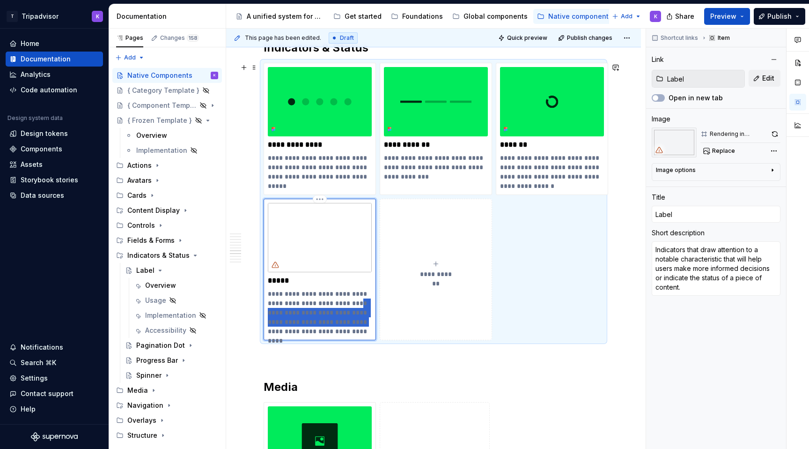
drag, startPoint x: 341, startPoint y: 302, endPoint x: 331, endPoint y: 319, distance: 19.1
click at [331, 319] on p "**********" at bounding box center [320, 312] width 104 height 47
type textarea "*"
type textarea "Indicators that draw attention to a notable characteristic the status of a piec…"
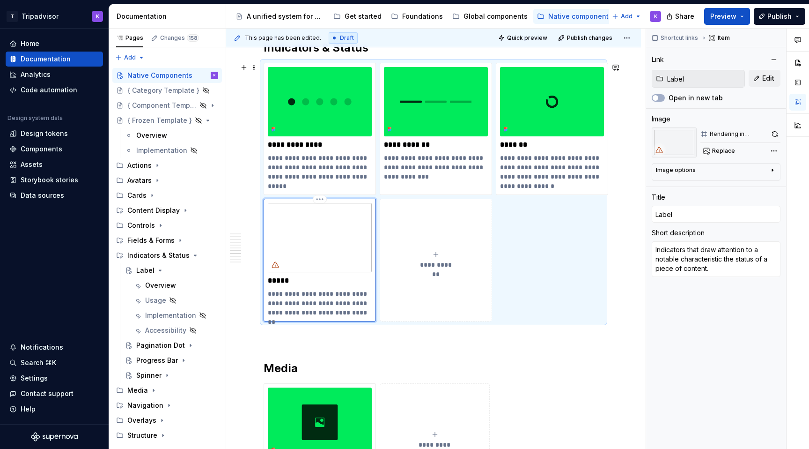
type textarea "*"
type textarea "Indicators that draw attention to a notable characteristic the status of a piec…"
type textarea "*"
type textarea "Indicators that draw attention to a notable characteristic the status of a piec…"
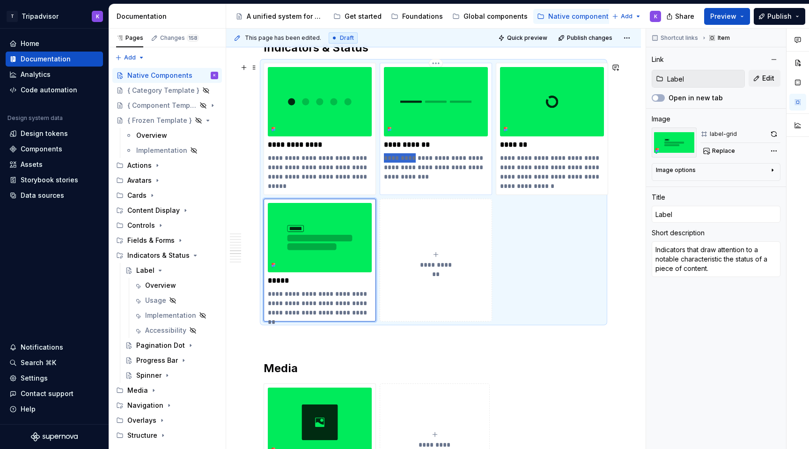
drag, startPoint x: 413, startPoint y: 155, endPoint x: 386, endPoint y: 154, distance: 27.2
click at [386, 154] on p "**********" at bounding box center [436, 167] width 104 height 28
type textarea "*"
type input "Pagination Dot"
type input "Progress Bar"
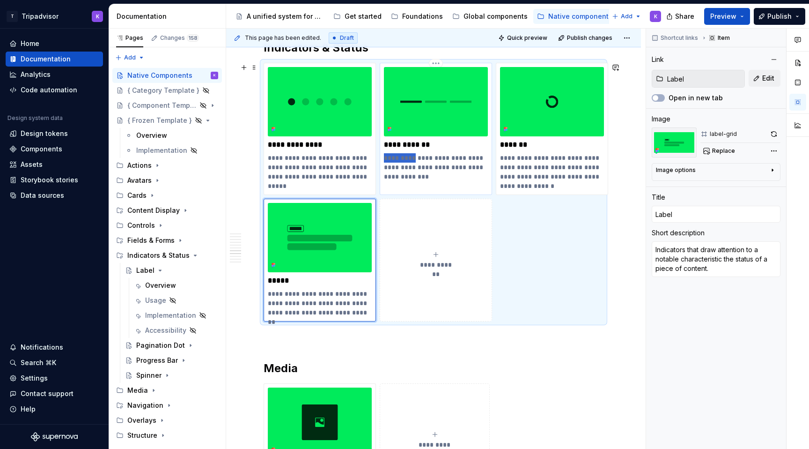
type textarea "Used as visual indicators of progression through a process or experience."
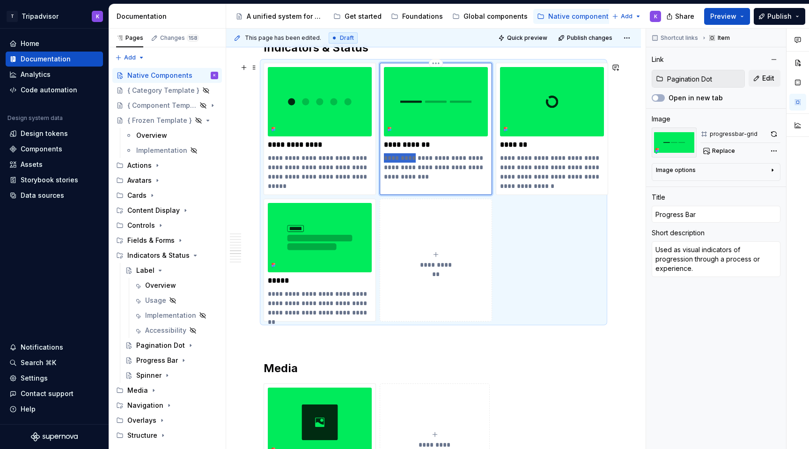
type textarea "*"
type textarea "Visual indicators of progression through a process or experience."
click at [435, 158] on p "**********" at bounding box center [436, 162] width 104 height 19
type textarea "*"
type textarea "Visual indicator of progression through a process or experience."
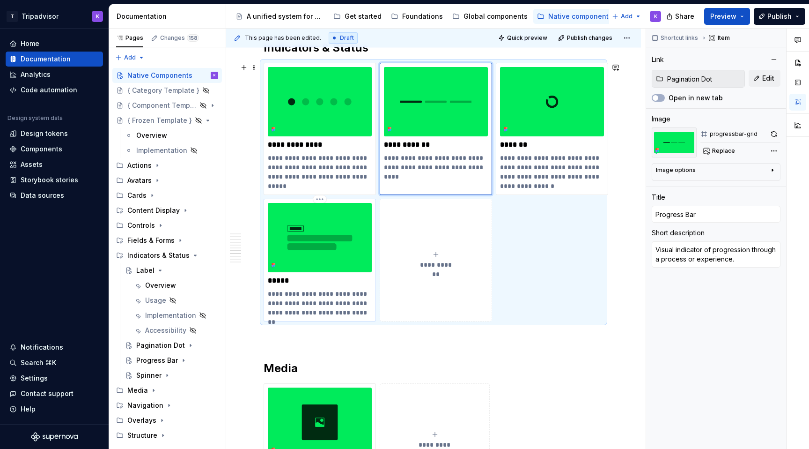
click at [298, 297] on p "**********" at bounding box center [320, 303] width 104 height 28
type textarea "*"
type input "Label"
type textarea "Indicators that draw attention to a notable characteristic the status of a piec…"
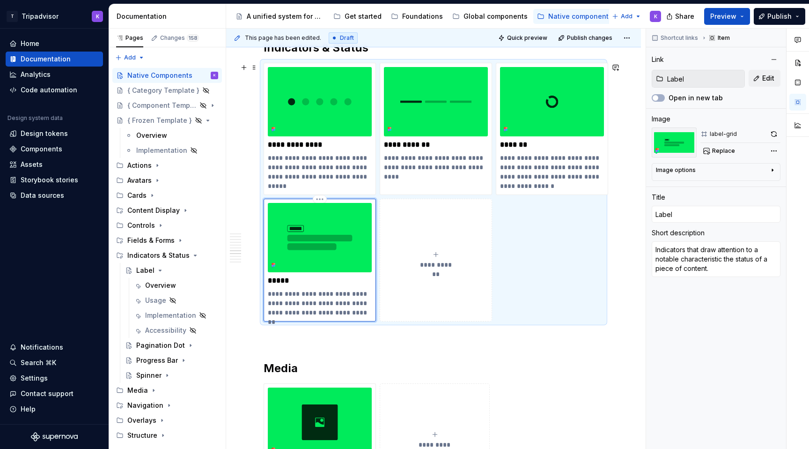
click at [314, 294] on p "**********" at bounding box center [320, 303] width 104 height 28
drag, startPoint x: 343, startPoint y: 283, endPoint x: 302, endPoint y: 169, distance: 121.3
click at [302, 169] on div "**********" at bounding box center [434, 192] width 340 height 259
click at [267, 119] on html "T Tripadvisor K Home Documentation Analytics Code automation Design system data…" at bounding box center [404, 224] width 809 height 449
click at [320, 262] on html "T Tripadvisor K Home Documentation Analytics Code automation Design system data…" at bounding box center [404, 224] width 809 height 449
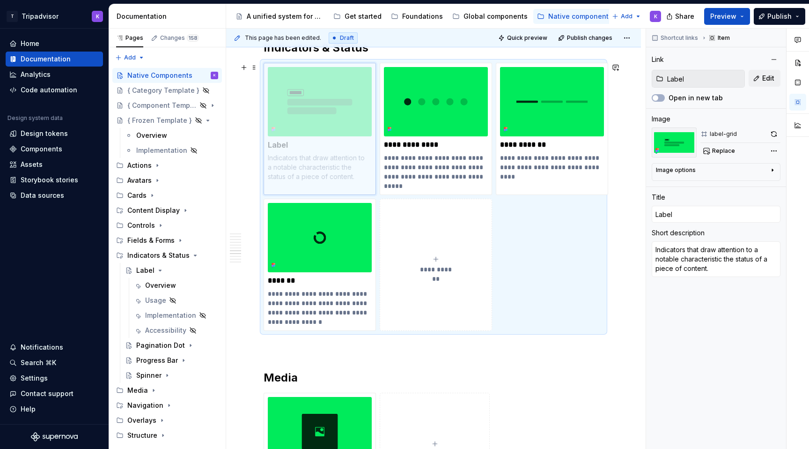
drag, startPoint x: 334, startPoint y: 249, endPoint x: 288, endPoint y: 180, distance: 83.0
click at [288, 180] on body "T Tripadvisor K Home Documentation Analytics Code automation Design system data…" at bounding box center [404, 224] width 809 height 449
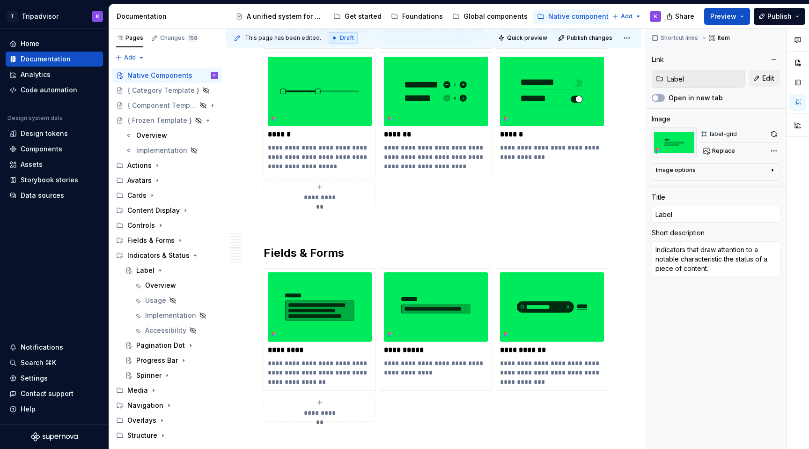
scroll to position [1299, 0]
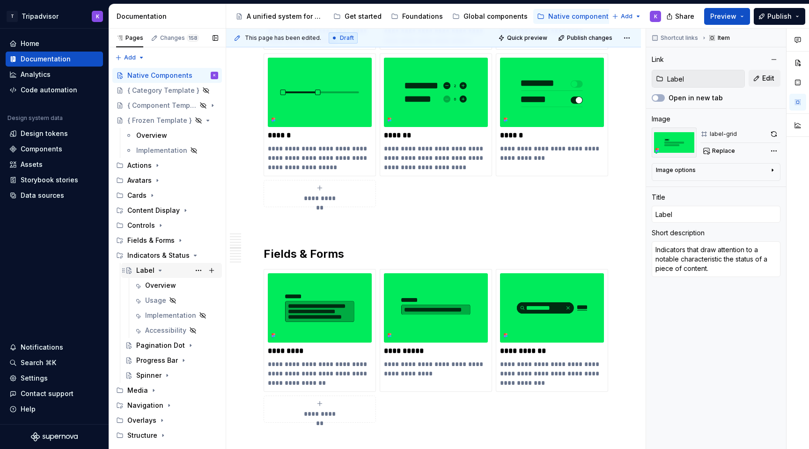
click at [159, 268] on icon "Page tree" at bounding box center [159, 270] width 7 height 7
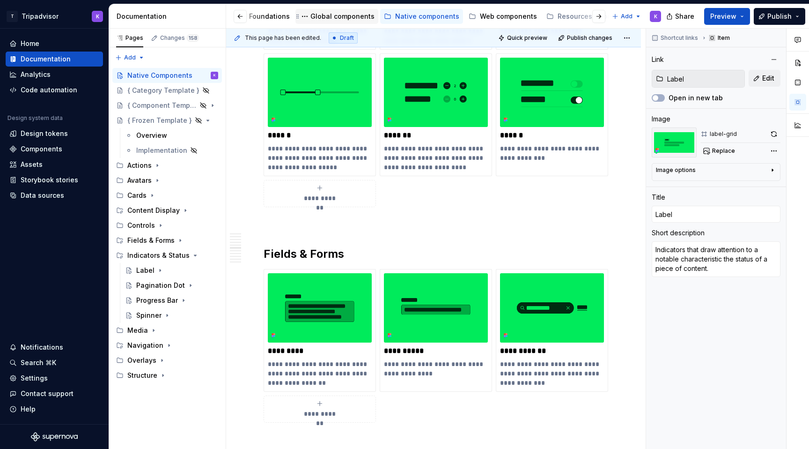
scroll to position [0, 173]
click at [466, 18] on div "Web components" at bounding box center [488, 16] width 57 height 9
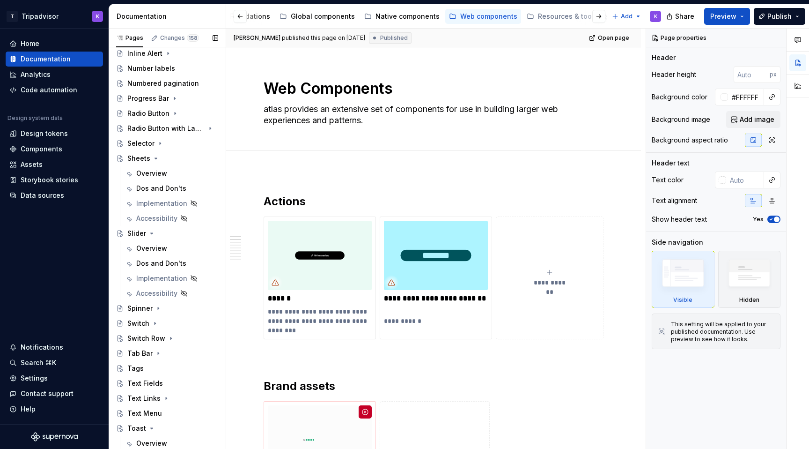
scroll to position [532, 0]
click at [164, 169] on div "Overview" at bounding box center [151, 172] width 31 height 9
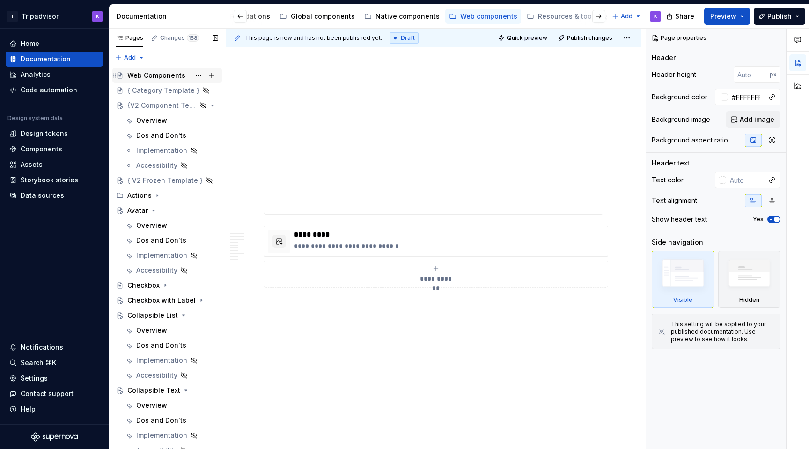
click at [170, 78] on div "Web Components" at bounding box center [156, 75] width 58 height 9
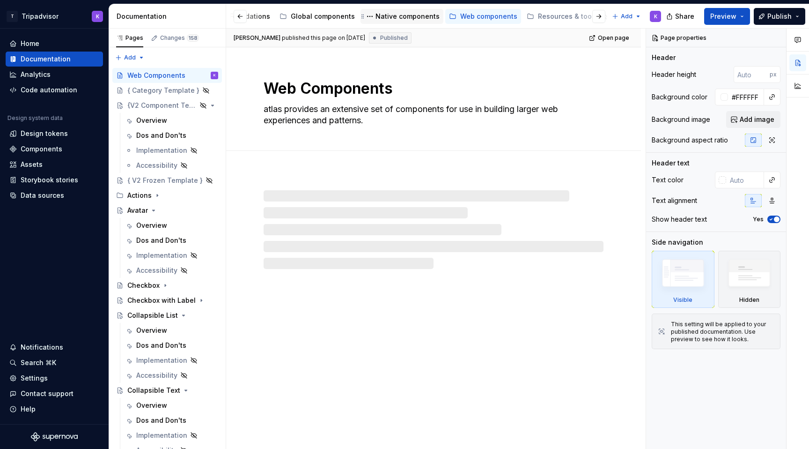
click at [387, 16] on div "Native components" at bounding box center [408, 16] width 64 height 9
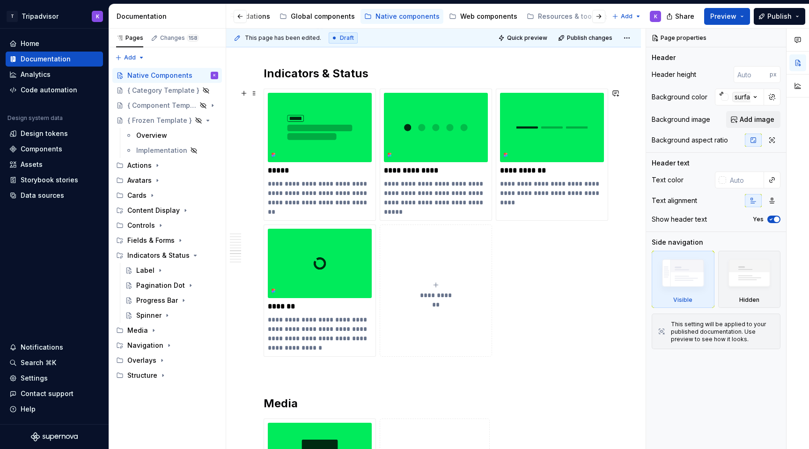
scroll to position [1696, 0]
click at [182, 208] on icon "Page tree" at bounding box center [185, 210] width 7 height 7
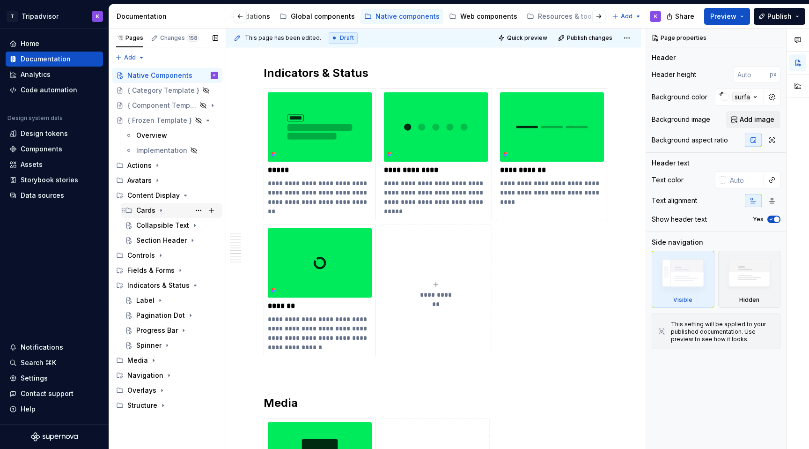
click at [161, 211] on icon "Page tree" at bounding box center [161, 210] width 1 height 2
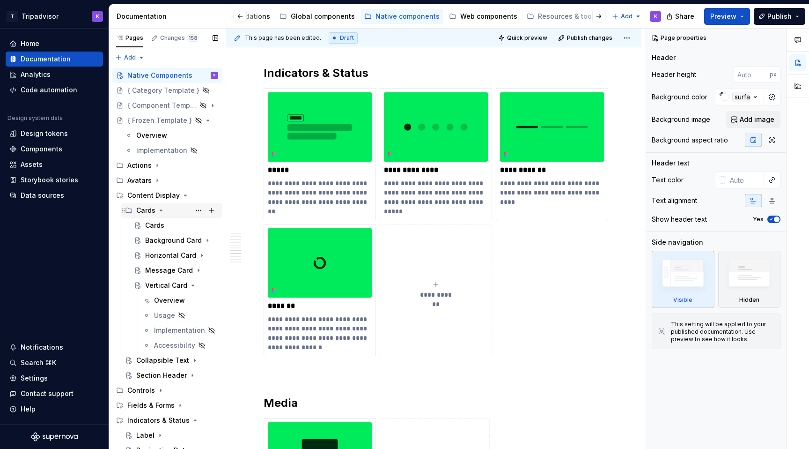
click at [160, 210] on icon "Page tree" at bounding box center [161, 210] width 2 height 1
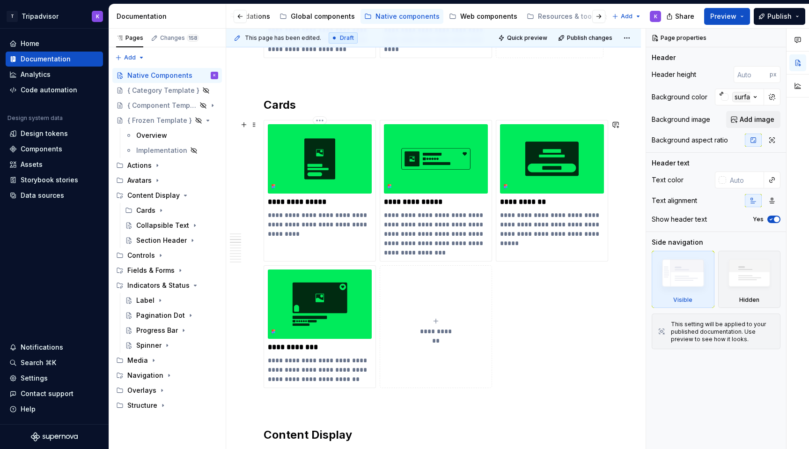
scroll to position [574, 0]
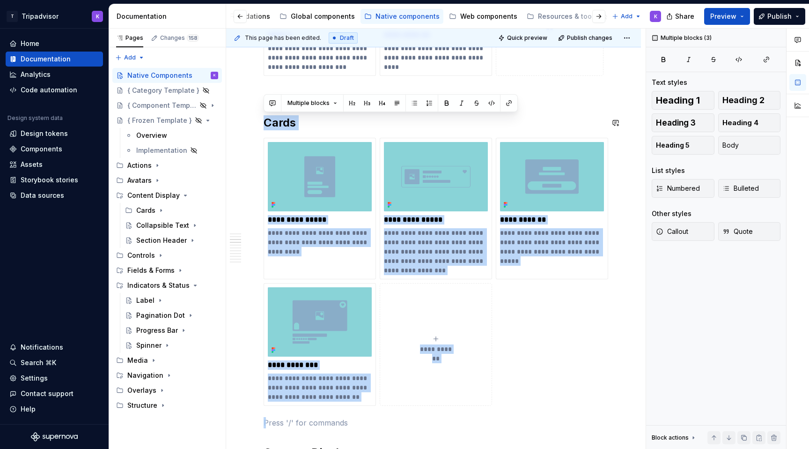
drag, startPoint x: 272, startPoint y: 423, endPoint x: 265, endPoint y: 109, distance: 314.4
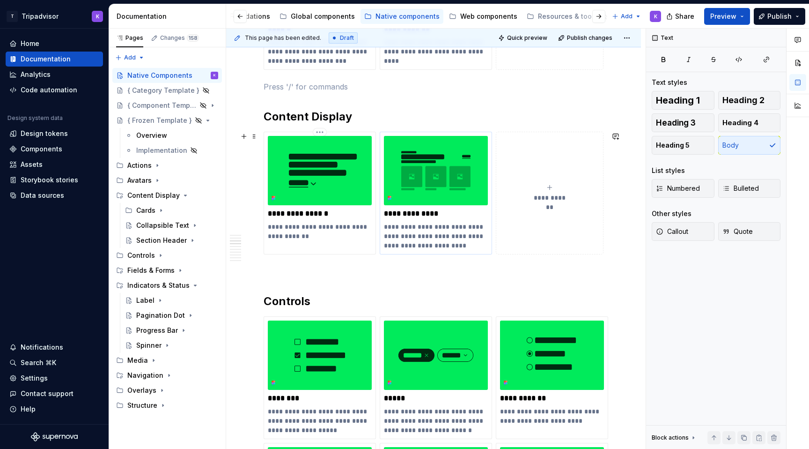
scroll to position [582, 0]
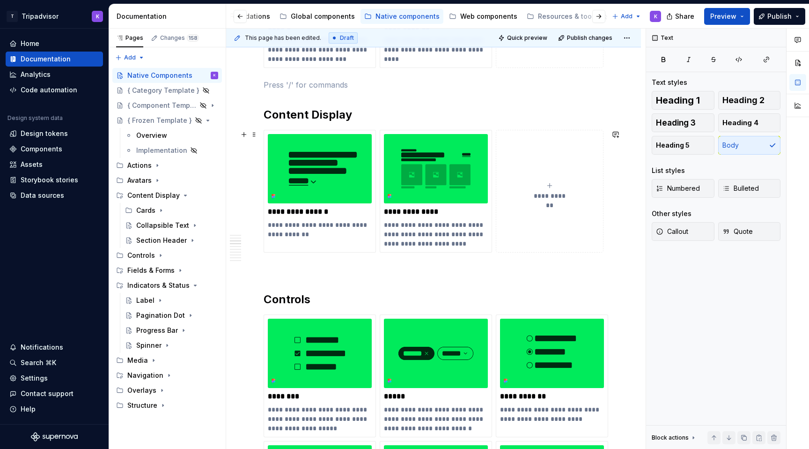
click at [560, 188] on div "**********" at bounding box center [549, 191] width 99 height 19
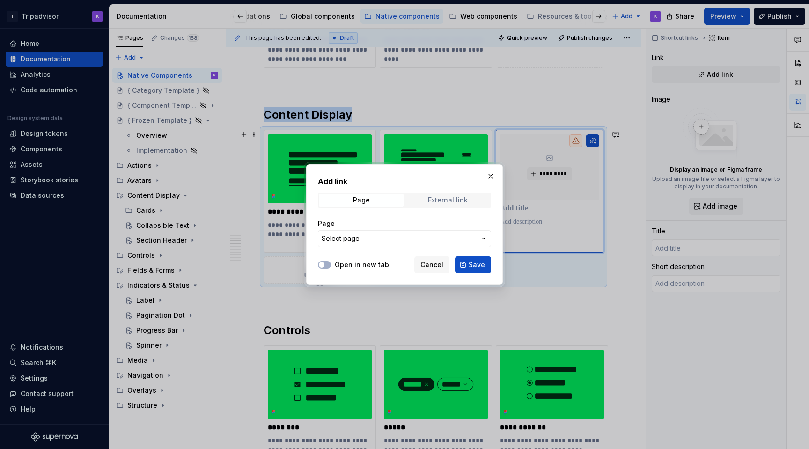
type textarea "*"
click at [382, 193] on span "Page" at bounding box center [361, 199] width 85 height 13
click at [384, 234] on span "Select page" at bounding box center [399, 238] width 155 height 9
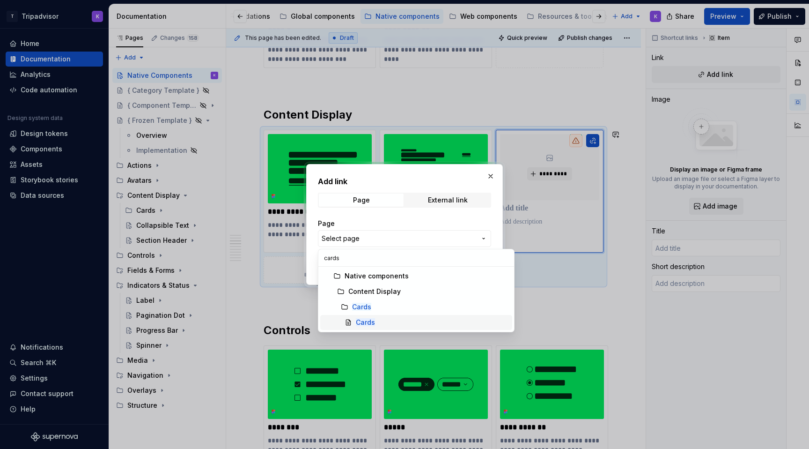
type input "cards"
click at [368, 310] on mark "Cards" at bounding box center [361, 307] width 19 height 8
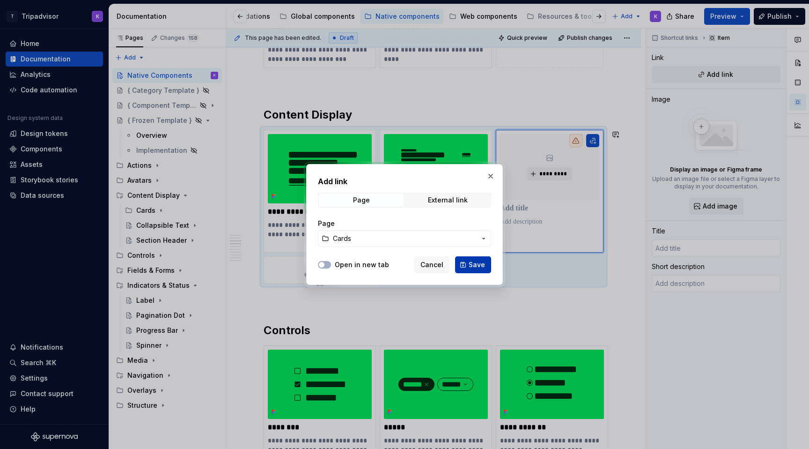
click at [472, 270] on button "Save" at bounding box center [473, 264] width 36 height 17
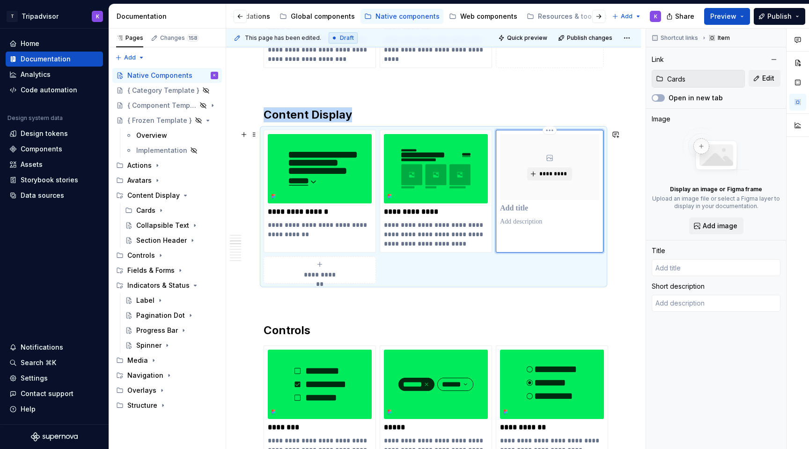
click at [566, 194] on div "*********" at bounding box center [549, 167] width 99 height 66
type textarea "*"
type input "Cards"
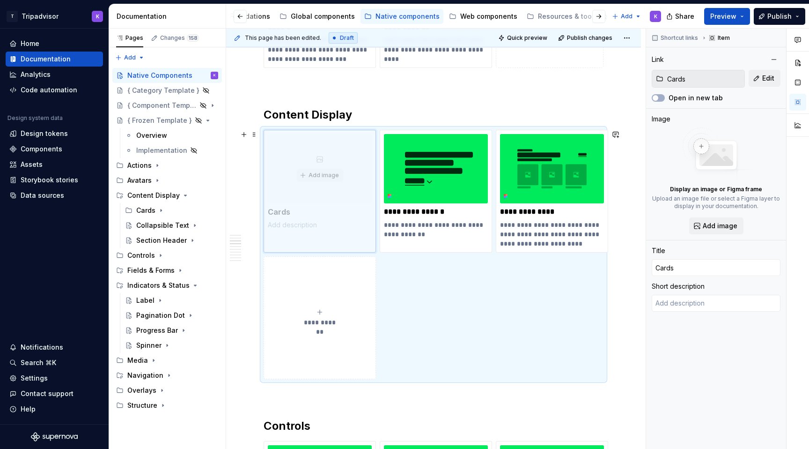
drag, startPoint x: 592, startPoint y: 174, endPoint x: 347, endPoint y: 172, distance: 245.0
click at [347, 172] on body "T Tripadvisor K Home Documentation Analytics Code automation Design system data…" at bounding box center [404, 224] width 809 height 449
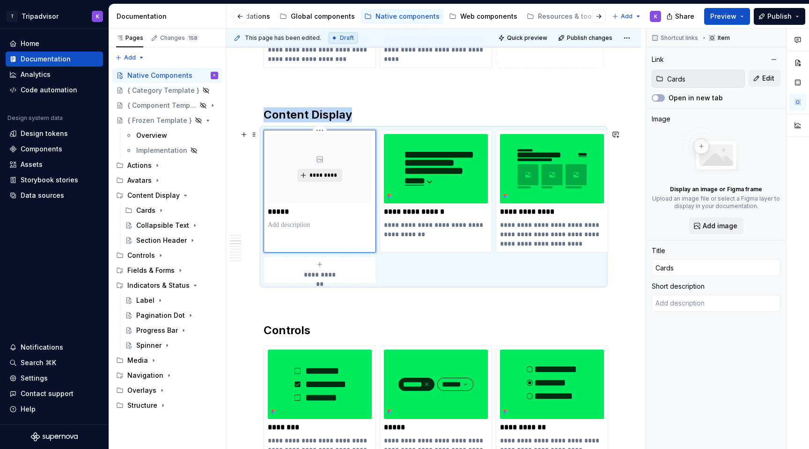
click at [323, 174] on span "*********" at bounding box center [323, 174] width 29 height 7
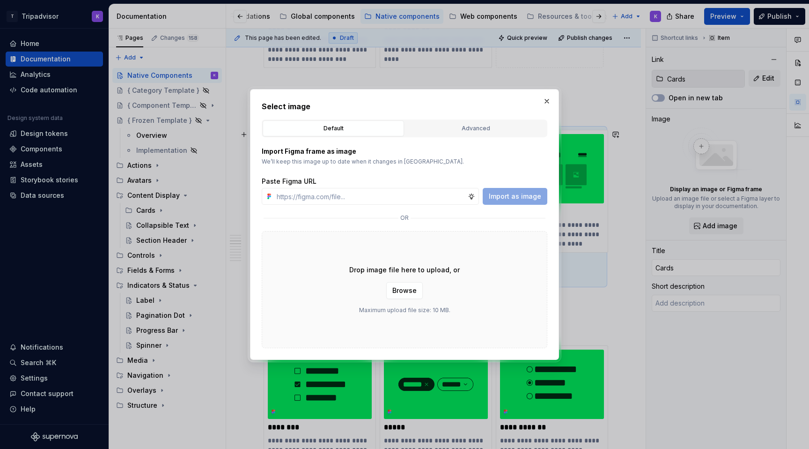
type textarea "*"
type input "https://www.figma.com/design/eWzZGbXTCMsZ0gwC1u1MU0/Altas-Native-Documentation?…"
click at [526, 193] on span "Import as image" at bounding box center [515, 196] width 52 height 9
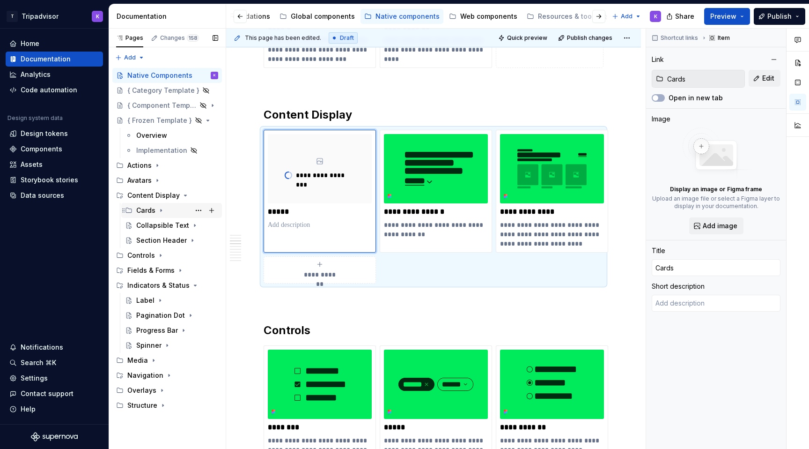
click at [148, 213] on div "Cards" at bounding box center [145, 210] width 19 height 9
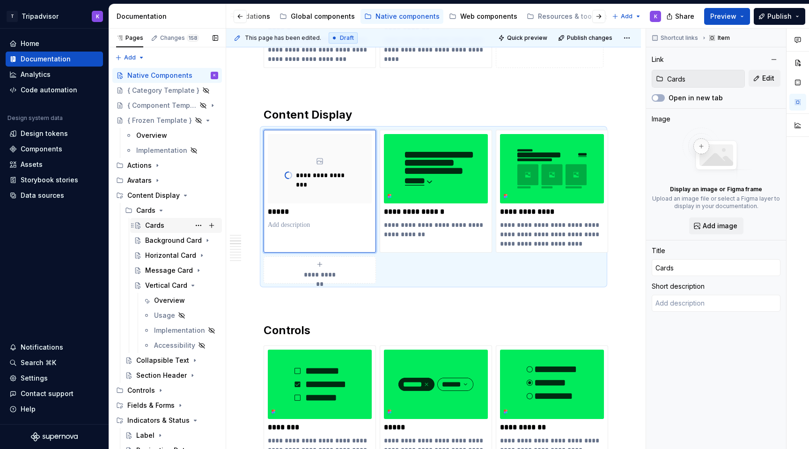
click at [173, 227] on div "Cards" at bounding box center [181, 225] width 73 height 13
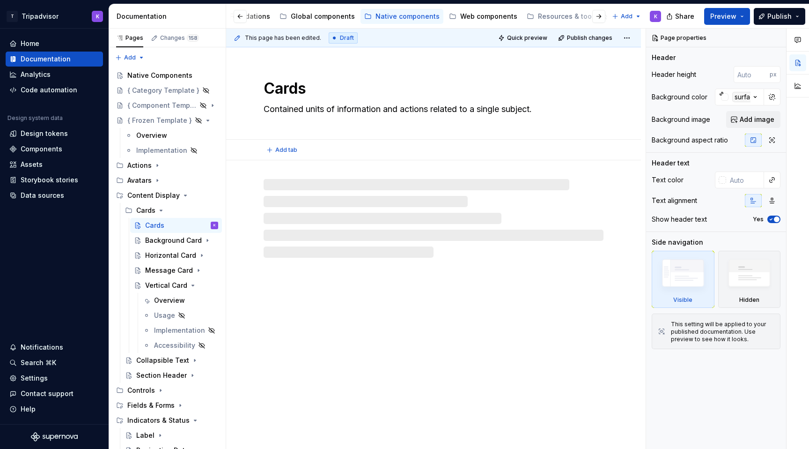
drag, startPoint x: 265, startPoint y: 108, endPoint x: 551, endPoint y: 115, distance: 286.3
click at [551, 115] on textarea "Contained units of information and actions related to a single subject." at bounding box center [432, 109] width 340 height 15
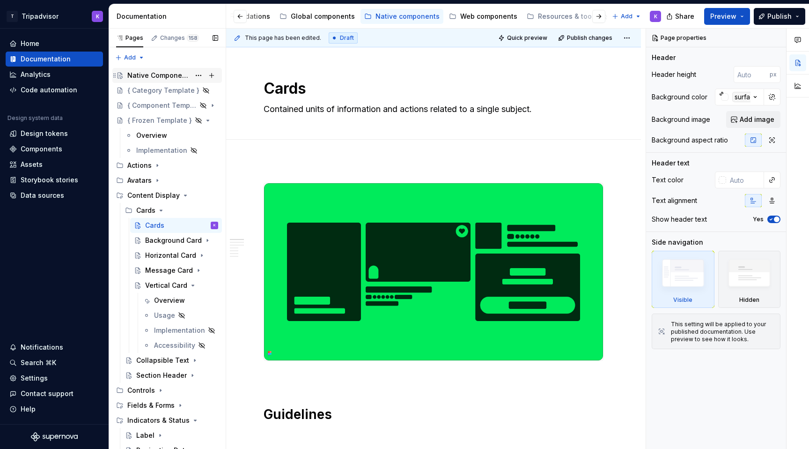
click at [166, 74] on div "Native Components" at bounding box center [158, 75] width 63 height 9
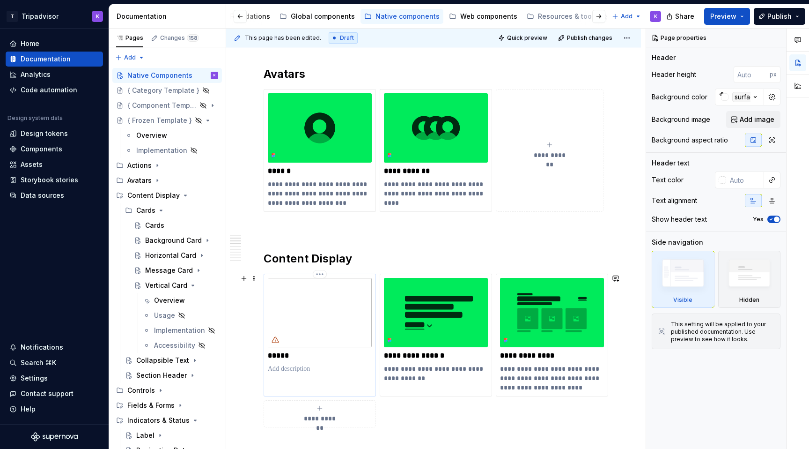
scroll to position [491, 0]
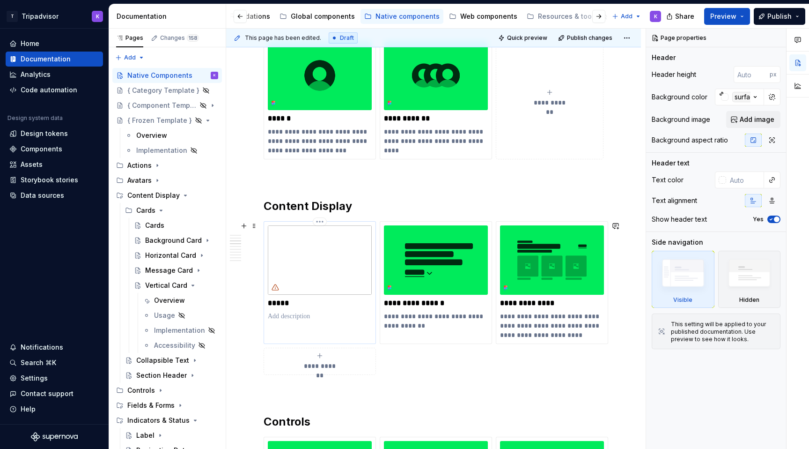
click at [303, 314] on p at bounding box center [320, 315] width 104 height 9
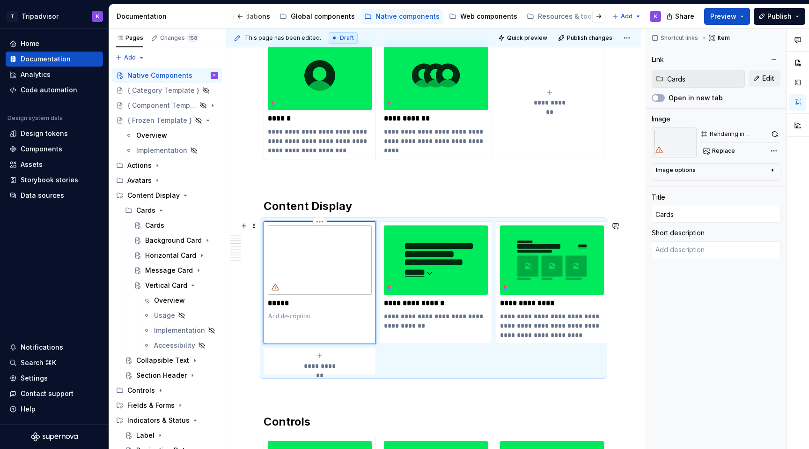
type textarea "*"
type textarea "Contained units of information and actions related to a single subject."
click at [163, 220] on div "Cards" at bounding box center [181, 225] width 73 height 13
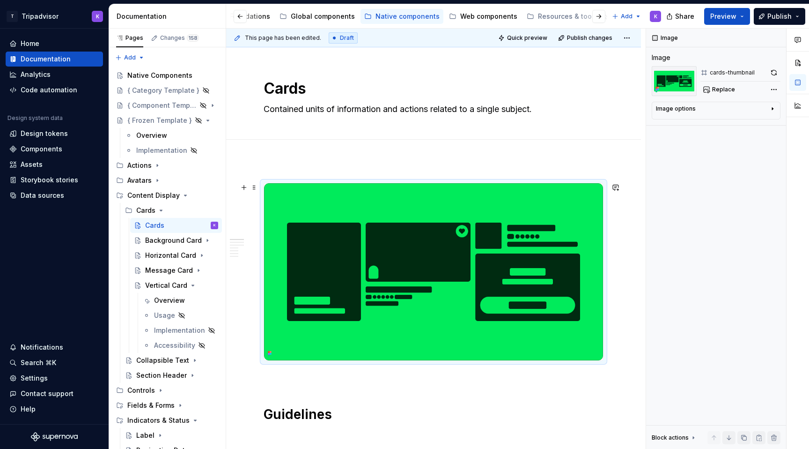
click at [448, 257] on img at bounding box center [433, 271] width 339 height 177
click at [776, 73] on button "button" at bounding box center [774, 72] width 13 height 13
click at [775, 73] on button "button" at bounding box center [774, 72] width 13 height 13
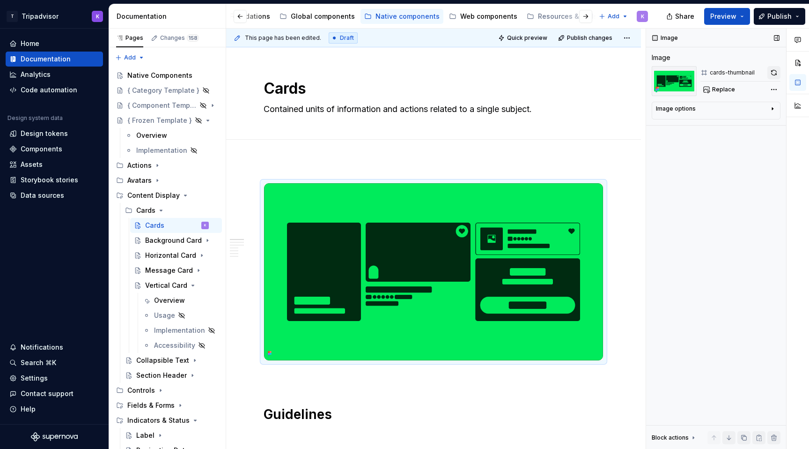
type textarea "*"
